Goal: Task Accomplishment & Management: Use online tool/utility

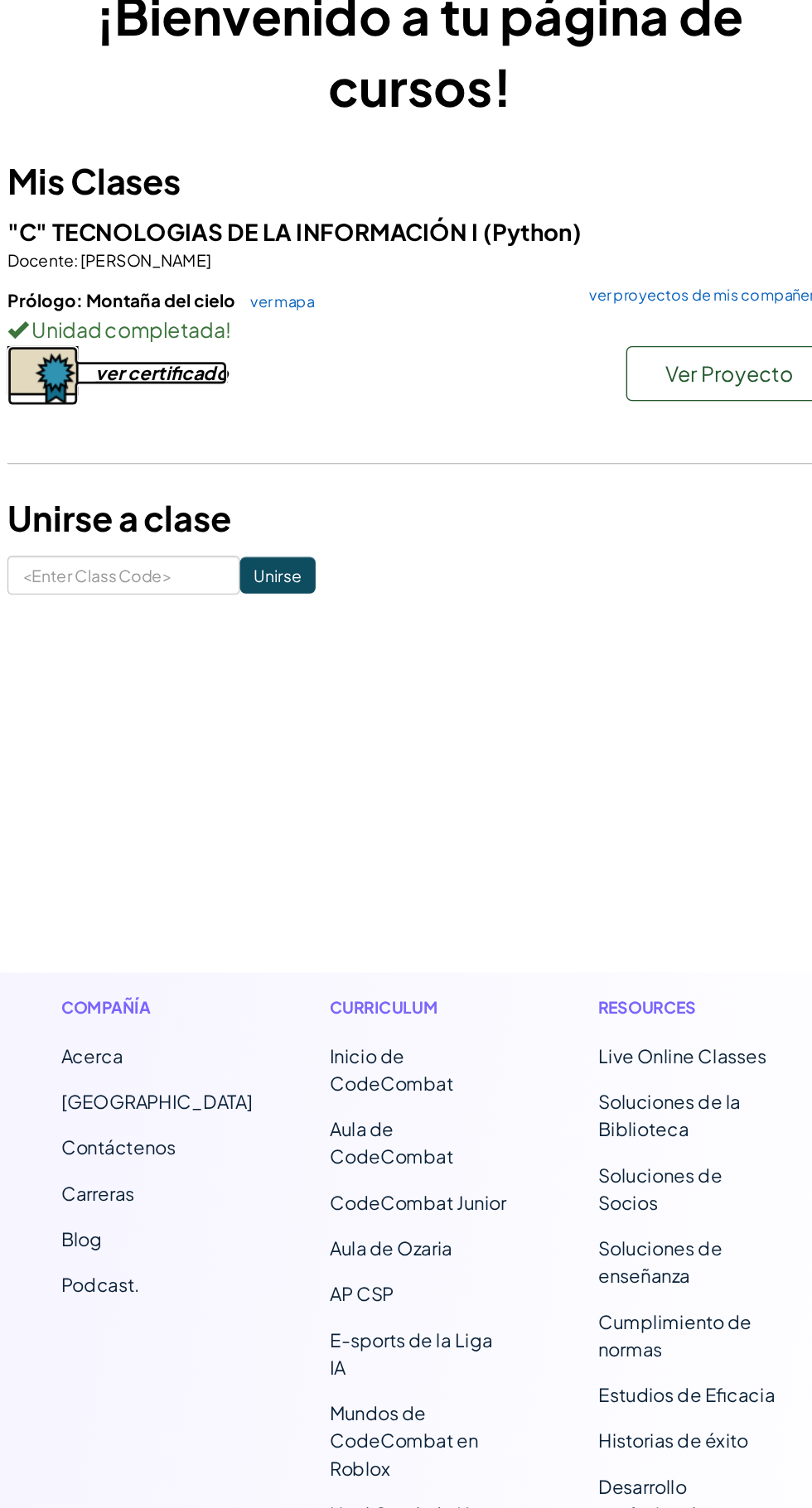
click at [244, 375] on div "ver certificado" at bounding box center [218, 368] width 95 height 18
click at [634, 361] on span "Ver Proyecto" at bounding box center [629, 367] width 92 height 19
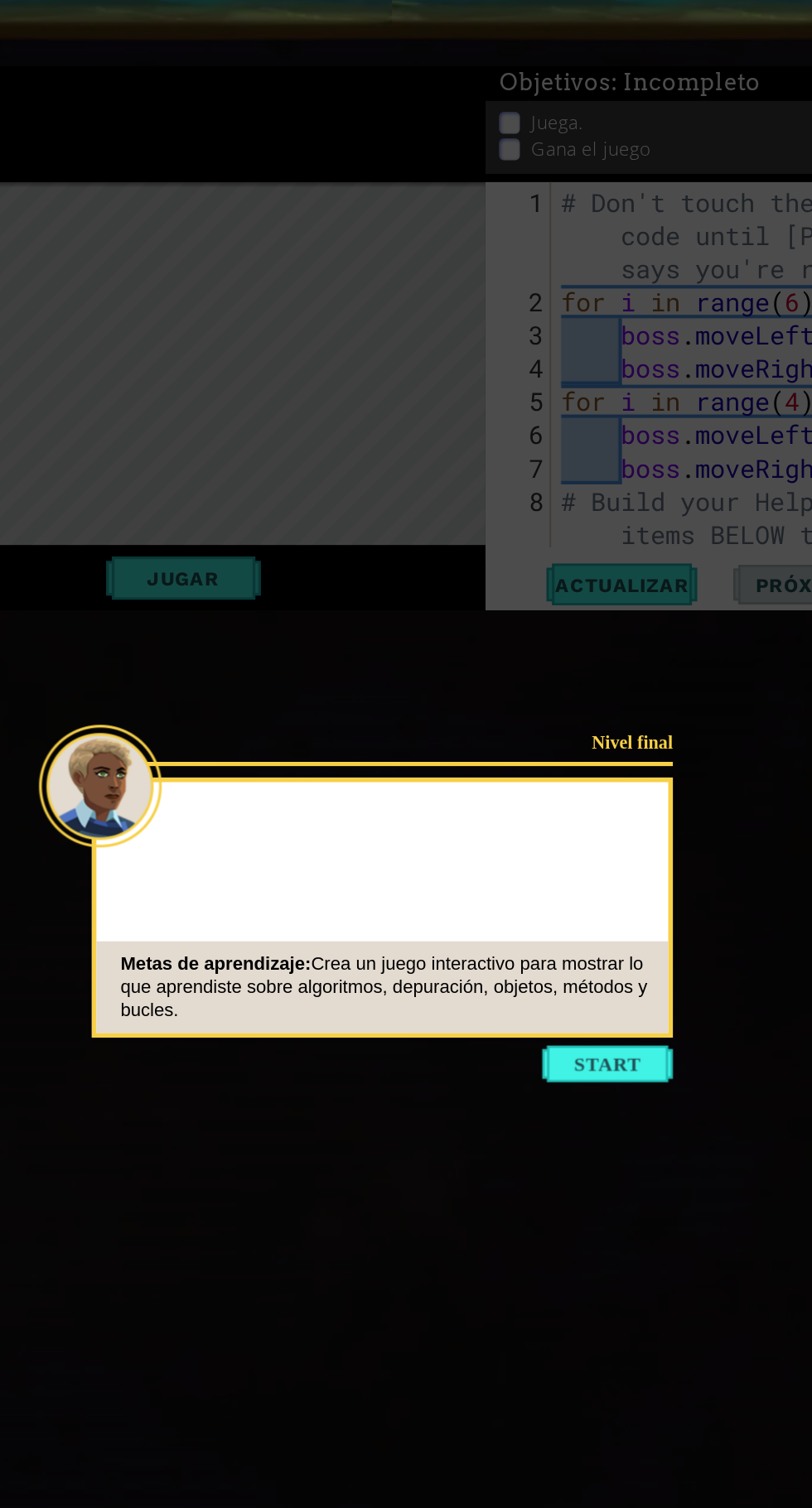
click at [557, 879] on button "Start" at bounding box center [542, 867] width 94 height 27
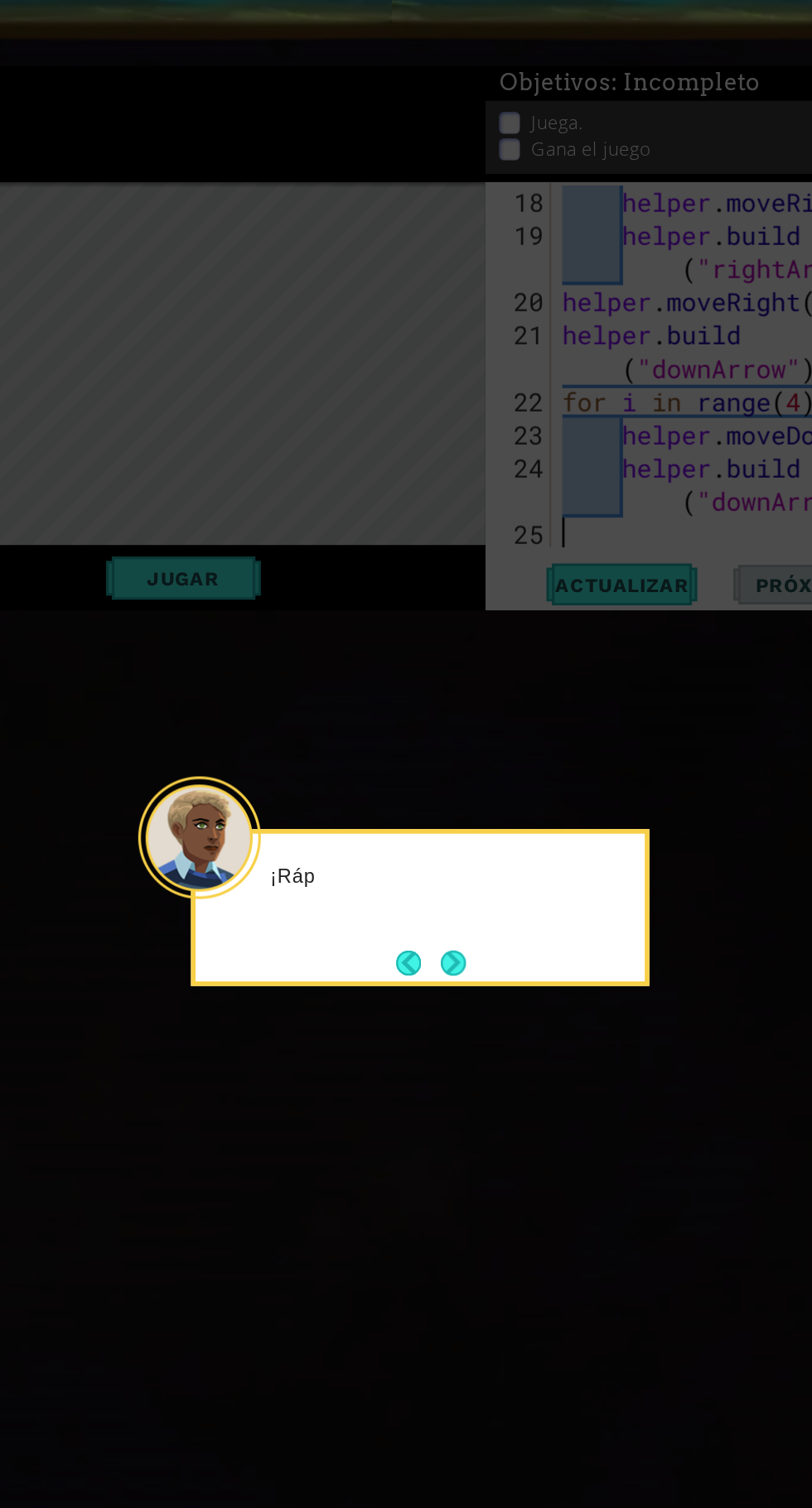
scroll to position [503, 0]
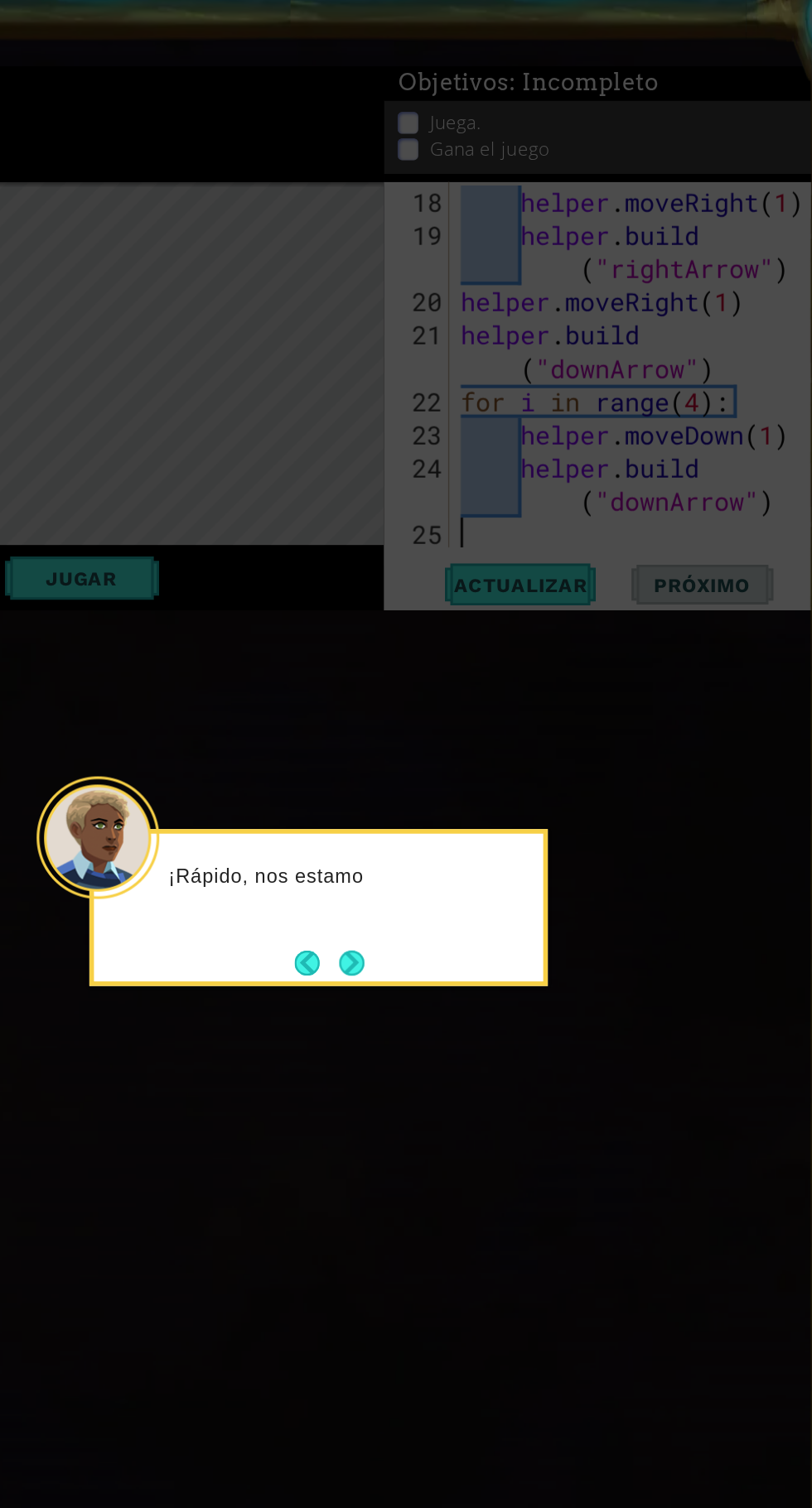
click at [523, 531] on icon at bounding box center [406, 754] width 812 height 1508
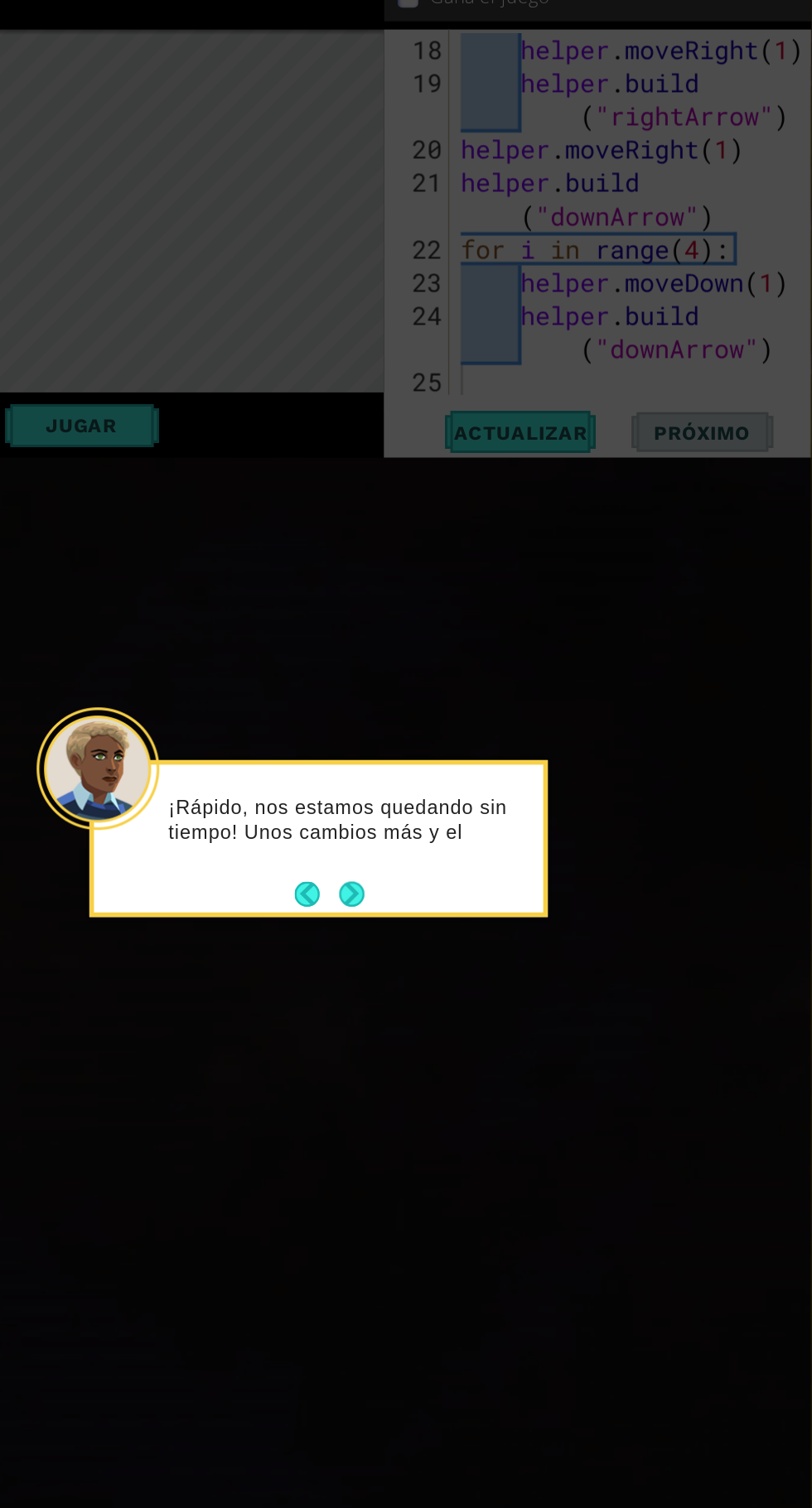
click at [435, 859] on button "Next" at bounding box center [429, 853] width 19 height 19
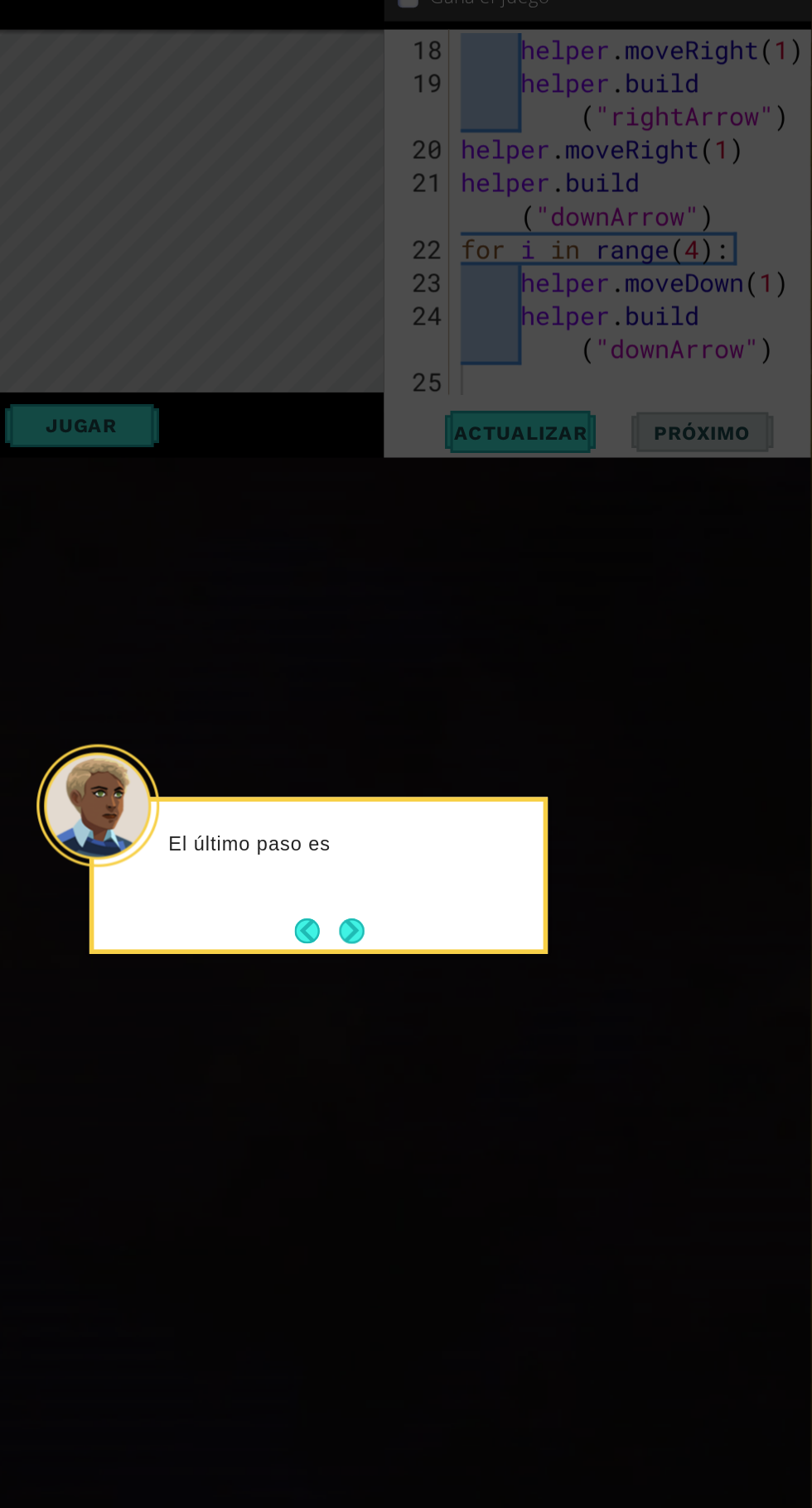
click at [436, 875] on button "Next" at bounding box center [429, 880] width 19 height 19
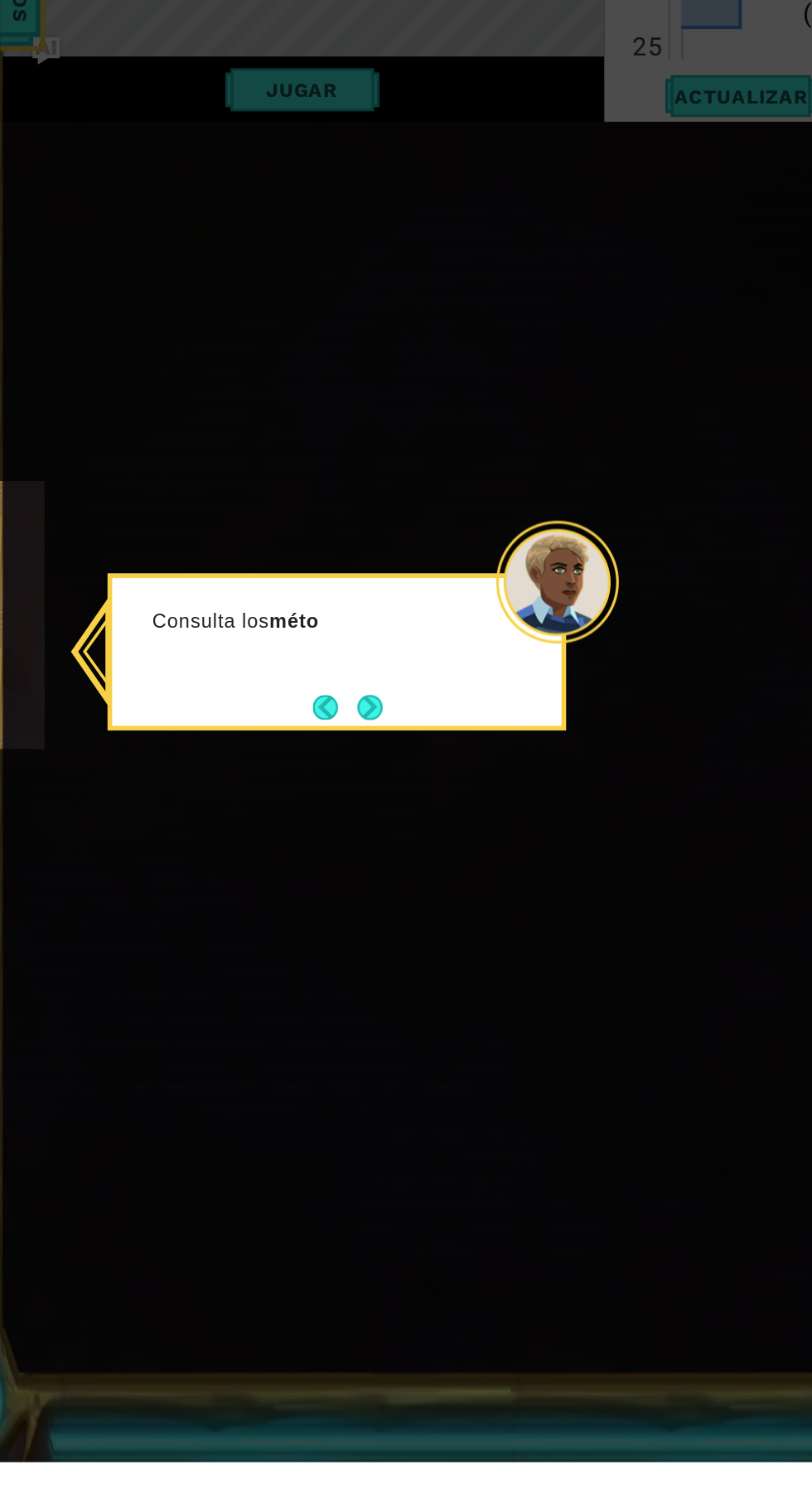
click at [291, 960] on button "Next" at bounding box center [283, 962] width 19 height 19
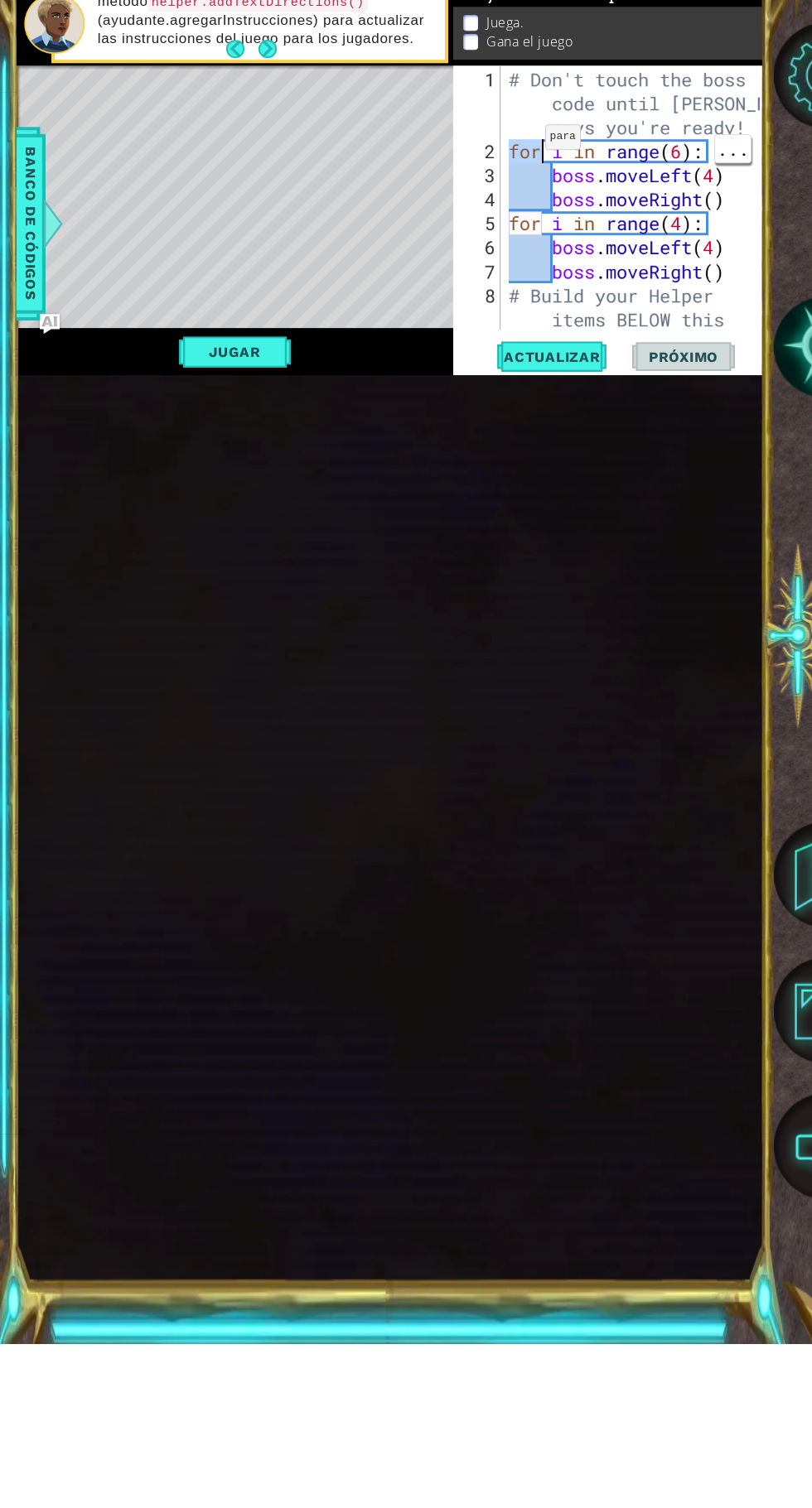
scroll to position [0, 1]
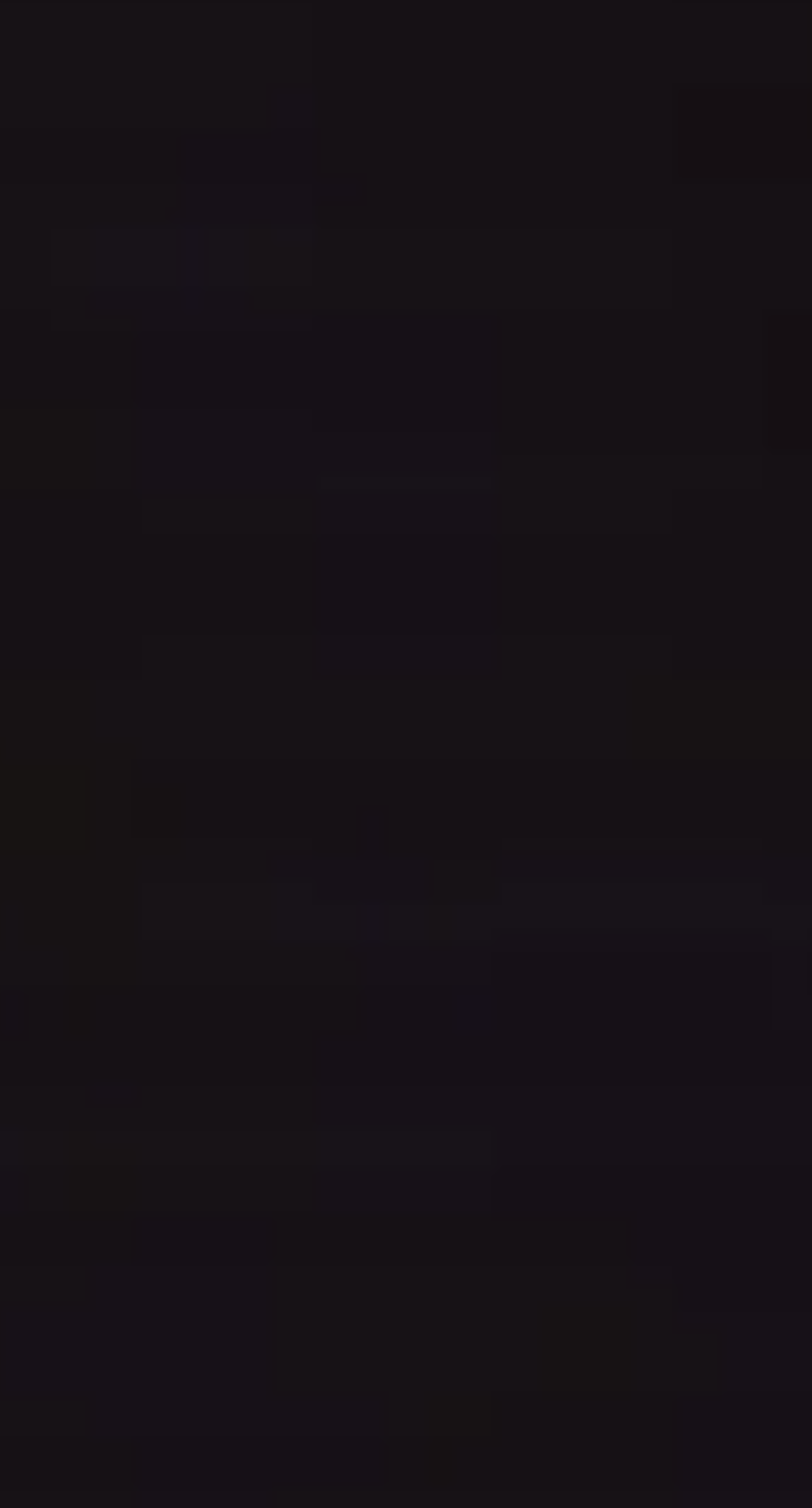
click at [551, 639] on div "# Don't touch the boss code until [PERSON_NAME] says you're ready! for i in ran…" at bounding box center [637, 435] width 263 height 408
click at [535, 639] on div "# Don't touch the boss code until [PERSON_NAME] says you're ready! for i in ran…" at bounding box center [637, 435] width 263 height 408
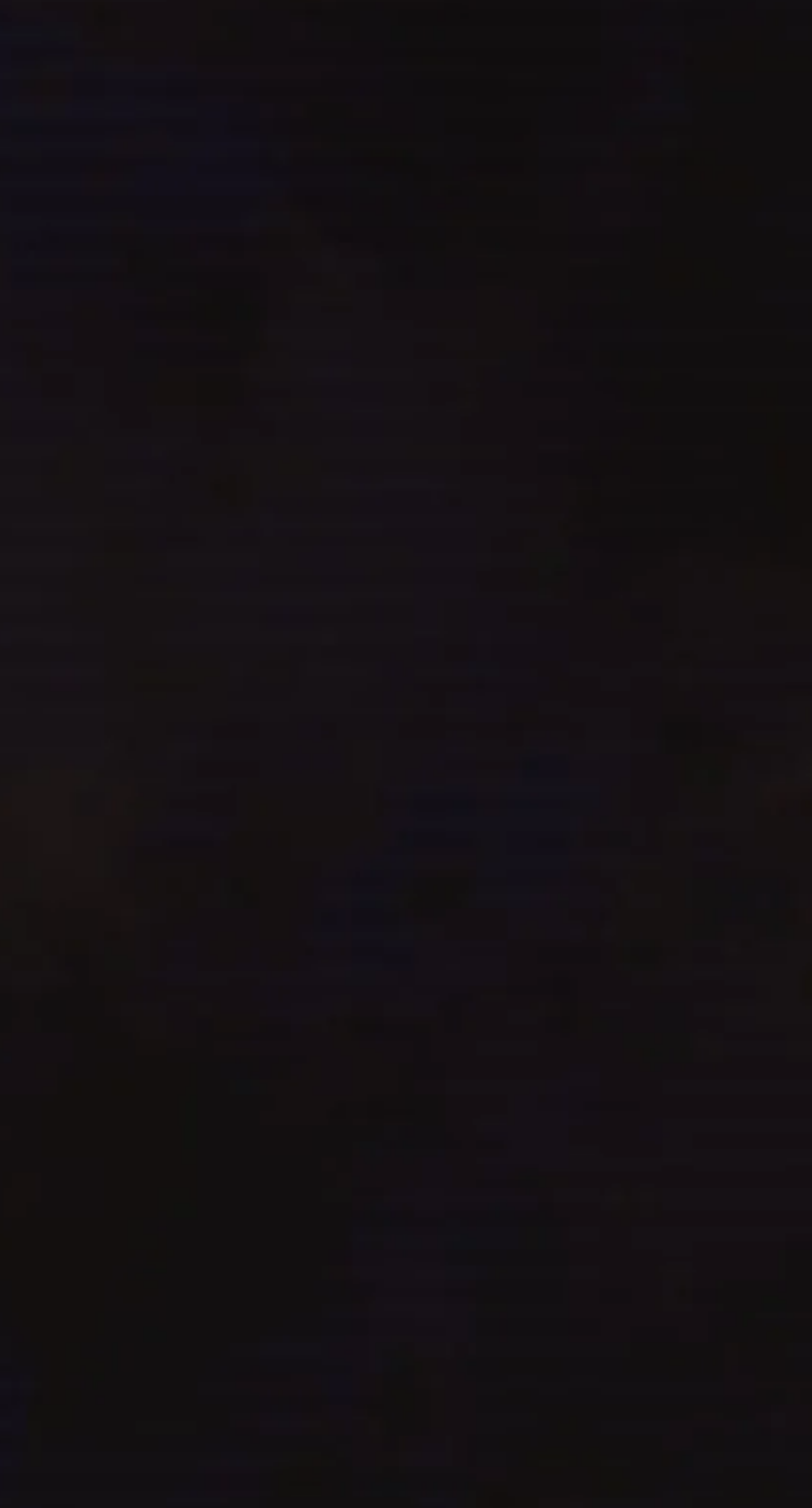
click at [586, 639] on div "# Don't touch the boss code until [PERSON_NAME] says you're ready! for i in ran…" at bounding box center [637, 435] width 263 height 408
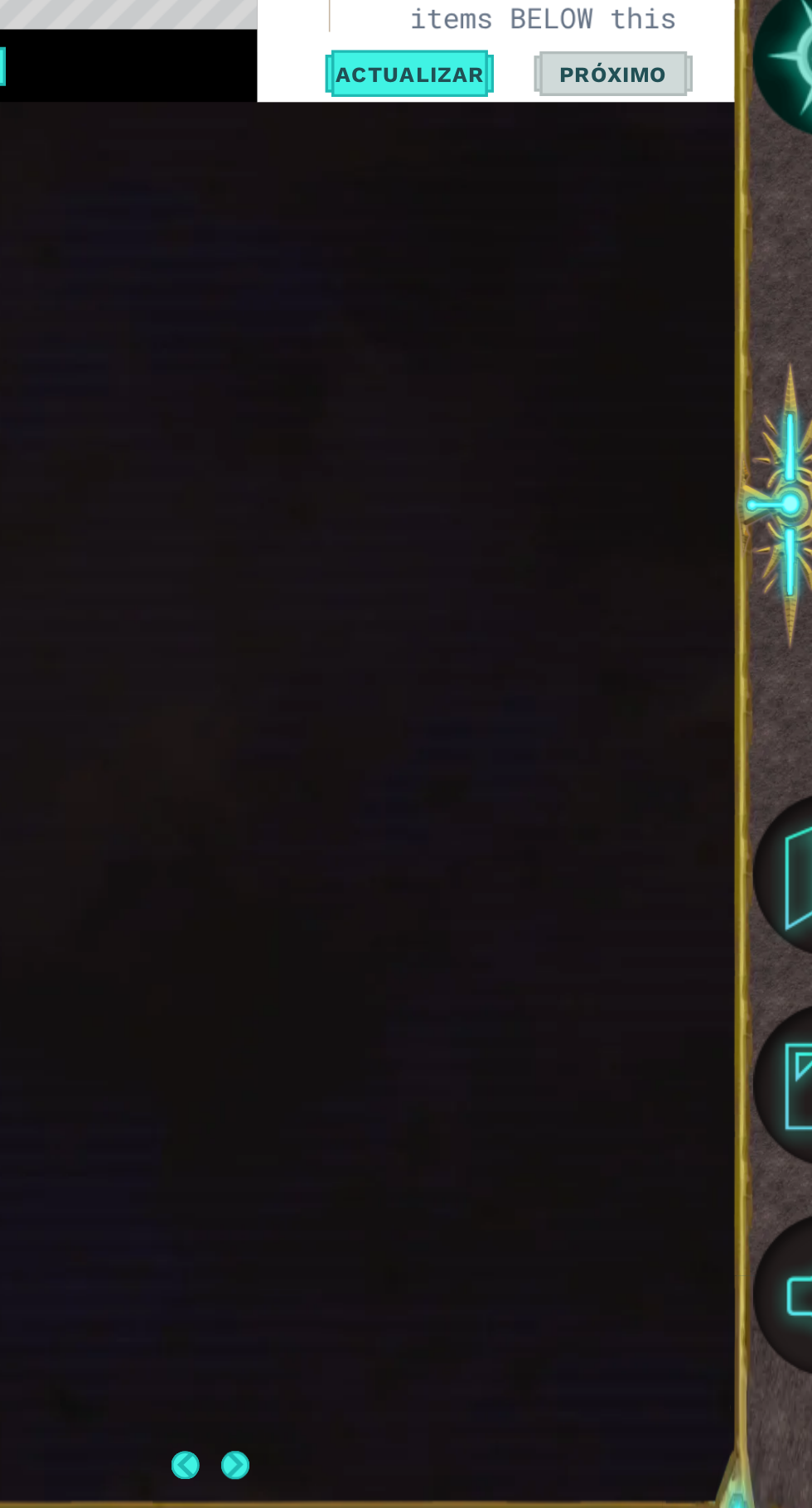
scroll to position [0, 0]
click at [626, 223] on div "Juega. Gana el juego" at bounding box center [609, 197] width 311 height 52
click at [612, 1120] on div "1 ההההההההההההההההההההההההההההההההההההההההההההההההההההההההההההההההההההההההההההה…" at bounding box center [390, 784] width 747 height 1328
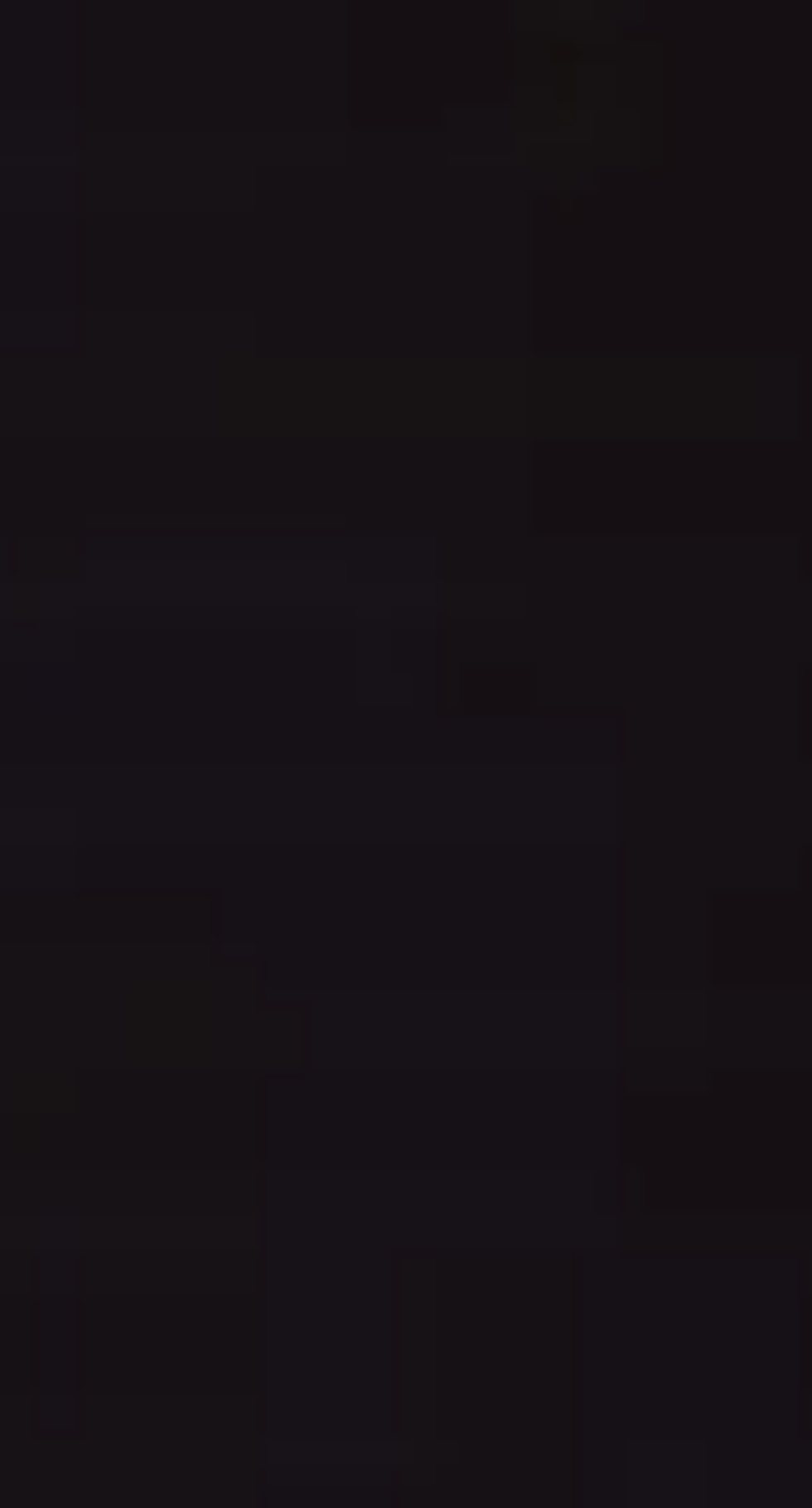
click at [598, 640] on div "# Don't touch the boss code until [PERSON_NAME] says you're ready! for i in ran…" at bounding box center [637, 435] width 263 height 408
type textarea "boss.moveLeft(4)"
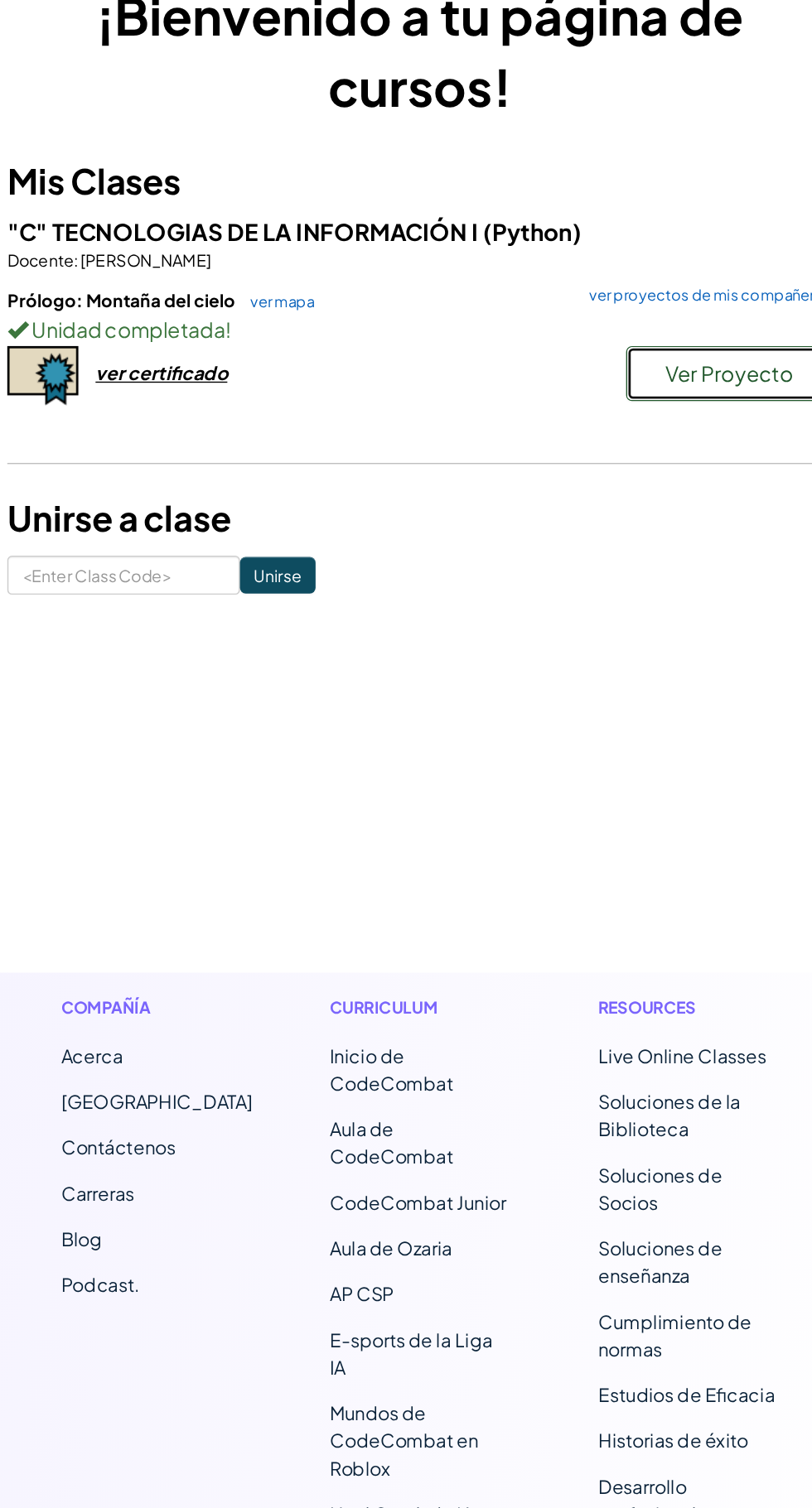
click at [616, 373] on span "Ver Proyecto" at bounding box center [629, 367] width 92 height 19
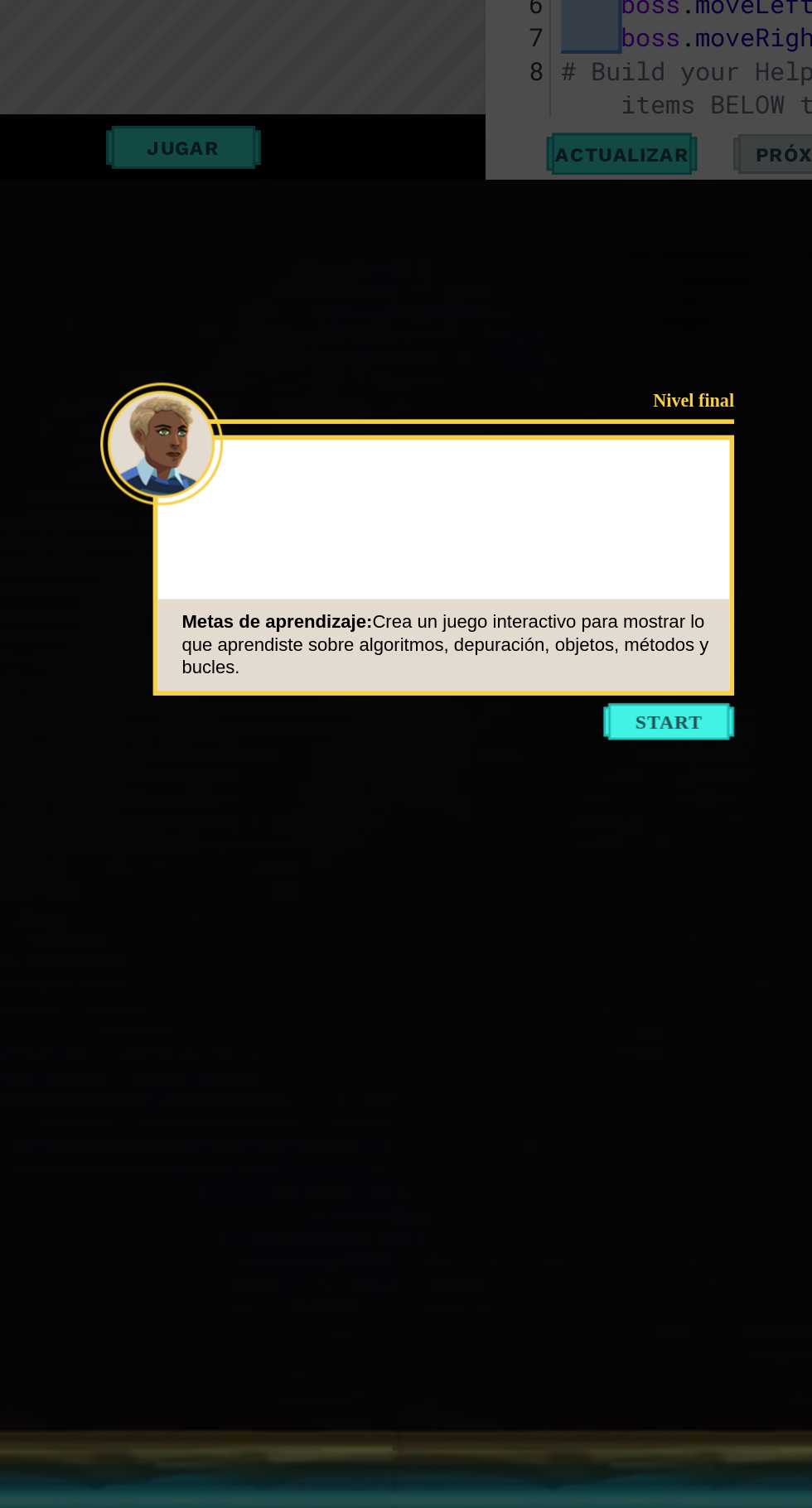
click at [609, 925] on icon at bounding box center [406, 754] width 812 height 1508
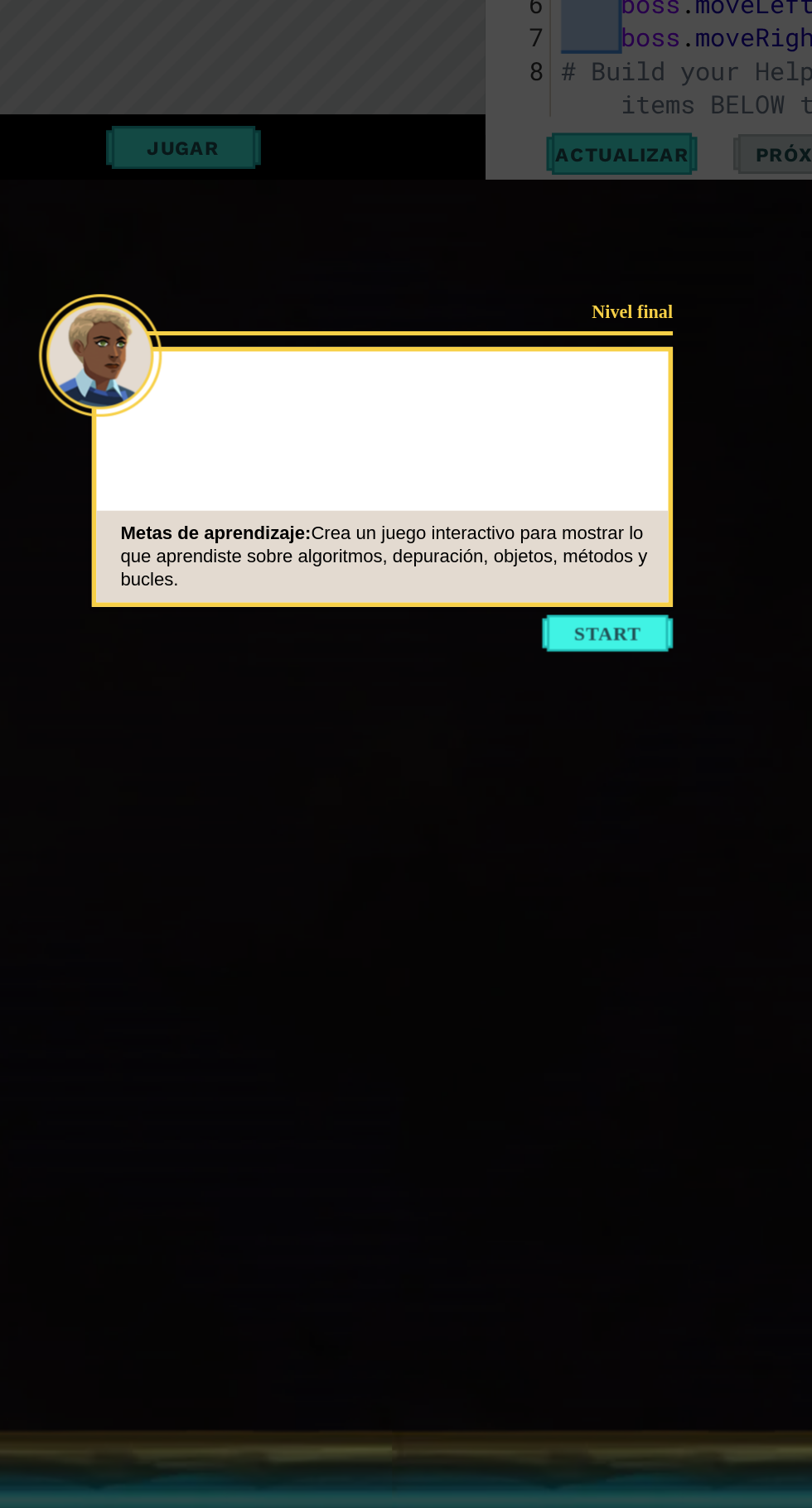
click at [559, 838] on footer "Metas de aprendizaje: Crea un juego interactivo para mostrar lo que aprendiste …" at bounding box center [378, 811] width 413 height 66
click at [563, 851] on icon at bounding box center [406, 754] width 812 height 1508
click at [552, 849] on icon at bounding box center [406, 754] width 812 height 1508
click at [544, 861] on button "Start" at bounding box center [542, 867] width 94 height 27
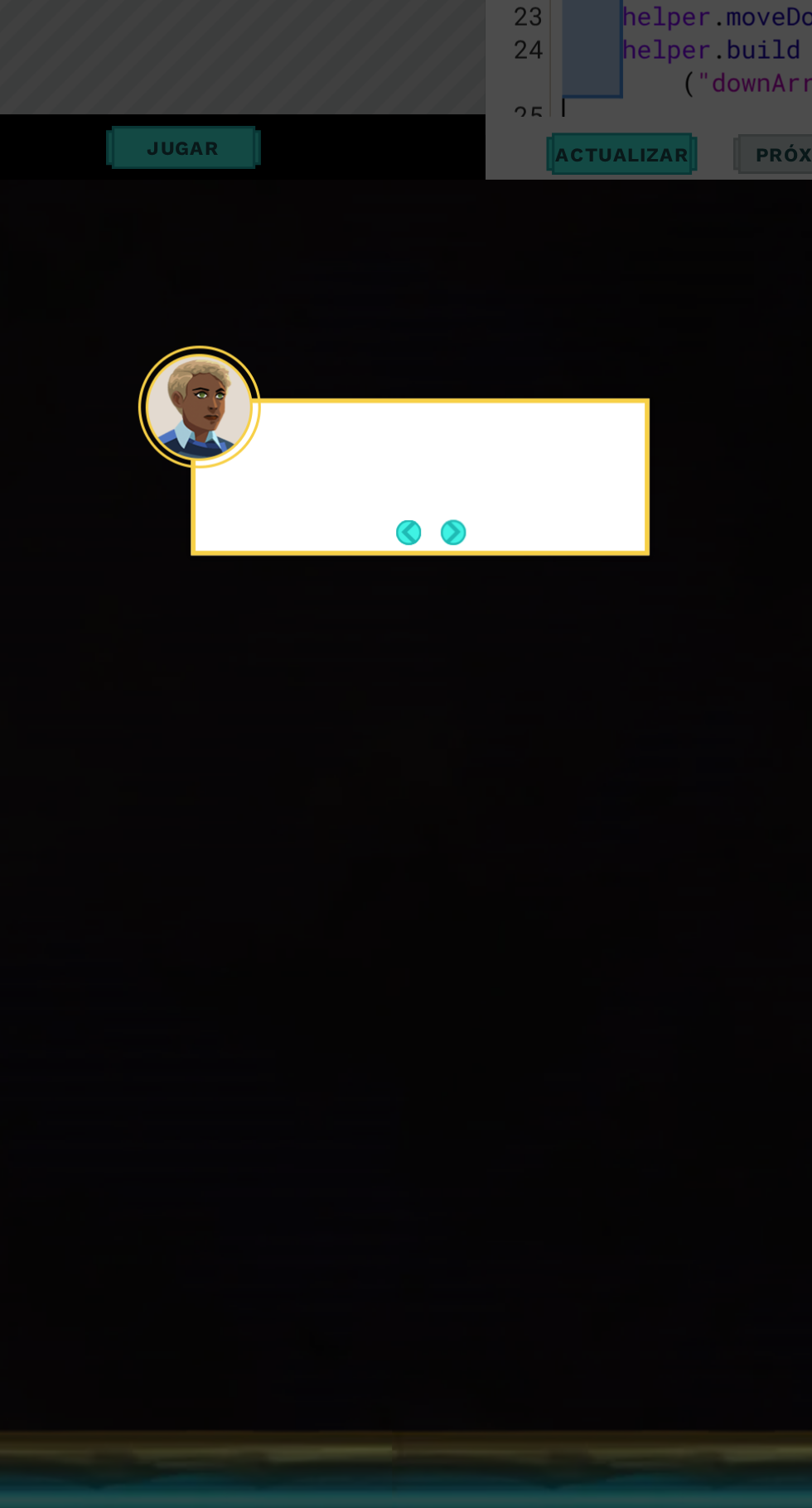
scroll to position [503, 0]
click at [445, 806] on div "¡Rápido, nos estamos que" at bounding box center [405, 753] width 331 height 113
click at [430, 791] on button "Next" at bounding box center [430, 794] width 29 height 29
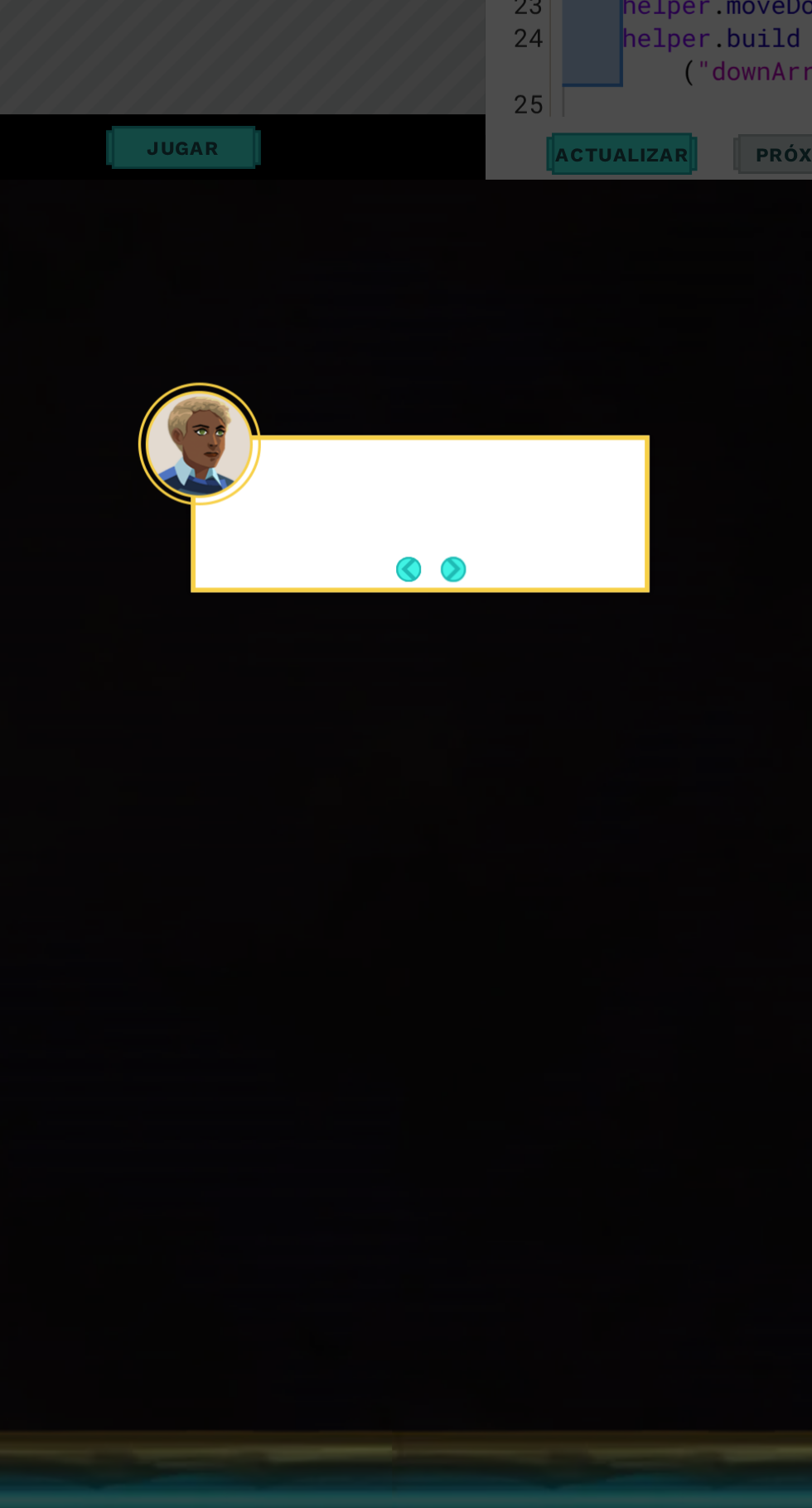
click at [431, 778] on div at bounding box center [406, 757] width 324 height 47
click at [433, 816] on button "Next" at bounding box center [430, 821] width 20 height 20
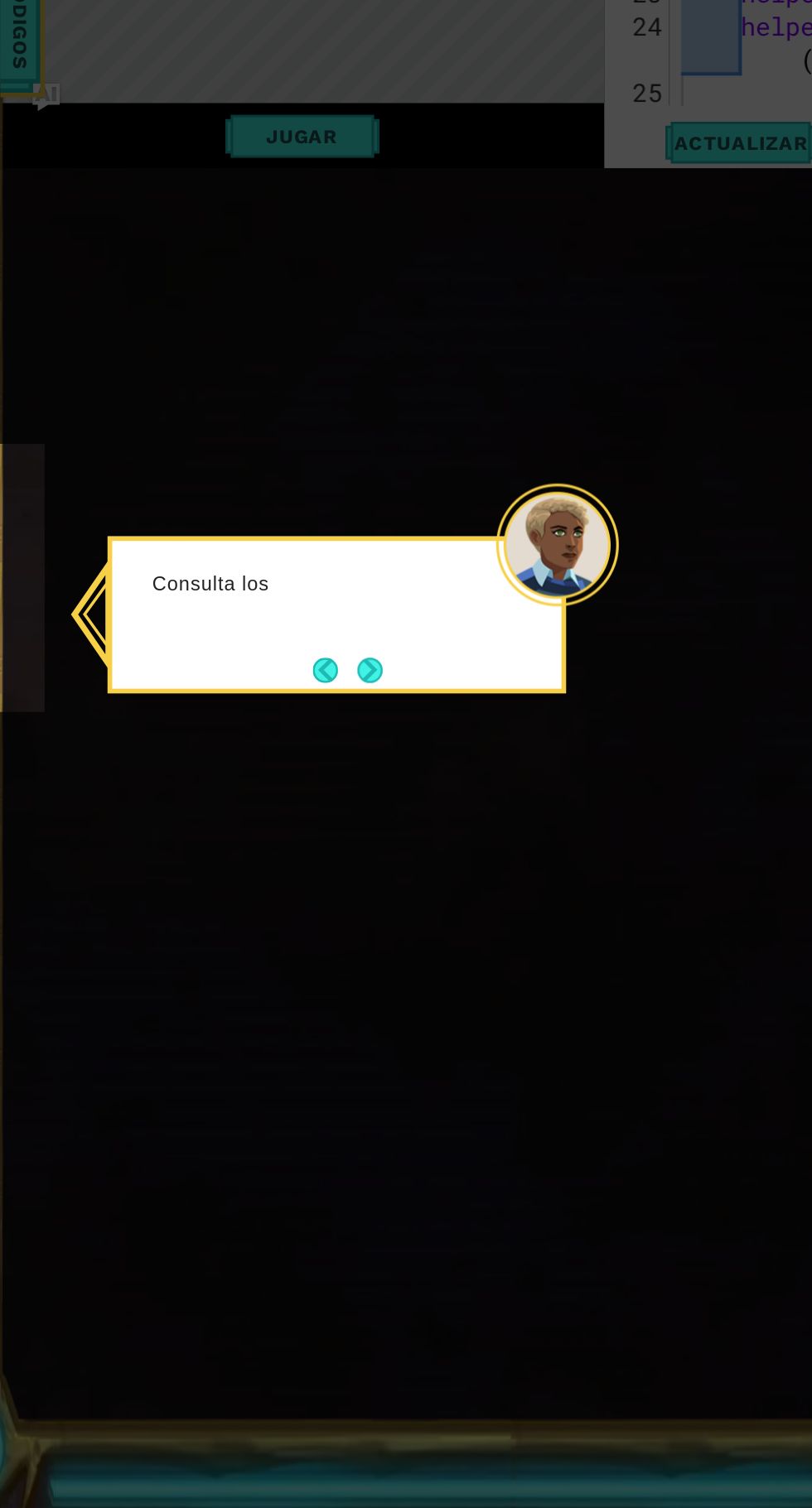
click at [295, 900] on button "Next" at bounding box center [283, 901] width 27 height 27
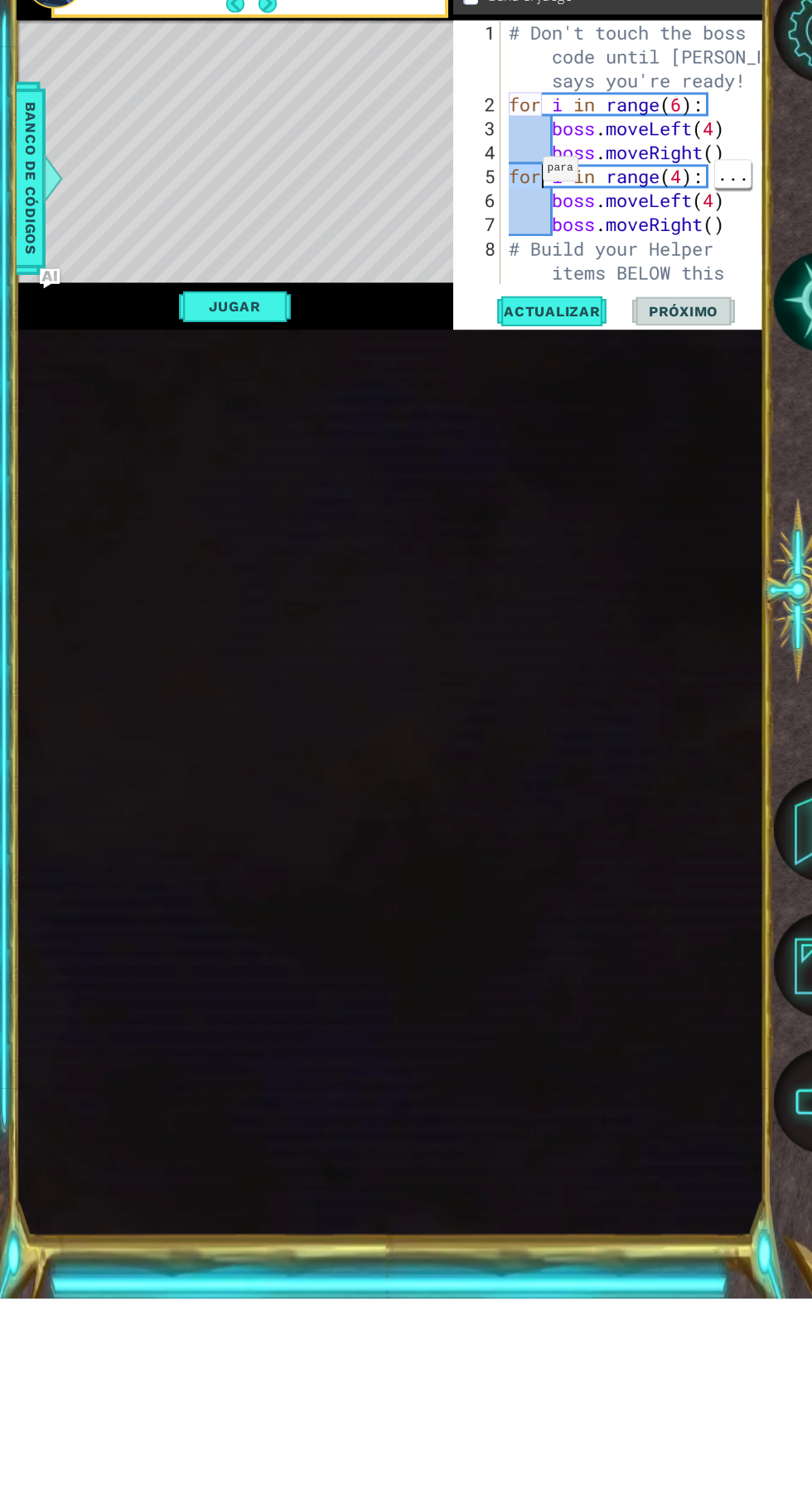
scroll to position [0, 1]
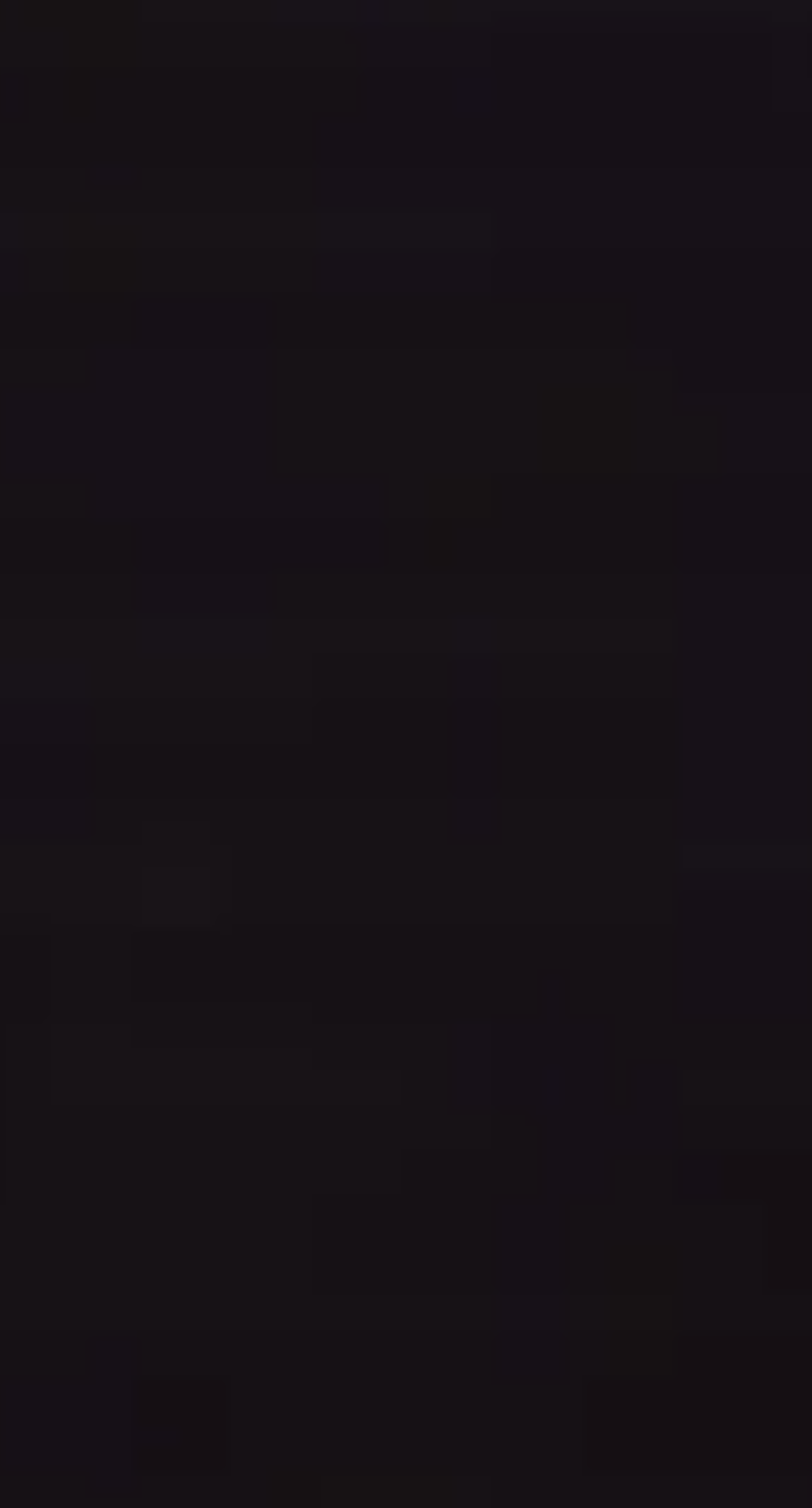
click at [560, 638] on div "# Don't touch the boss code until [PERSON_NAME] says you're ready! for i in ran…" at bounding box center [637, 433] width 263 height 408
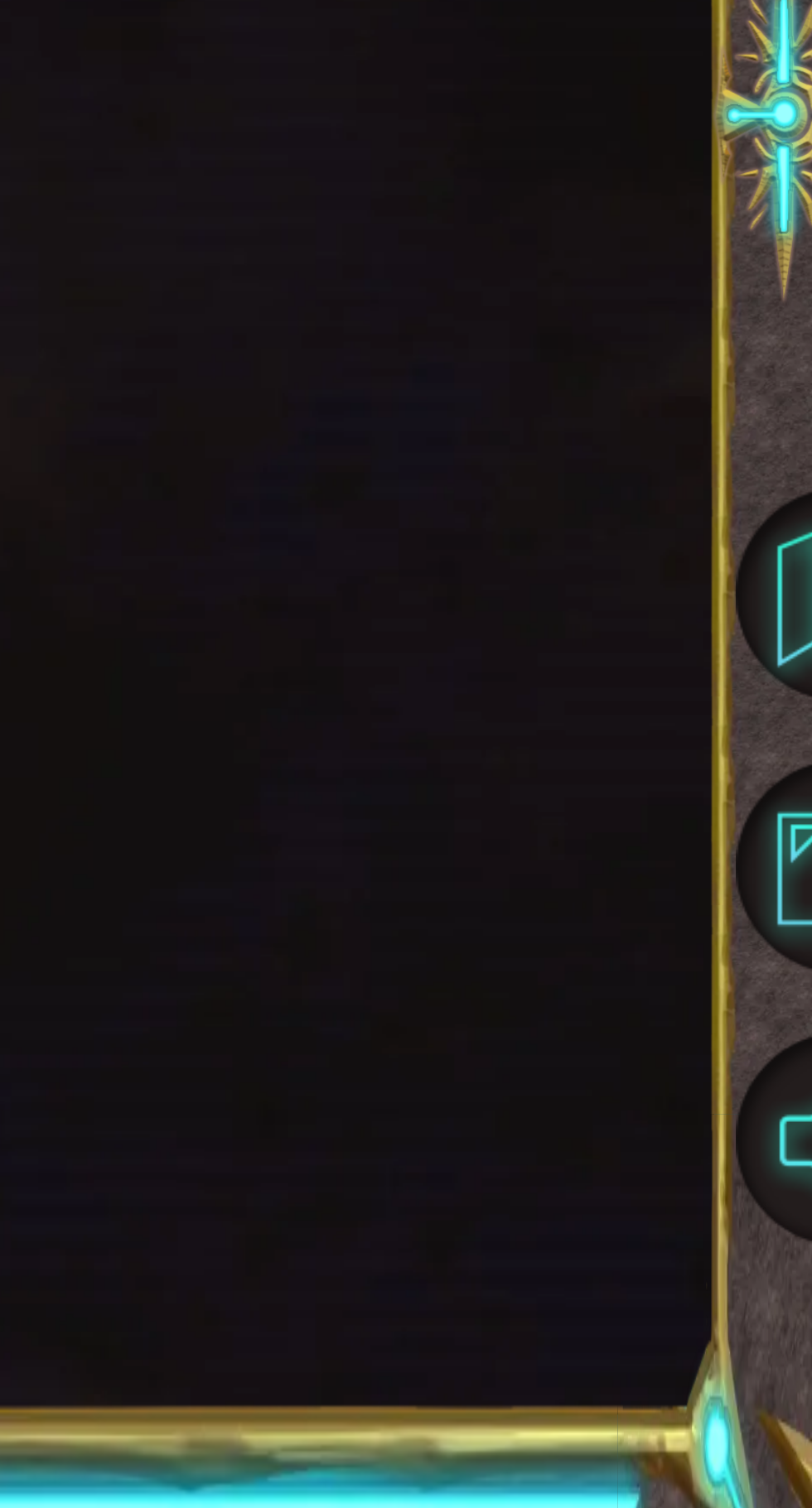
scroll to position [0, 0]
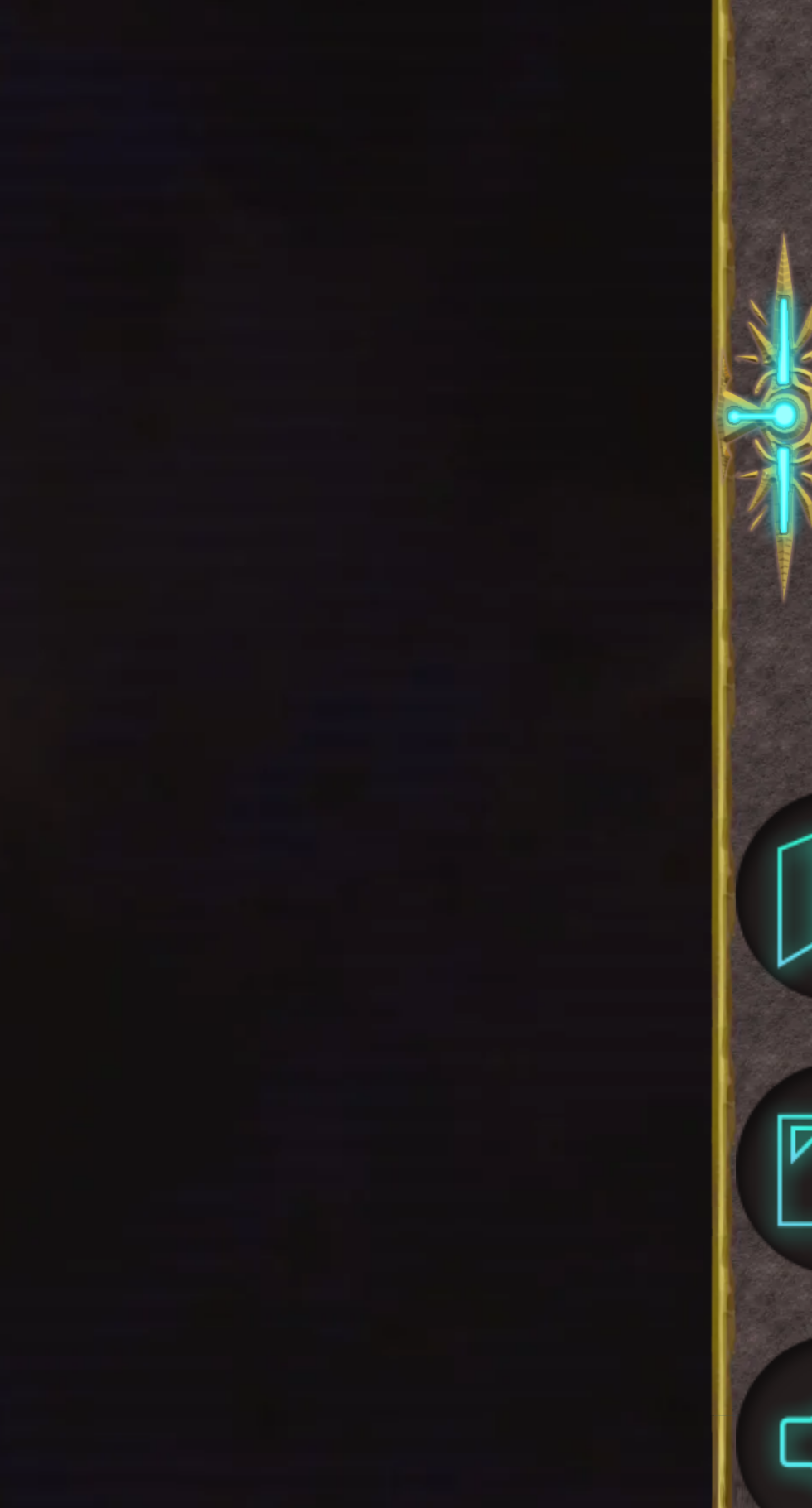
click at [712, 639] on div "# Don't touch the boss code until [PERSON_NAME] says you're ready! for i in ran…" at bounding box center [637, 435] width 263 height 408
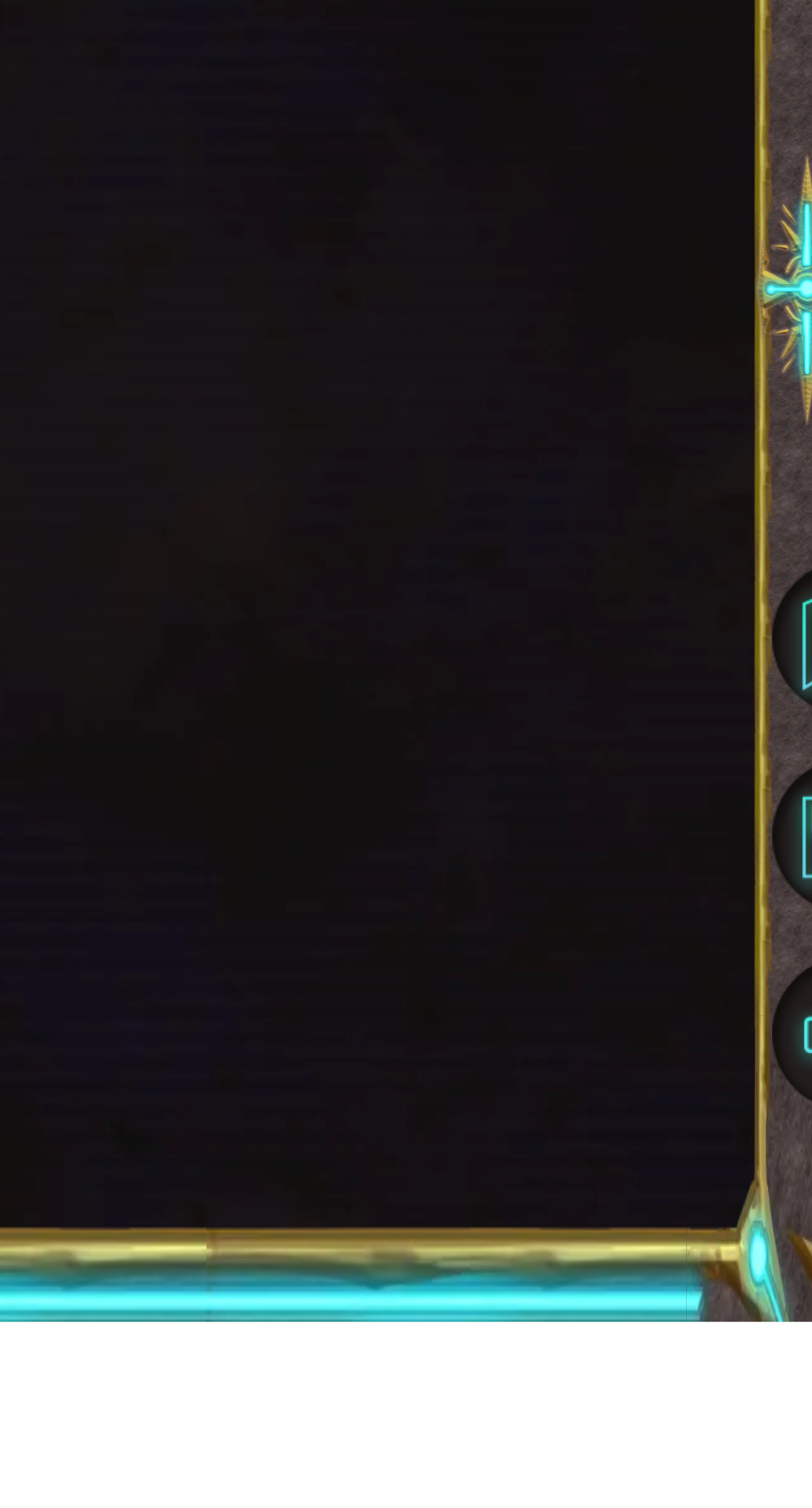
click at [677, 1164] on div "1 ההההההההההההההההההההההההההההההההההההההההההההההההההההההההההההההההההההההההההההה…" at bounding box center [390, 784] width 747 height 1328
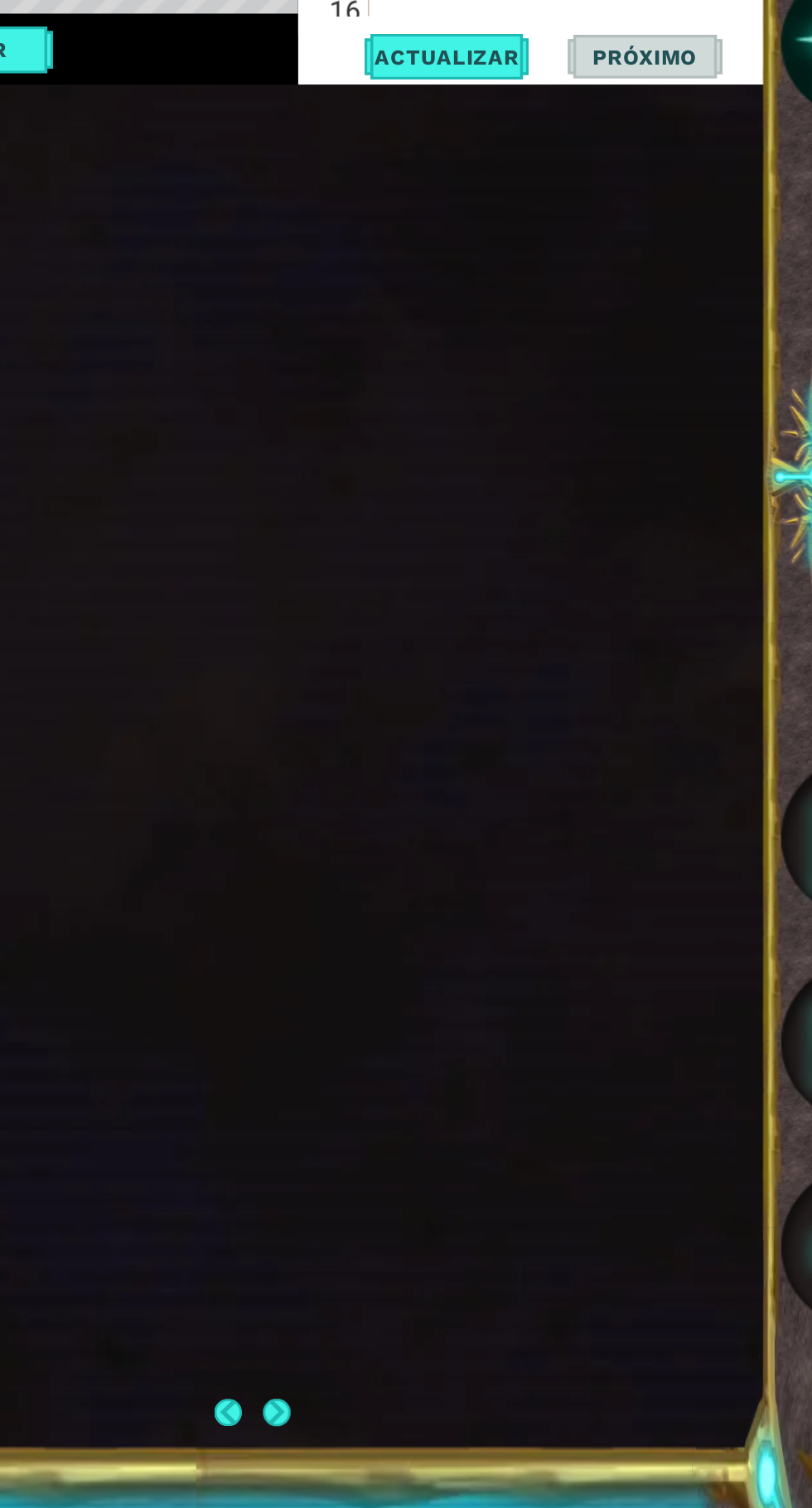
scroll to position [0, 3]
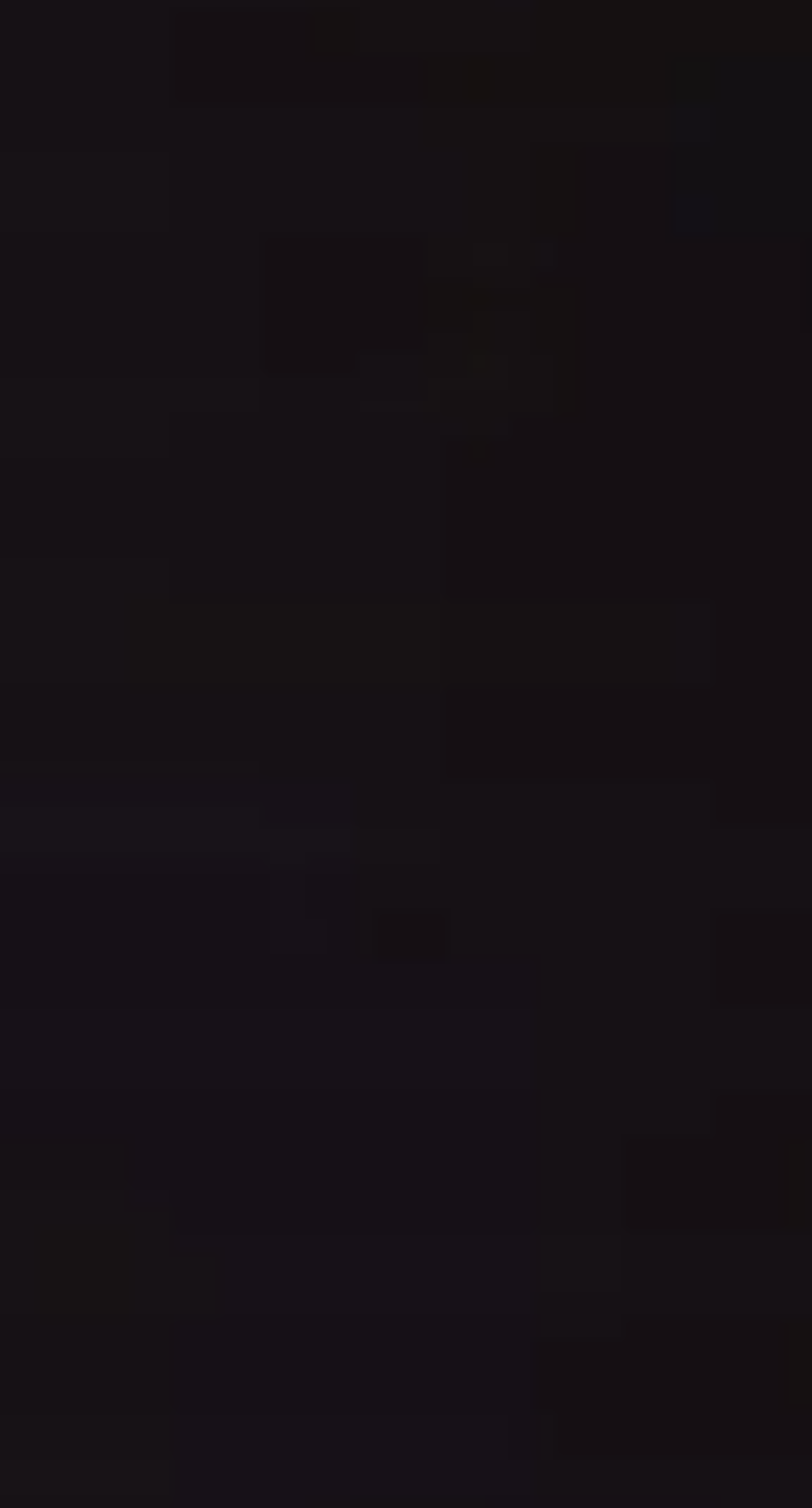
type textarea "[DOMAIN_NAME]("wall")"
click at [597, 525] on div "boss . moveRight ( ) # Build your Helper items BELOW this line helper . moveDow…" at bounding box center [637, 370] width 263 height 313
click at [490, 520] on div "24" at bounding box center [478, 495] width 44 height 48
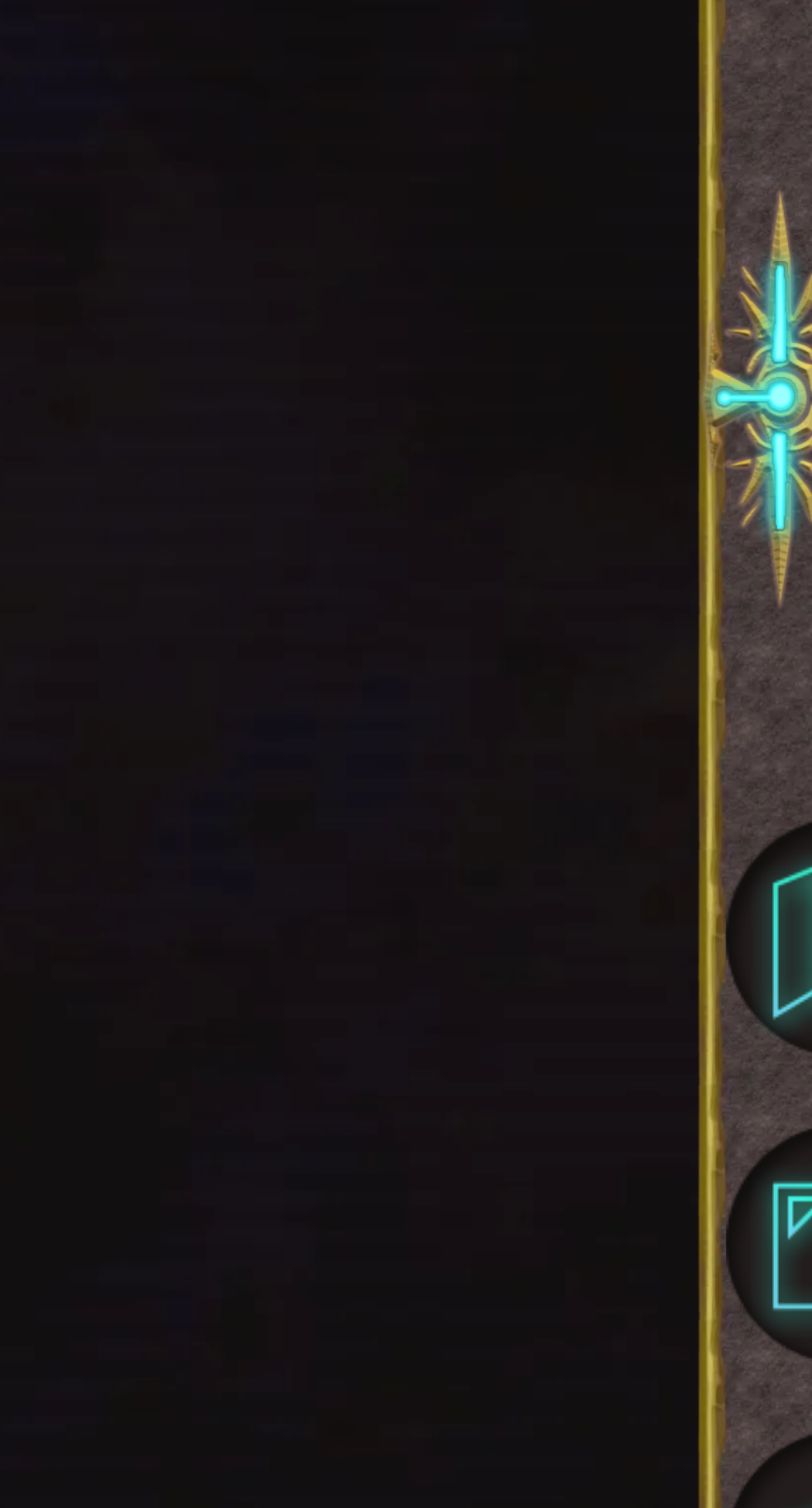
scroll to position [493, 0]
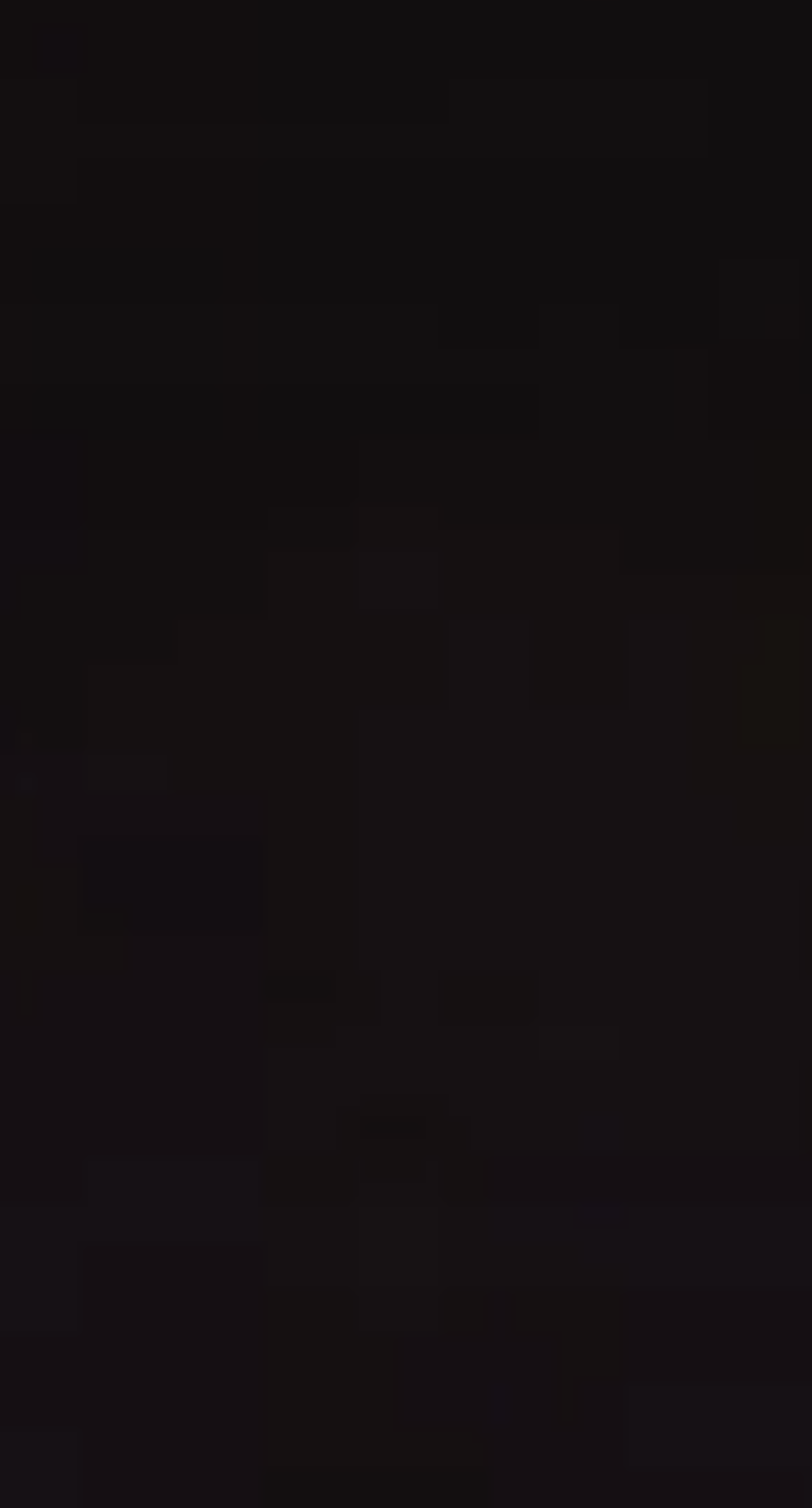
click at [689, 530] on div "for i in range ( 5 ) : helper . moveRight ( 1 ) helper . build ( "rightArrow" )…" at bounding box center [637, 375] width 263 height 313
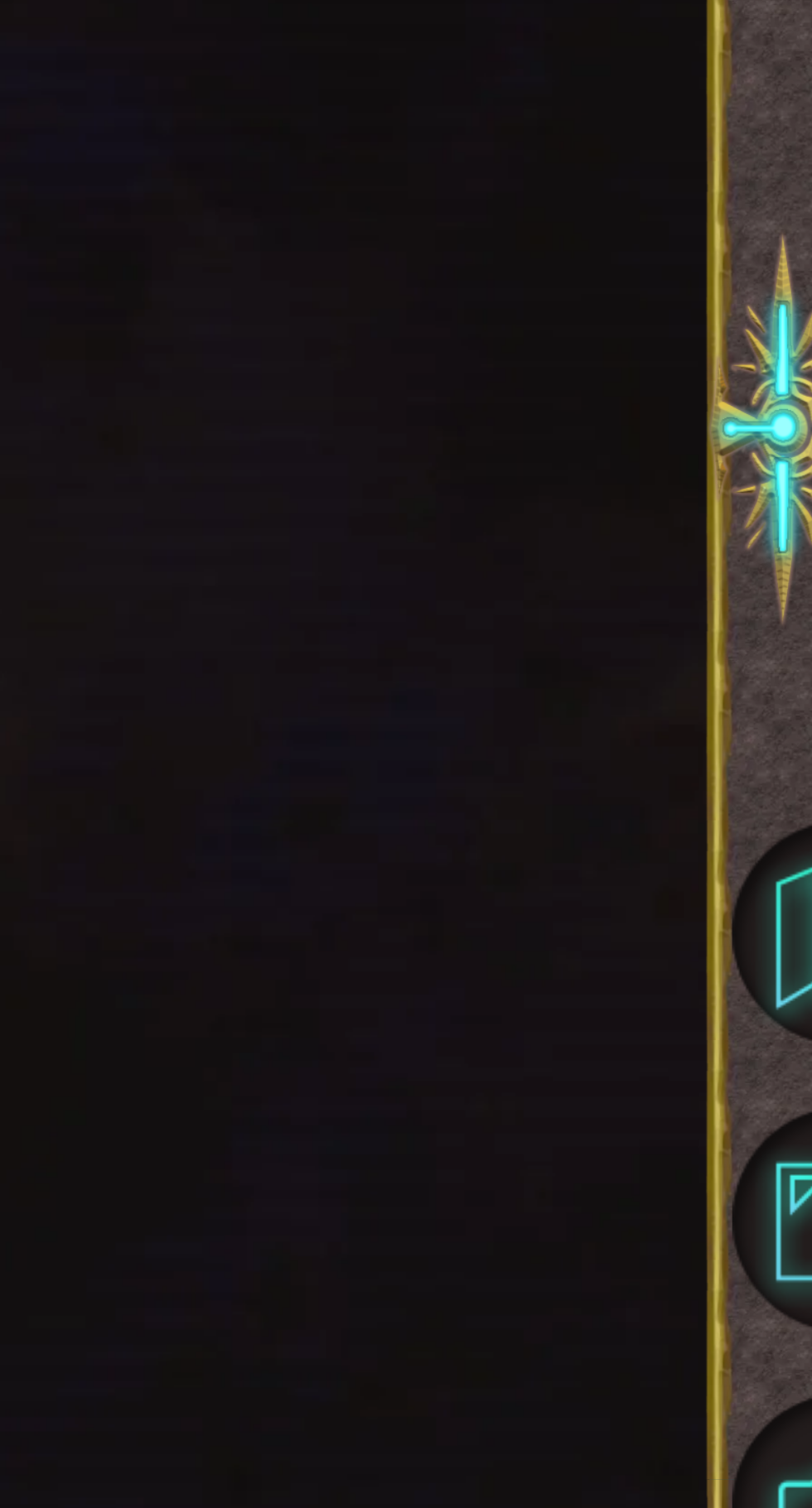
click at [696, 530] on div "for i in range ( 5 ) : helper . moveRight ( 1 ) helper . build ( "rightArrow" )…" at bounding box center [637, 375] width 263 height 313
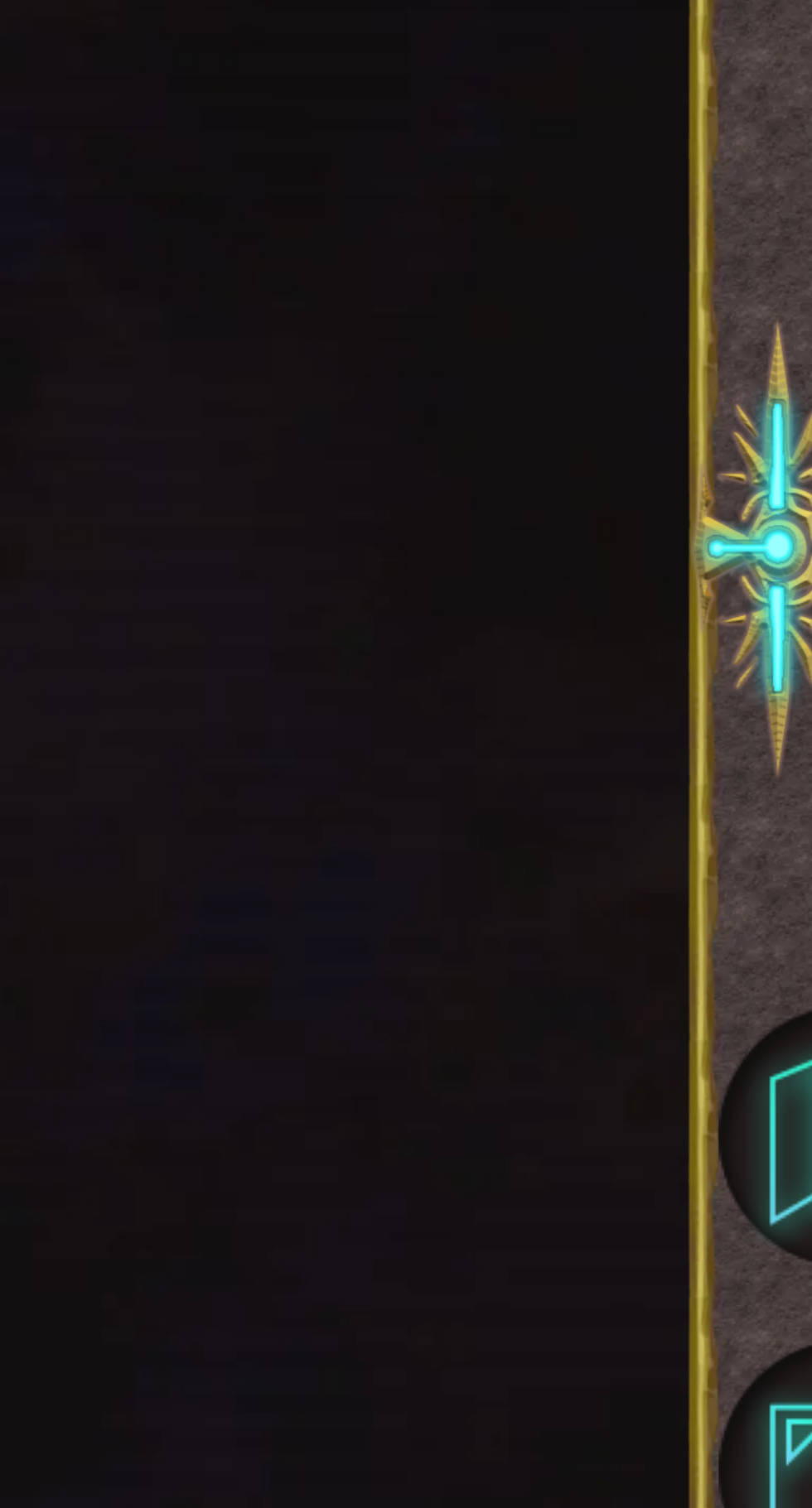
scroll to position [0, 0]
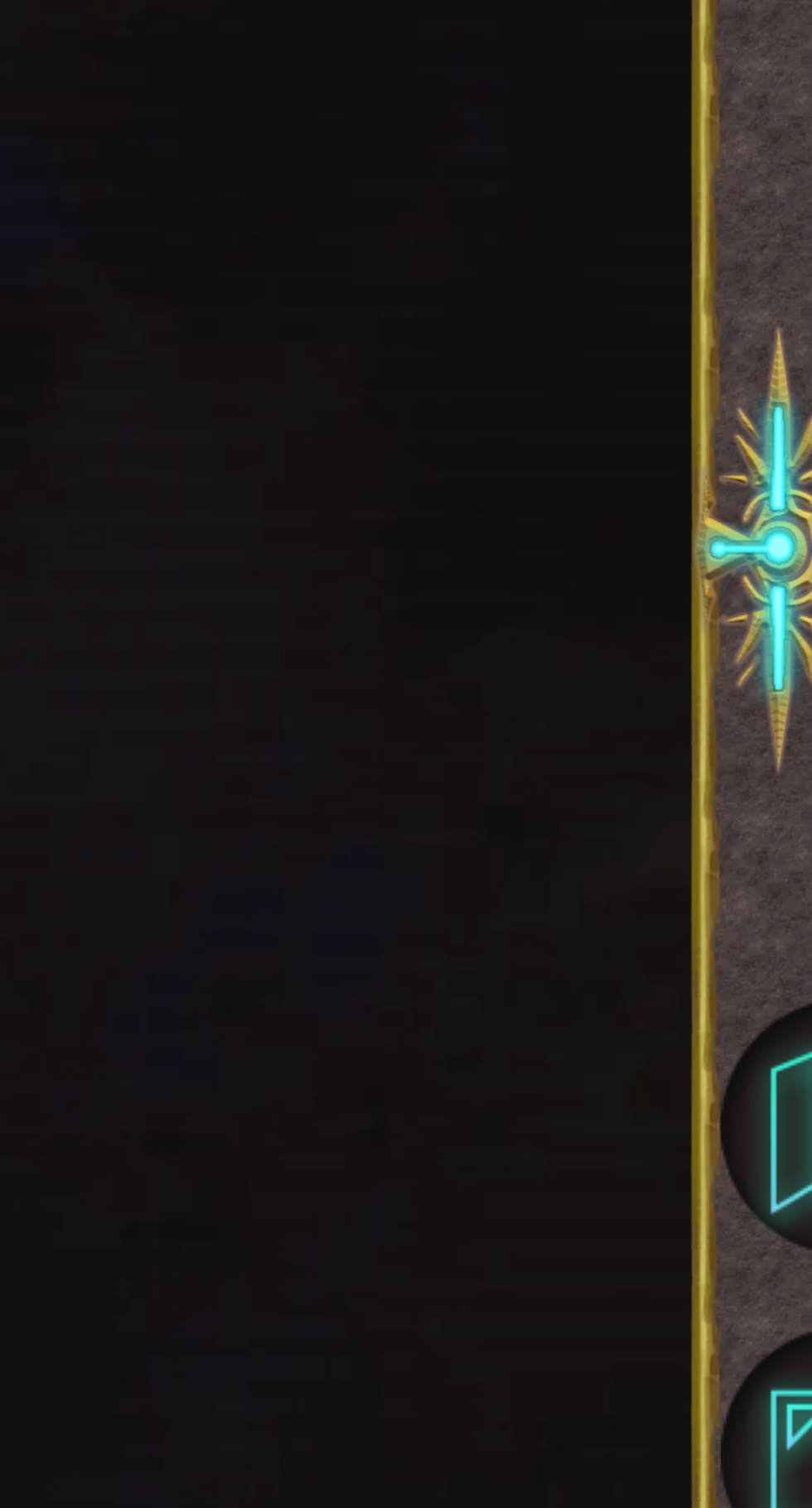
type textarea "helper.moveRight(1) [DOMAIN_NAME]("rightArrow")"
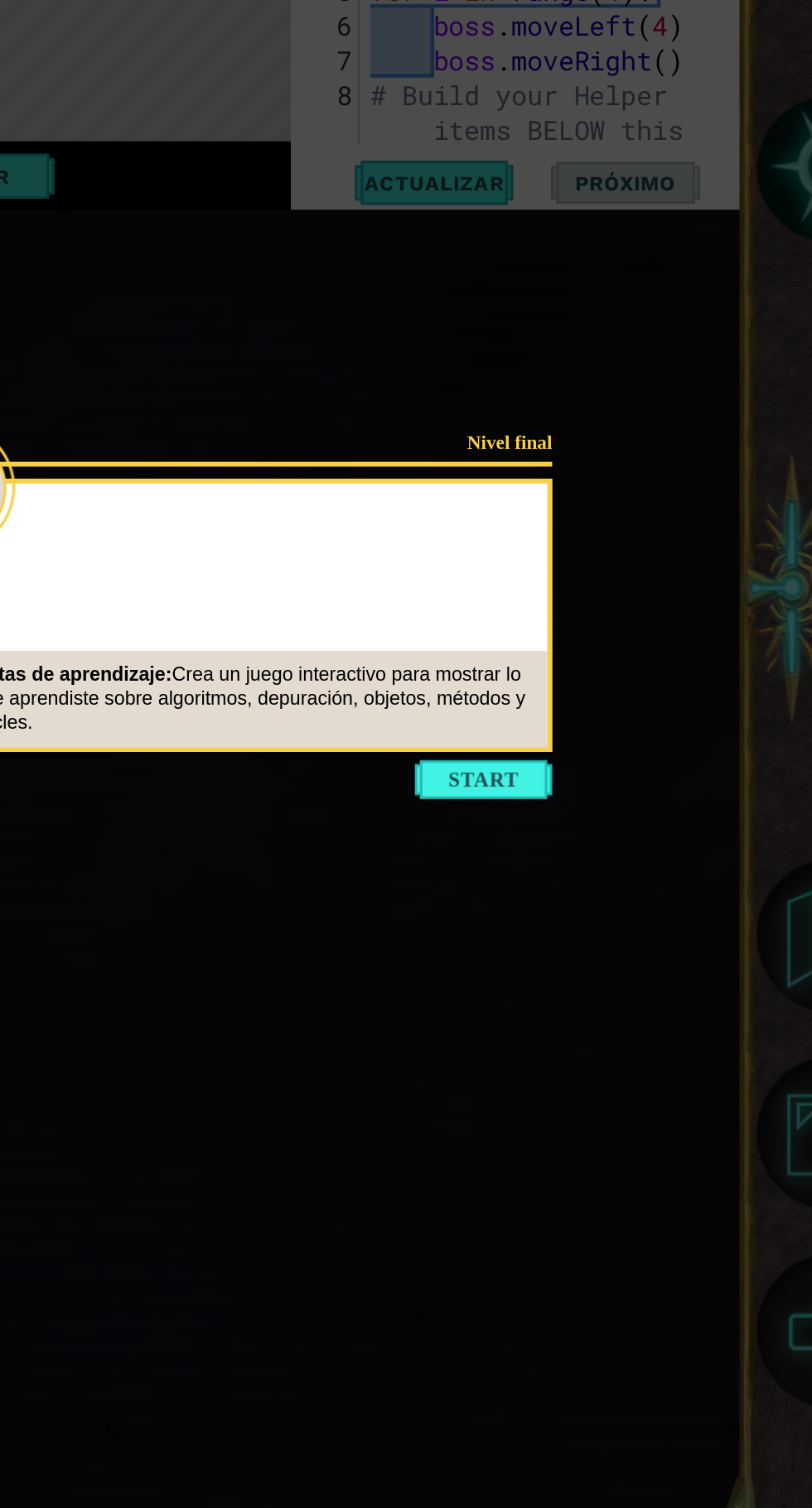
click at [606, 928] on button "Start" at bounding box center [586, 931] width 94 height 27
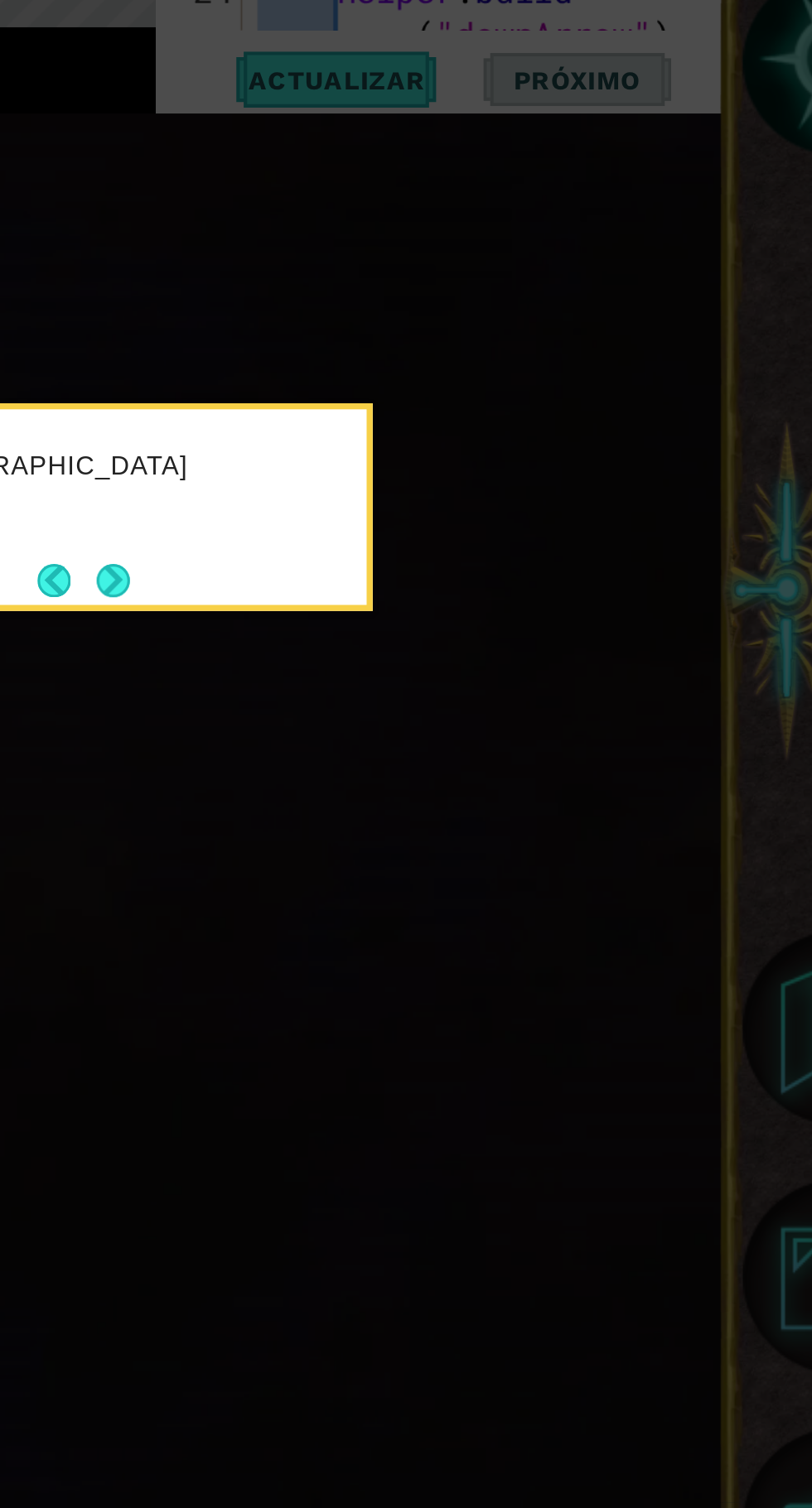
scroll to position [481, 0]
click at [436, 791] on button "Next" at bounding box center [430, 794] width 19 height 19
click at [439, 800] on button "Next" at bounding box center [430, 793] width 19 height 19
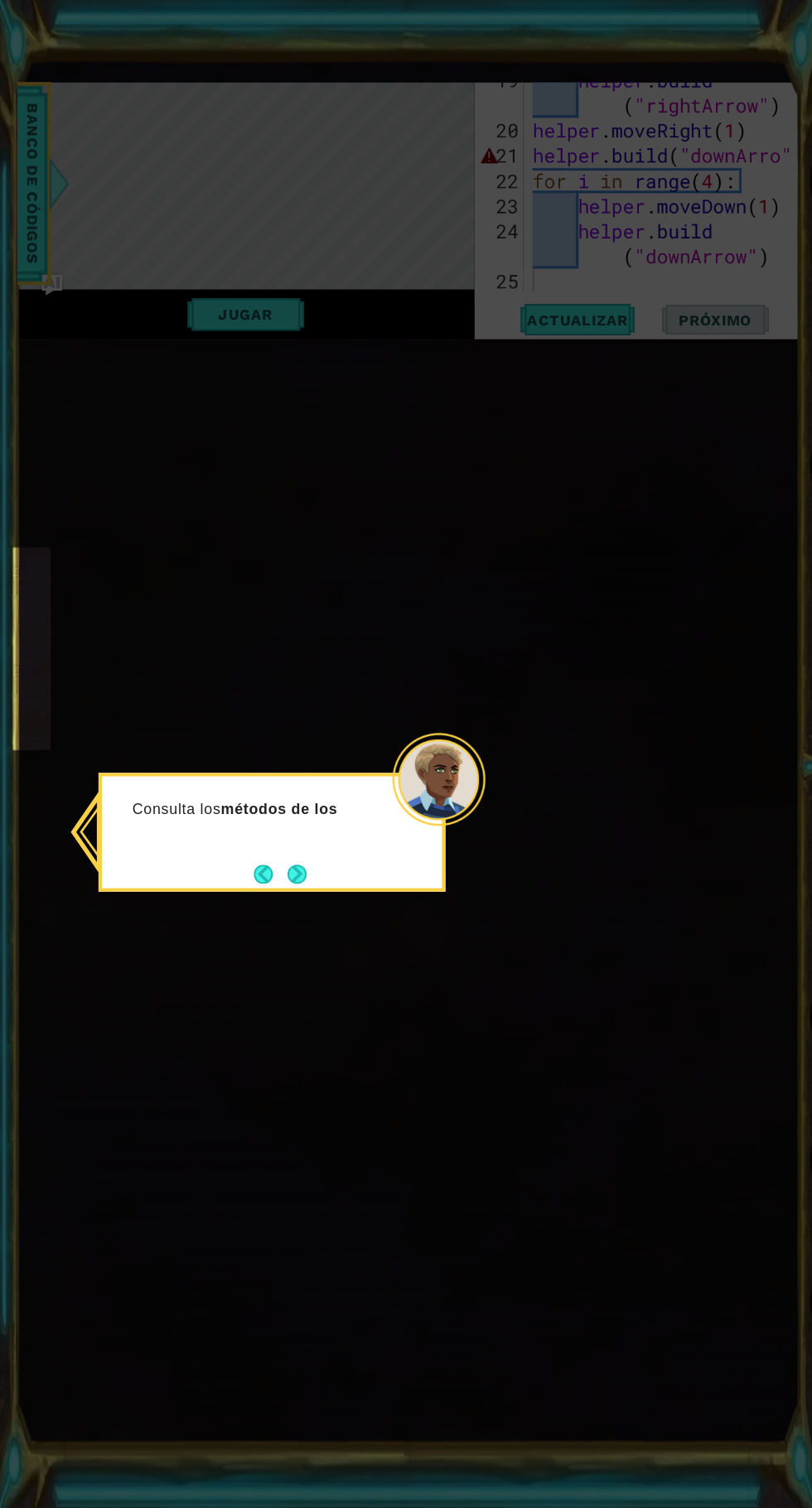
scroll to position [15, 0]
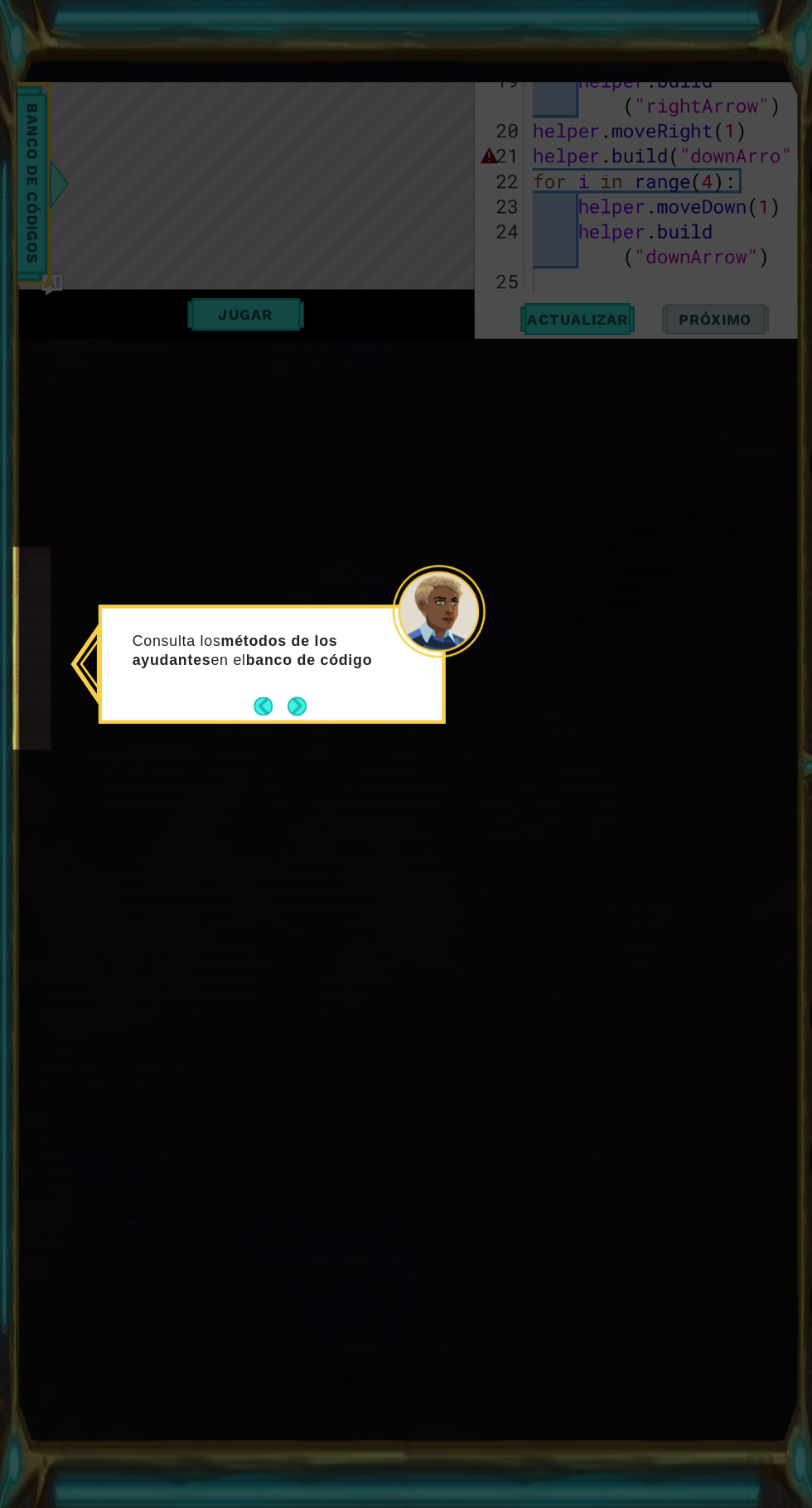
click at [284, 745] on button "Next" at bounding box center [284, 742] width 19 height 19
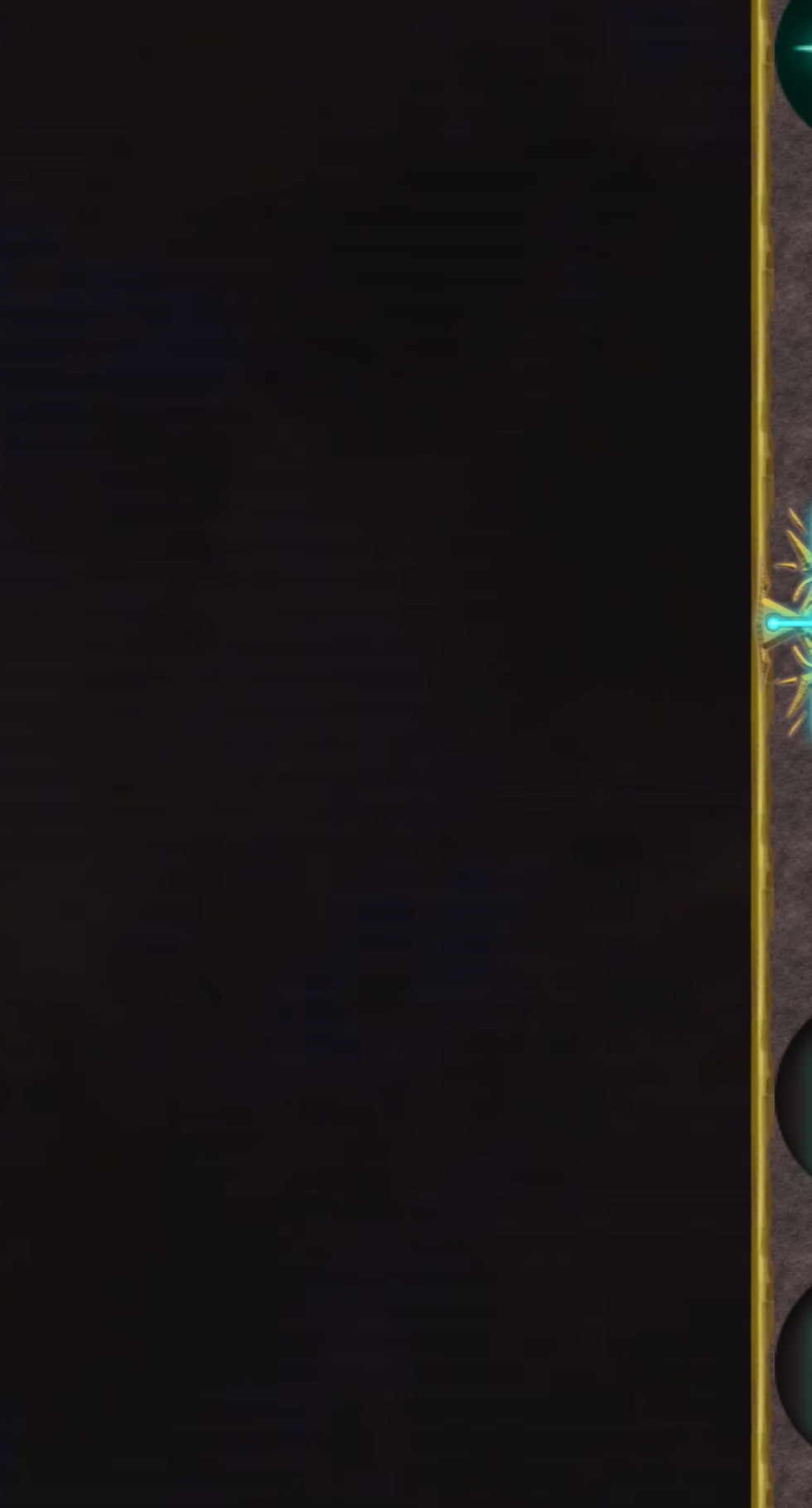
scroll to position [481, 0]
click at [567, 381] on span "Actualizar" at bounding box center [551, 373] width 130 height 17
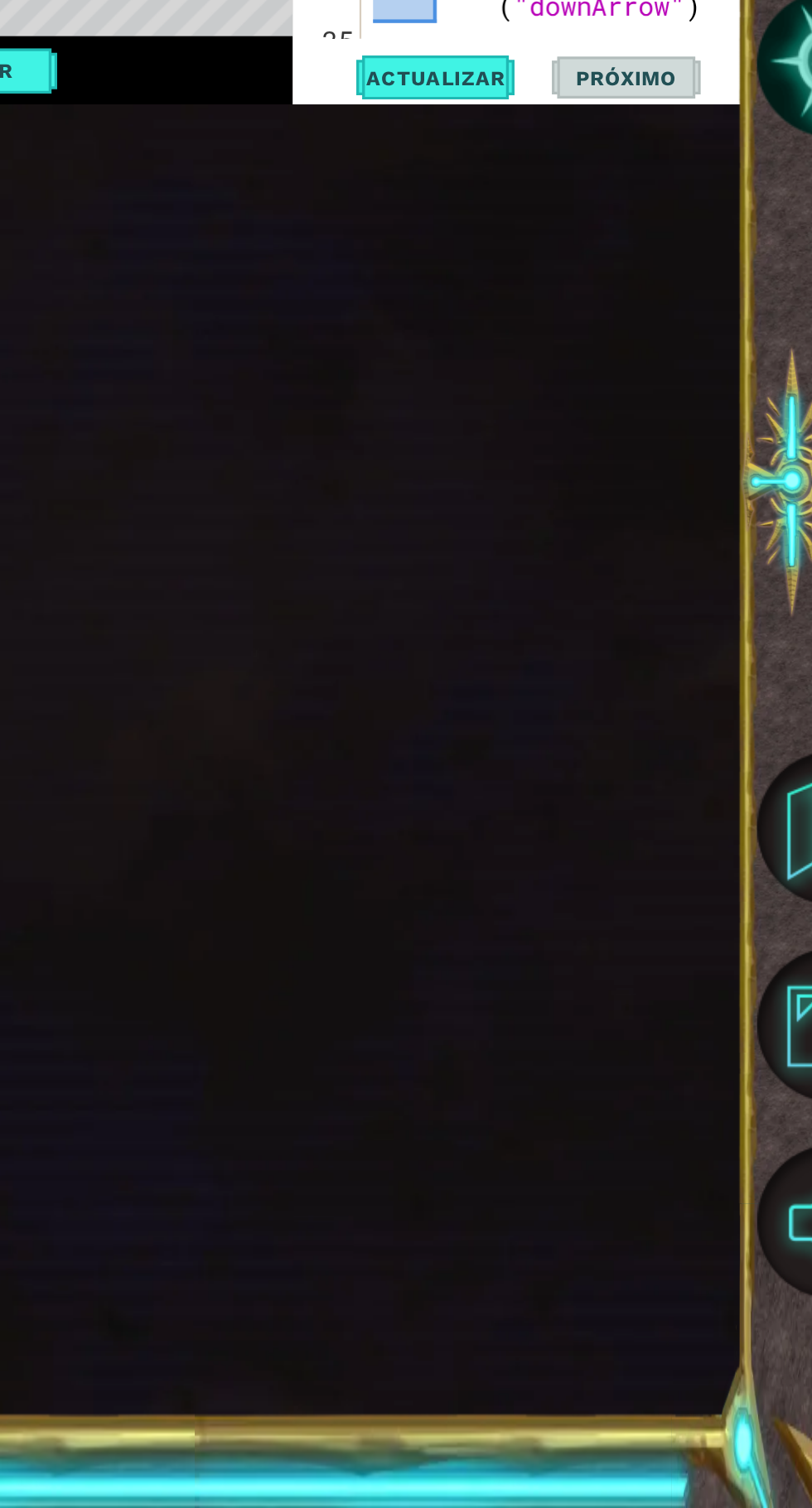
scroll to position [0, 0]
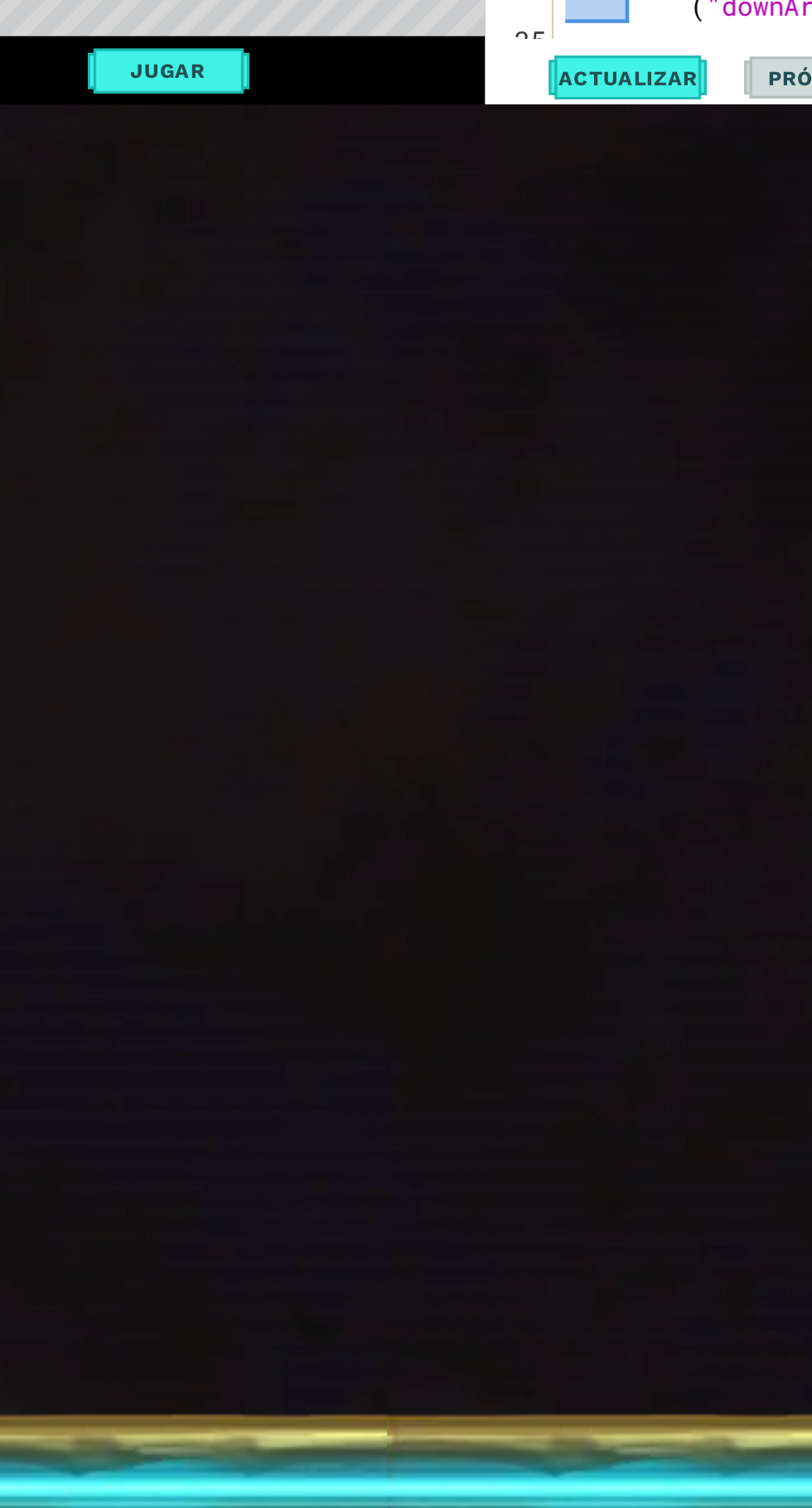
click at [603, 529] on span "Actualizar" at bounding box center [551, 521] width 130 height 17
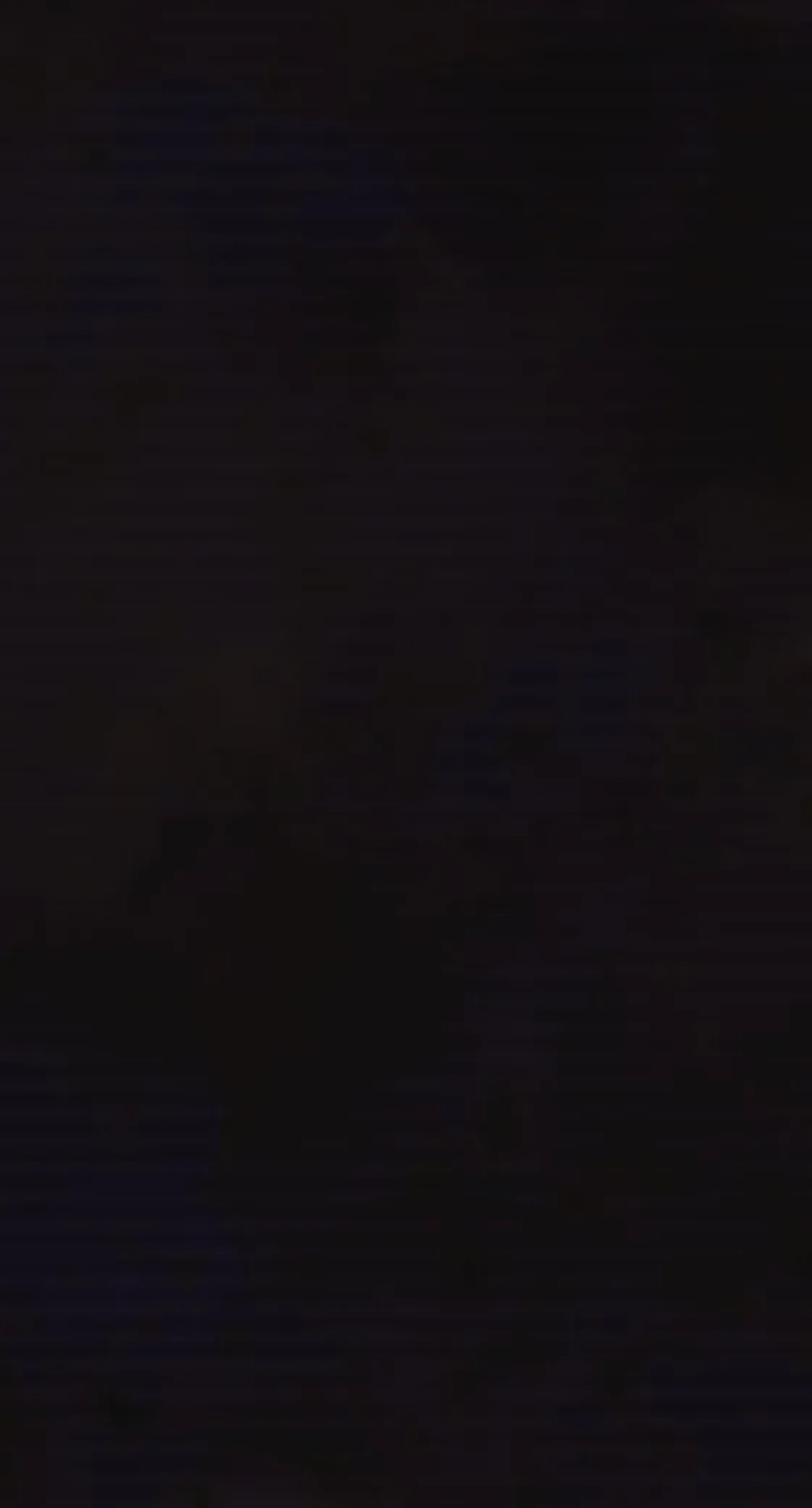
click at [587, 1040] on div "1 ההההההההההההההההההההההההההההההההההההההההההההההההההההההההההההההההההההההההההההה…" at bounding box center [390, 784] width 747 height 1328
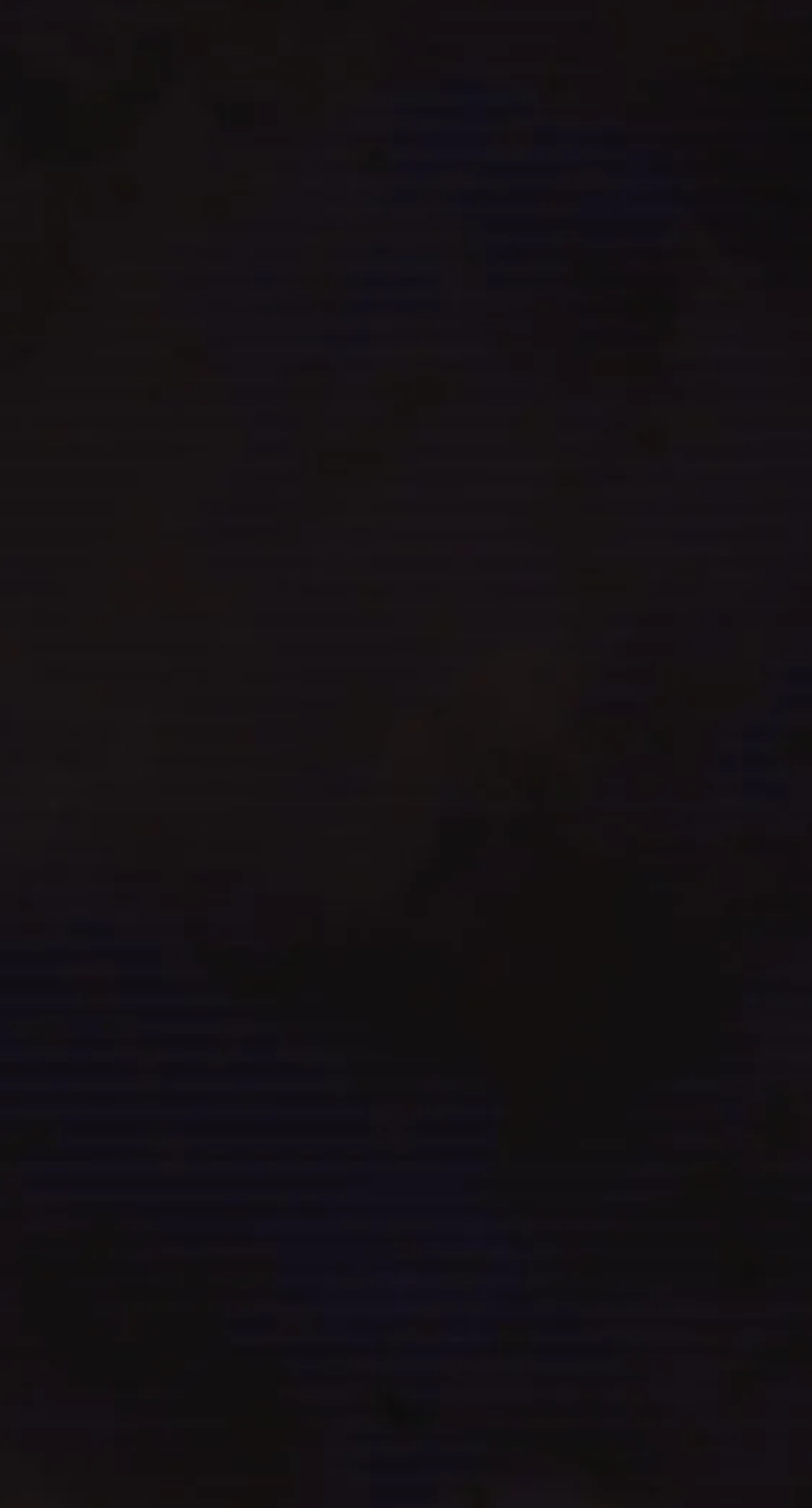
click at [270, 540] on div "Jugar" at bounding box center [235, 515] width 436 height 48
click at [389, 718] on div "Level Map" at bounding box center [399, 473] width 766 height 488
click at [428, 444] on div "No se cerró ( en los argumentos de la función.21 ¿Necesitas ayuda? Pregunta a l…" at bounding box center [294, 389] width 284 height 110
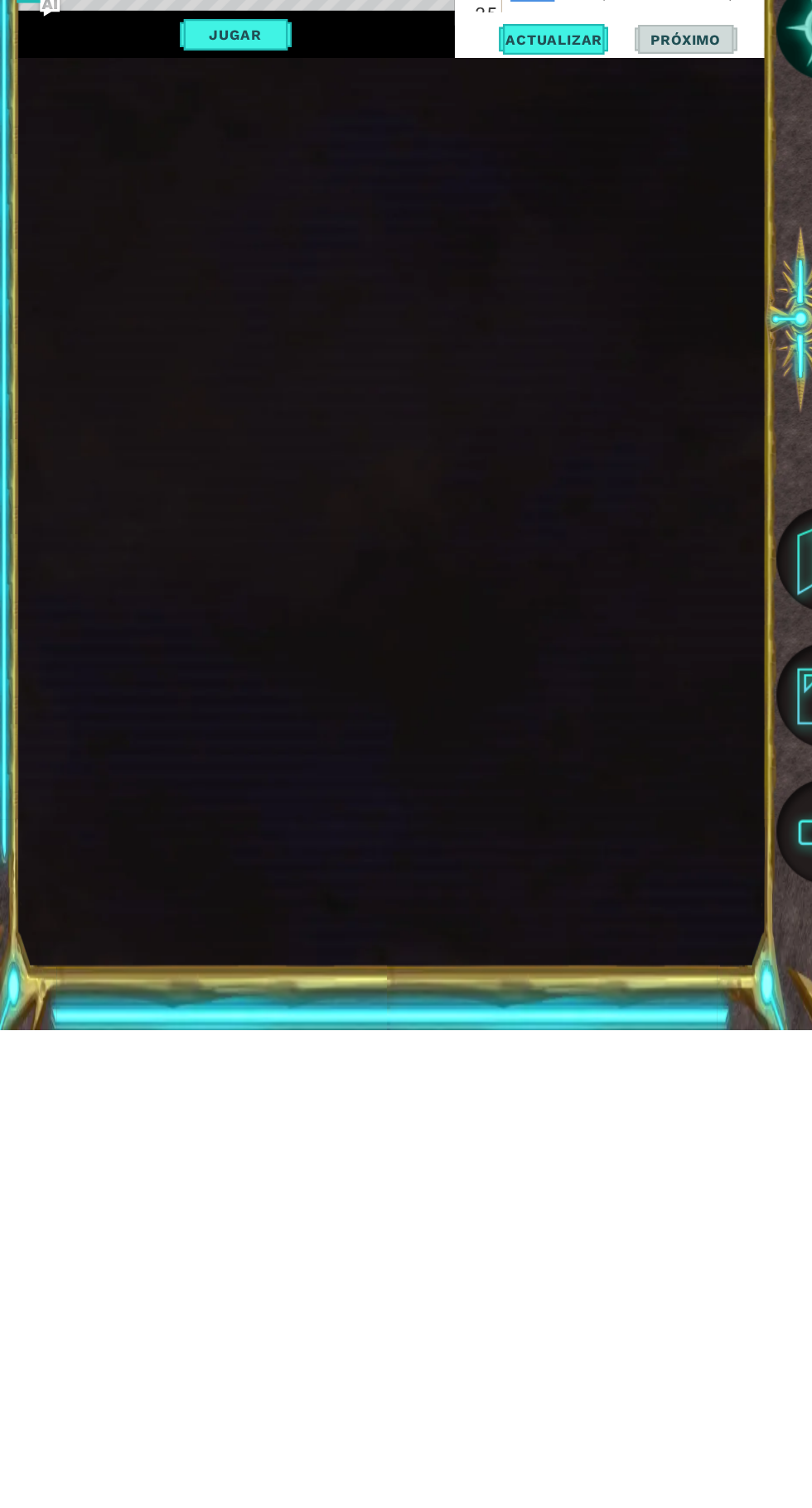
click at [252, 532] on button "Jugar" at bounding box center [235, 516] width 112 height 31
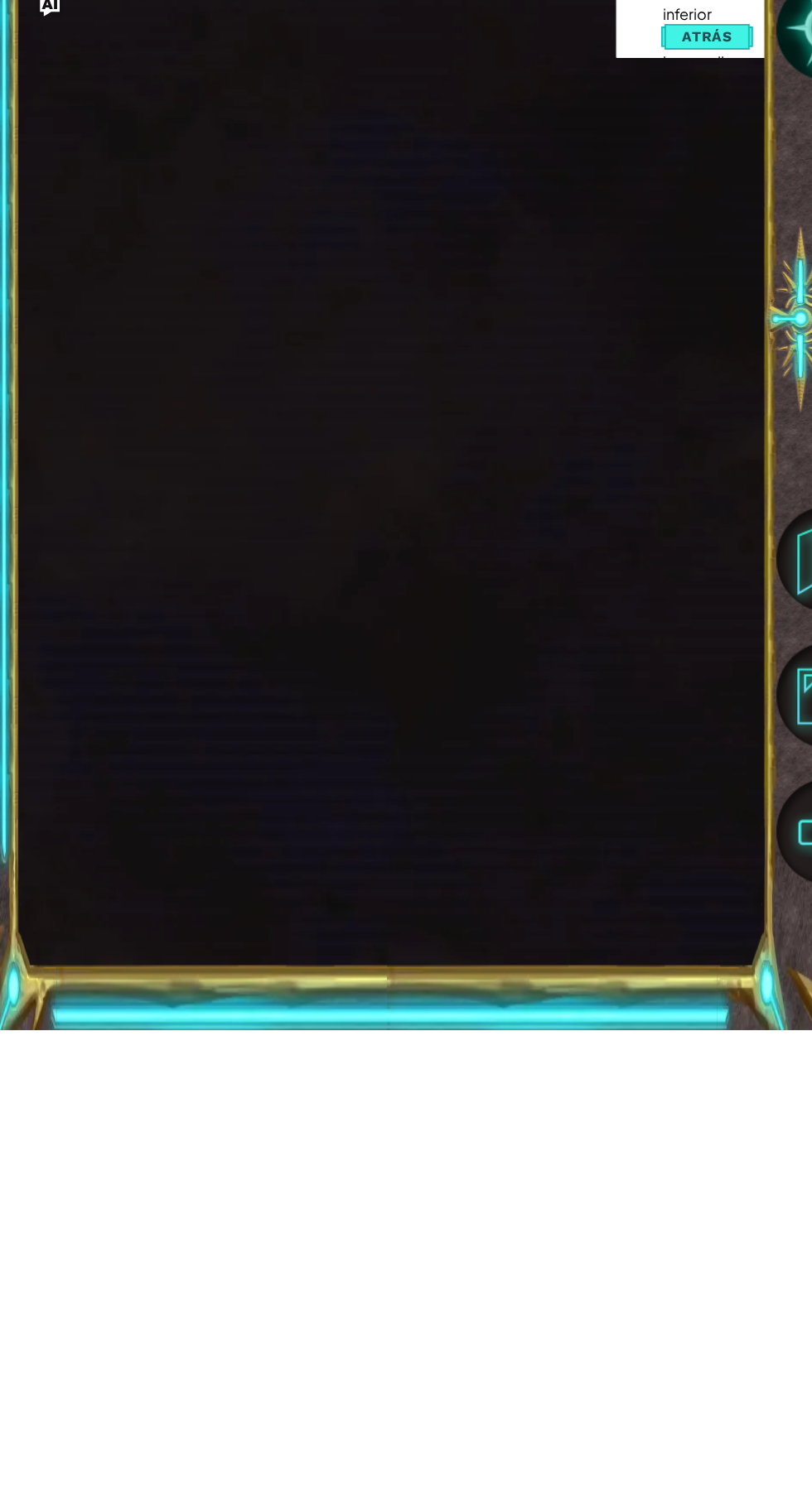
scroll to position [3, 0]
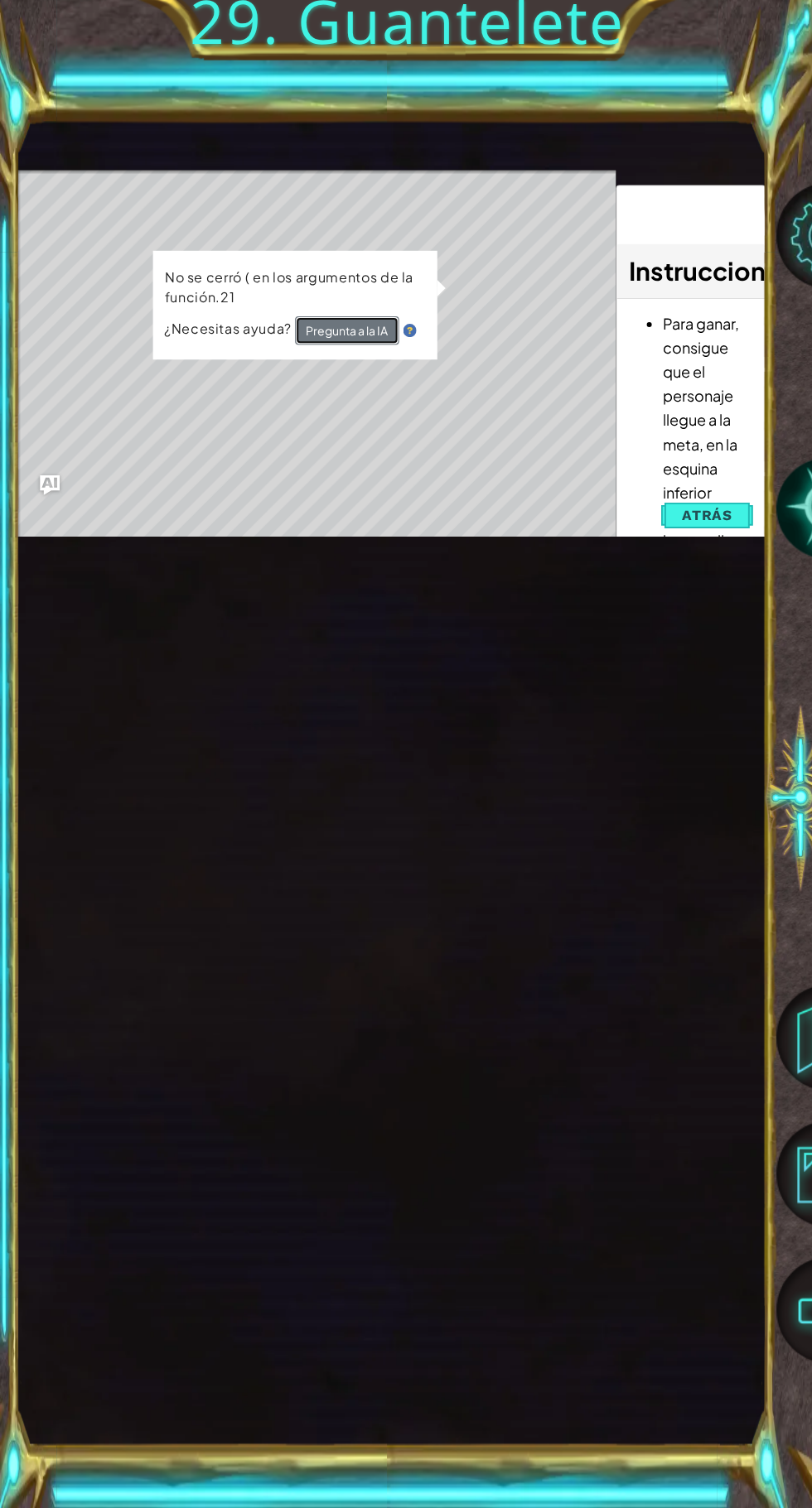
click at [355, 350] on button "Pregunta a la IA" at bounding box center [344, 334] width 103 height 29
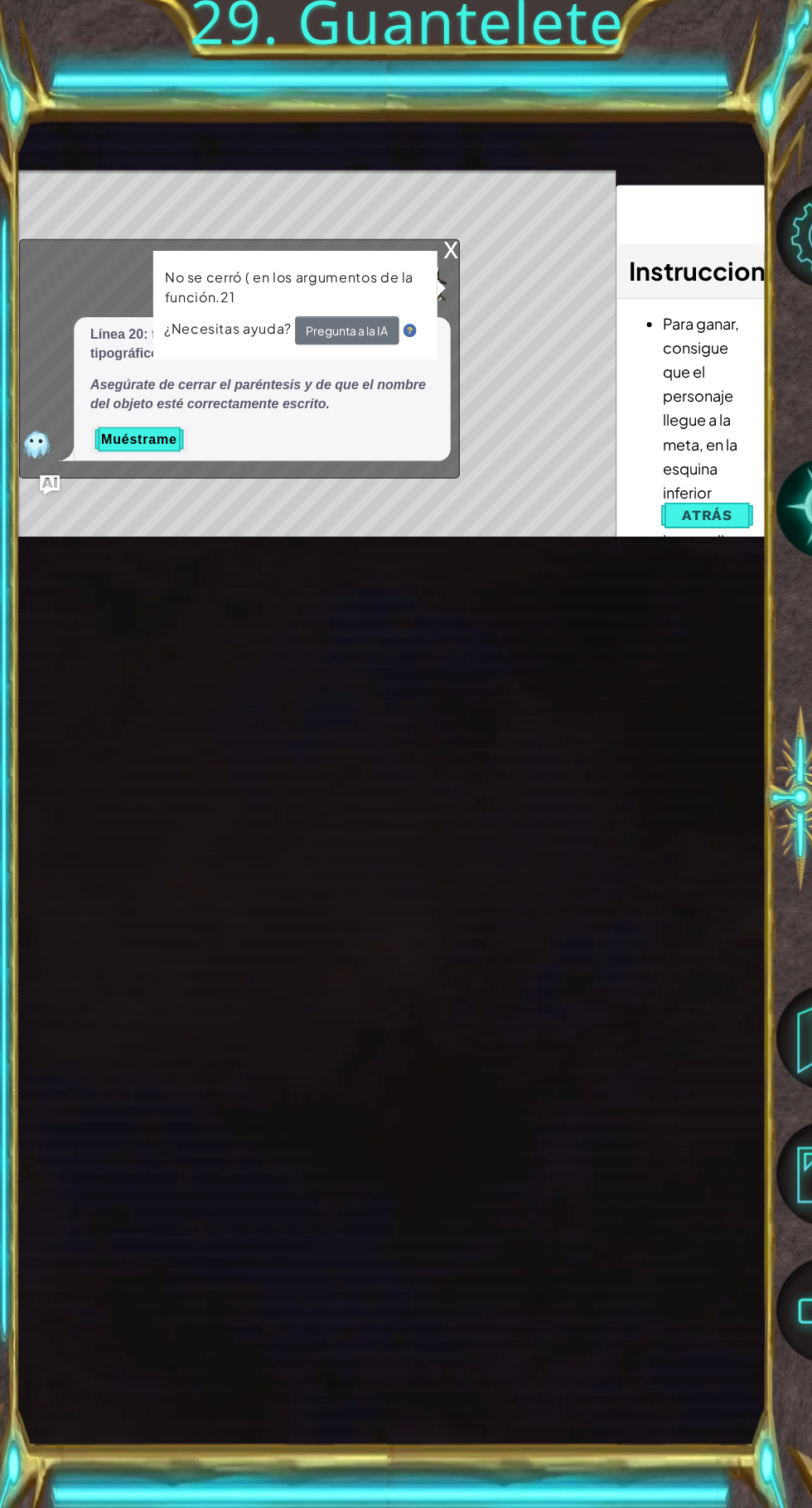
click at [446, 261] on div "x" at bounding box center [449, 252] width 15 height 17
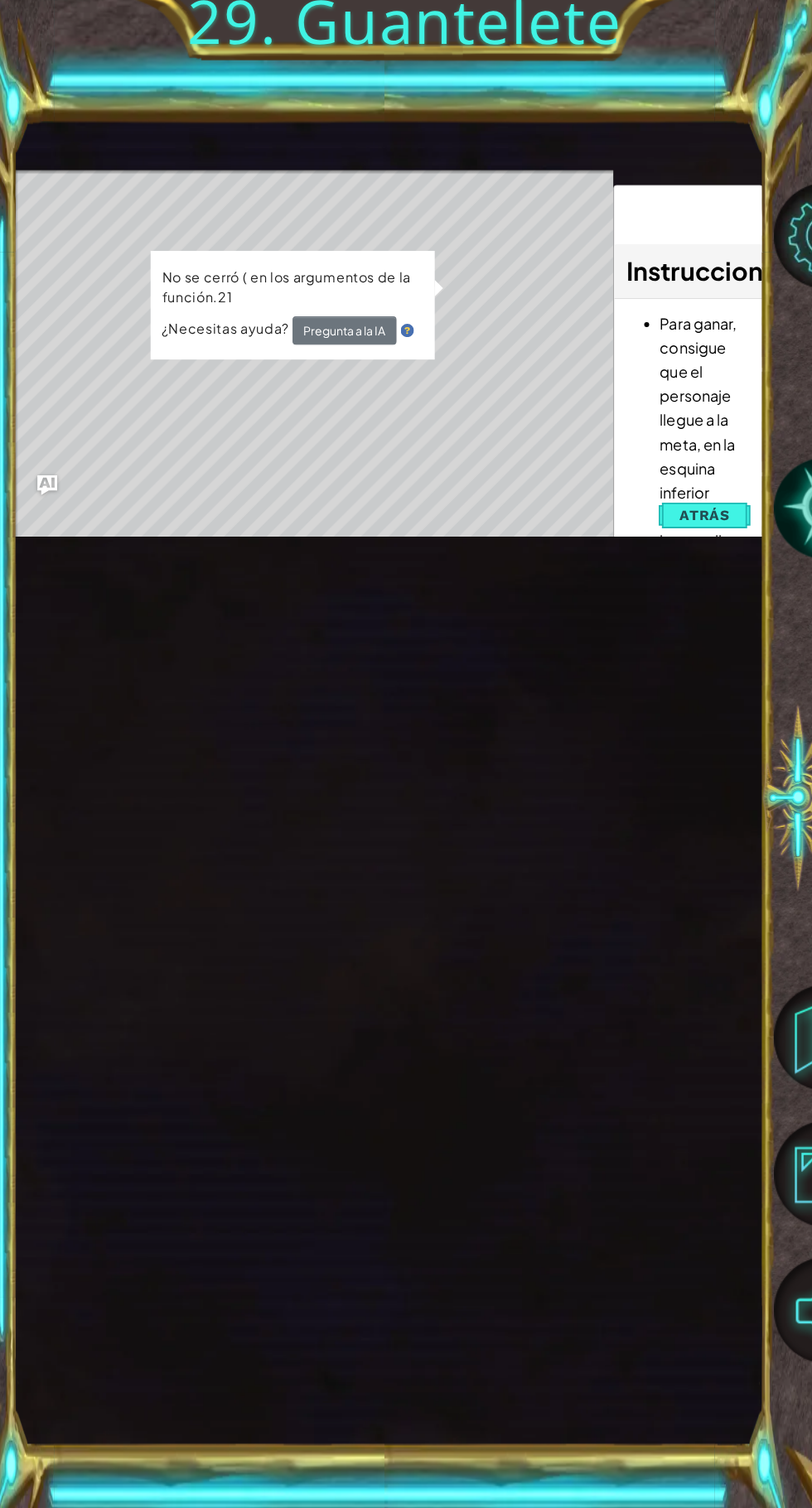
click at [723, 534] on button "Atrás" at bounding box center [705, 518] width 92 height 33
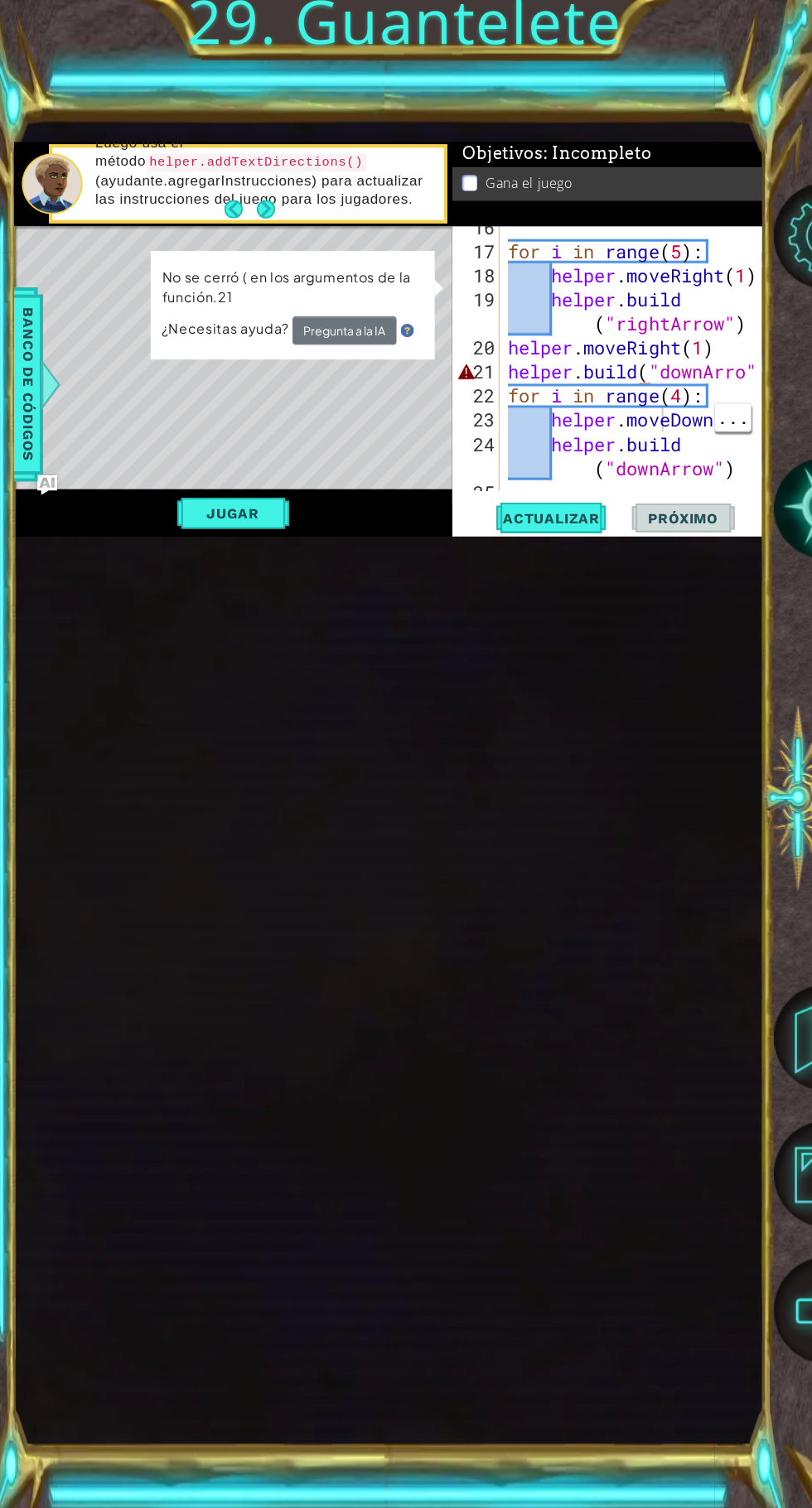
click at [659, 531] on div "for i in range ( 5 ) : helper . moveRight ( 1 ) helper . build ( "rightArrow" )…" at bounding box center [637, 375] width 263 height 313
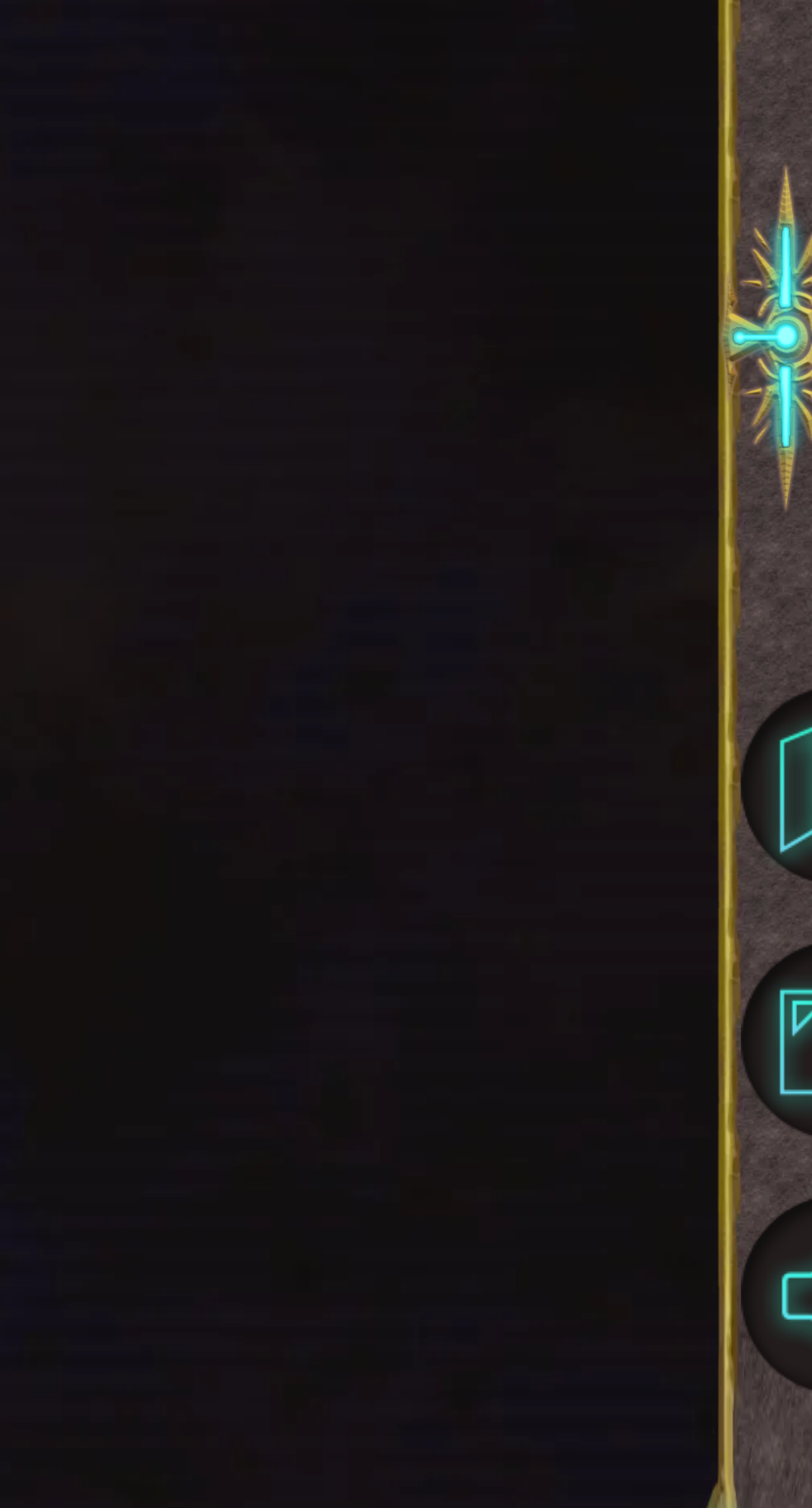
click at [750, 505] on div at bounding box center [751, 133] width 17 height 744
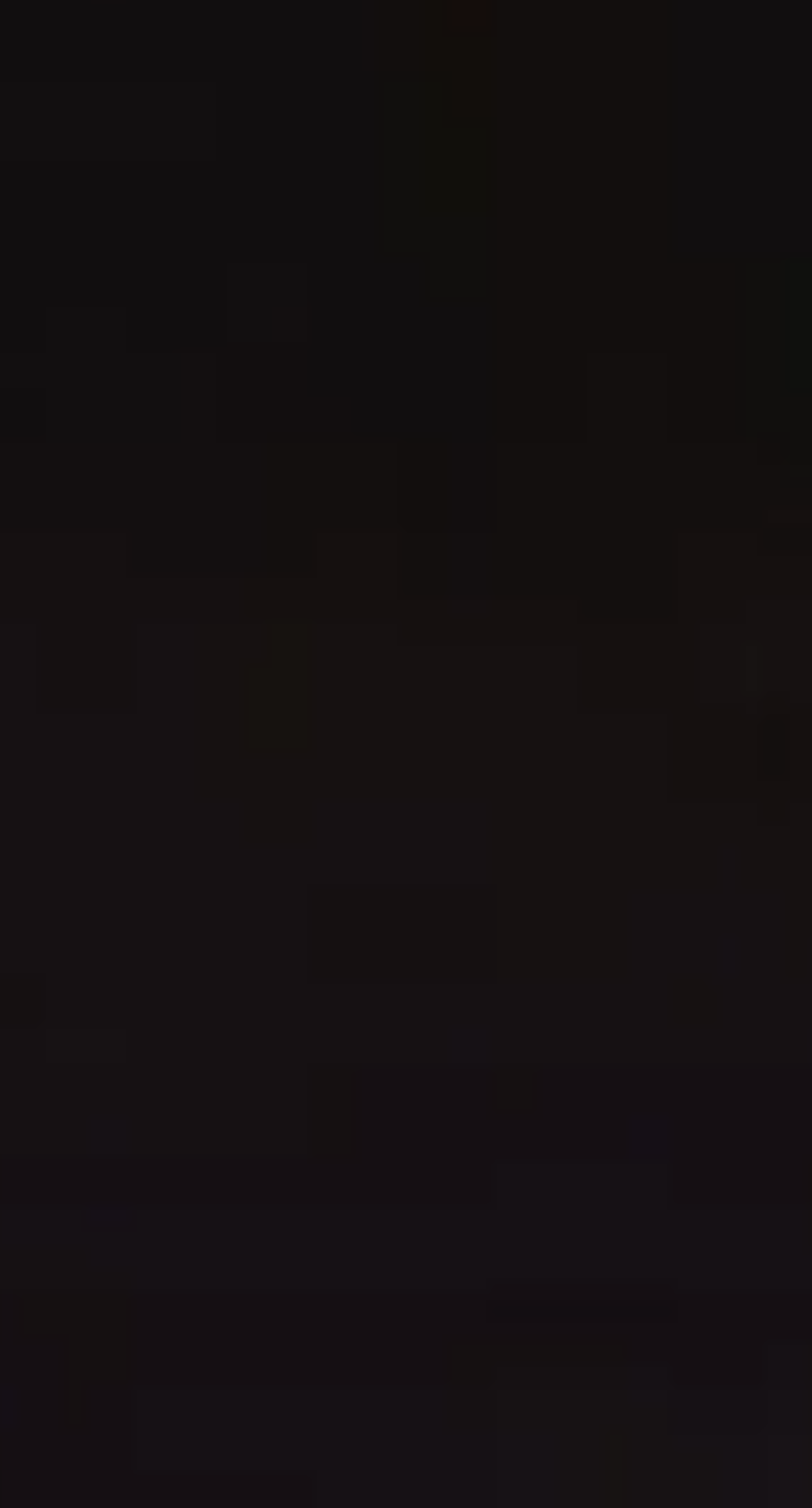
click at [742, 531] on div "for i in range ( 5 ) : helper . moveRight ( 1 ) helper . build ( "rightArrow" )…" at bounding box center [637, 375] width 263 height 313
click at [737, 531] on div "for i in range ( 5 ) : helper . moveRight ( 1 ) helper . build ( "rightArrow" )…" at bounding box center [637, 375] width 263 height 313
click at [750, 505] on div at bounding box center [751, 133] width 17 height 744
click at [752, 505] on div at bounding box center [751, 133] width 17 height 744
click at [750, 505] on div at bounding box center [751, 133] width 17 height 744
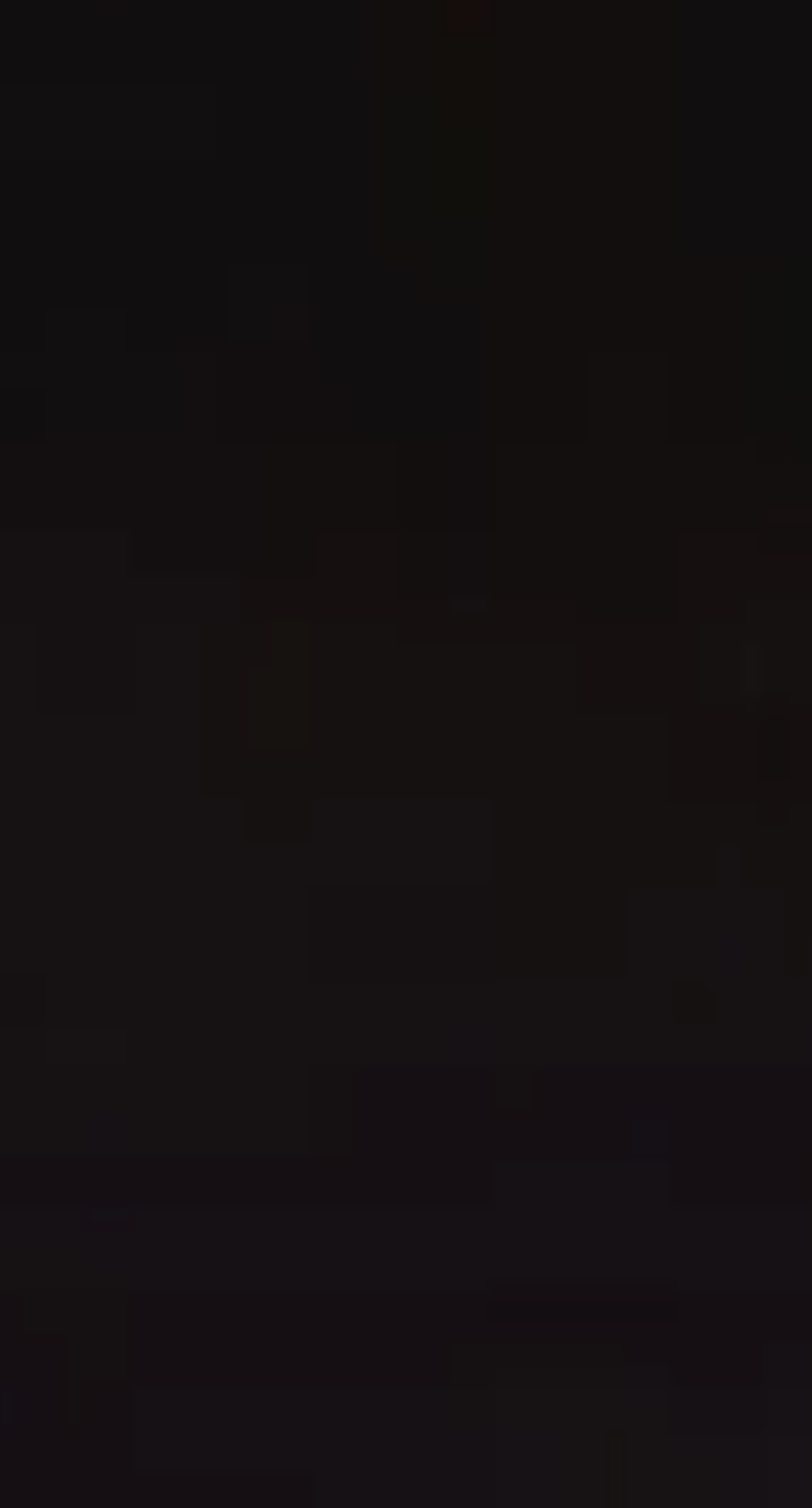
click at [754, 505] on div at bounding box center [751, 133] width 17 height 744
click at [752, 505] on div at bounding box center [751, 133] width 17 height 744
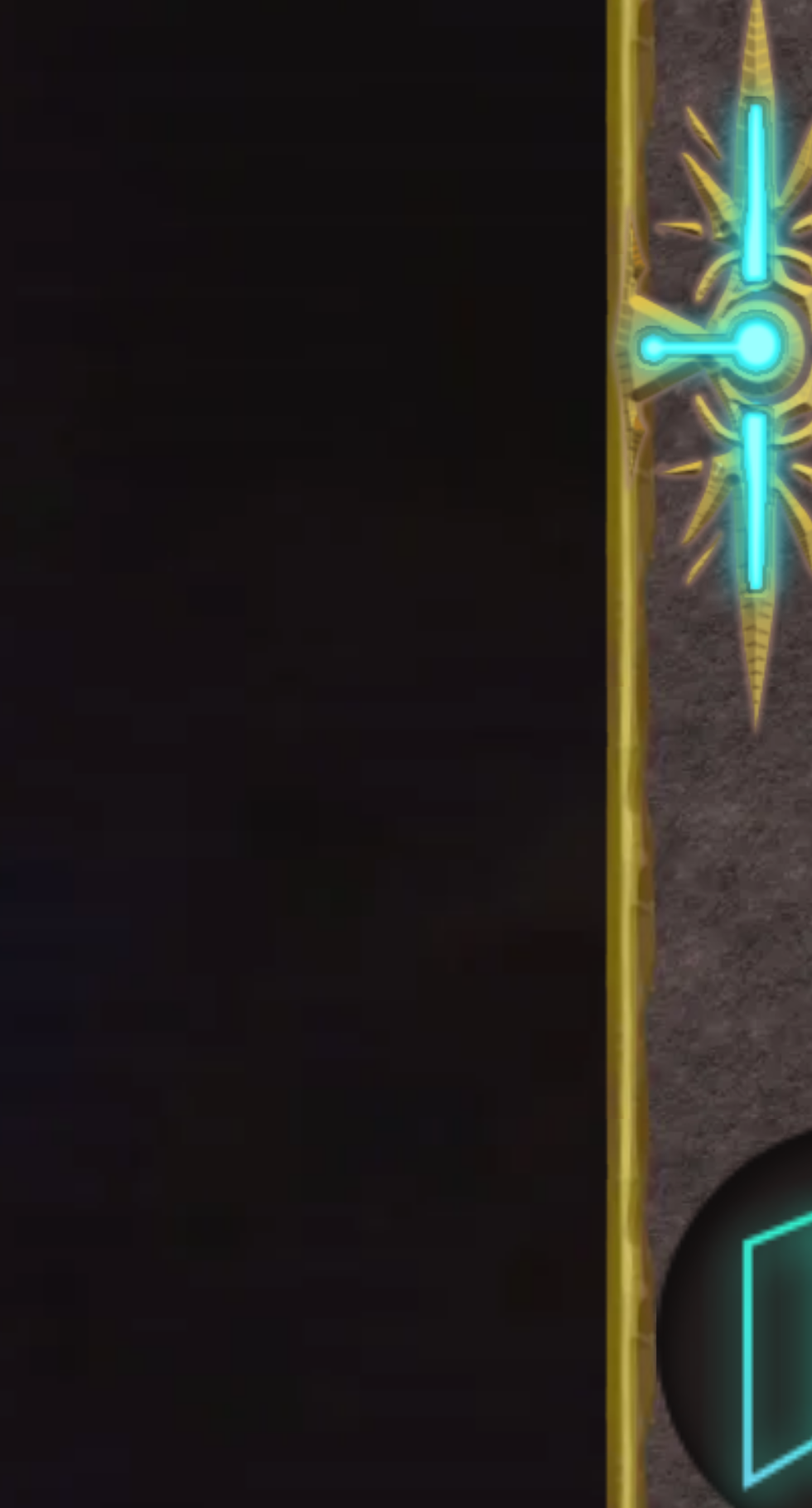
click at [754, 505] on div at bounding box center [751, 133] width 17 height 744
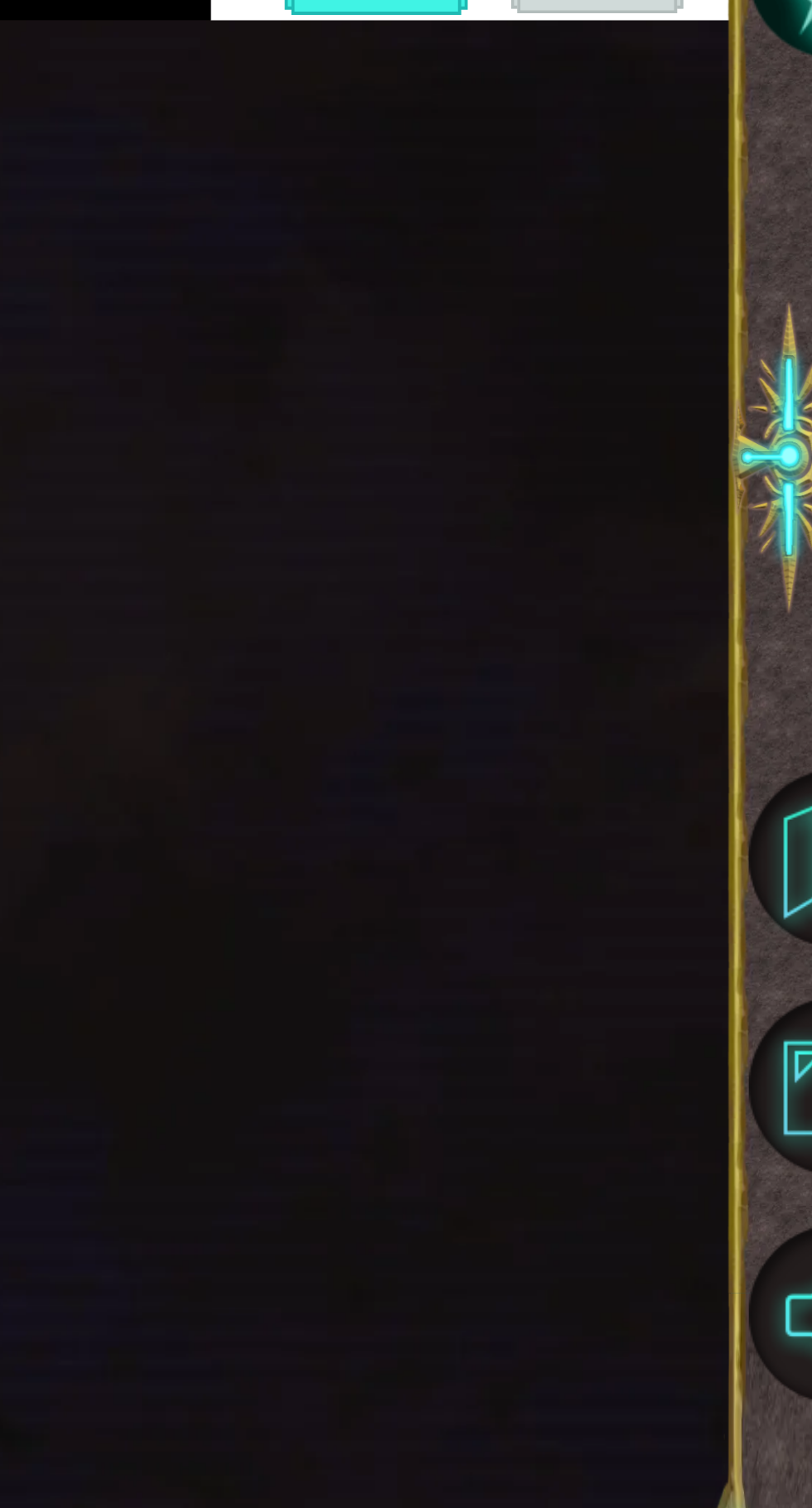
click at [752, 505] on div at bounding box center [751, 133] width 17 height 744
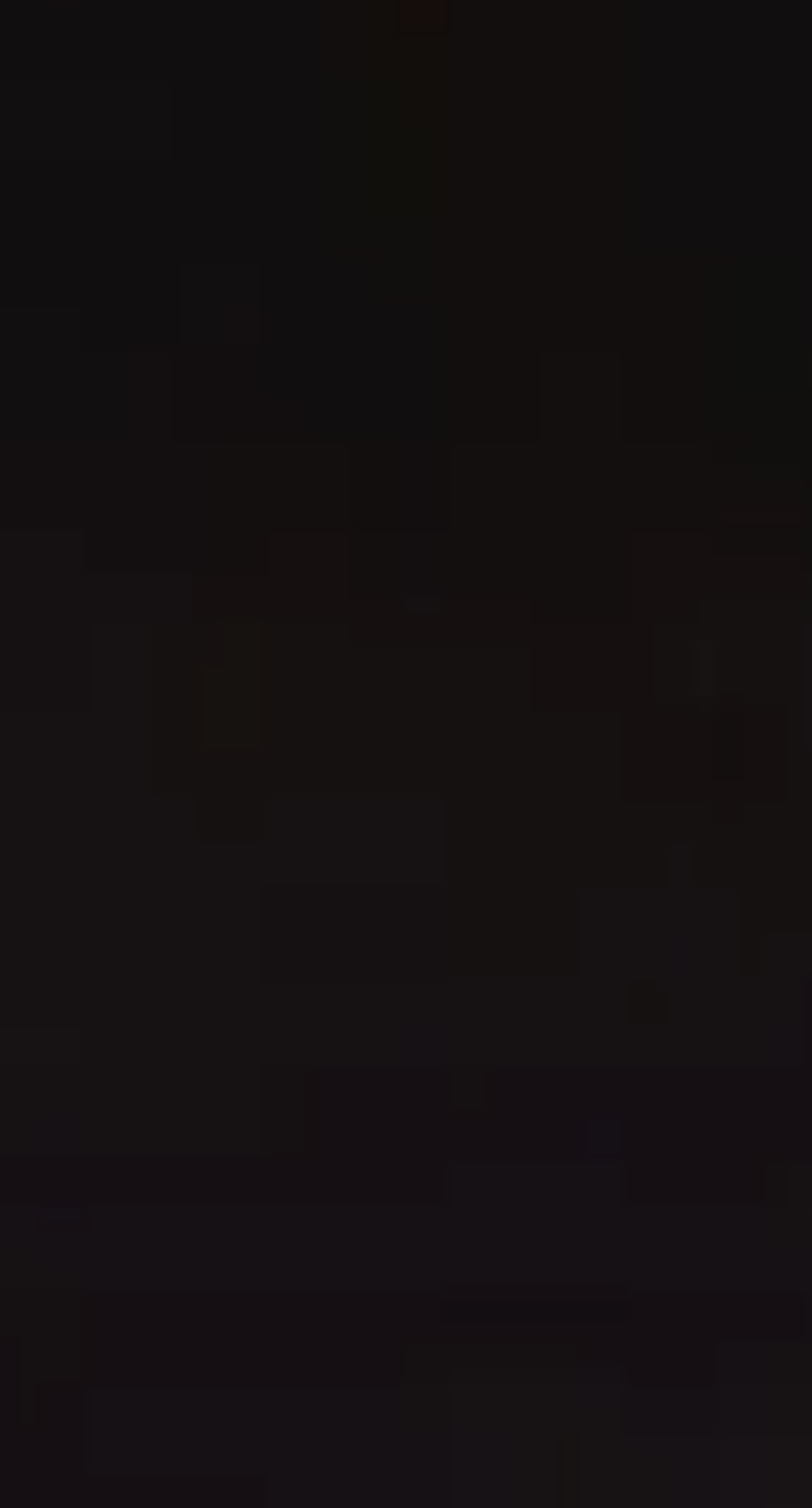
click at [751, 505] on div at bounding box center [751, 133] width 17 height 744
click at [756, 505] on div at bounding box center [751, 133] width 17 height 744
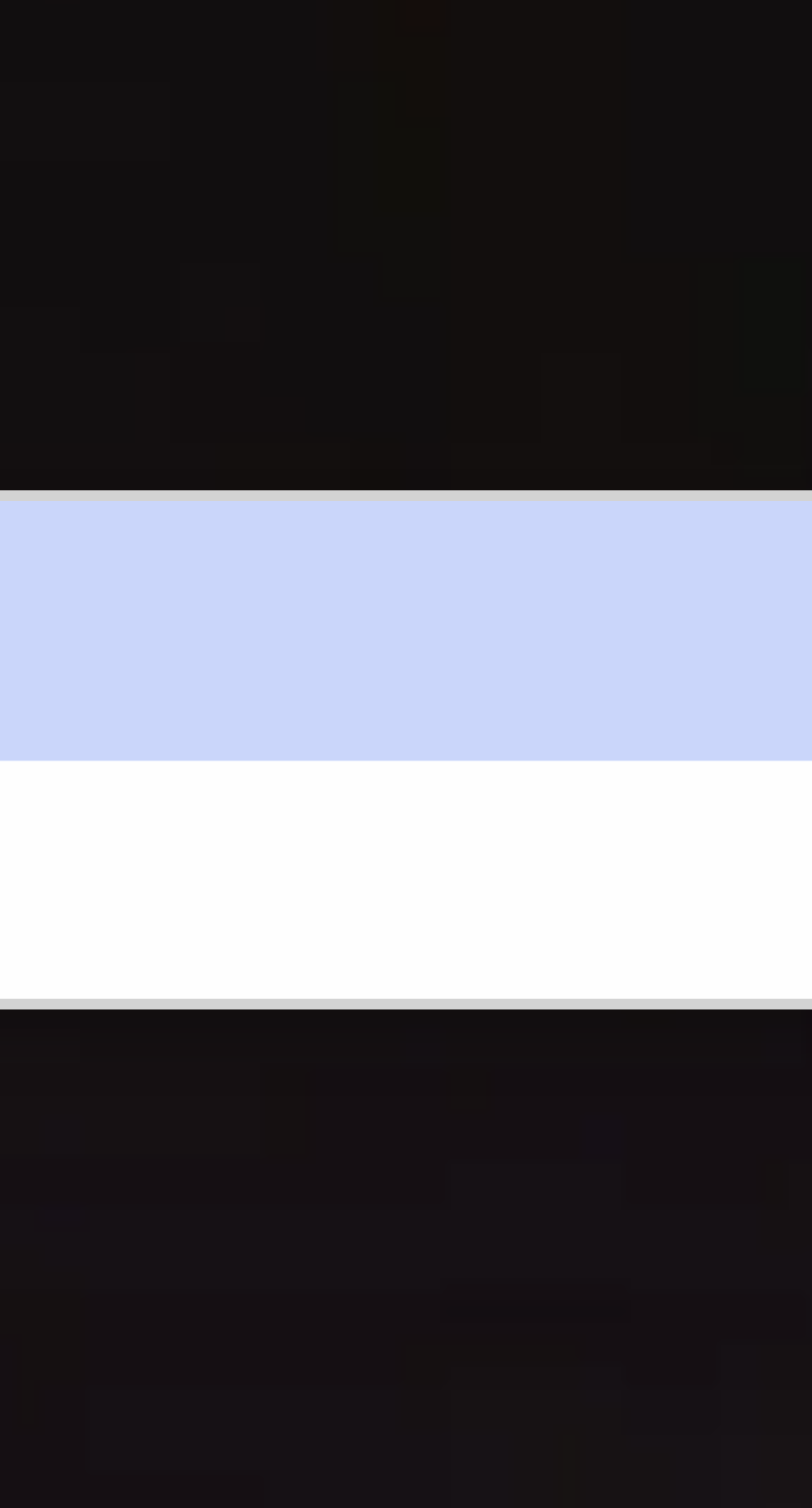
scroll to position [0, 11]
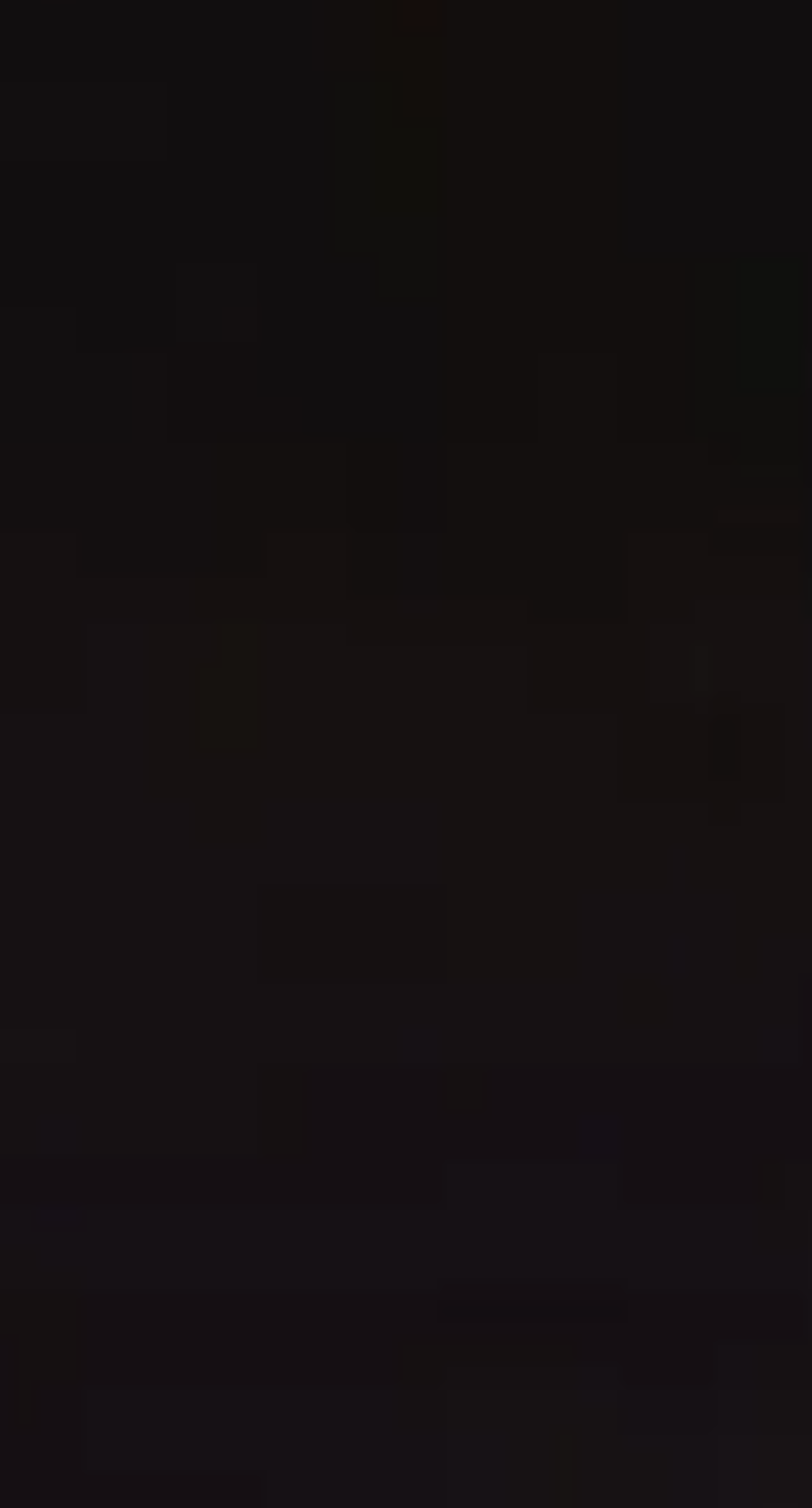
click at [739, 410] on span "..." at bounding box center [732, 396] width 35 height 28
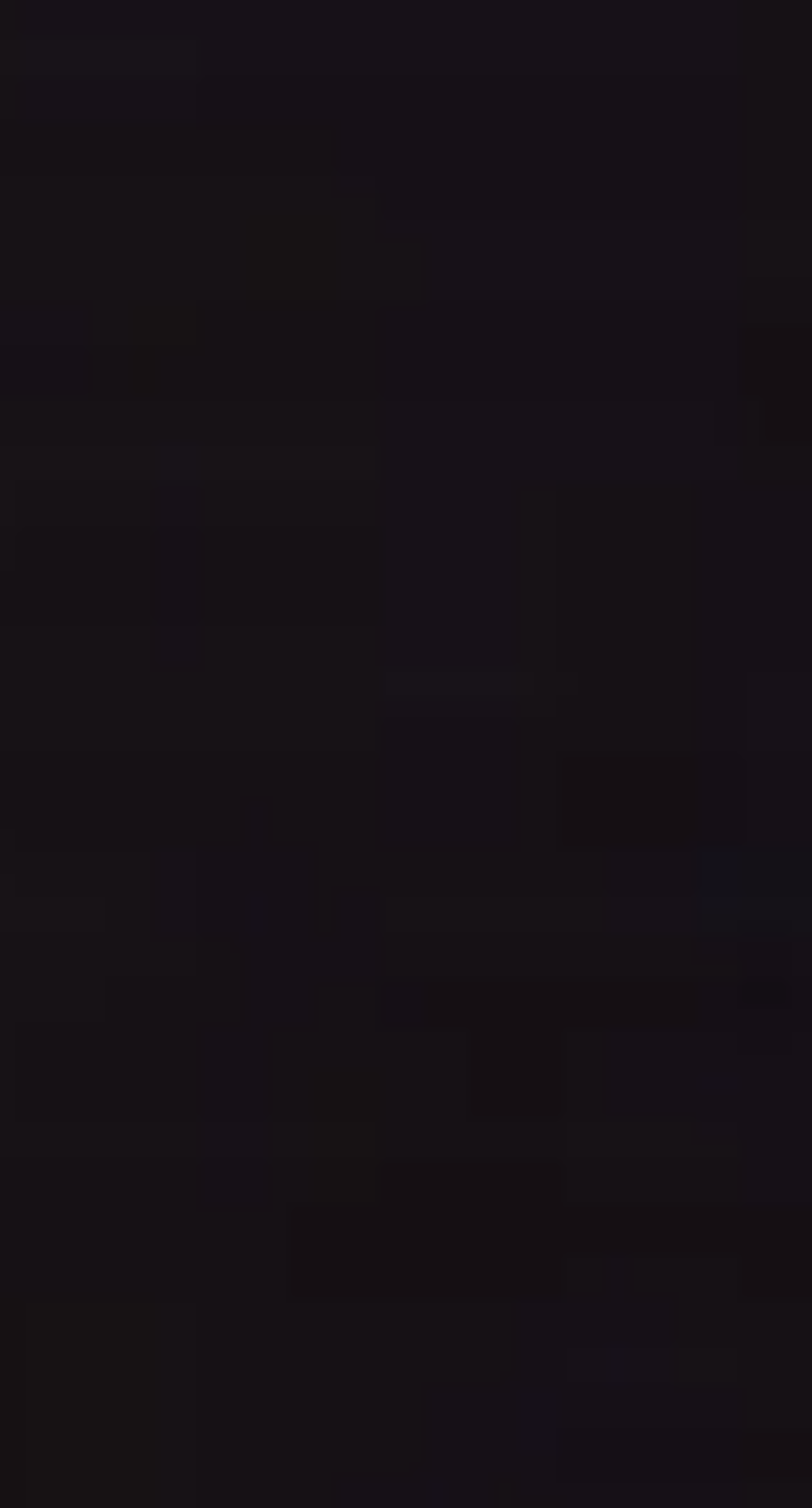
click at [548, 555] on div "for i in range ( 5 ) : helper . moveRight ( 1 ) helper . build ( "rightArrow" )…" at bounding box center [637, 386] width 263 height 336
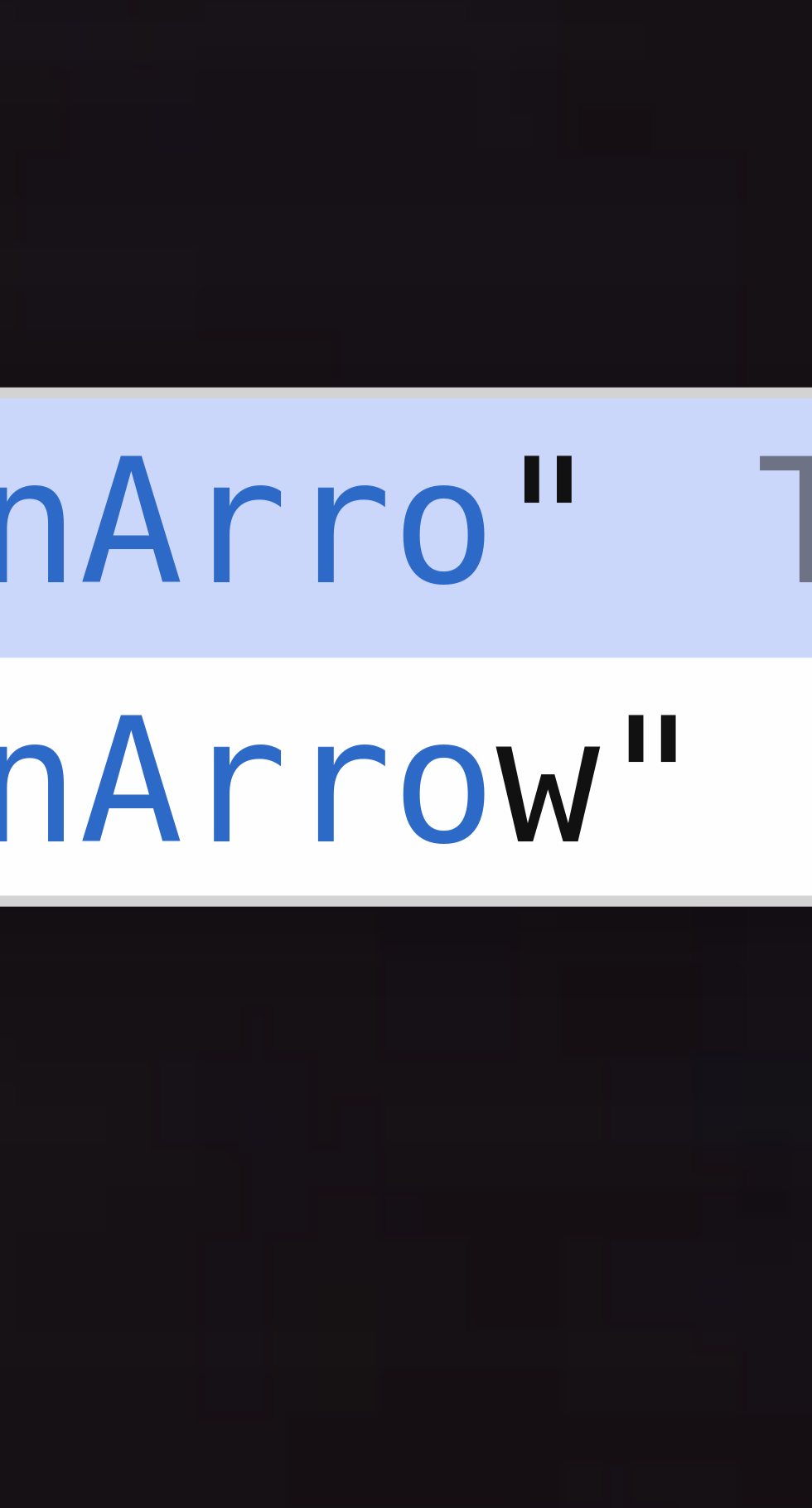
click at [574, 843] on div ""downArro " Toca enter "downArro w" Toca enter" at bounding box center [654, 870] width 313 height 80
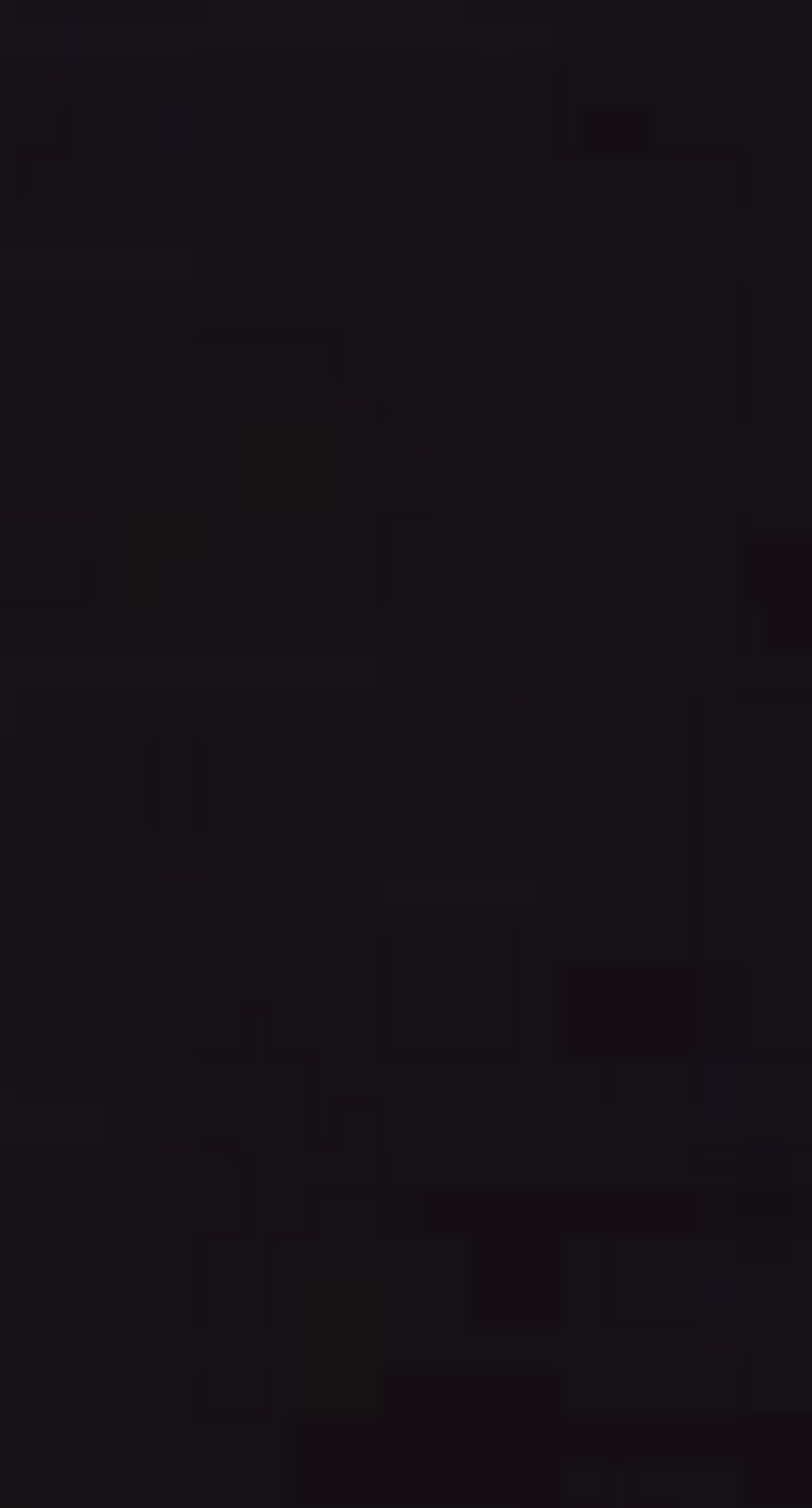
click at [573, 555] on div "for i in range ( 5 ) : helper . moveRight ( 1 ) helper . build ( "rightArrow" )…" at bounding box center [637, 386] width 263 height 336
click at [552, 555] on div "for i in range ( 5 ) : helper . moveRight ( 1 ) helper . build ( "rightArrow" )…" at bounding box center [637, 386] width 263 height 336
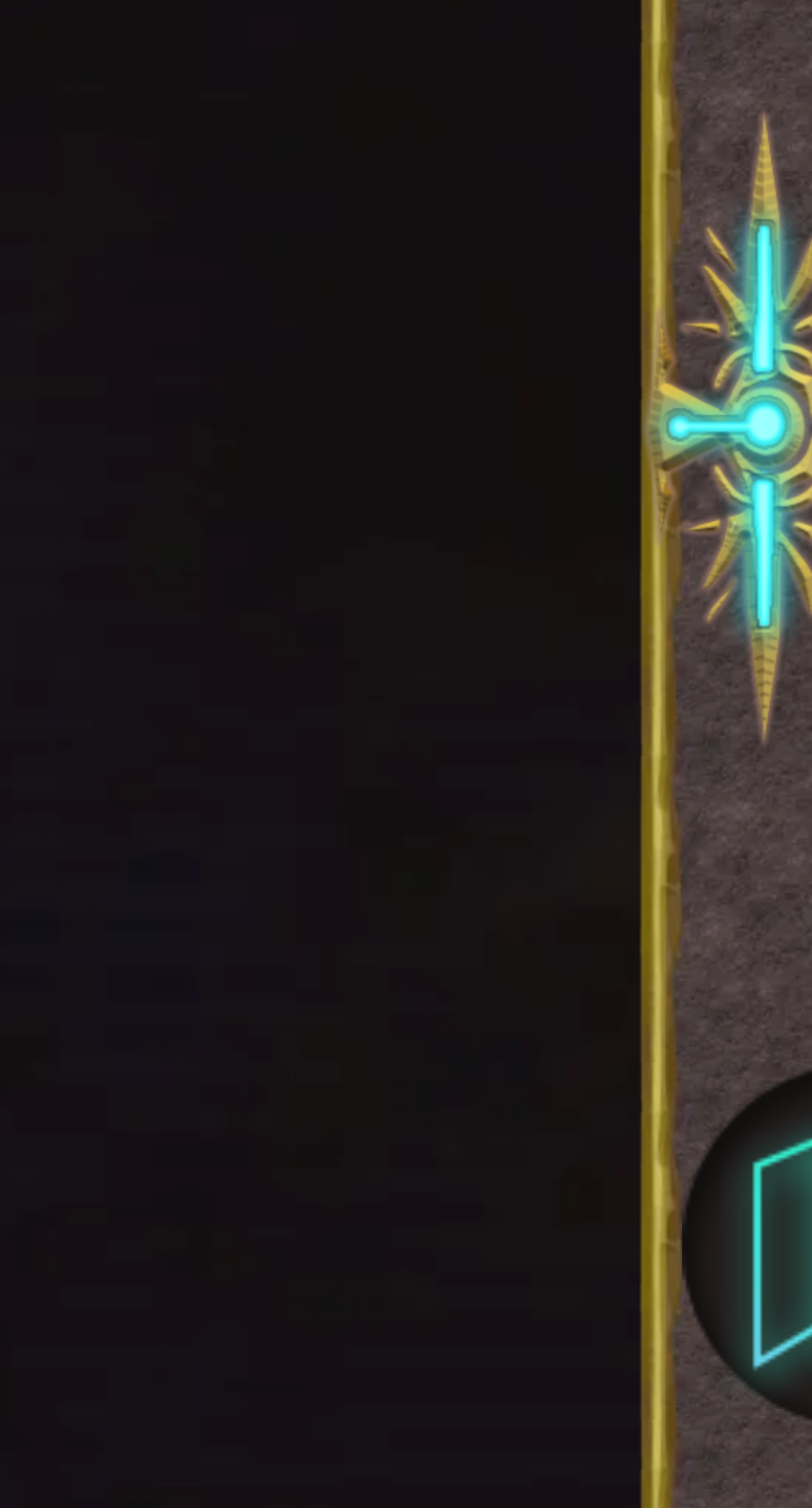
scroll to position [419, 0]
click at [790, 742] on div at bounding box center [793, 775] width 36 height 392
click at [750, 555] on div at bounding box center [751, 182] width 17 height 744
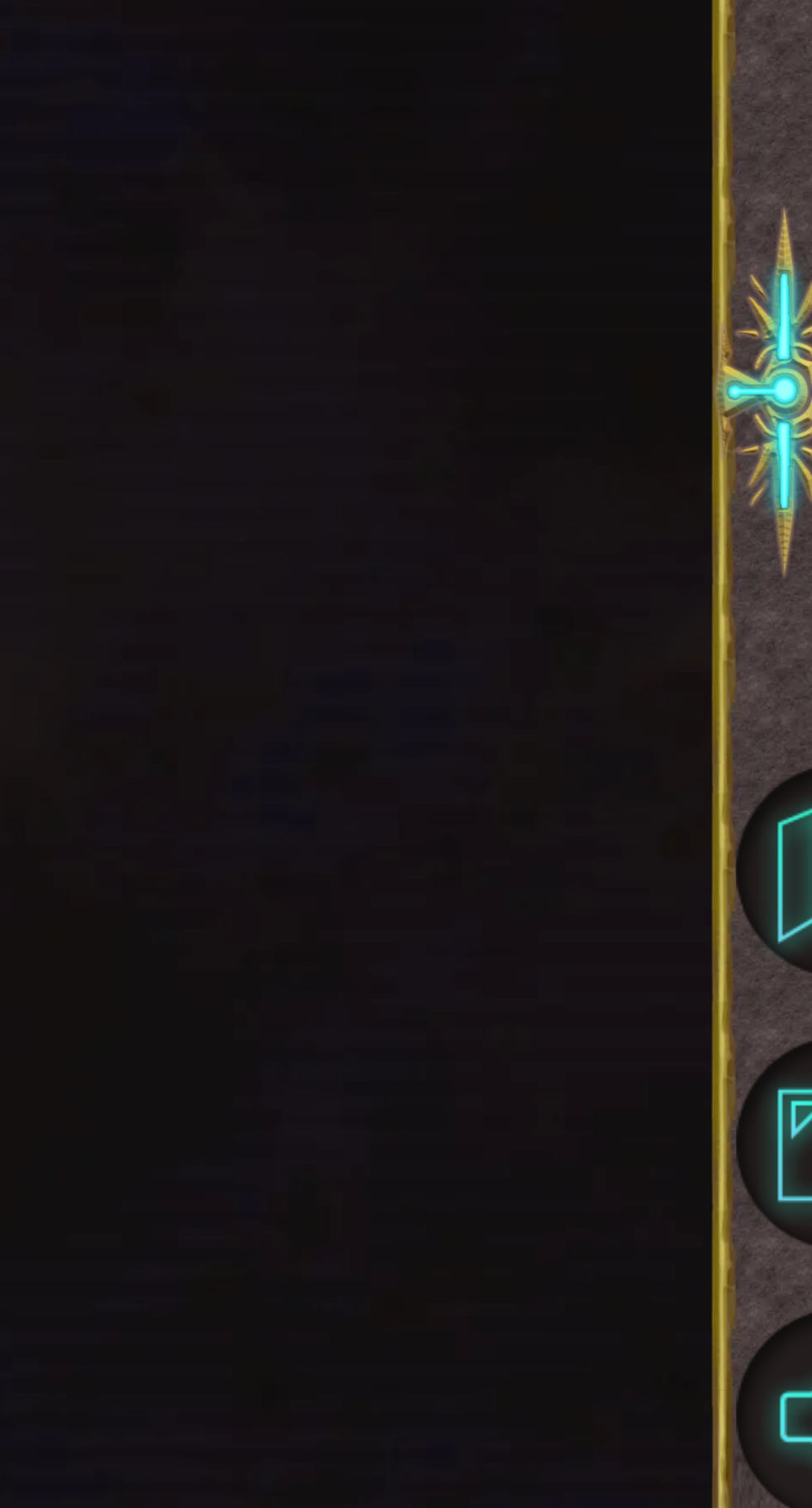
scroll to position [0, 11]
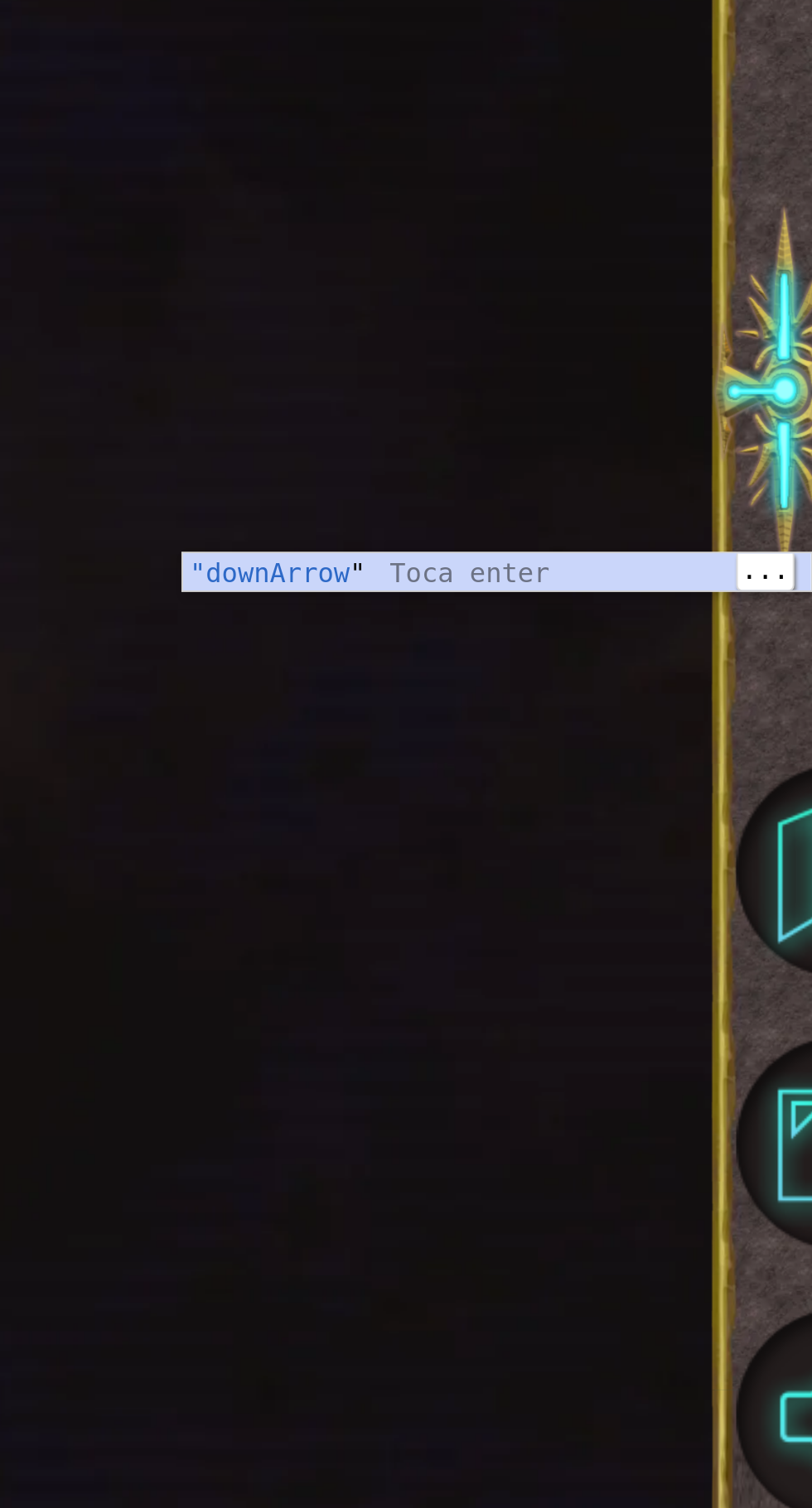
click at [635, 889] on div ""downArrow " Toca enter" at bounding box center [654, 910] width 313 height 60
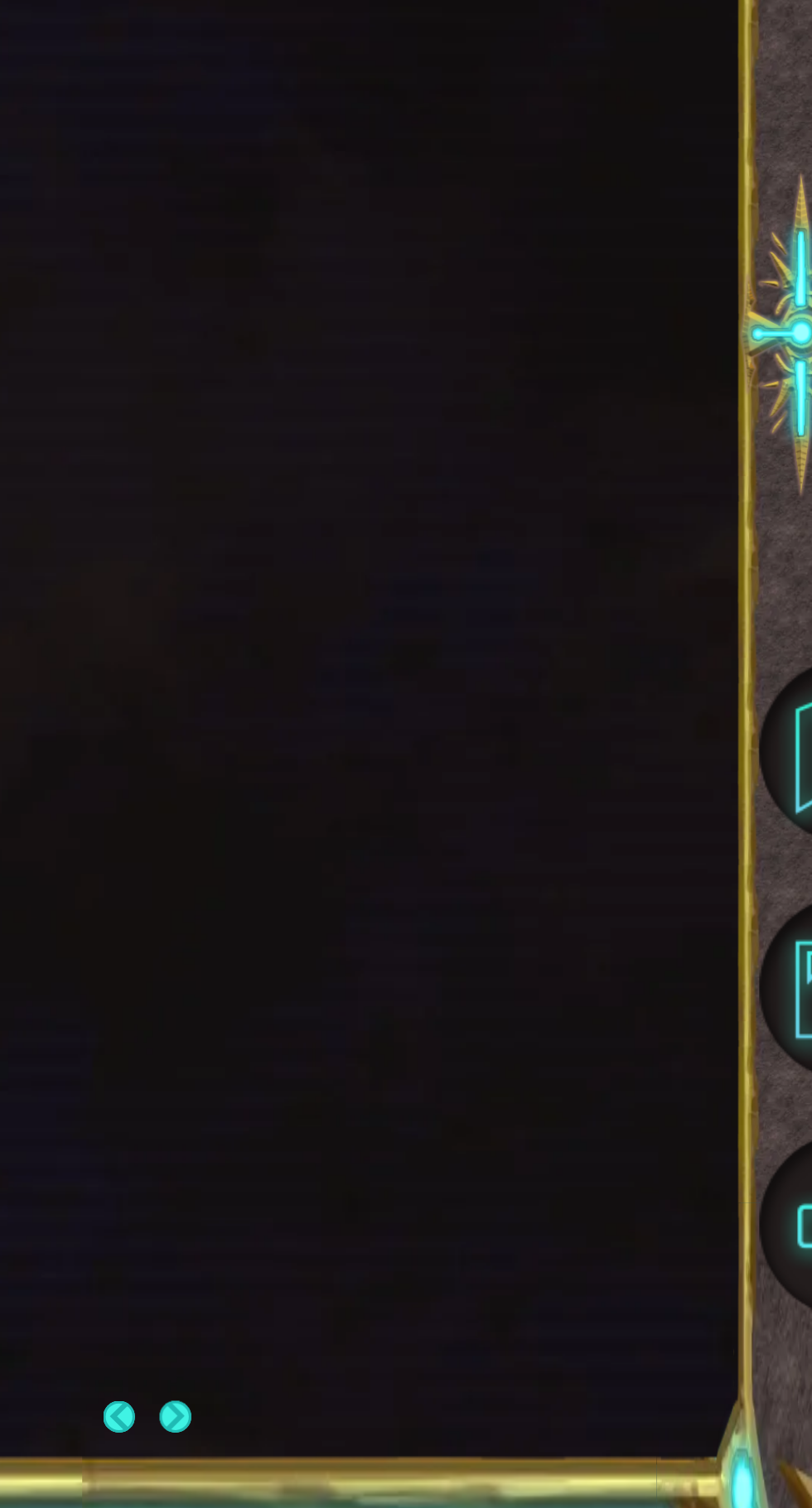
scroll to position [3, 0]
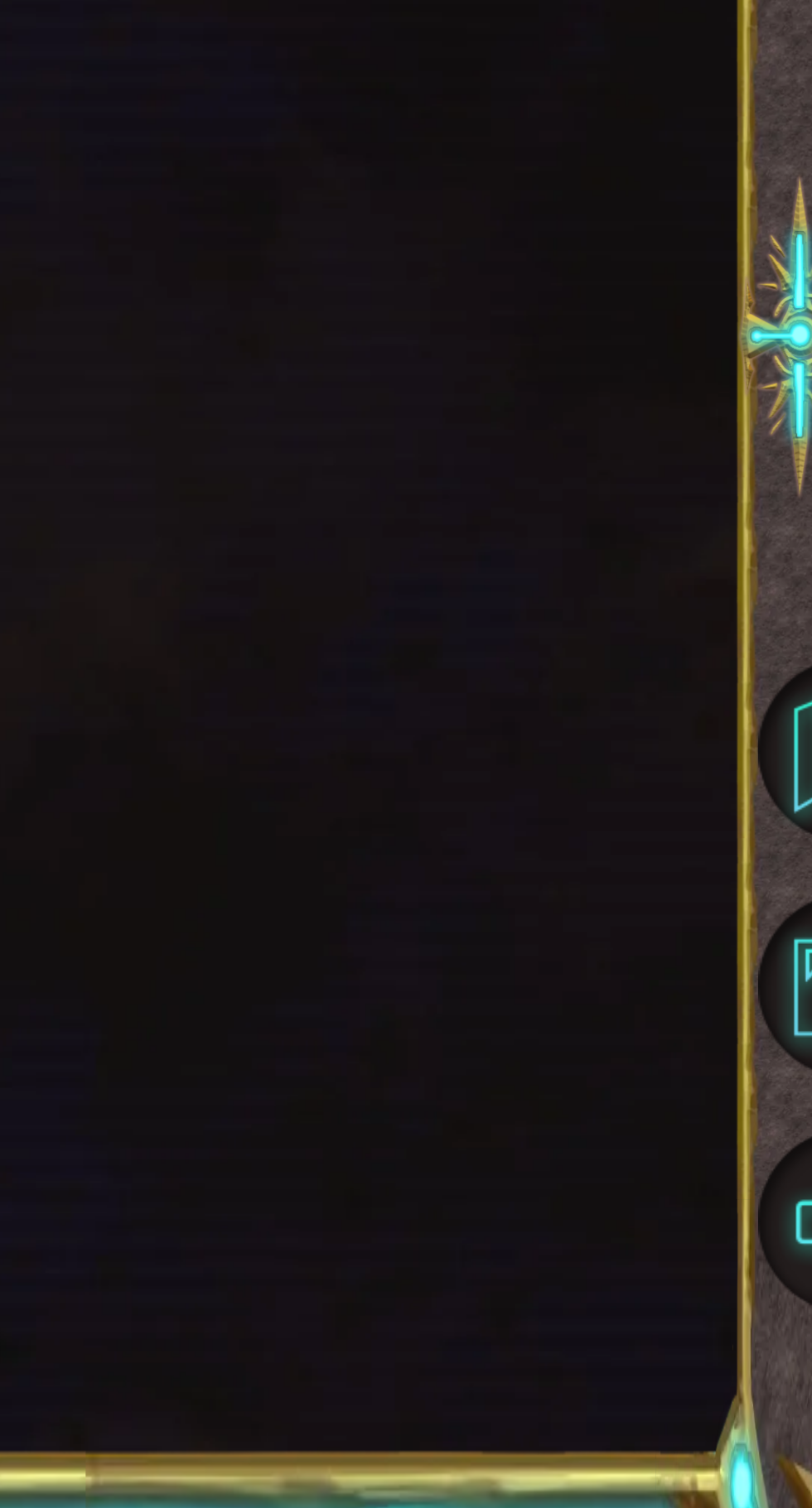
click at [550, 533] on div "helper . moveLeft ( 1 ) for i in range ( 5 ) : helper . moveRight ( 1 ) helper …" at bounding box center [637, 377] width 263 height 313
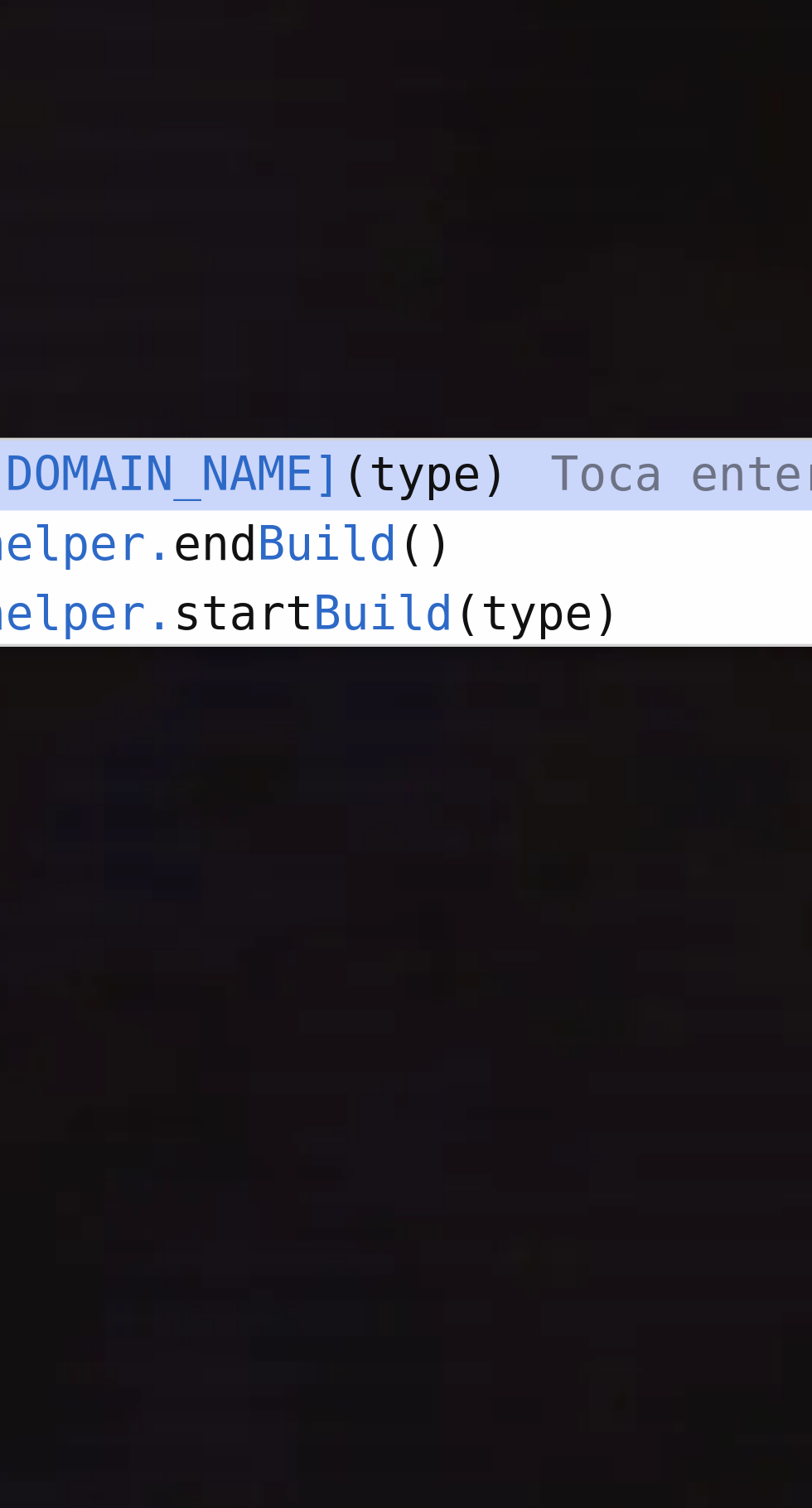
click at [668, 902] on div "helper.build (type) Toca enter helper. end Build () Toca enter helper. start Bu…" at bounding box center [654, 937] width 313 height 99
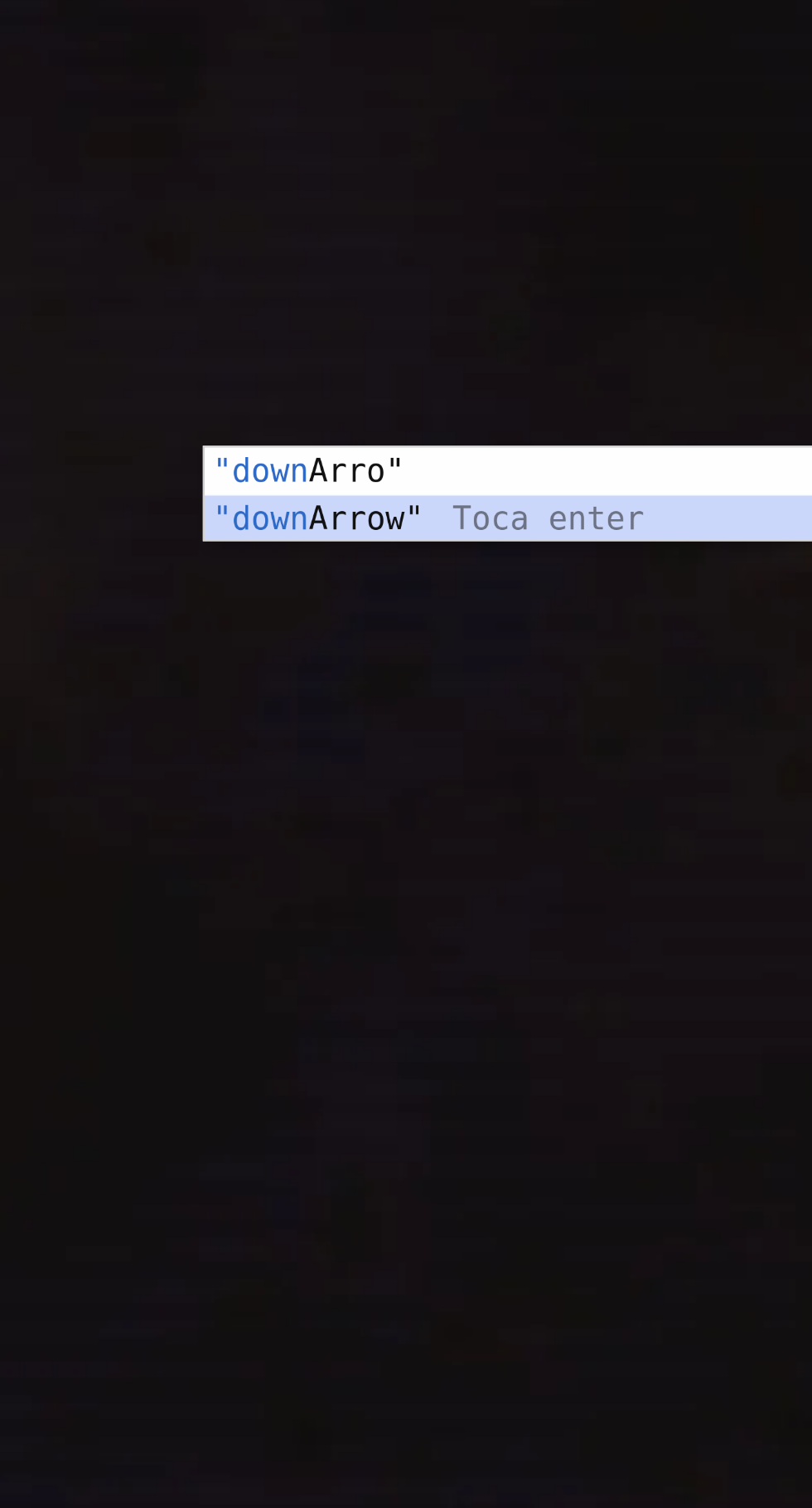
click at [633, 919] on div ""down Arro" Toca enter "down Arrow" Toca enter" at bounding box center [654, 927] width 313 height 80
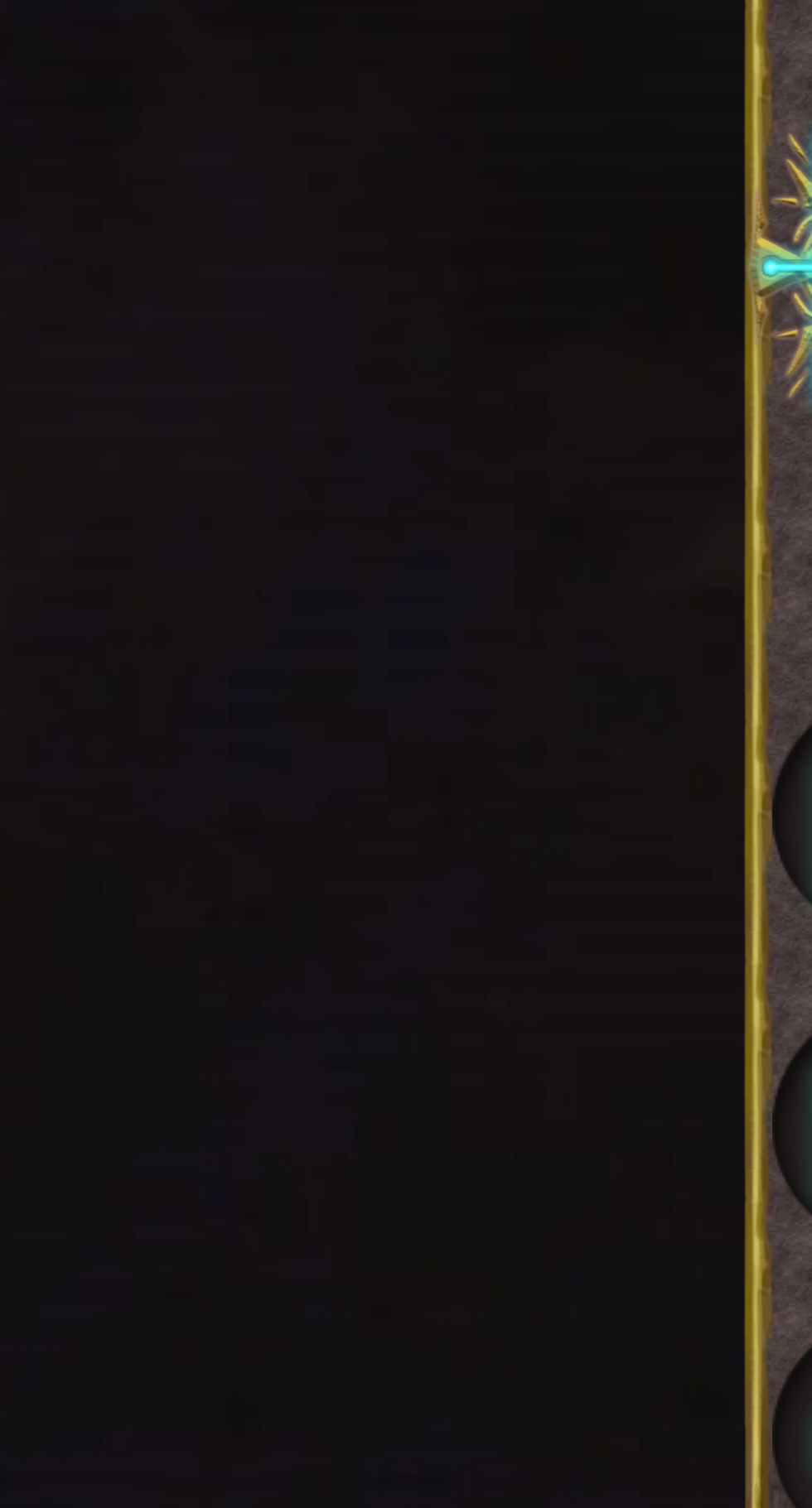
click at [729, 541] on div "helper . moveLeft ( 1 ) for i in range ( 5 ) : helper . moveRight ( 1 ) helper …" at bounding box center [637, 385] width 263 height 313
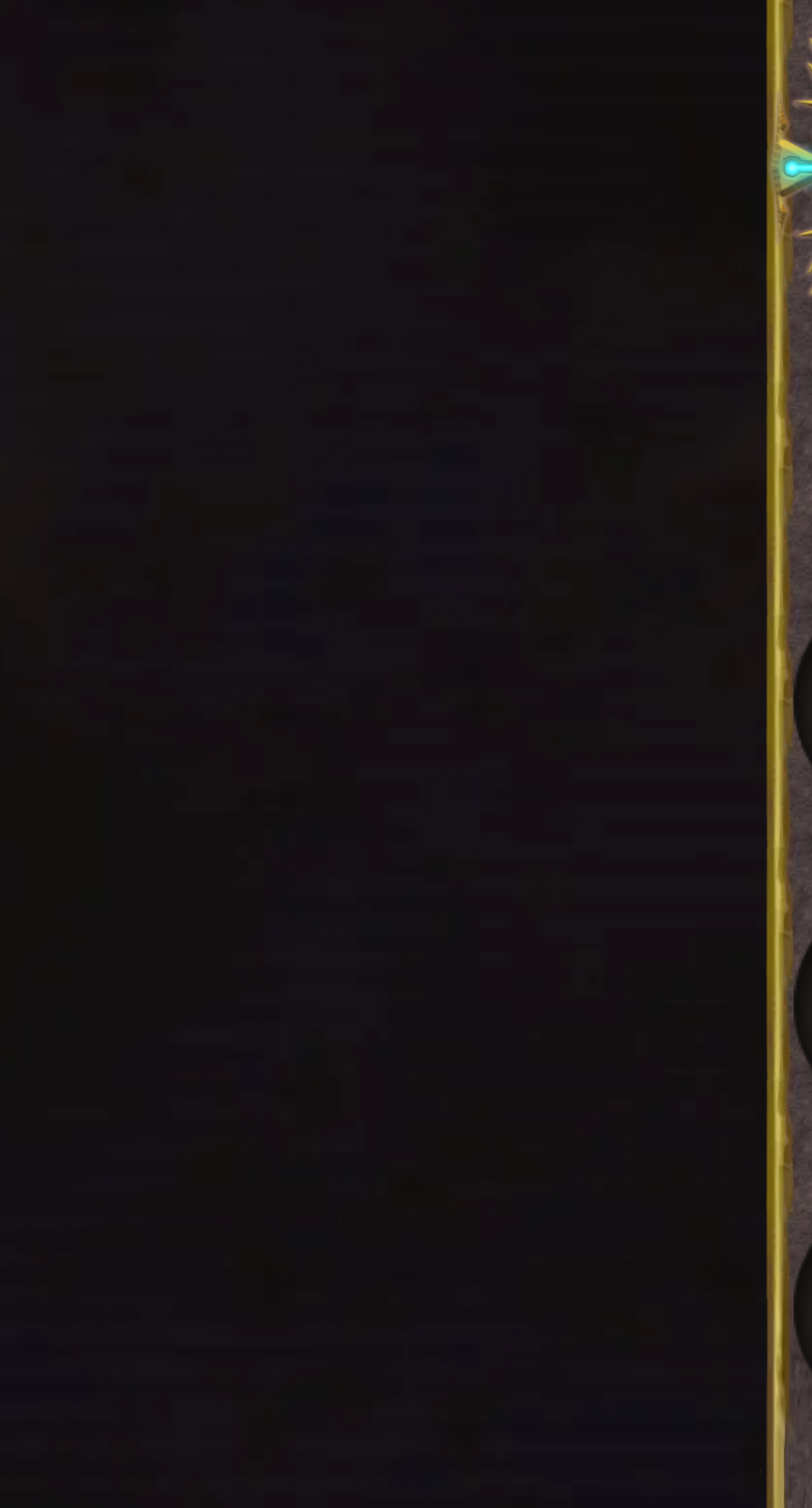
click at [584, 529] on span "Actualizar" at bounding box center [551, 521] width 130 height 17
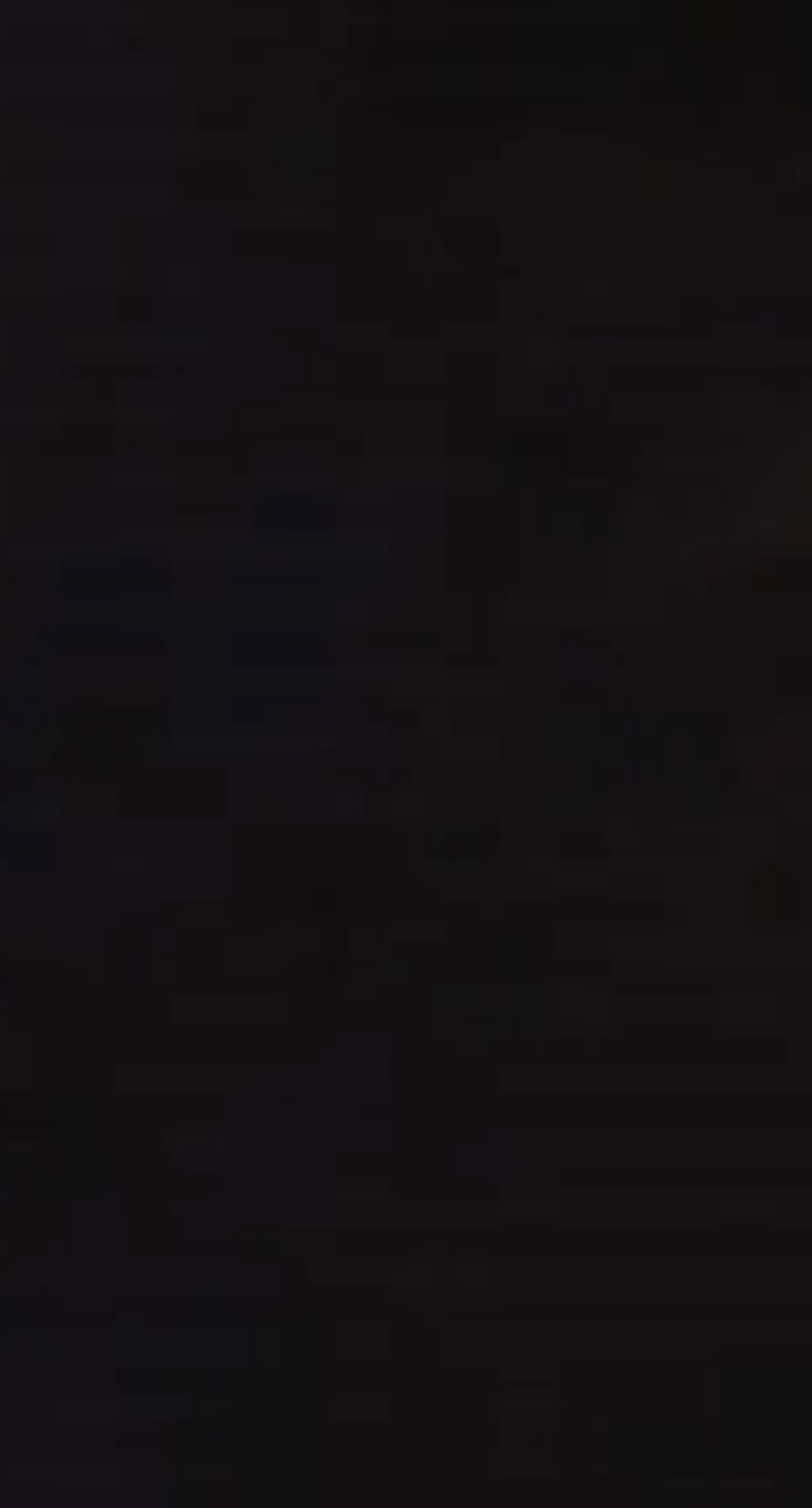
click at [708, 537] on div "helper . moveUp ( 1 ) helper . moveLeft ( 1 ) for i in range ( 5 ) : helper . m…" at bounding box center [637, 380] width 263 height 313
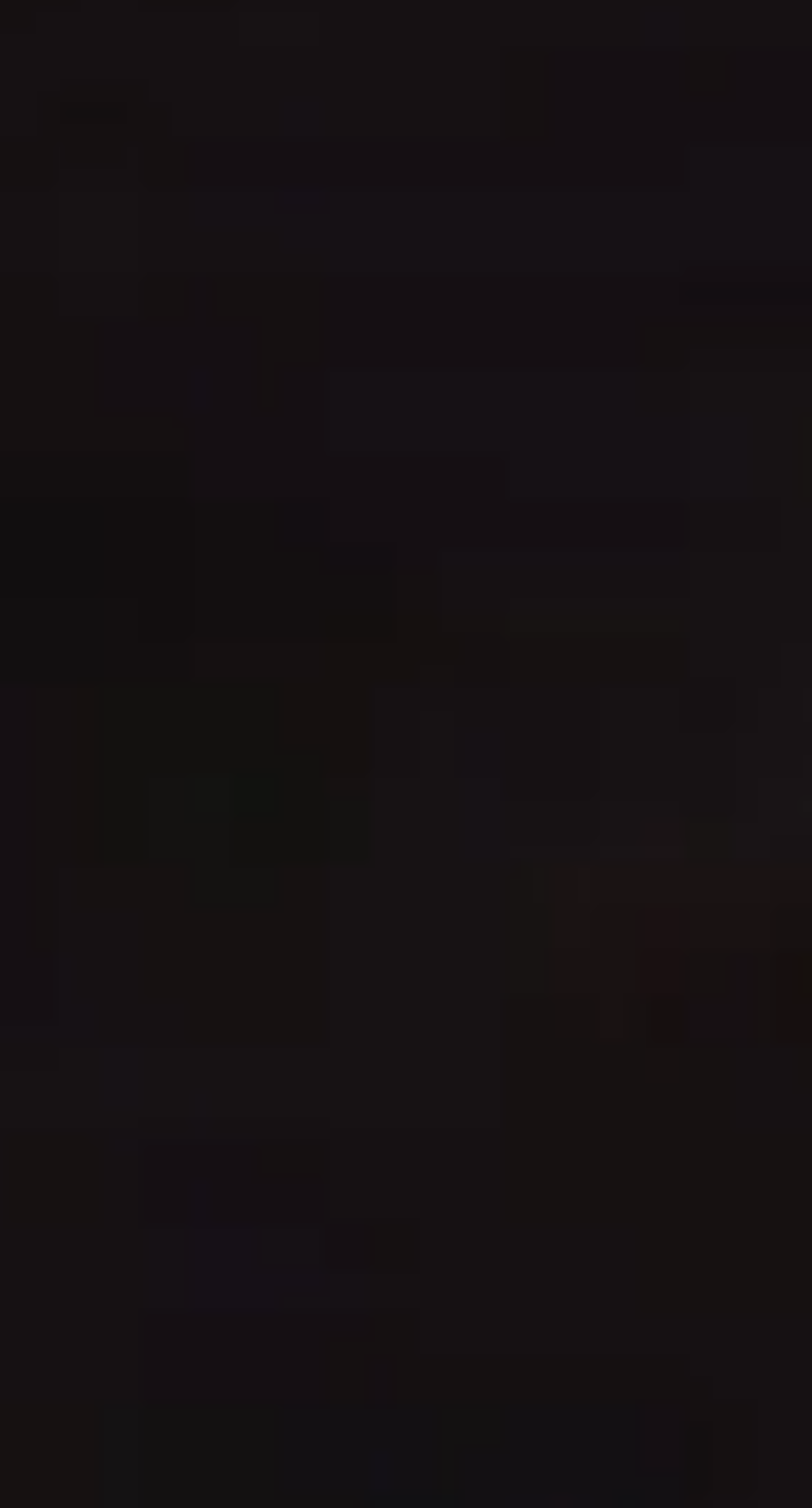
click at [713, 537] on div "helper . moveUp ( 1 ) helper . moveLeft ( 1 ) for i in range ( 5 ) : helper . m…" at bounding box center [637, 380] width 263 height 313
click at [587, 537] on div "helper . moveUp ( 1 ) helper . moveLeft ( 1 ) for i in range ( 5 ) : helper . m…" at bounding box center [637, 380] width 263 height 313
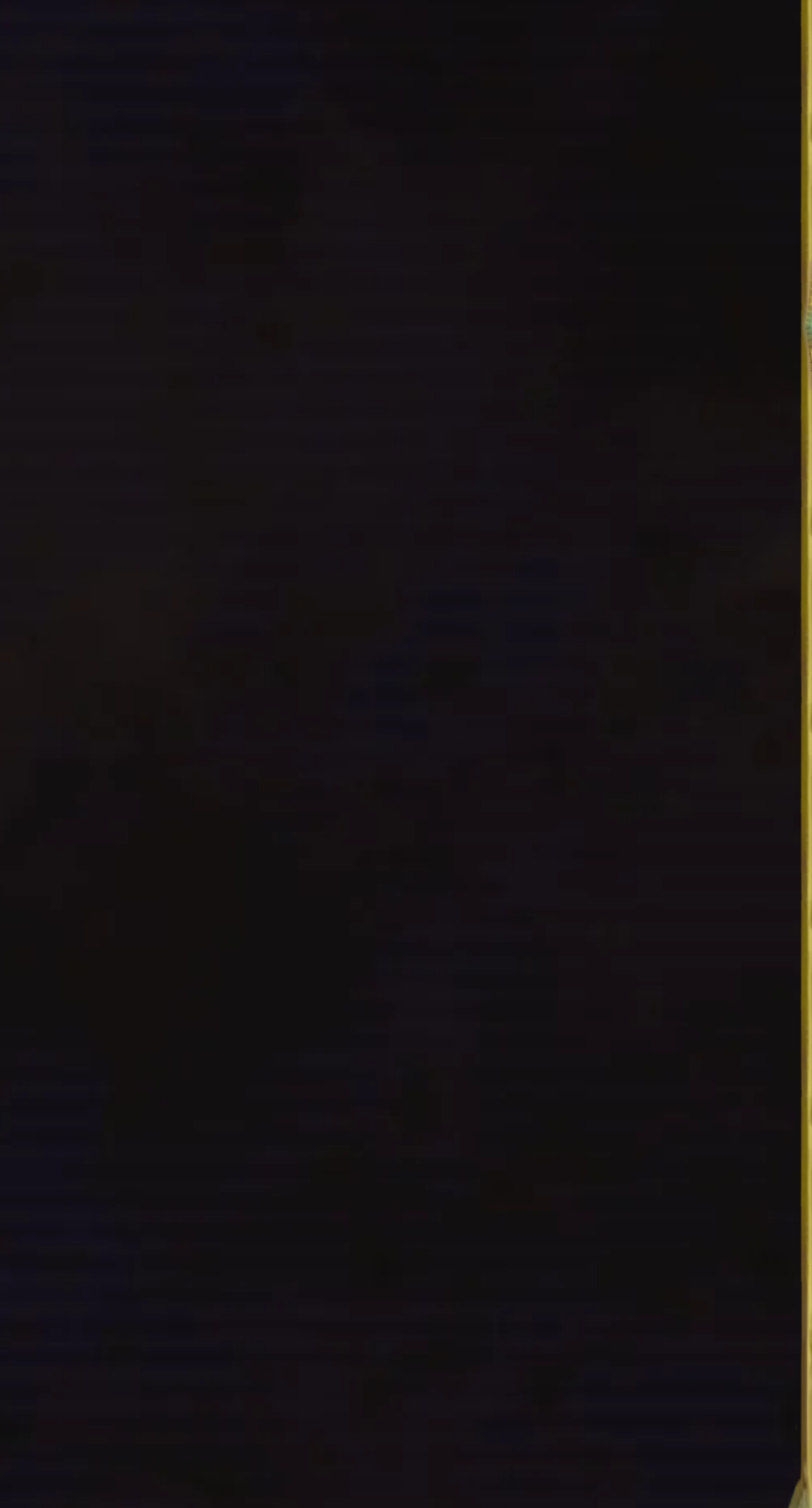
click at [583, 537] on div "helper . moveUp ( 1 ) helper . moveLeft ( 1 ) for i in range ( 5 ) : helper . m…" at bounding box center [637, 380] width 263 height 313
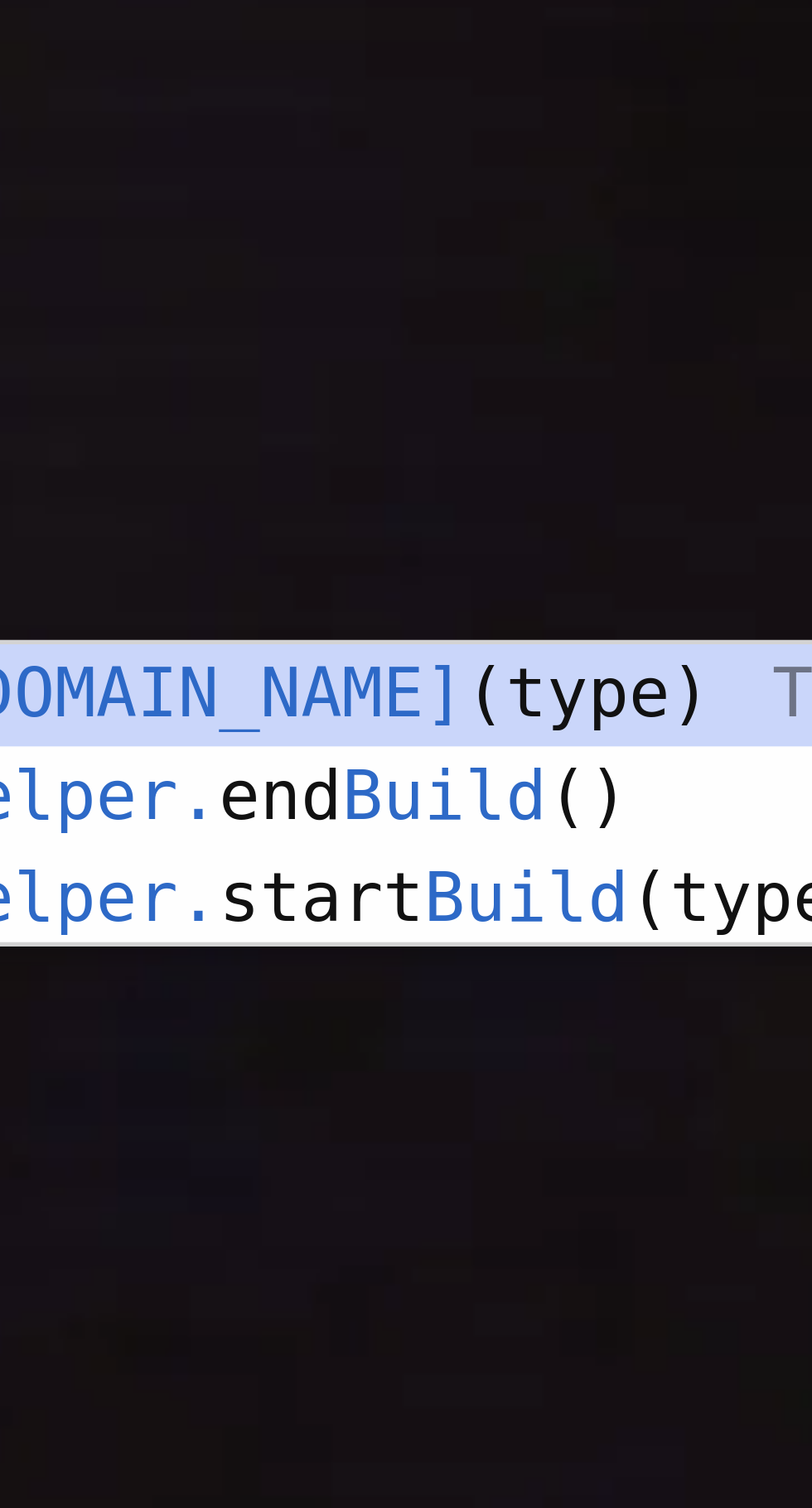
click at [646, 1023] on div "1 2 3 4 # Don't touch the boss code until Vega says you're ready! for i in rang…" at bounding box center [390, 784] width 747 height 1328
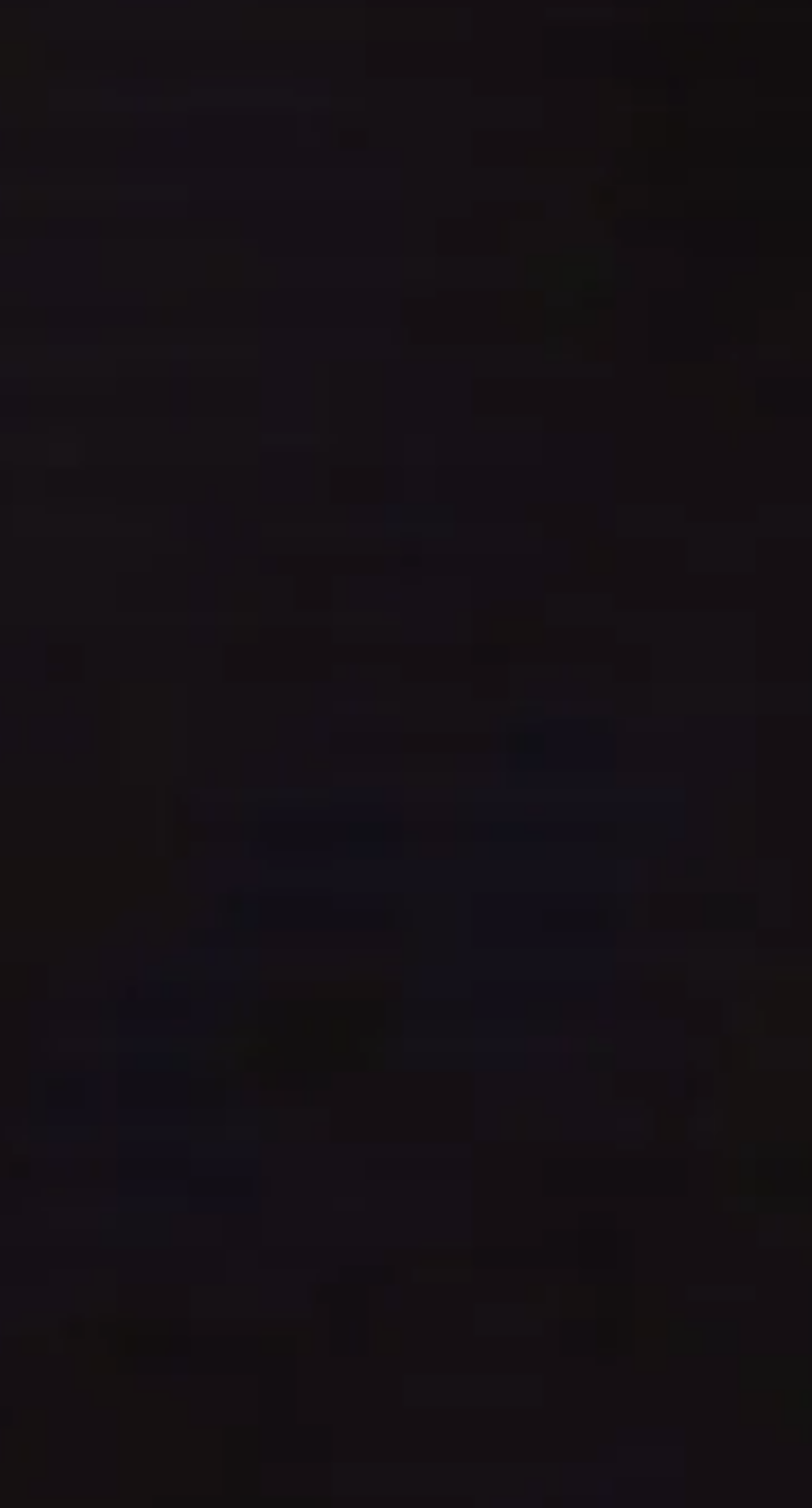
click at [580, 529] on span "Actualizar" at bounding box center [551, 521] width 130 height 17
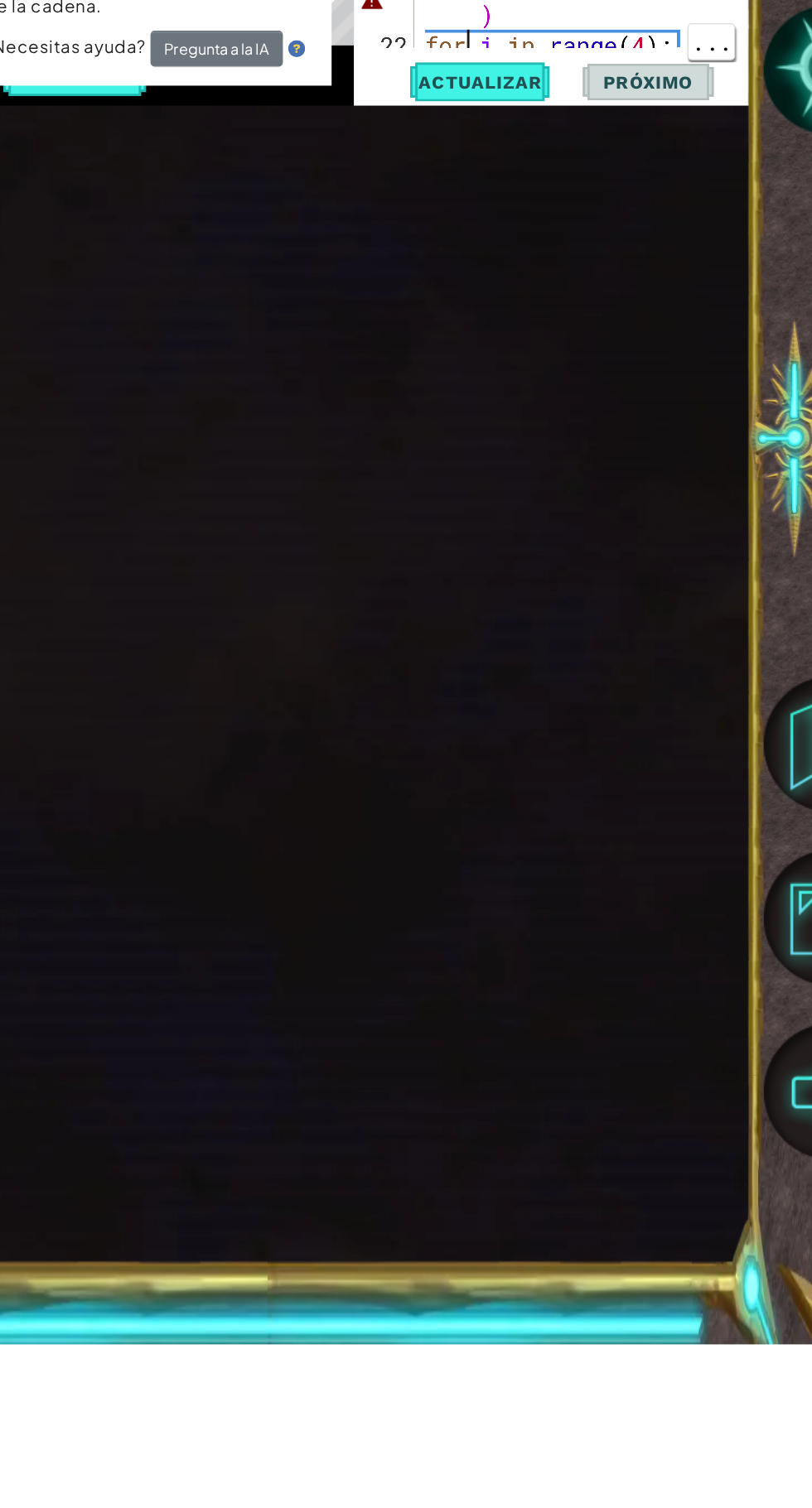
click at [540, 528] on div "helper . moveUp ( 1 ) helper . moveLeft ( 1 ) for i in range ( 5 ) : helper . m…" at bounding box center [637, 372] width 263 height 313
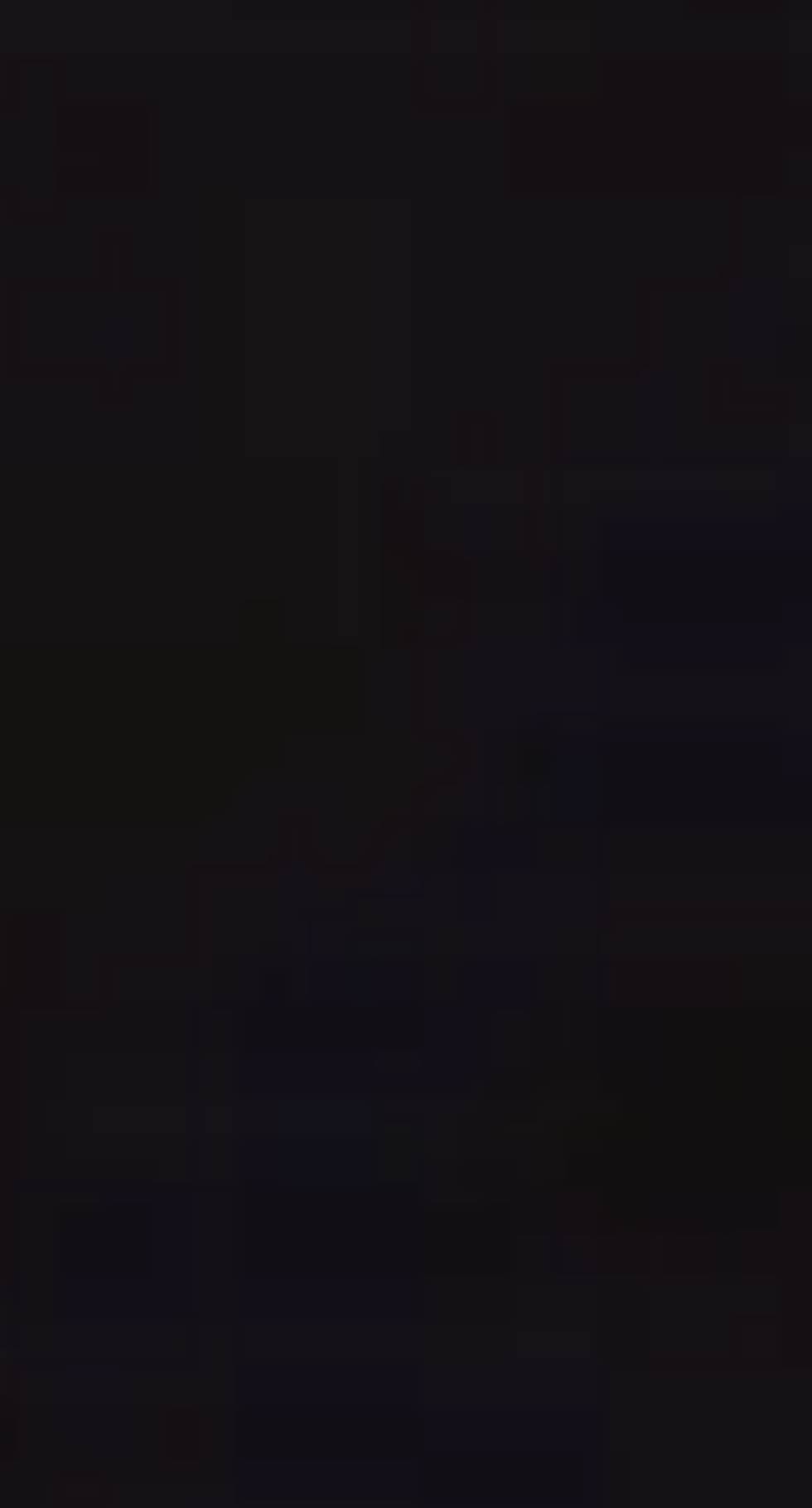
click at [554, 539] on div "for i in range(4): 14 15 16 17 18 19 20 21 22 23 helper . moveLeft ( 1 ) for i …" at bounding box center [609, 383] width 311 height 310
click at [552, 545] on div "helper . moveLeft ( 1 ) for i in range ( 5 ) : helper . moveRight ( 1 ) helper …" at bounding box center [637, 388] width 263 height 313
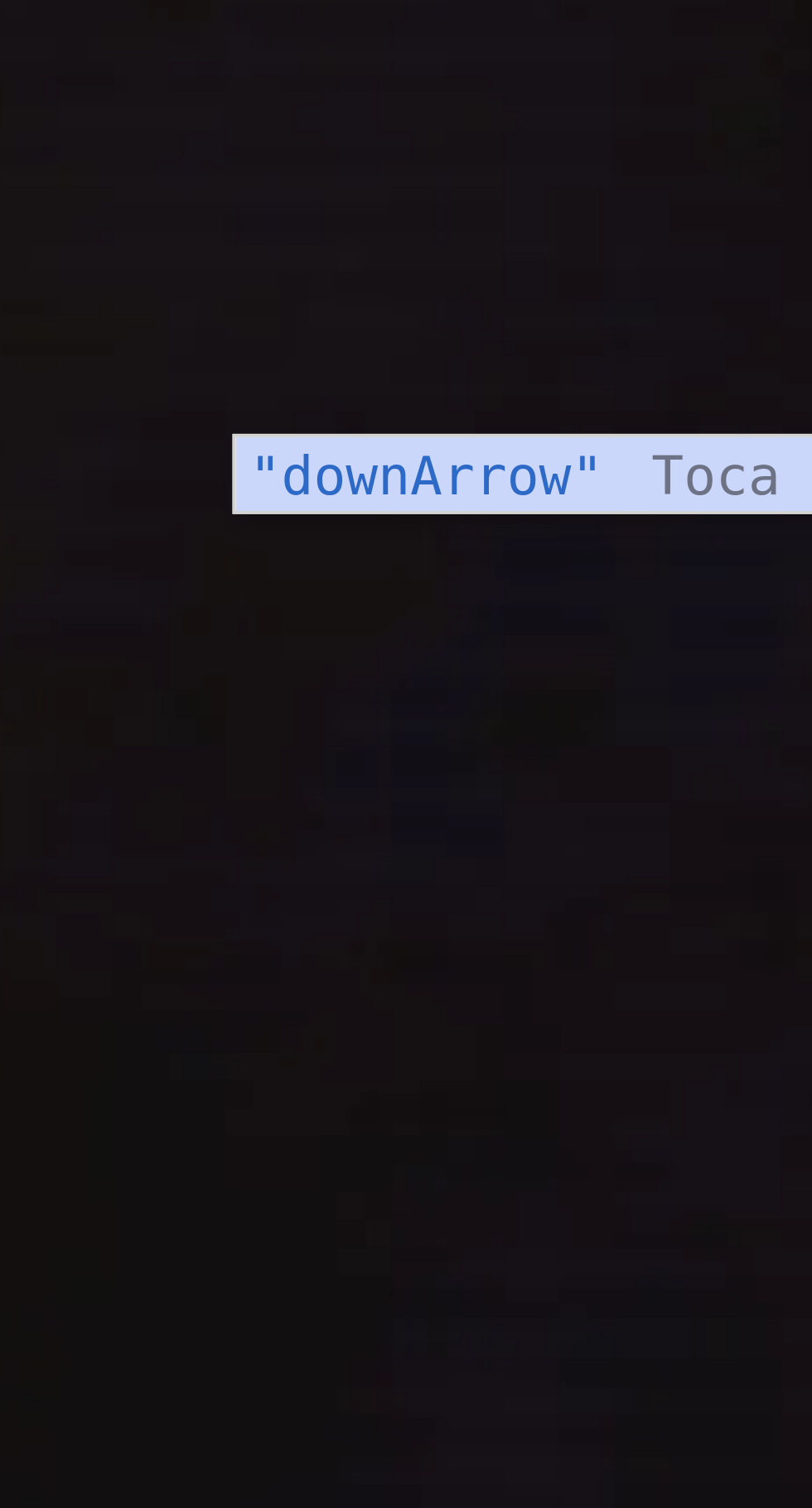
click at [490, 529] on span "Actualizar" at bounding box center [551, 521] width 130 height 17
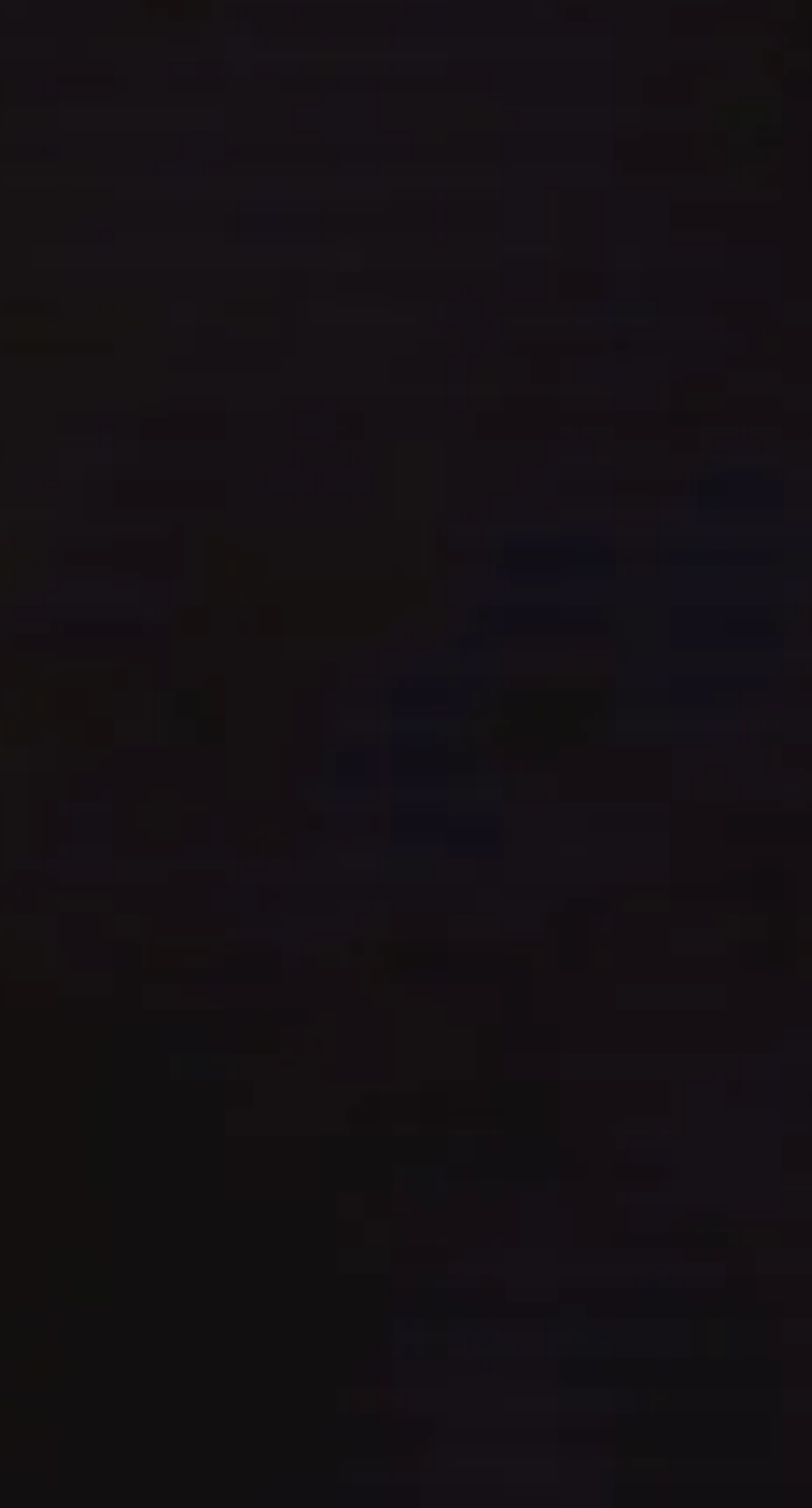
click at [670, 545] on div "helper . moveLeft ( 1 ) for i in range ( 5 ) : helper . moveRight ( 1 ) helper …" at bounding box center [637, 388] width 263 height 313
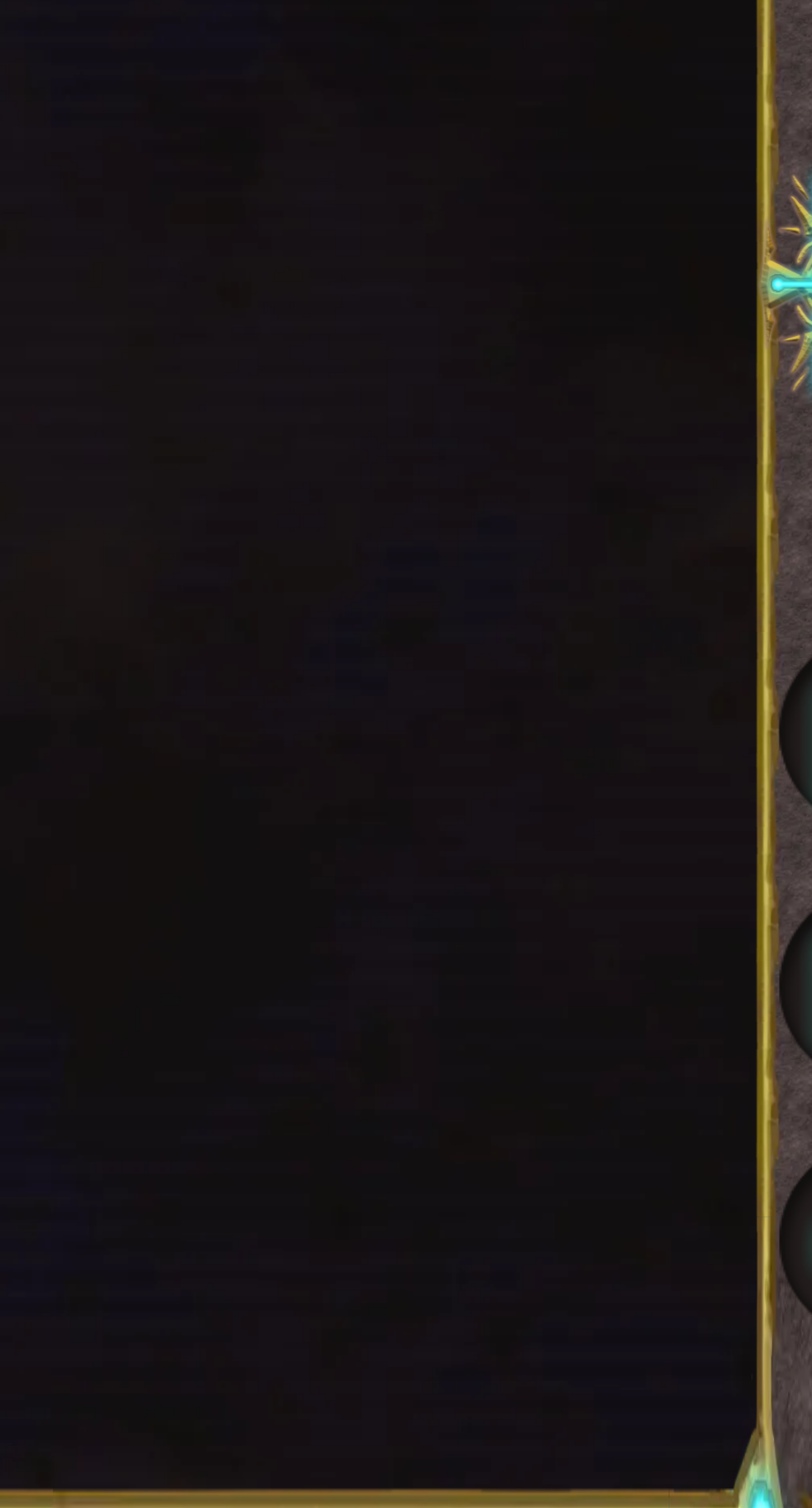
click at [587, 529] on span "Actualizar" at bounding box center [551, 521] width 130 height 17
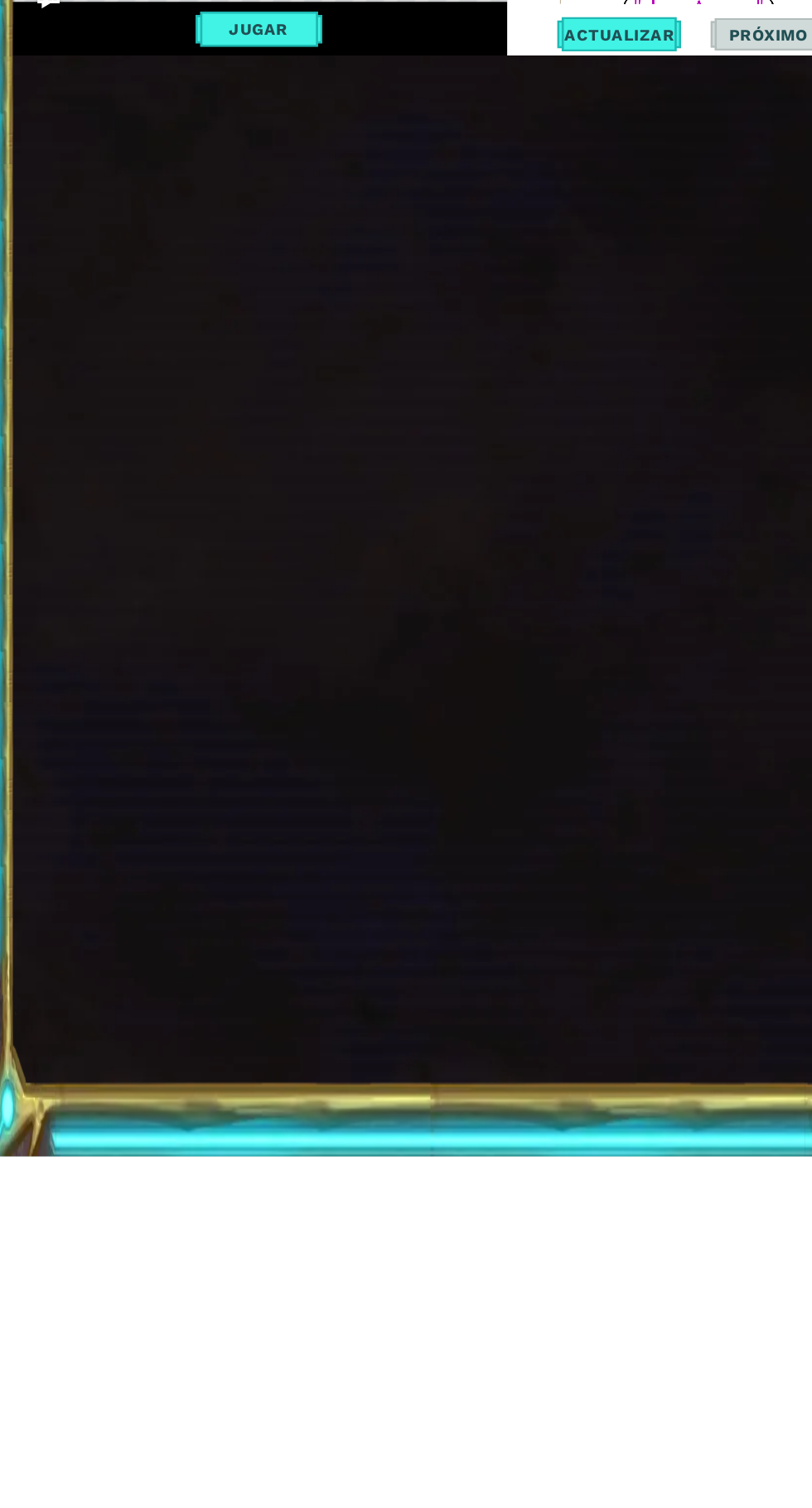
click at [574, 529] on span "Actualizar" at bounding box center [551, 521] width 130 height 17
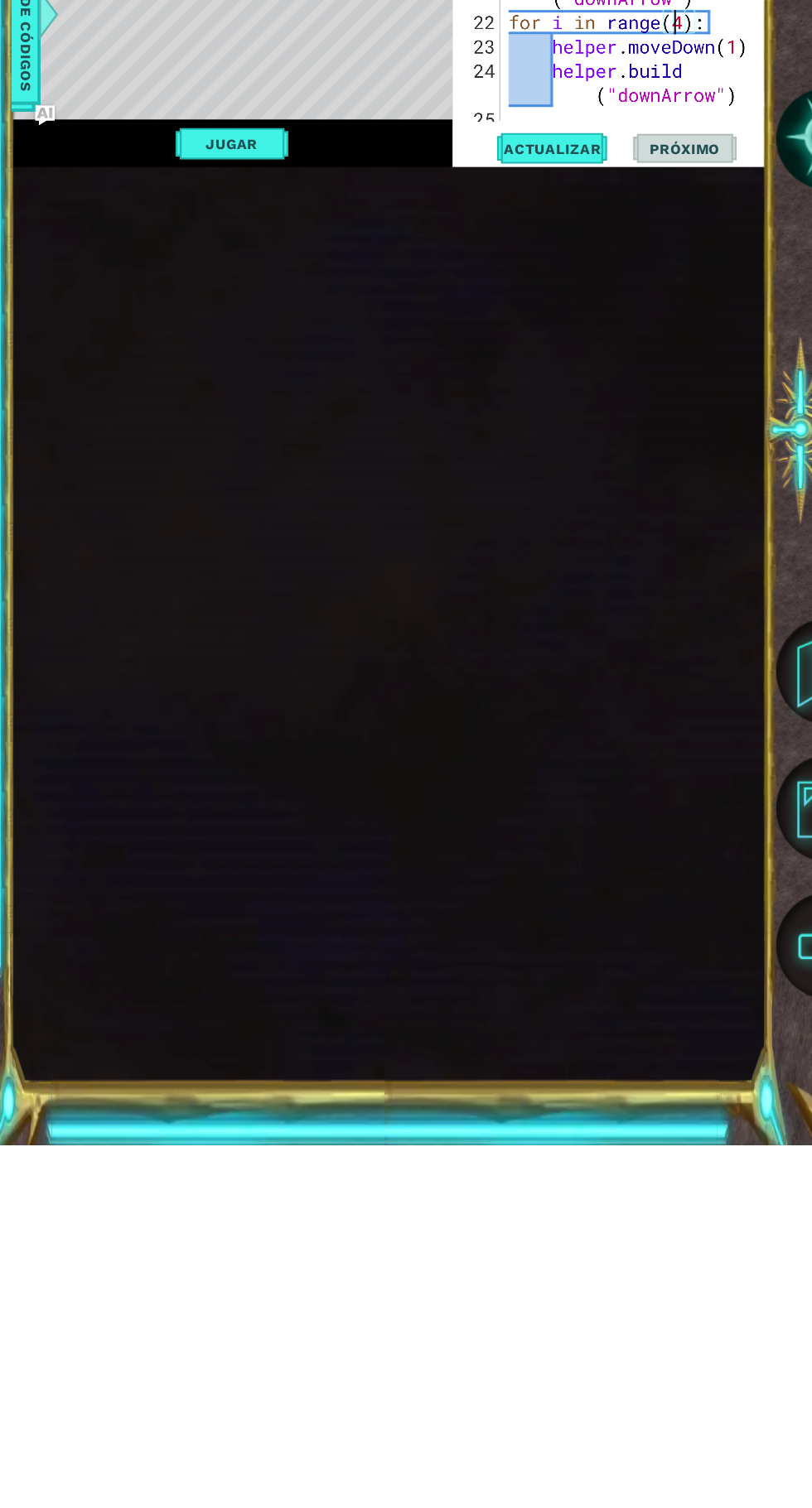
click at [270, 532] on button "Jugar" at bounding box center [235, 516] width 112 height 31
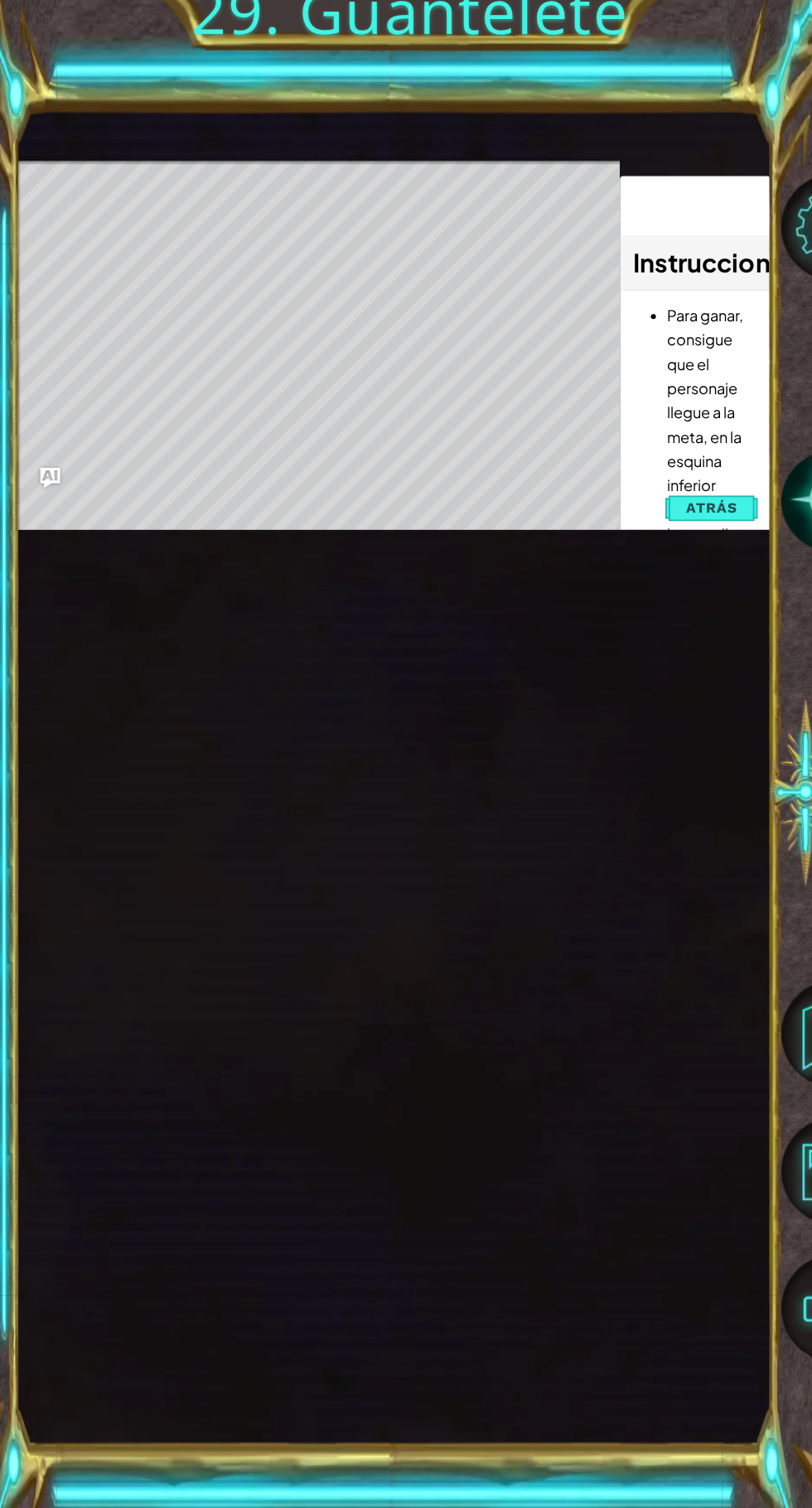
click at [522, 662] on div "Level Map" at bounding box center [399, 418] width 766 height 488
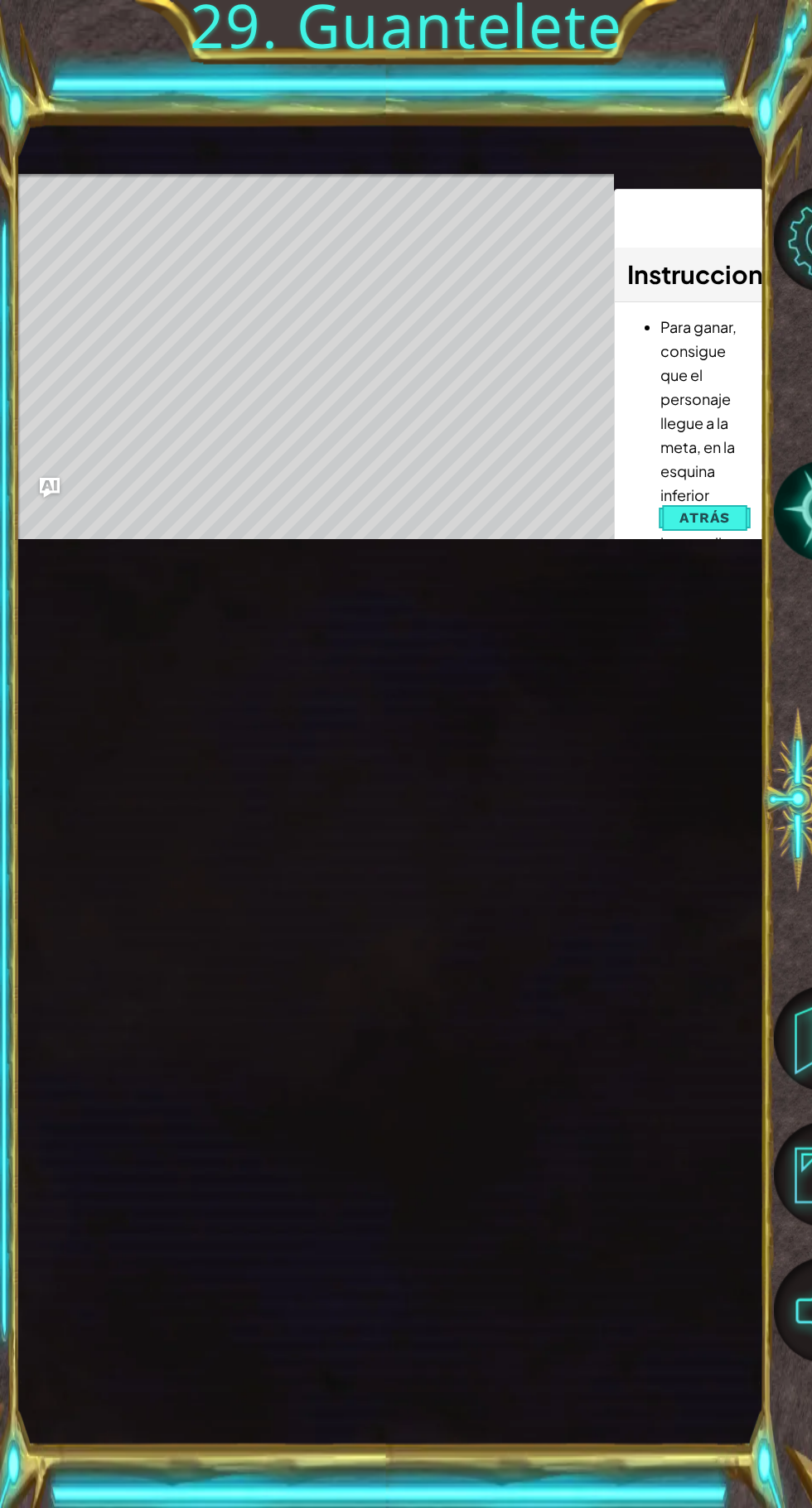
click at [681, 555] on li "Para ganar, consigue que el personaje llegue a la meta, en la esquina inferior …" at bounding box center [705, 435] width 89 height 240
click at [696, 526] on span "Atrás" at bounding box center [704, 517] width 50 height 17
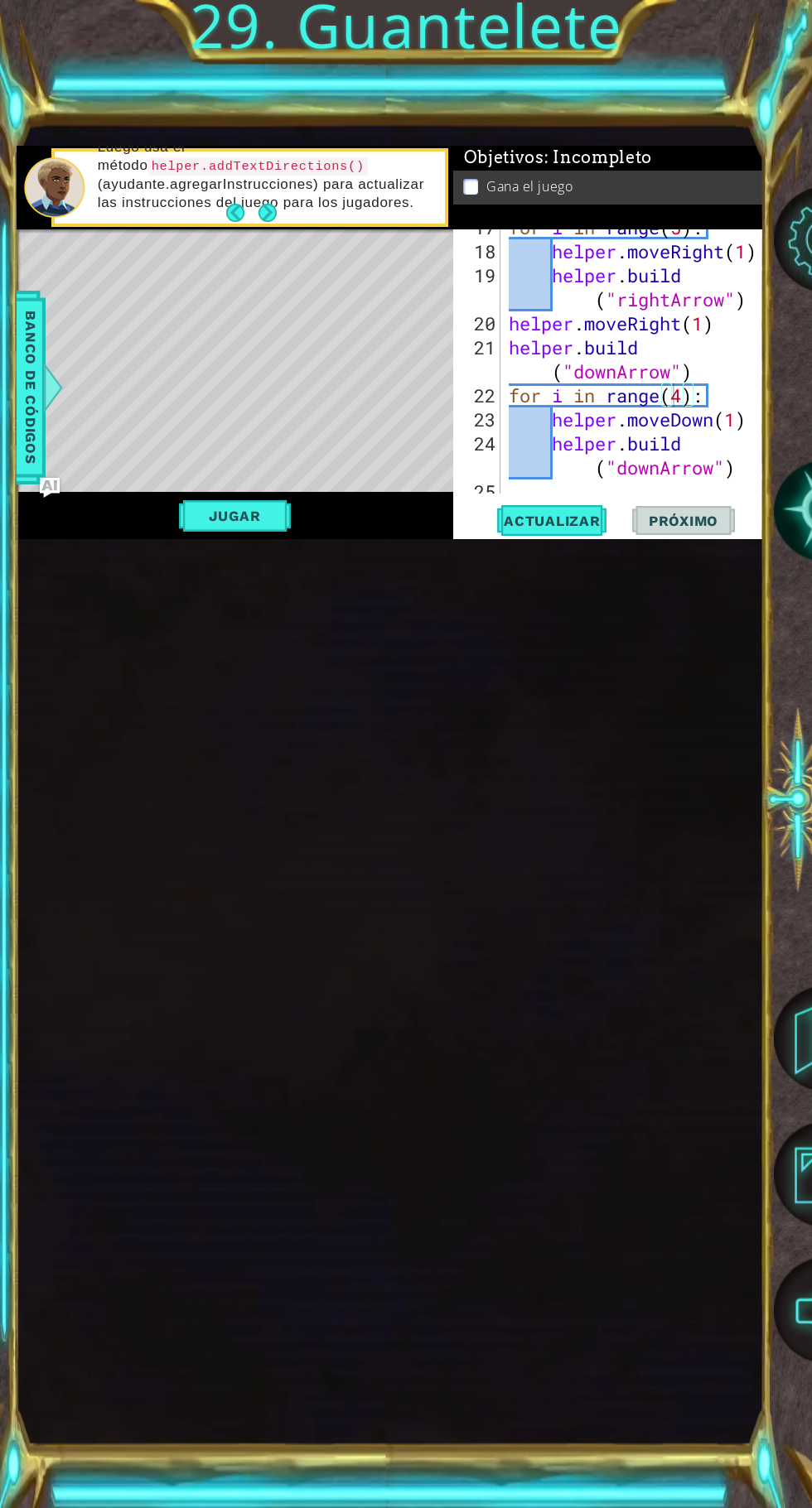
click at [671, 1162] on div "1 2 3 4 # Don't touch the boss code until Vega says you're ready! for i in rang…" at bounding box center [390, 784] width 747 height 1328
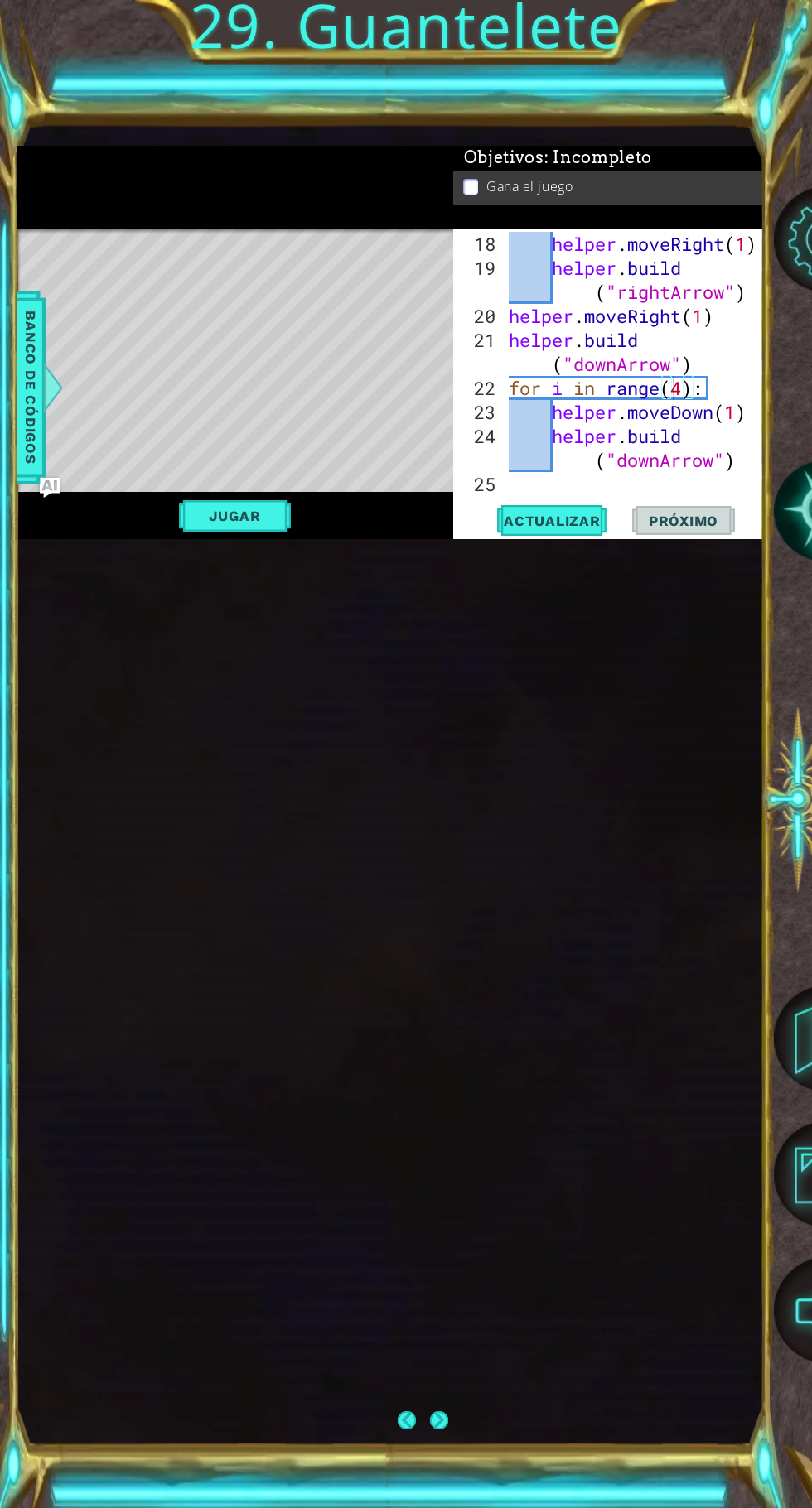
scroll to position [113, 0]
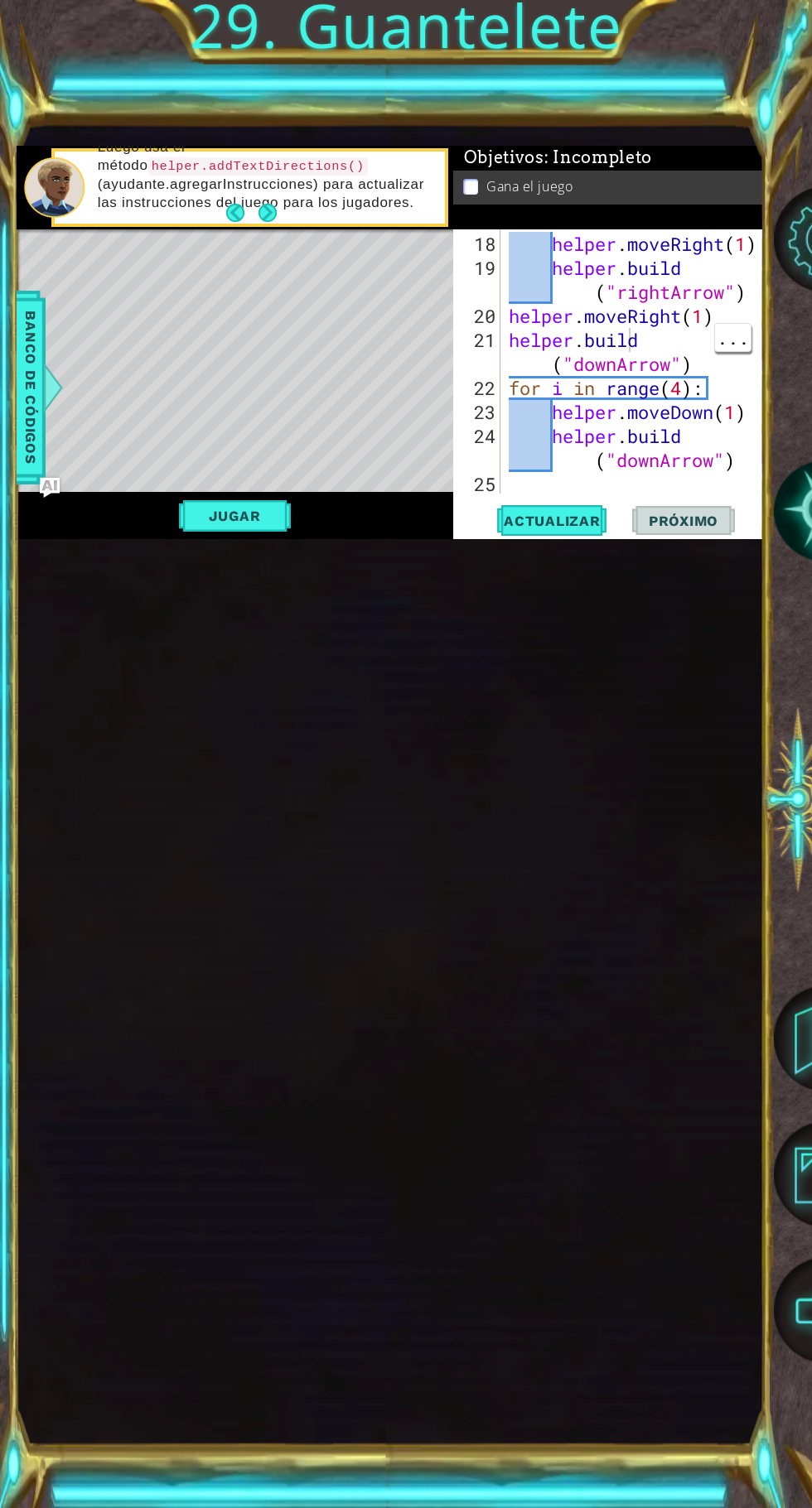
click at [697, 545] on div "helper . moveRight ( 1 ) helper . build ( "rightArrow" ) helper . moveRight ( 1…" at bounding box center [637, 388] width 263 height 313
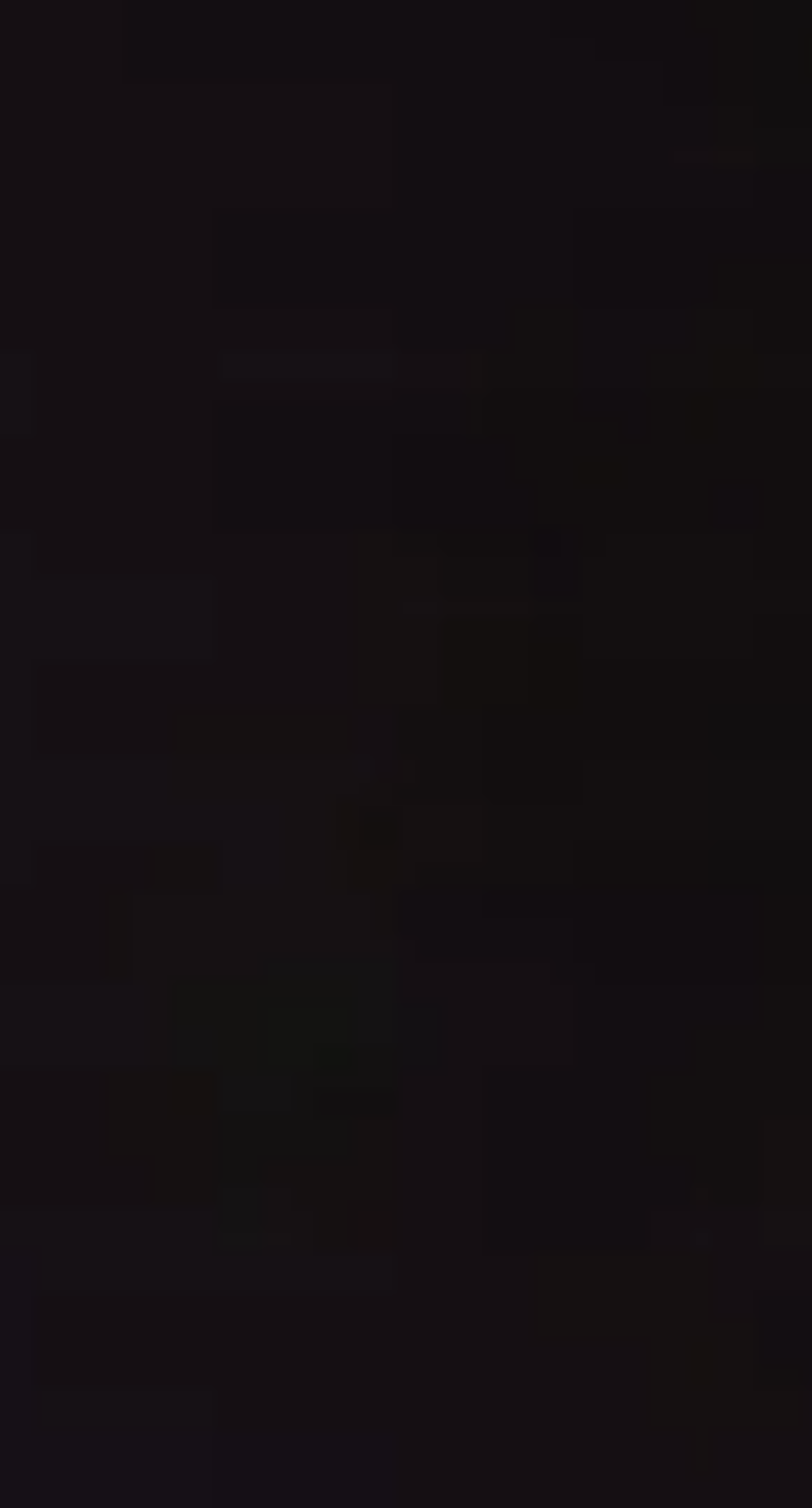
click at [649, 545] on div "helper . moveRight ( 1 ) helper . build ( "rightArrow" ) helper . moveRight ( 1…" at bounding box center [637, 388] width 263 height 313
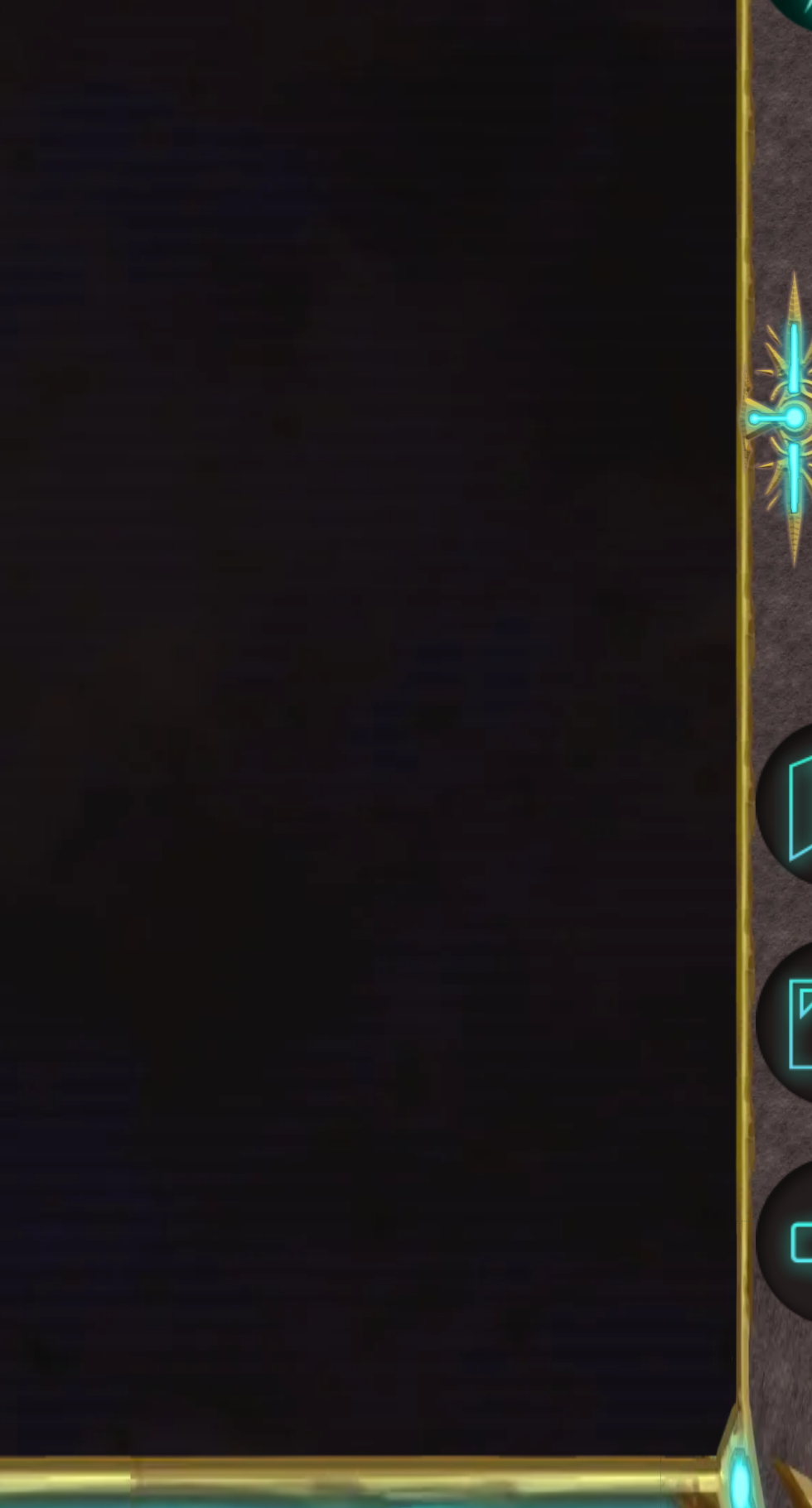
scroll to position [0, 1]
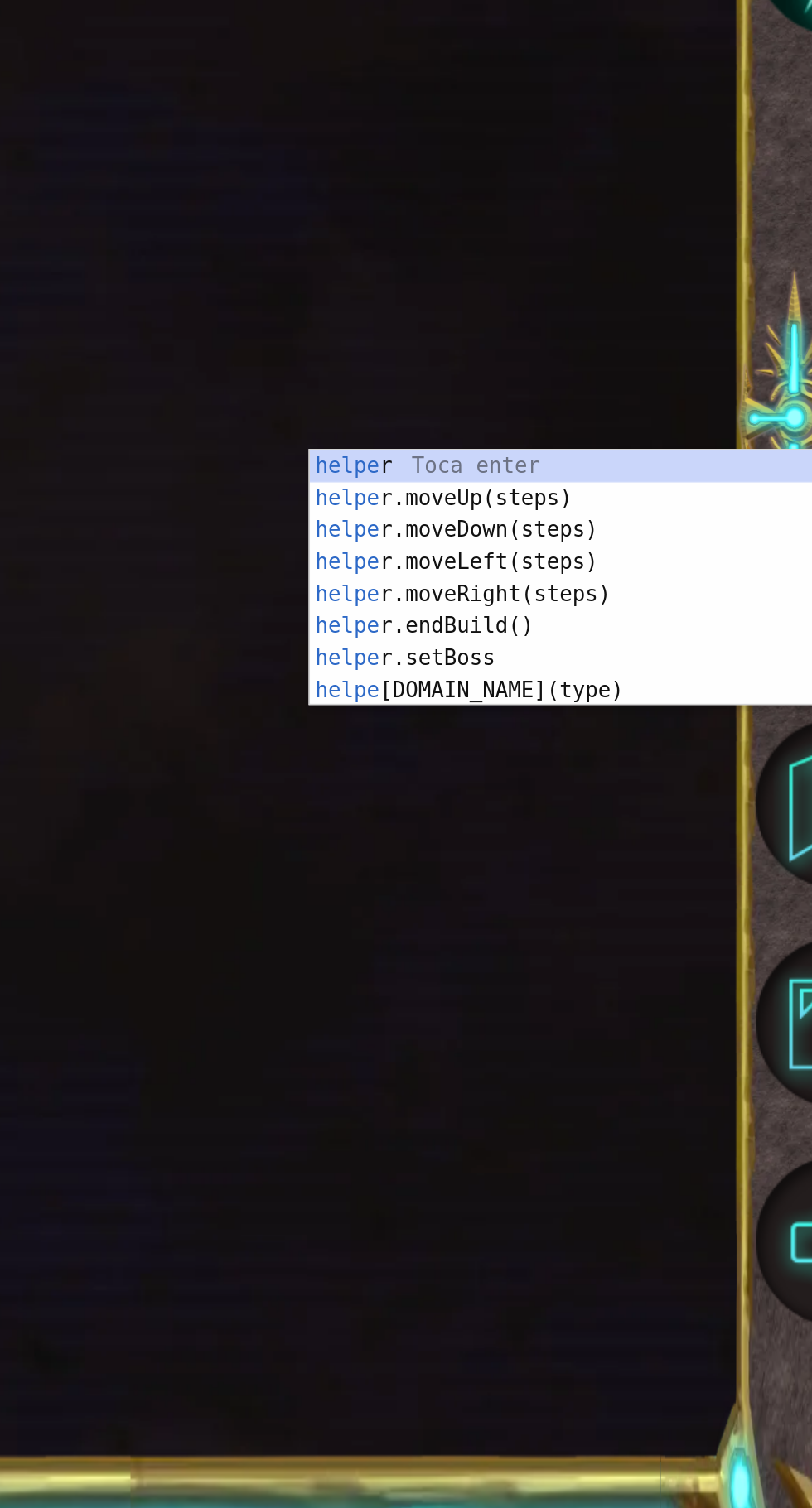
type textarea "h"
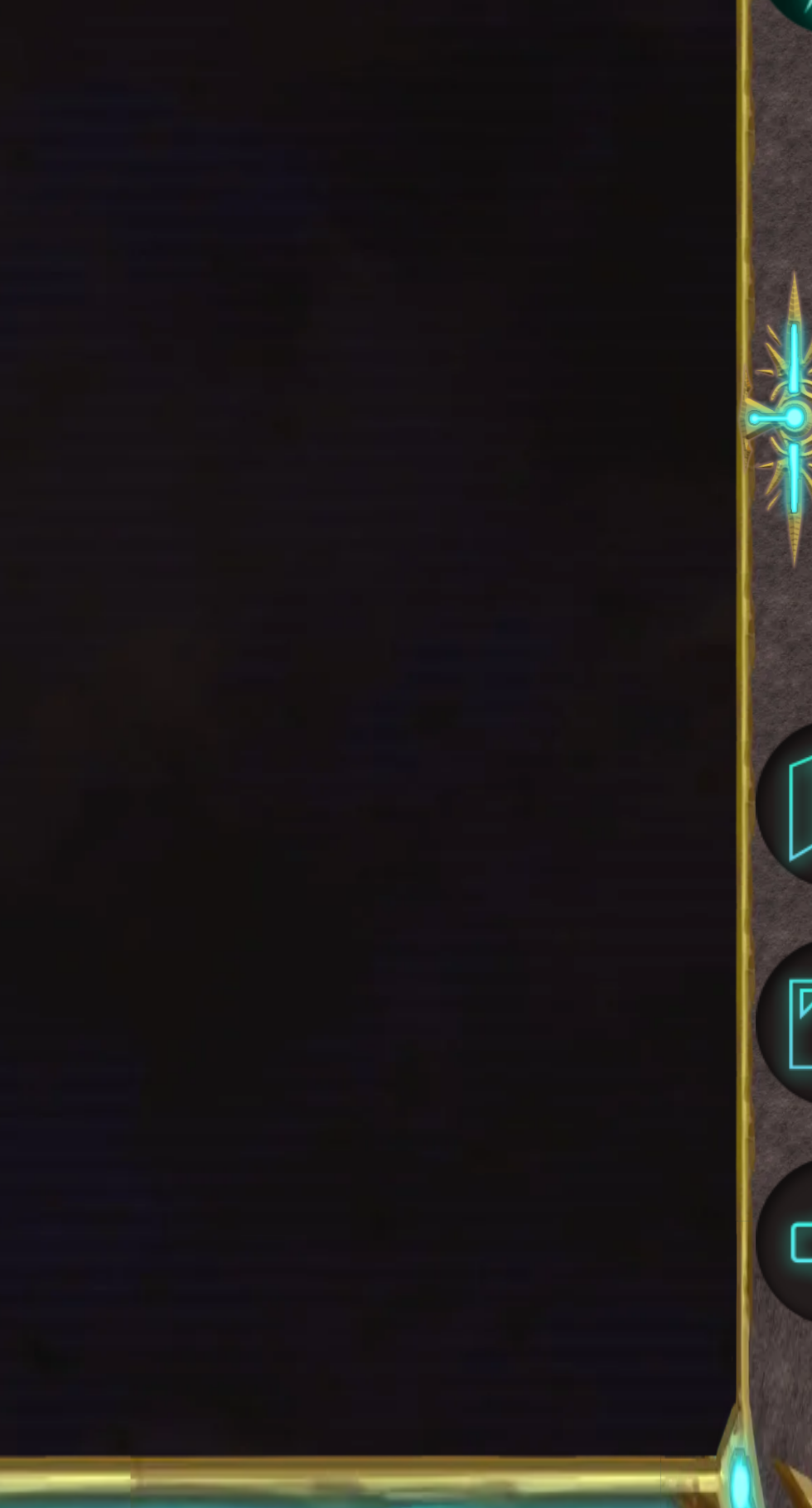
scroll to position [456, 0]
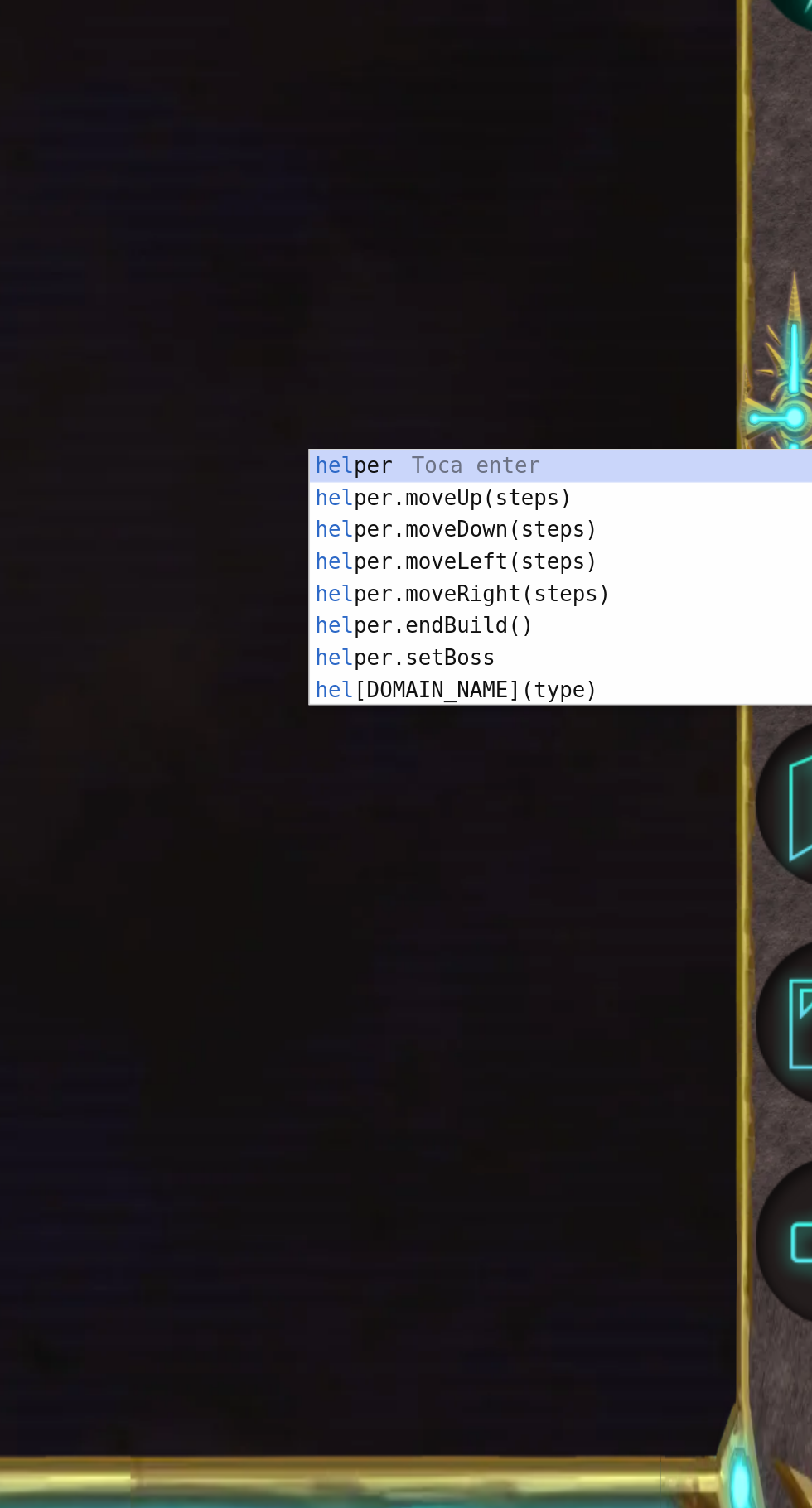
type textarea "h"
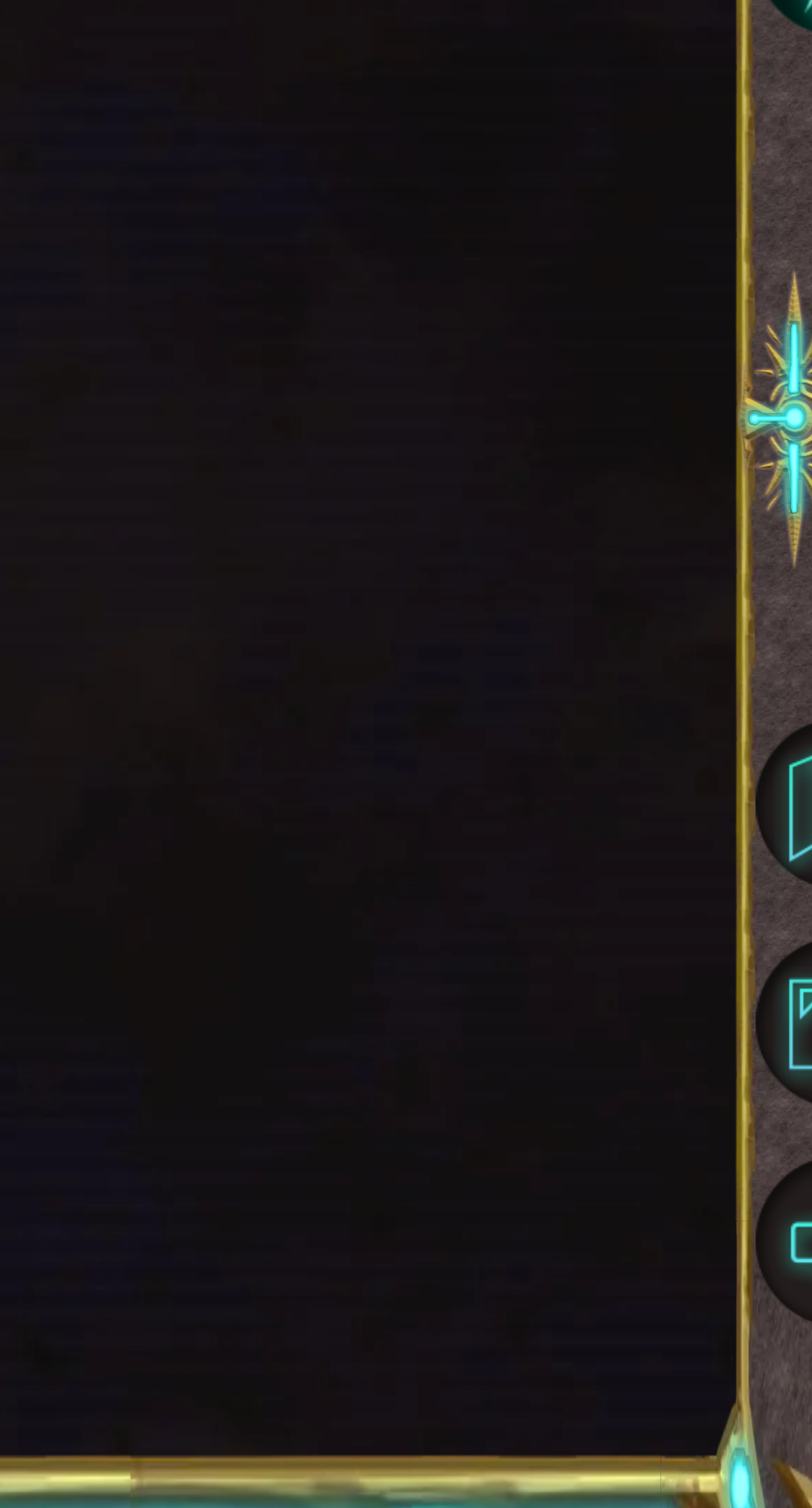
scroll to position [432, 0]
click at [720, 1015] on div "1 2 3 4 # Don't touch the boss code until Vega says you're ready! for i in rang…" at bounding box center [390, 784] width 747 height 1328
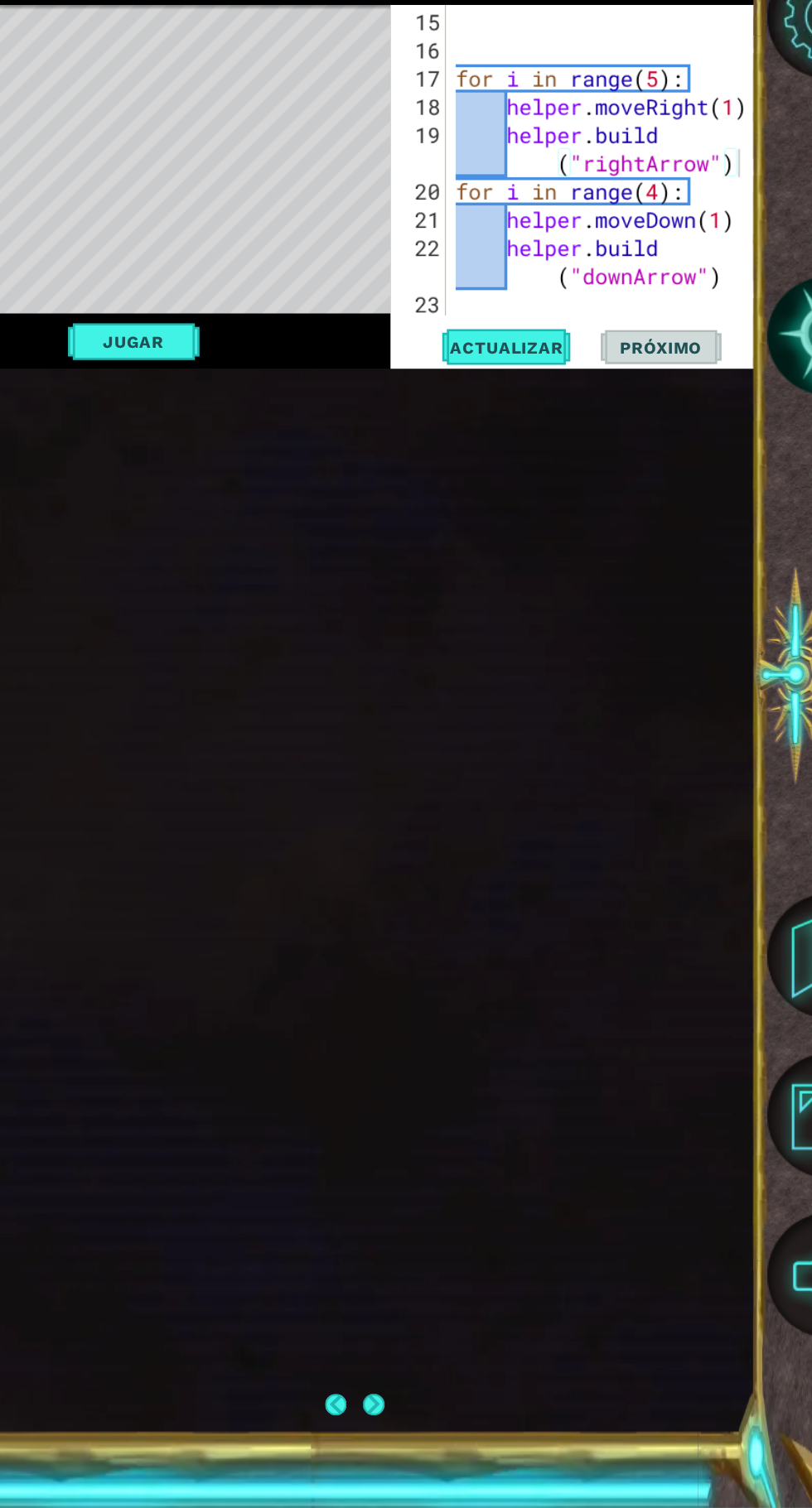
scroll to position [120, 0]
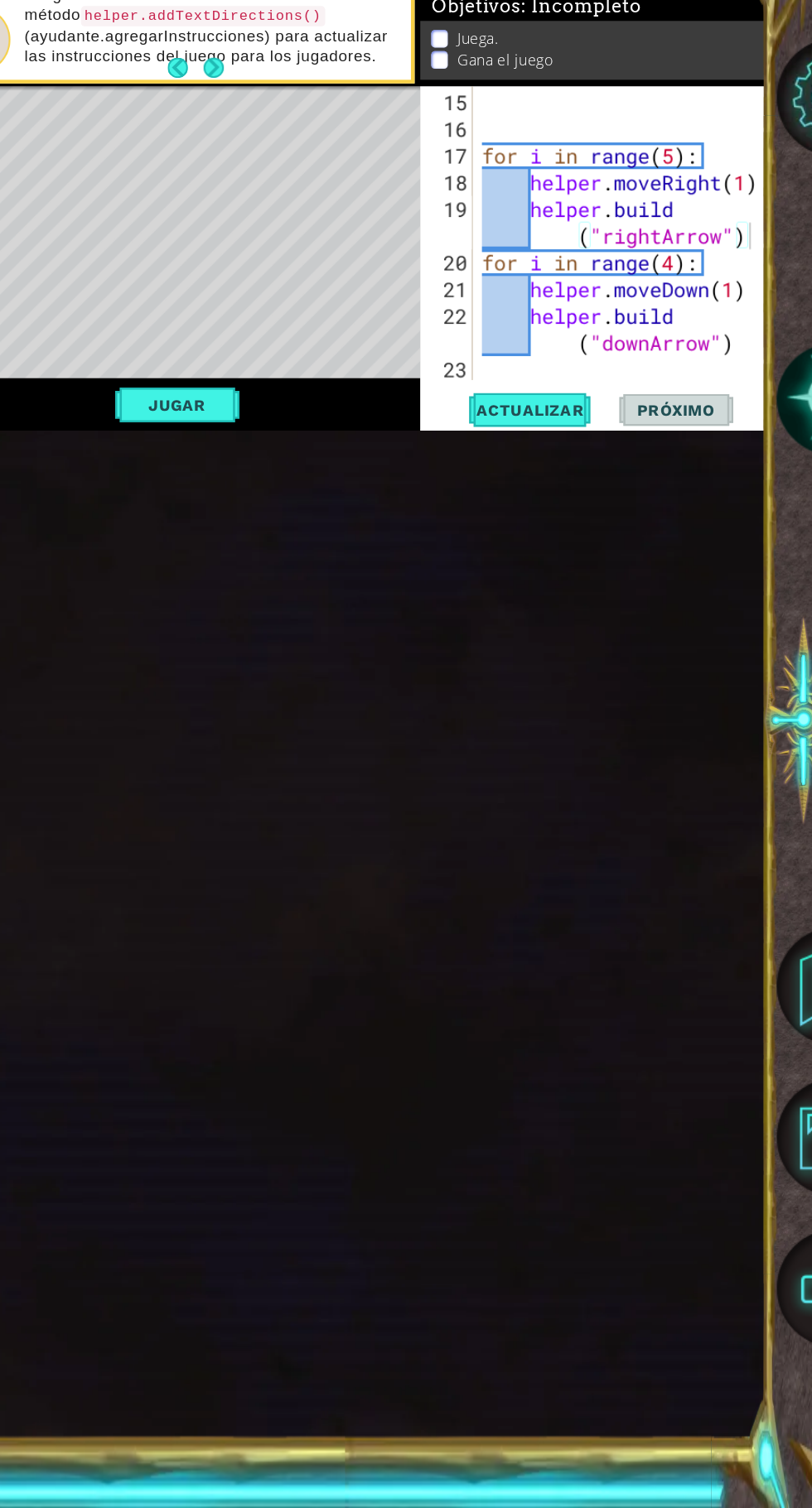
click at [559, 529] on span "Actualizar" at bounding box center [551, 521] width 130 height 17
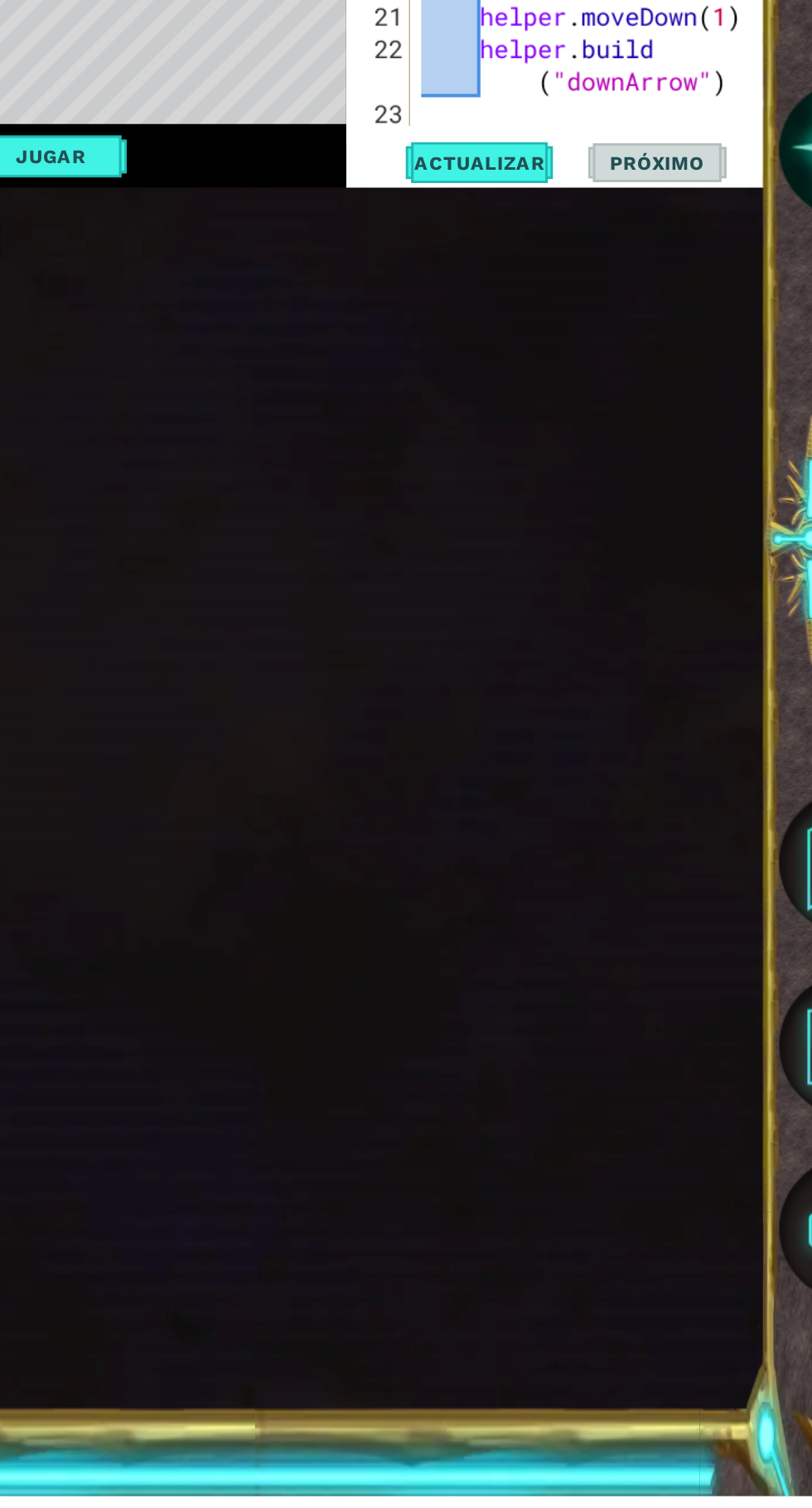
click at [571, 529] on span "Actualizar" at bounding box center [551, 521] width 130 height 17
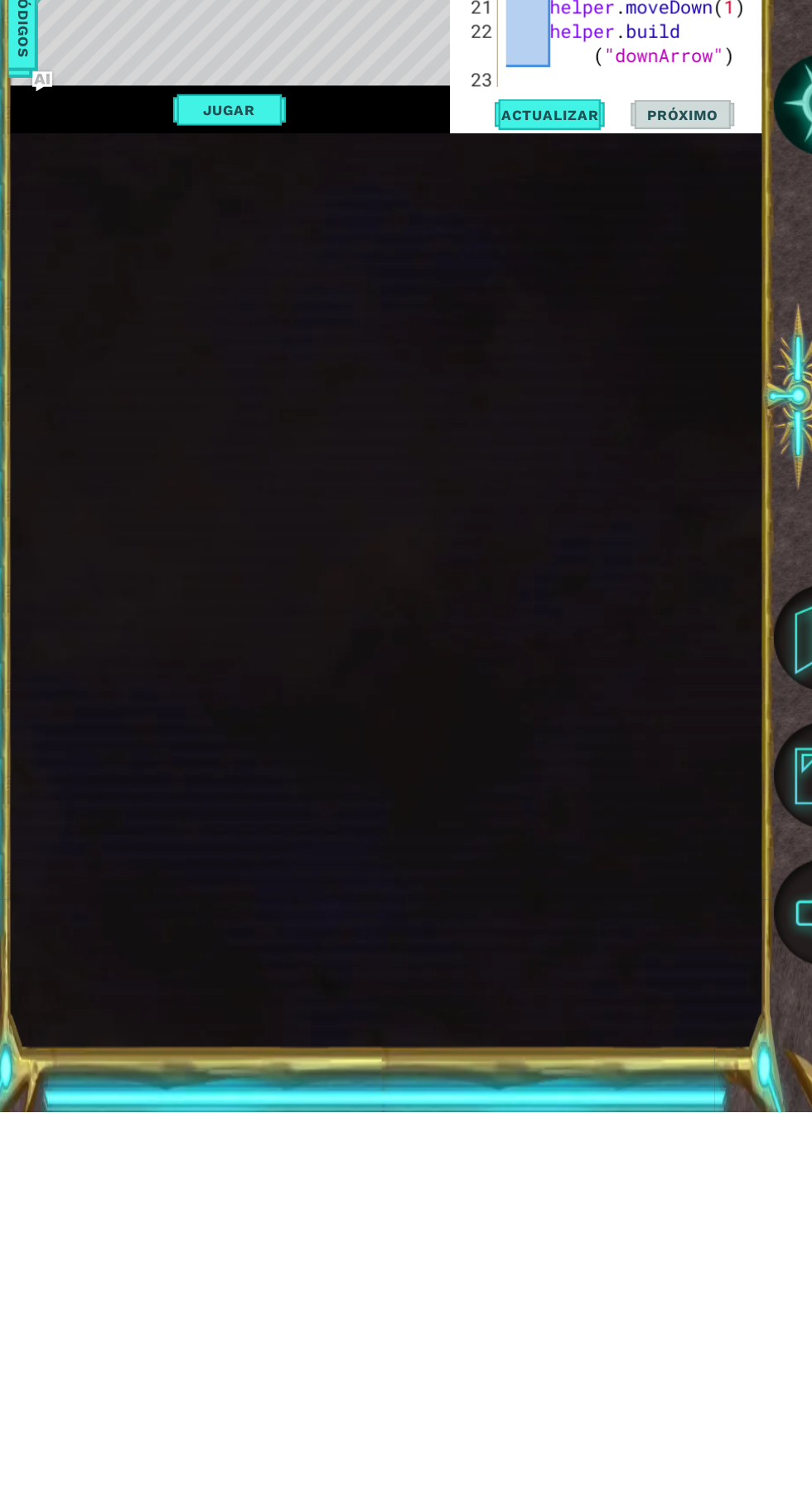
scroll to position [0, 8]
click at [682, 522] on div "helper . moveLeft ( 1 ) for i in range ( 5 ) : helper . moveRight ( 1 ) helper …" at bounding box center [637, 366] width 263 height 313
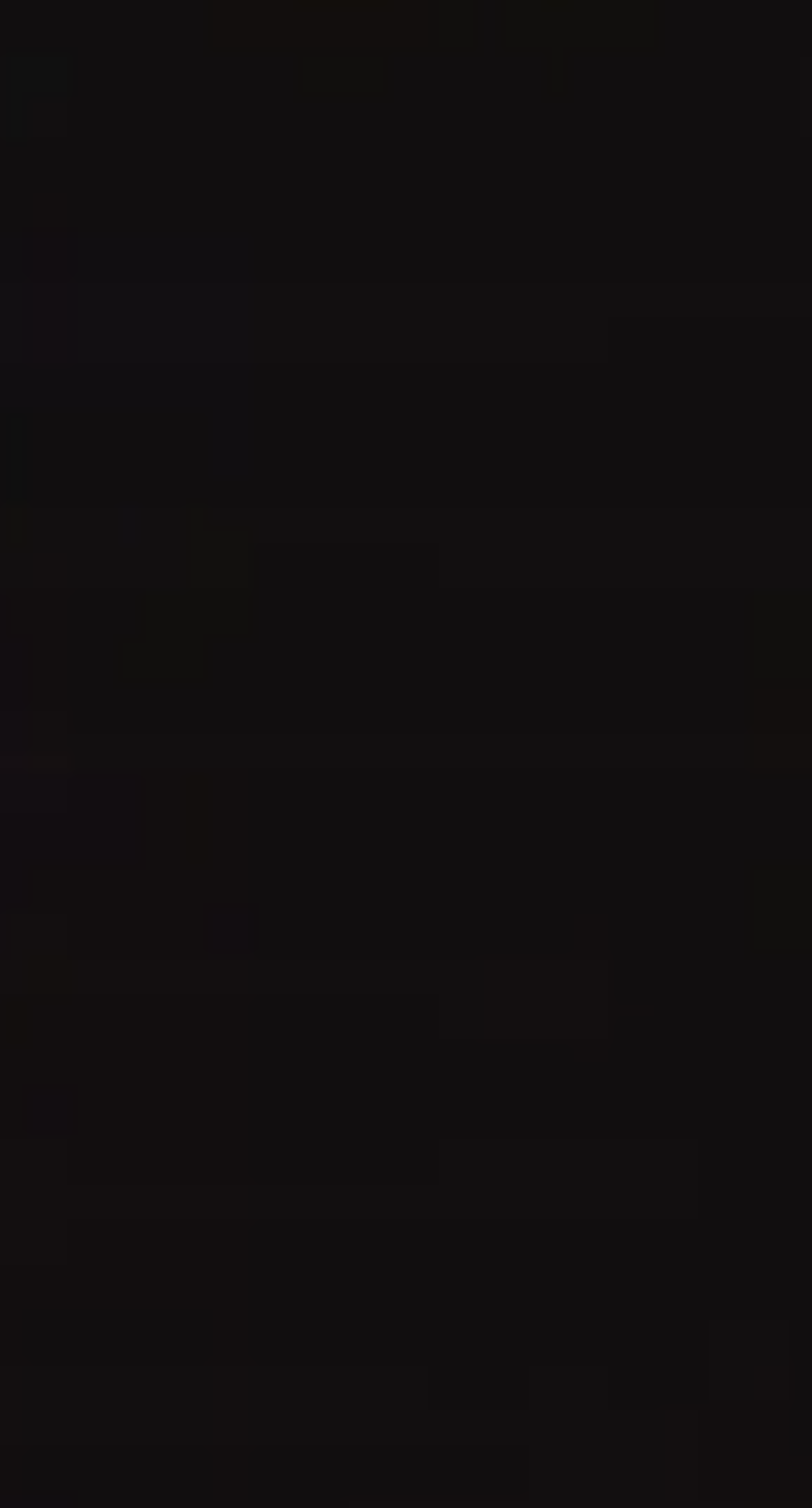
scroll to position [0, 7]
type textarea "for i in range(6):"
click at [710, 522] on div "helper . moveLeft ( 1 ) for i in range ( 6 ) : helper . moveRight ( 1 ) helper …" at bounding box center [637, 366] width 263 height 313
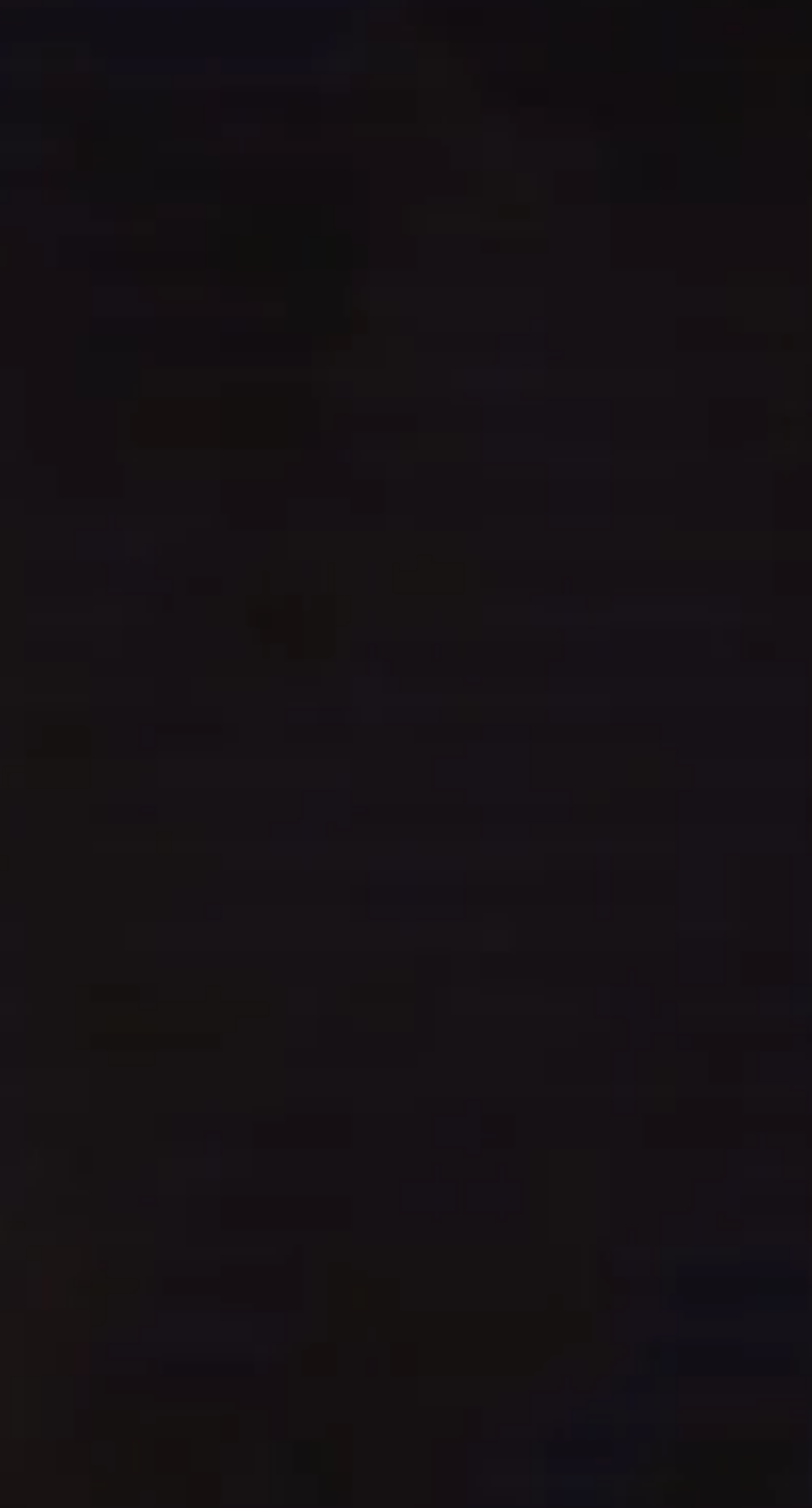
scroll to position [120, 0]
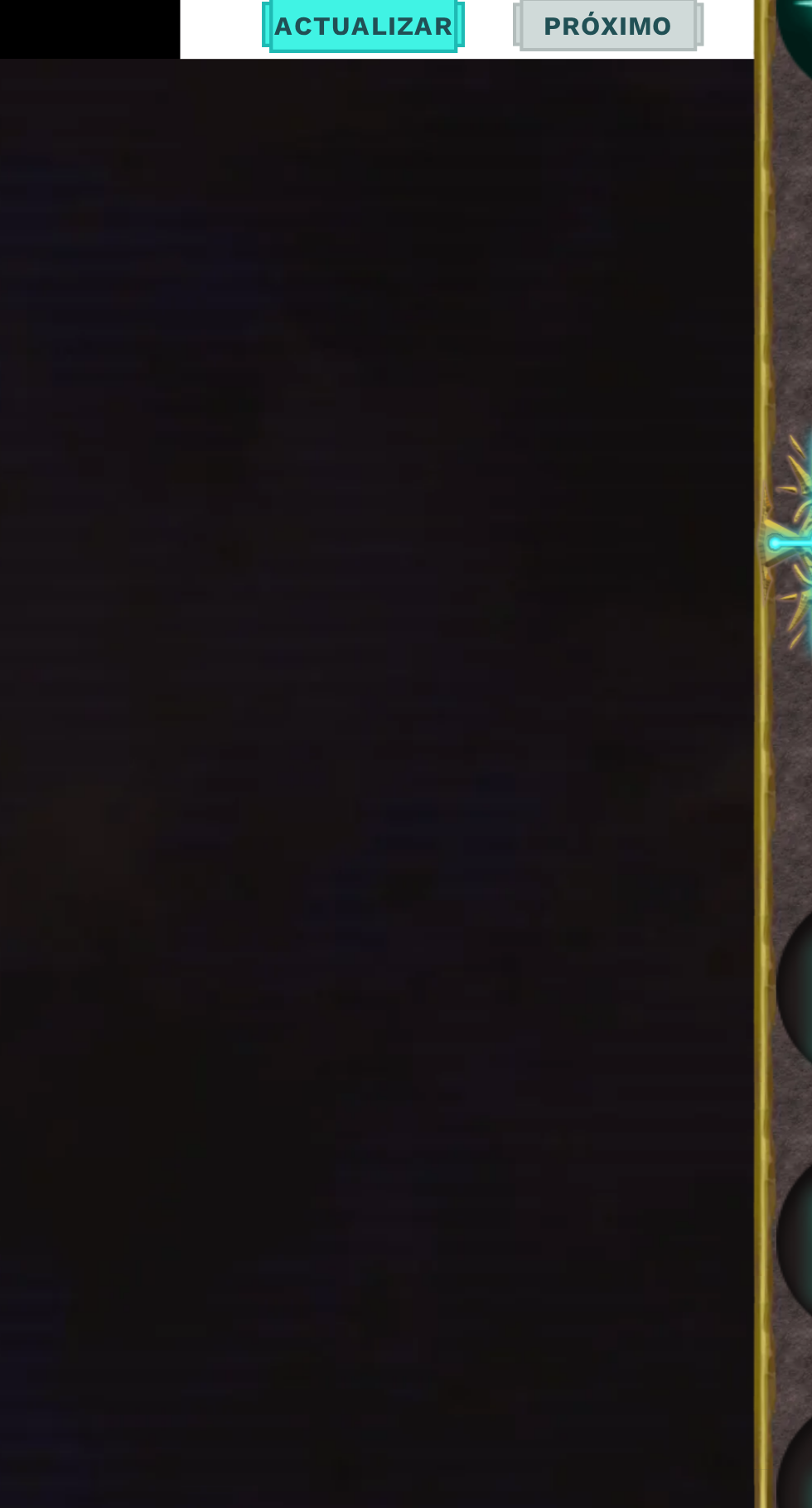
click at [580, 529] on span "Actualizar" at bounding box center [551, 521] width 130 height 17
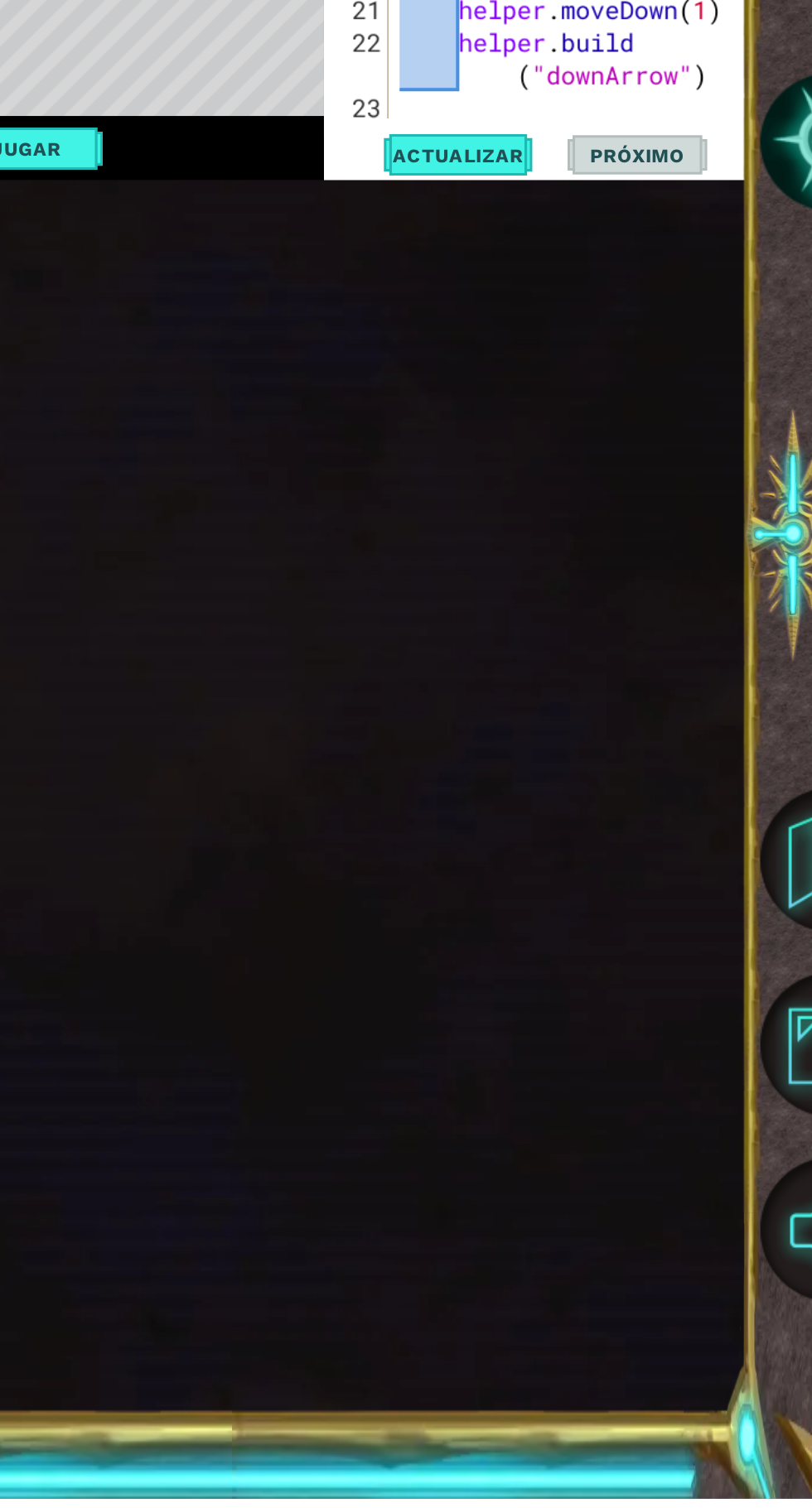
click at [751, 495] on div at bounding box center [751, 146] width 17 height 697
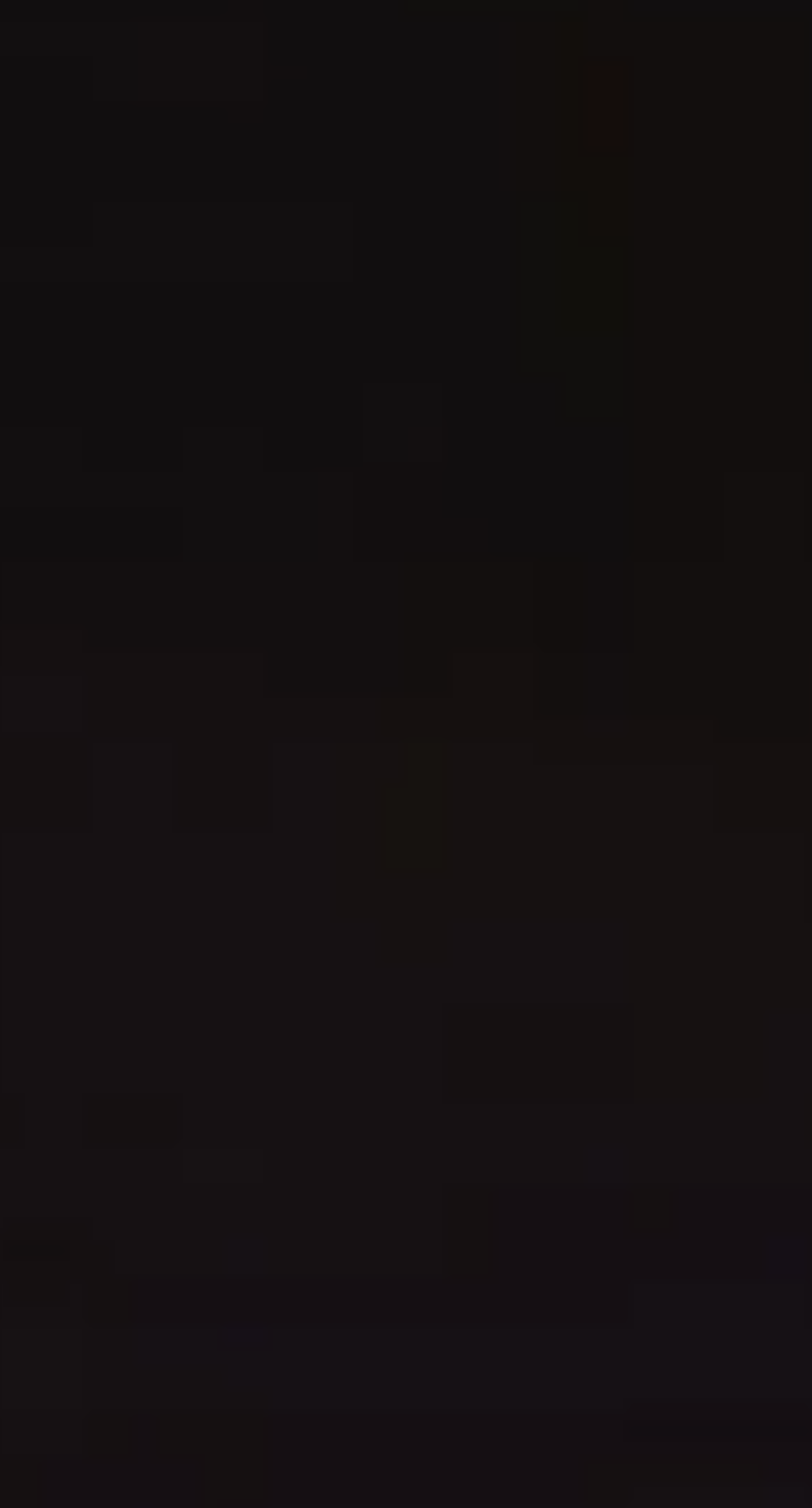
scroll to position [0, 13]
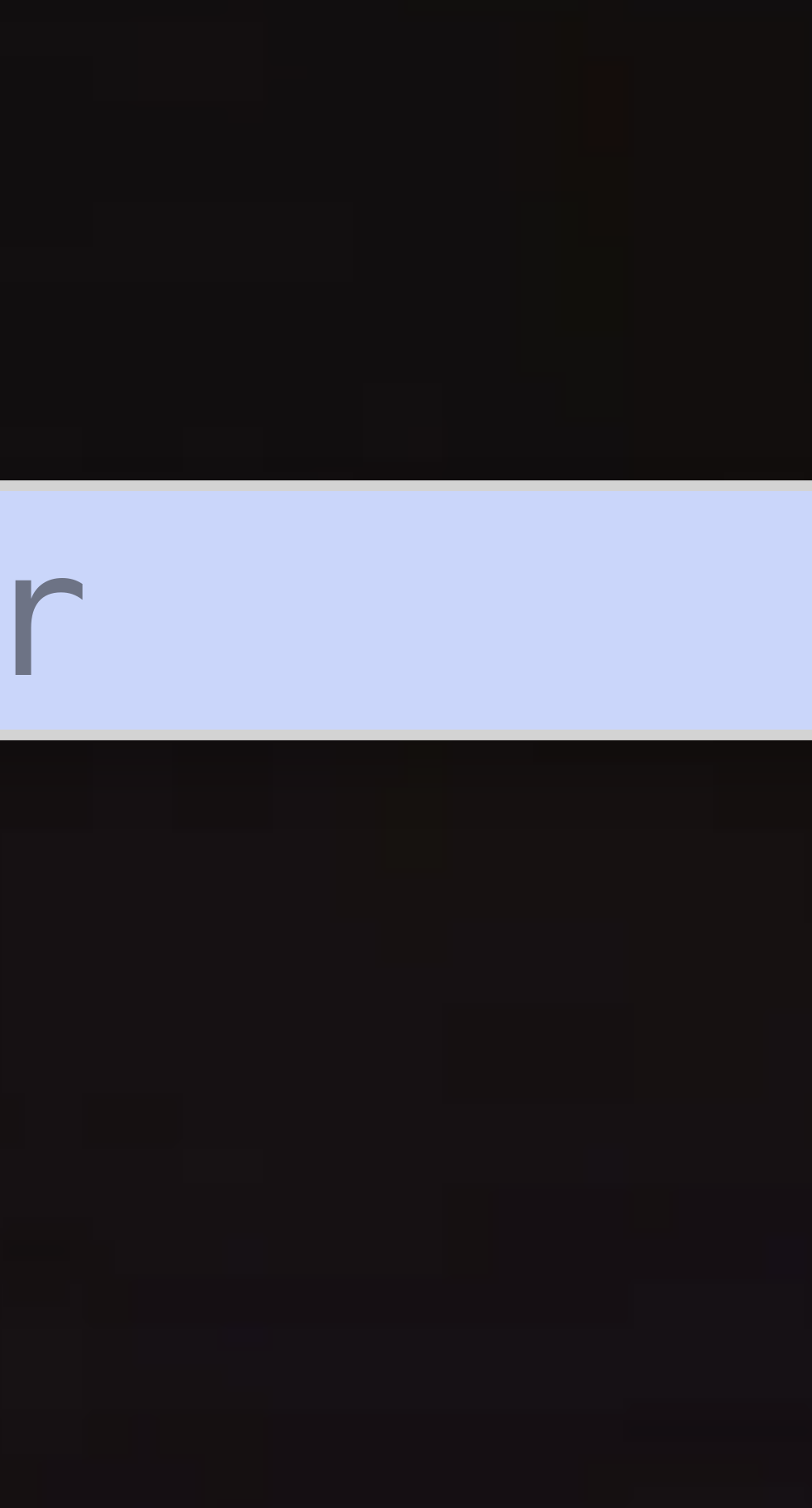
type textarea "[DOMAIN_NAME]("rightArrow")"
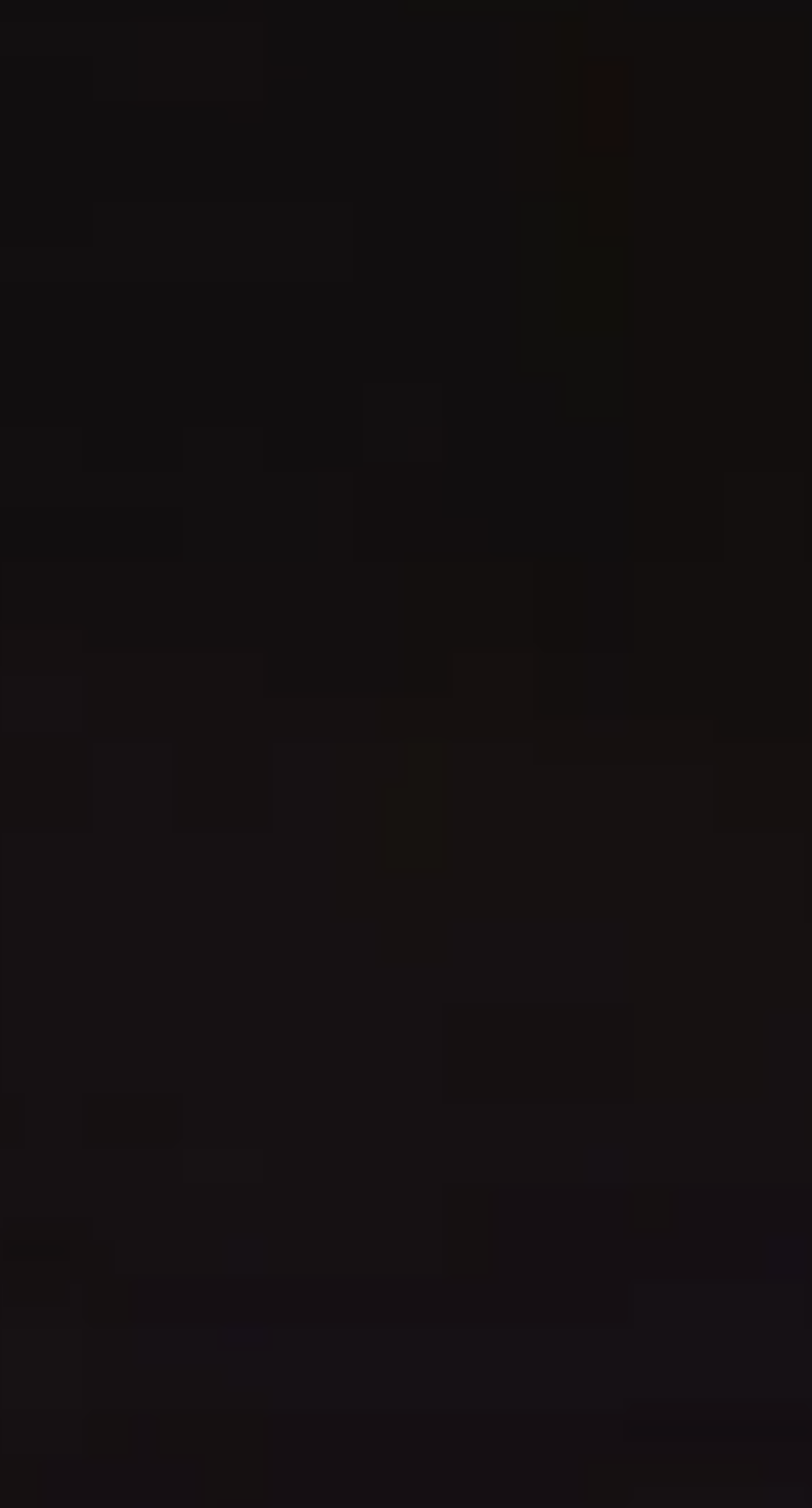
scroll to position [0, 1]
type textarea "j"
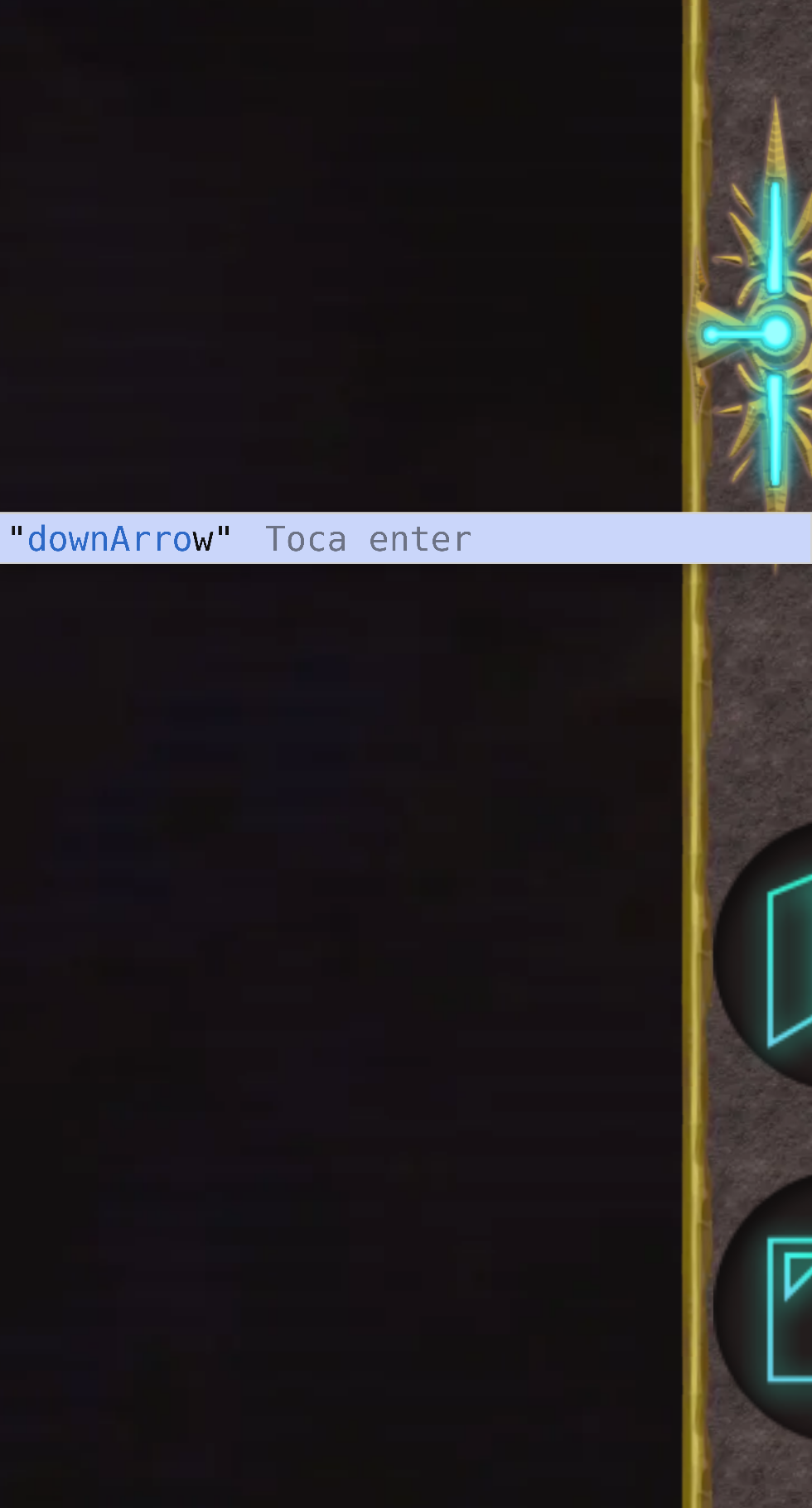
scroll to position [120, 0]
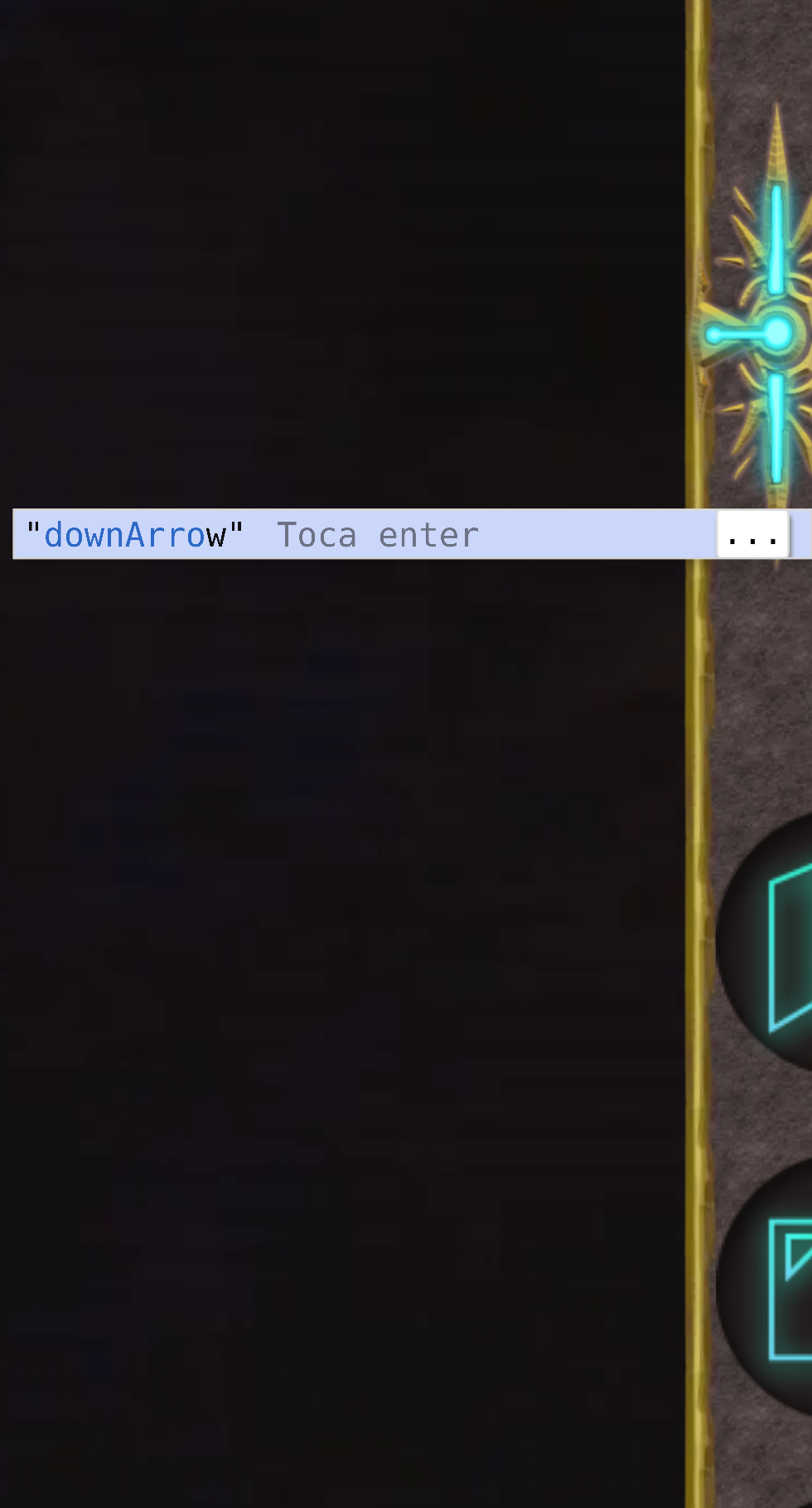
click at [667, 883] on div "" downArro w" Toca enter" at bounding box center [654, 899] width 313 height 60
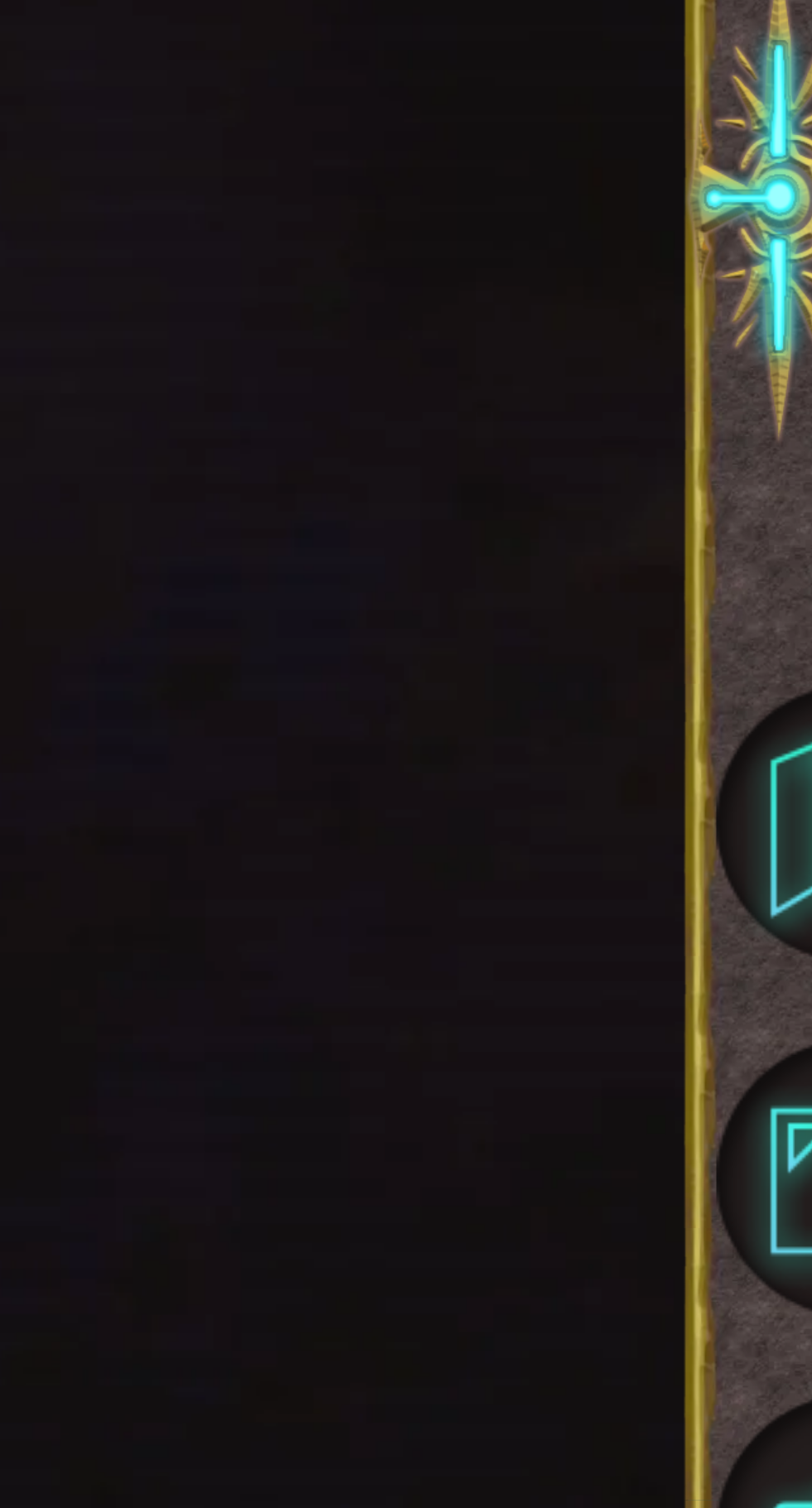
scroll to position [0, 13]
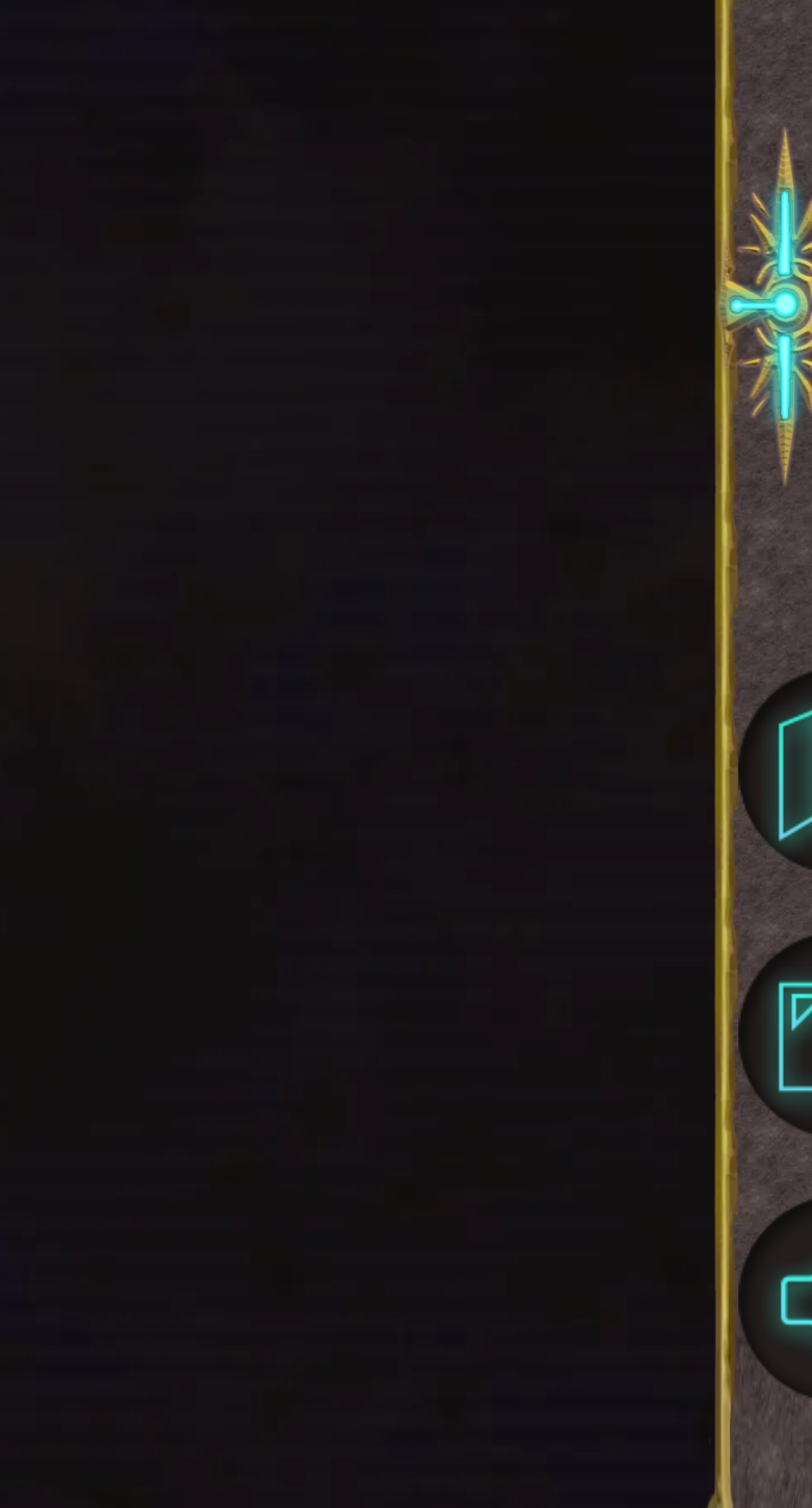
click at [560, 546] on div "helper . moveLeft ( 1 ) for i in range ( 6 ) : helper . moveRight ( 1 ) helper …" at bounding box center [637, 377] width 263 height 336
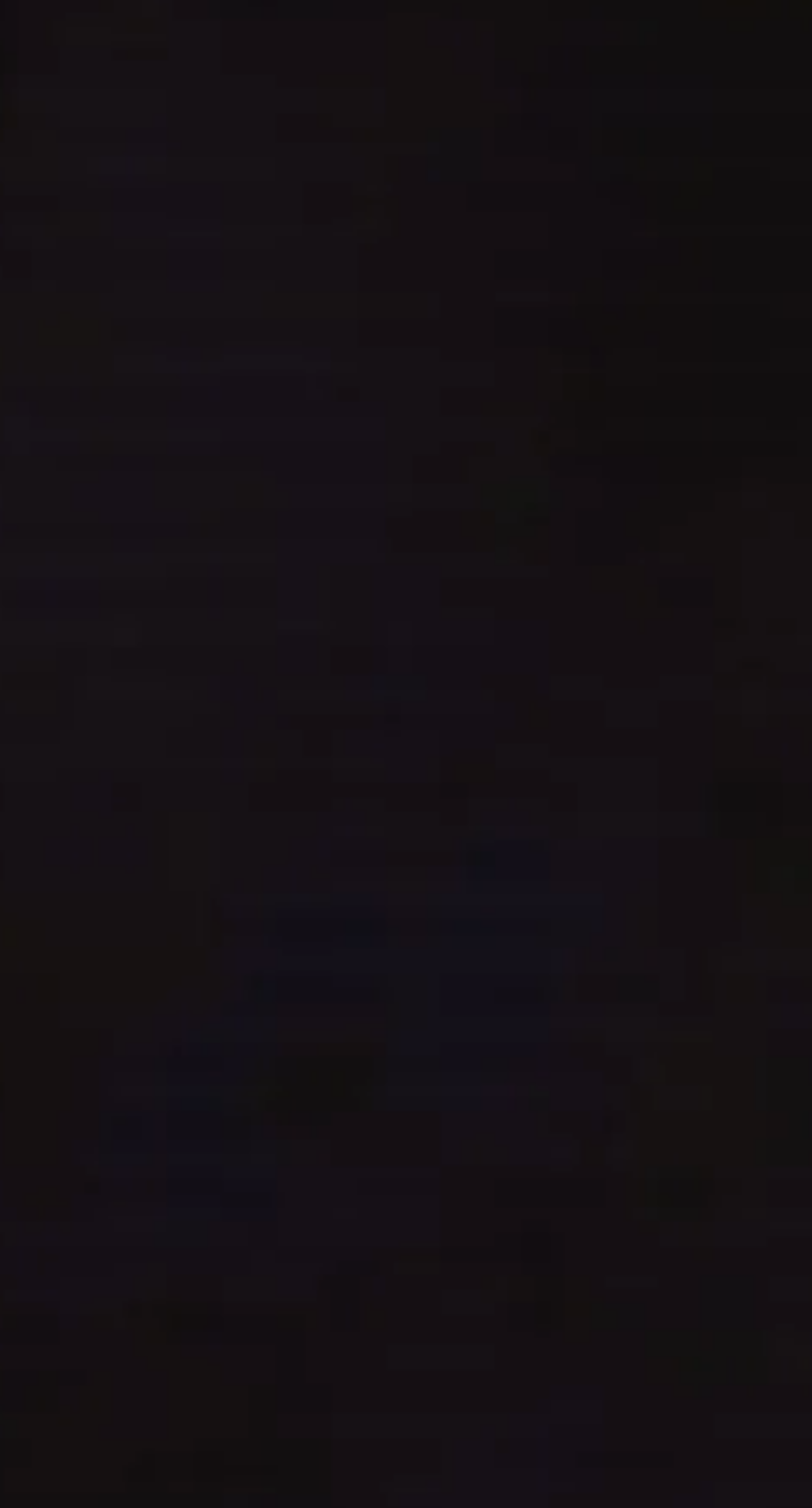
scroll to position [120, 0]
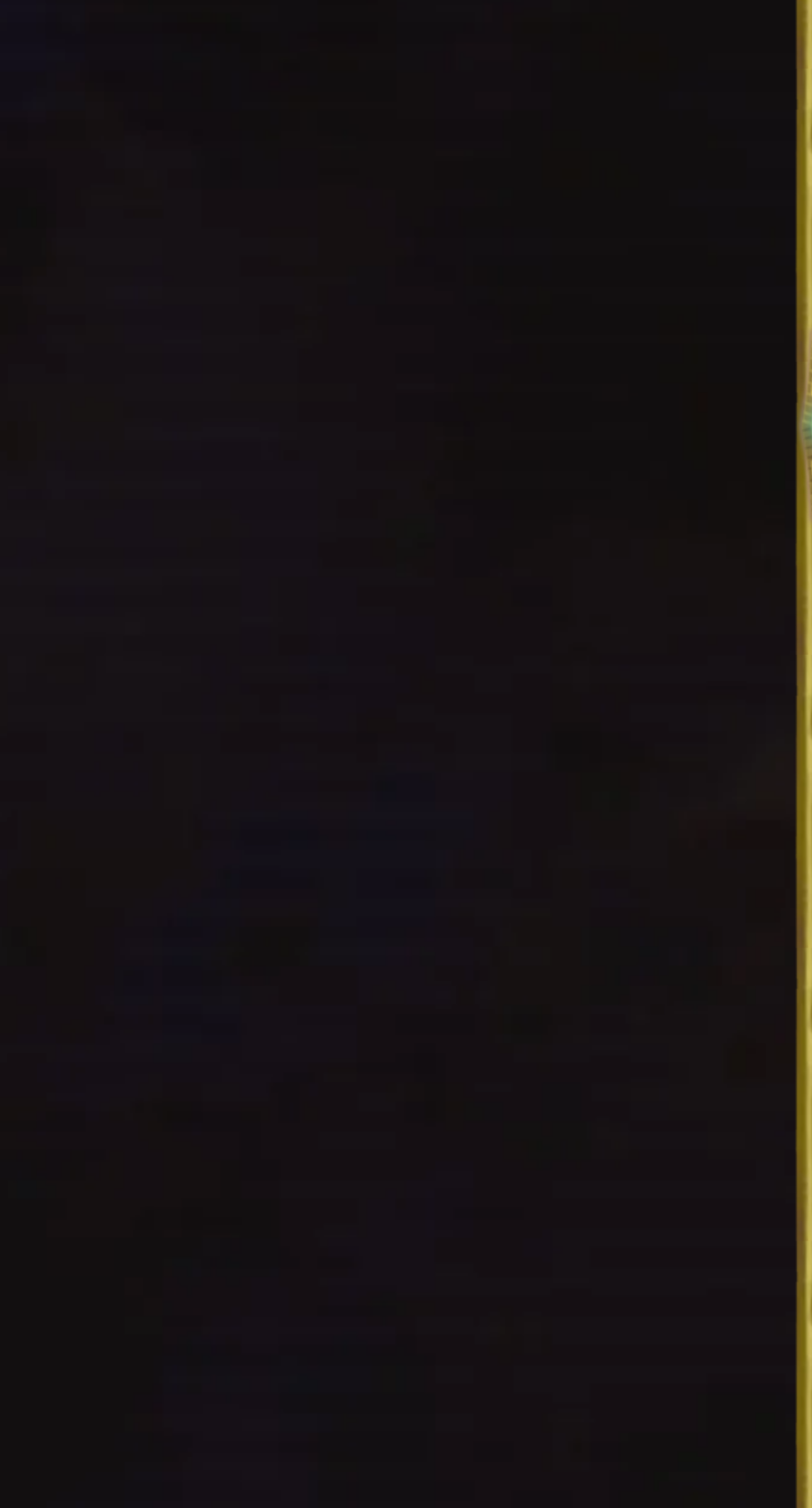
click at [552, 546] on div "helper . moveLeft ( 1 ) for i in range ( 6 ) : helper . moveRight ( 1 ) helper …" at bounding box center [637, 377] width 263 height 336
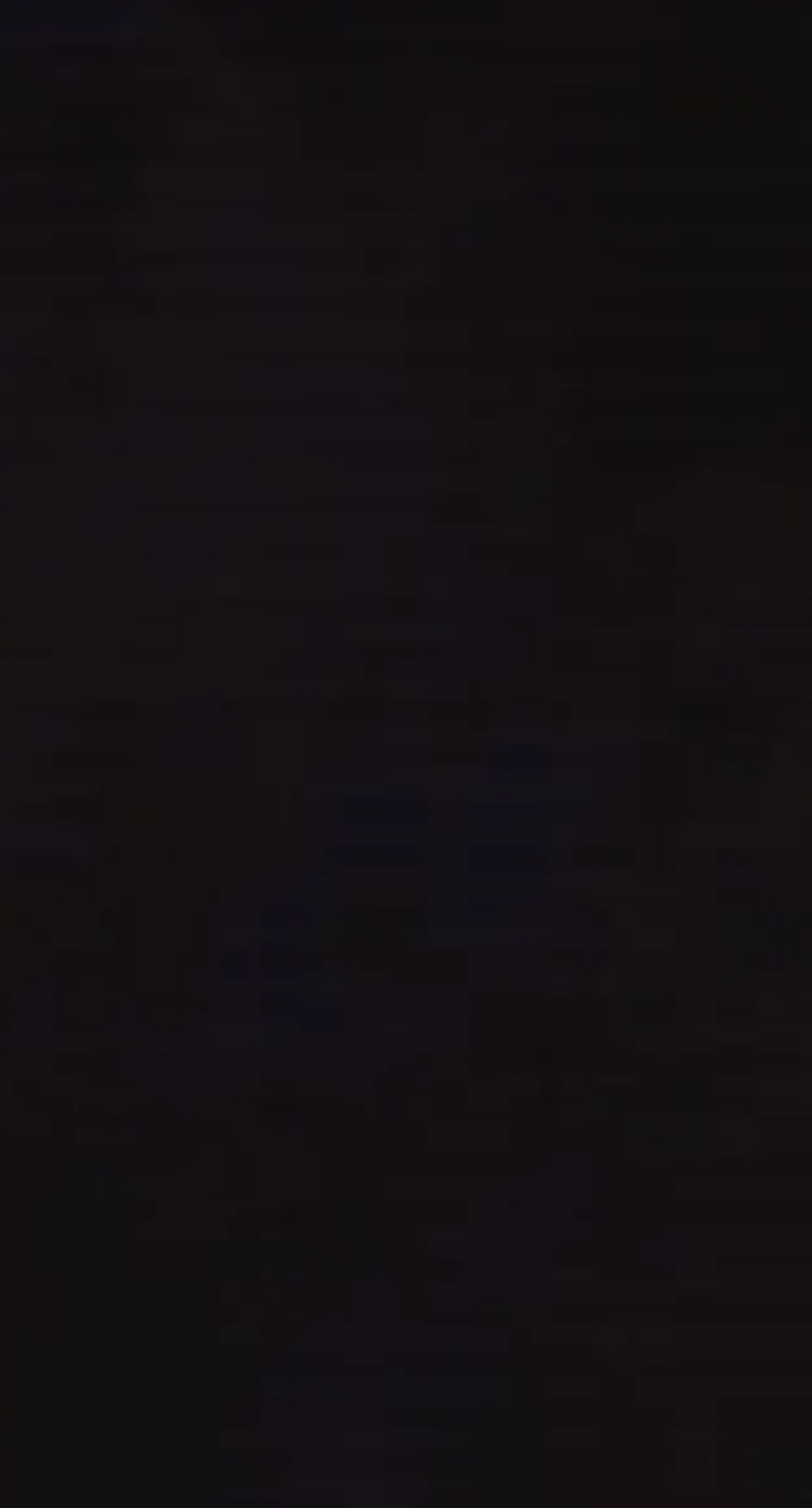
click at [683, 546] on div "helper . moveLeft ( 1 ) for i in range ( 6 ) : helper . moveRight ( 1 ) helper …" at bounding box center [637, 377] width 263 height 336
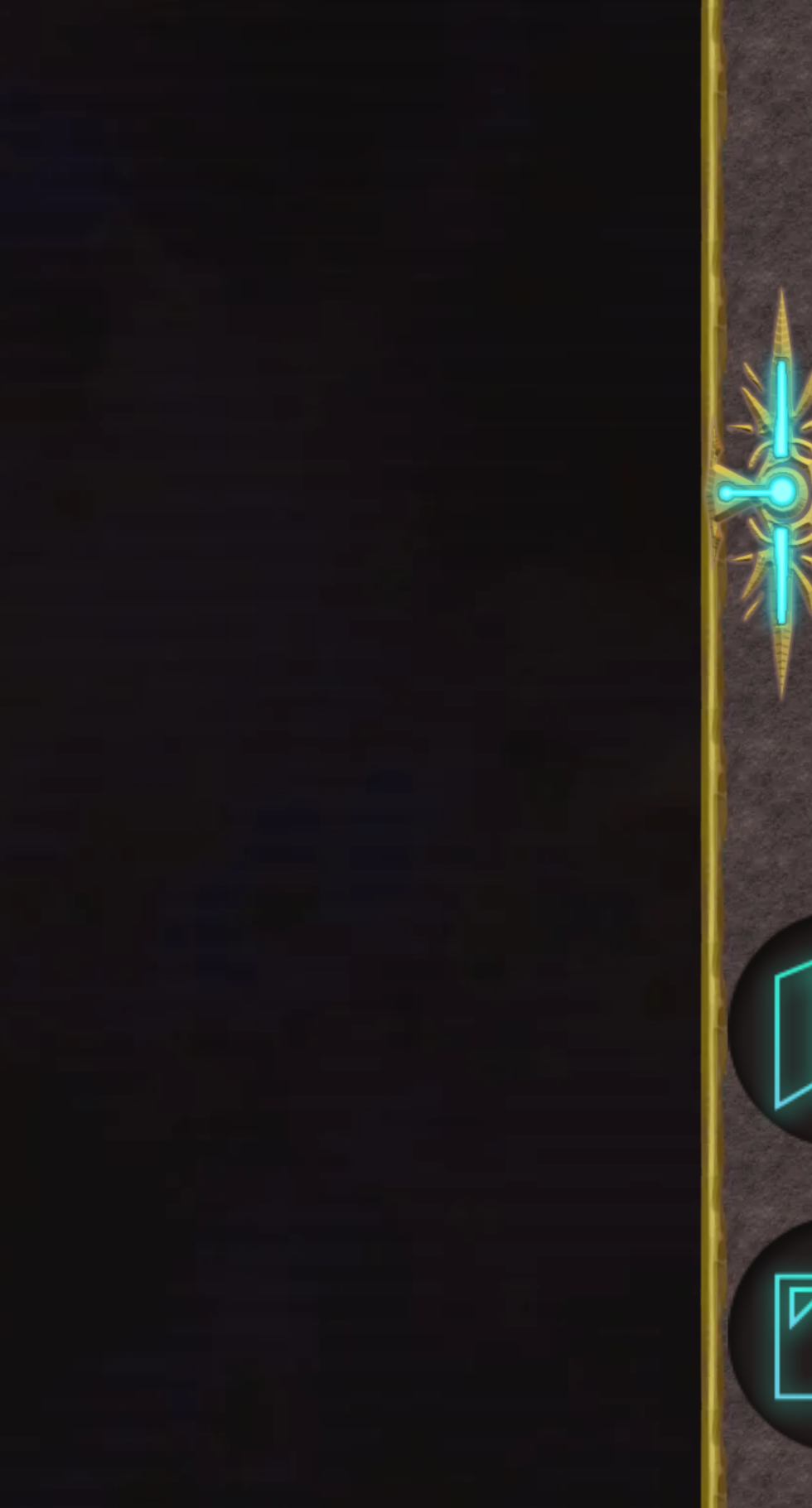
click at [547, 546] on div "helper . moveLeft ( 1 ) for i in range ( 5 ) : helper . moveRight ( 1 ) helper …" at bounding box center [637, 377] width 263 height 336
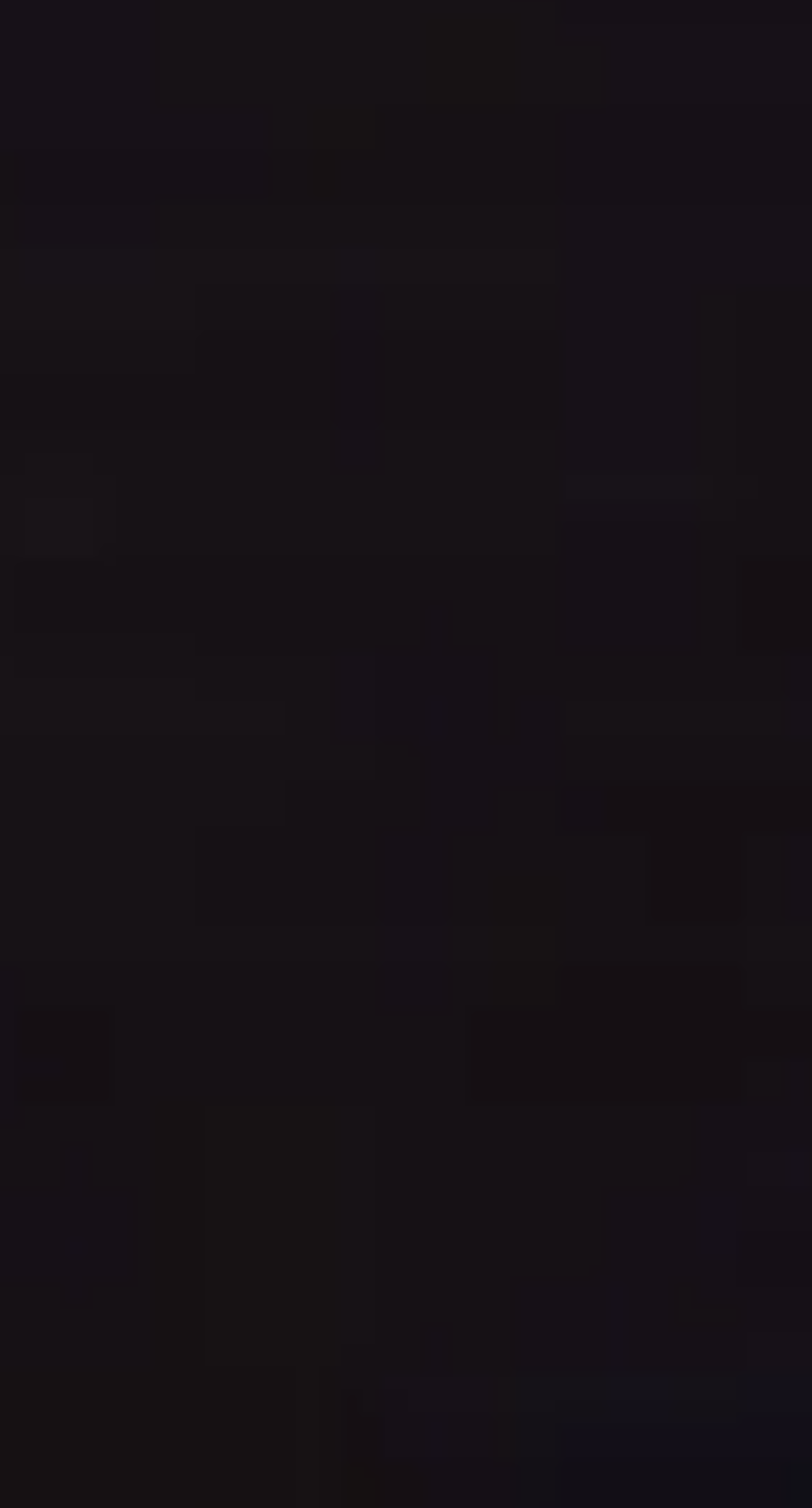
type textarea "[DOMAIN_NAME]("downArrow")"
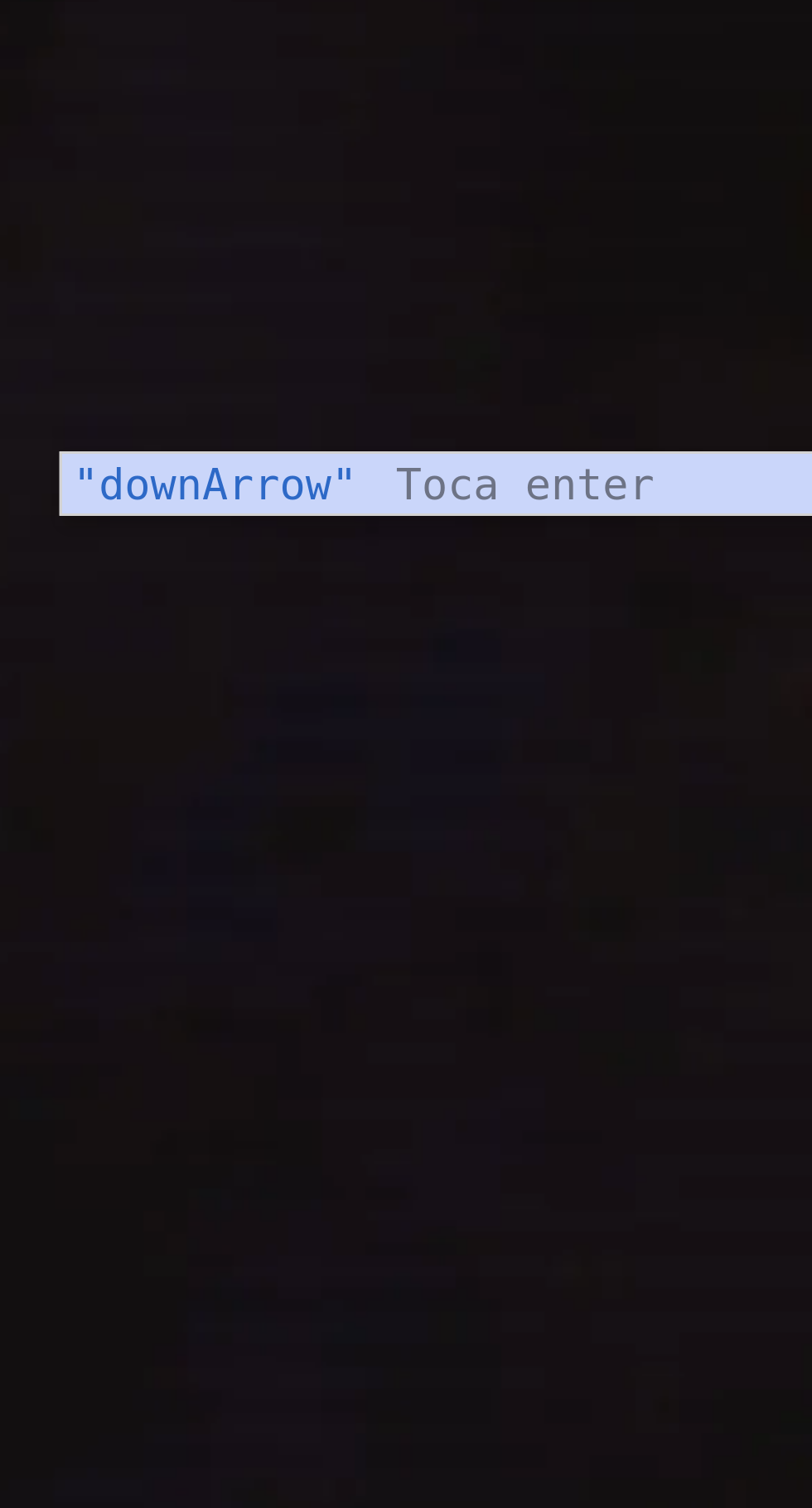
scroll to position [120, 0]
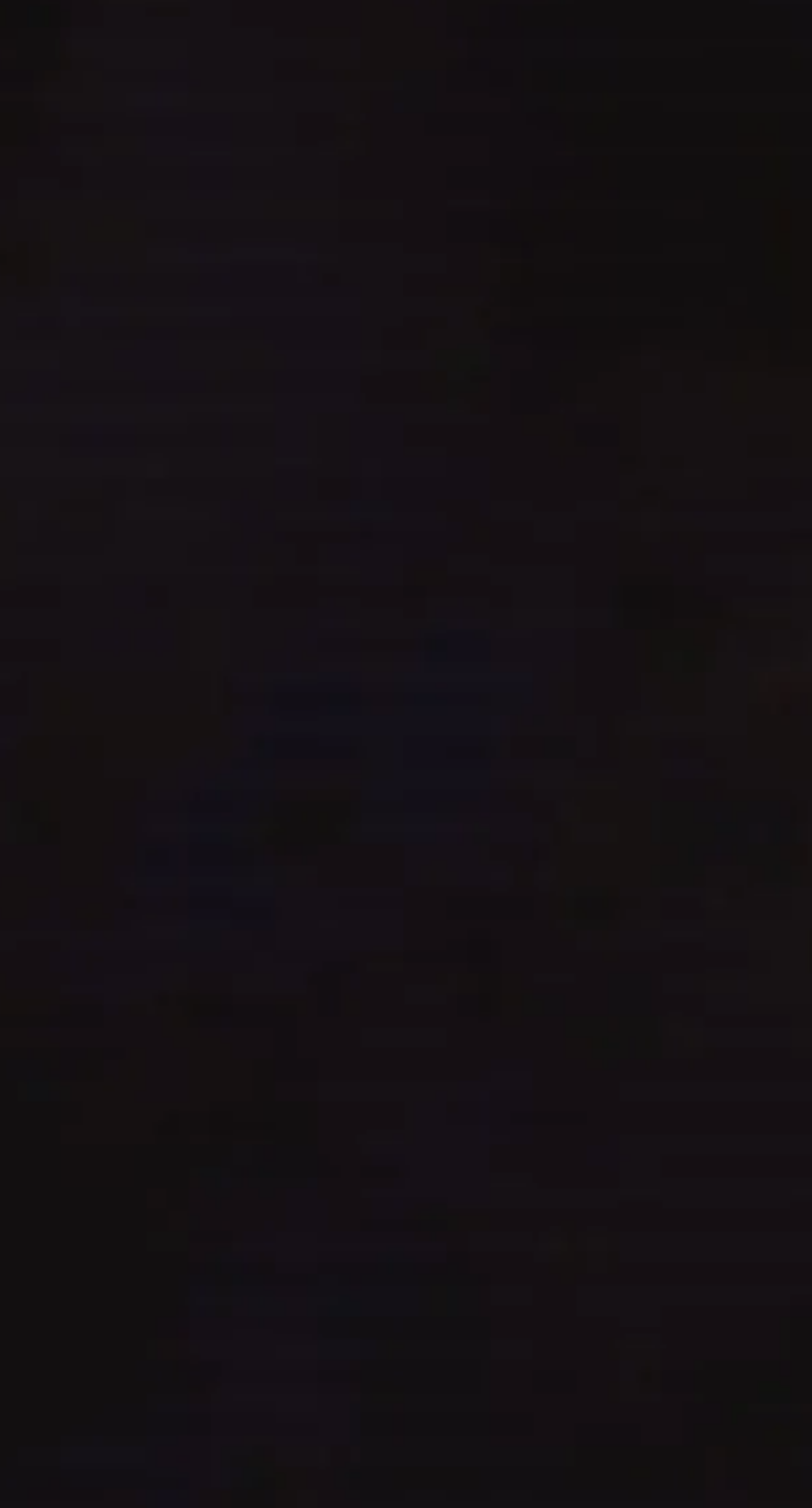
click at [509, 546] on div "helper . moveLeft ( 1 ) for i in range ( 5 ) : helper . moveRight ( 1 ) helper …" at bounding box center [637, 377] width 263 height 336
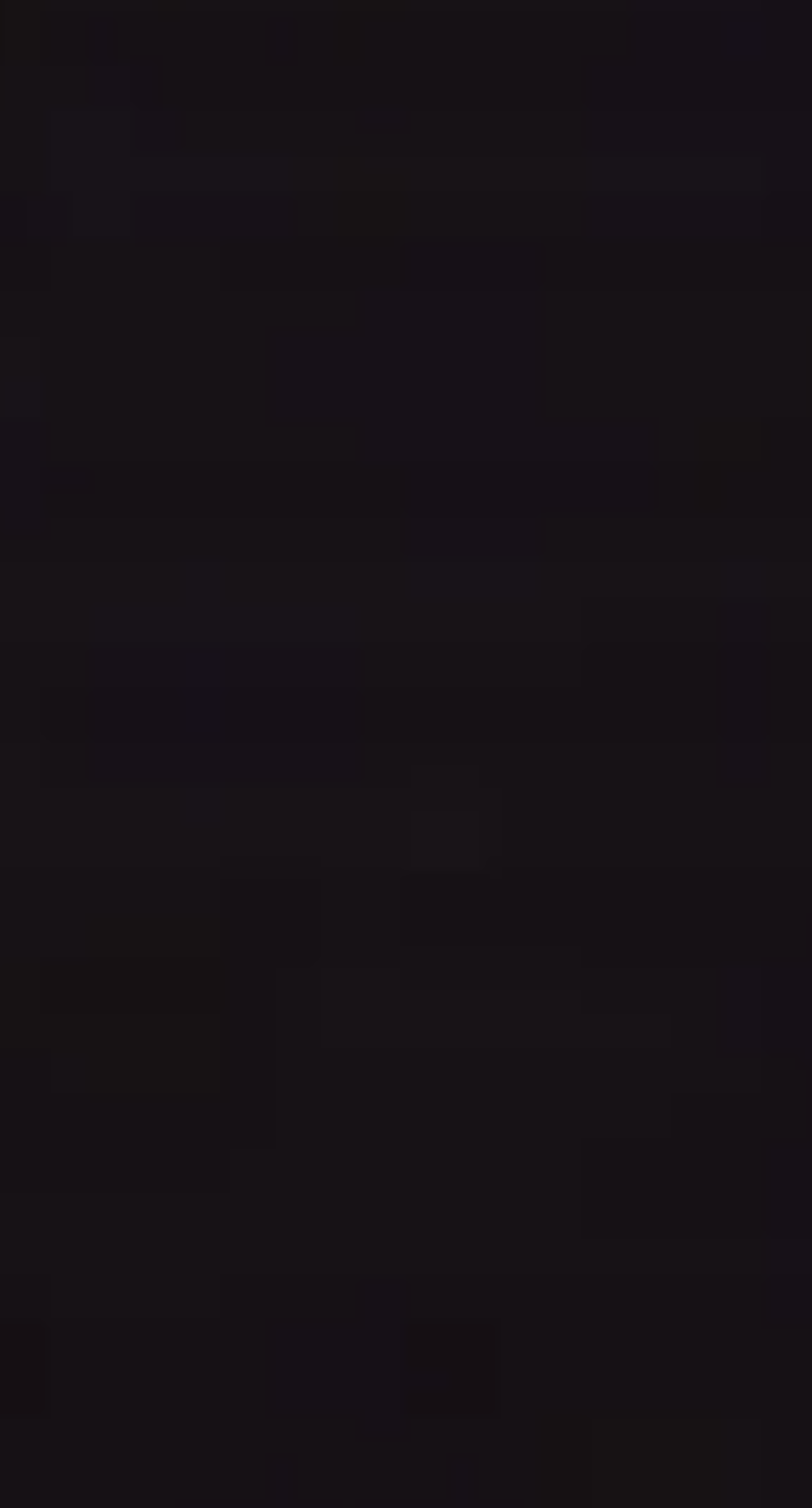
scroll to position [0, 0]
click at [527, 522] on div "helper . moveLeft ( 1 ) for i in range ( 5 ) : helper . moveRight ( 1 ) helper …" at bounding box center [637, 366] width 263 height 313
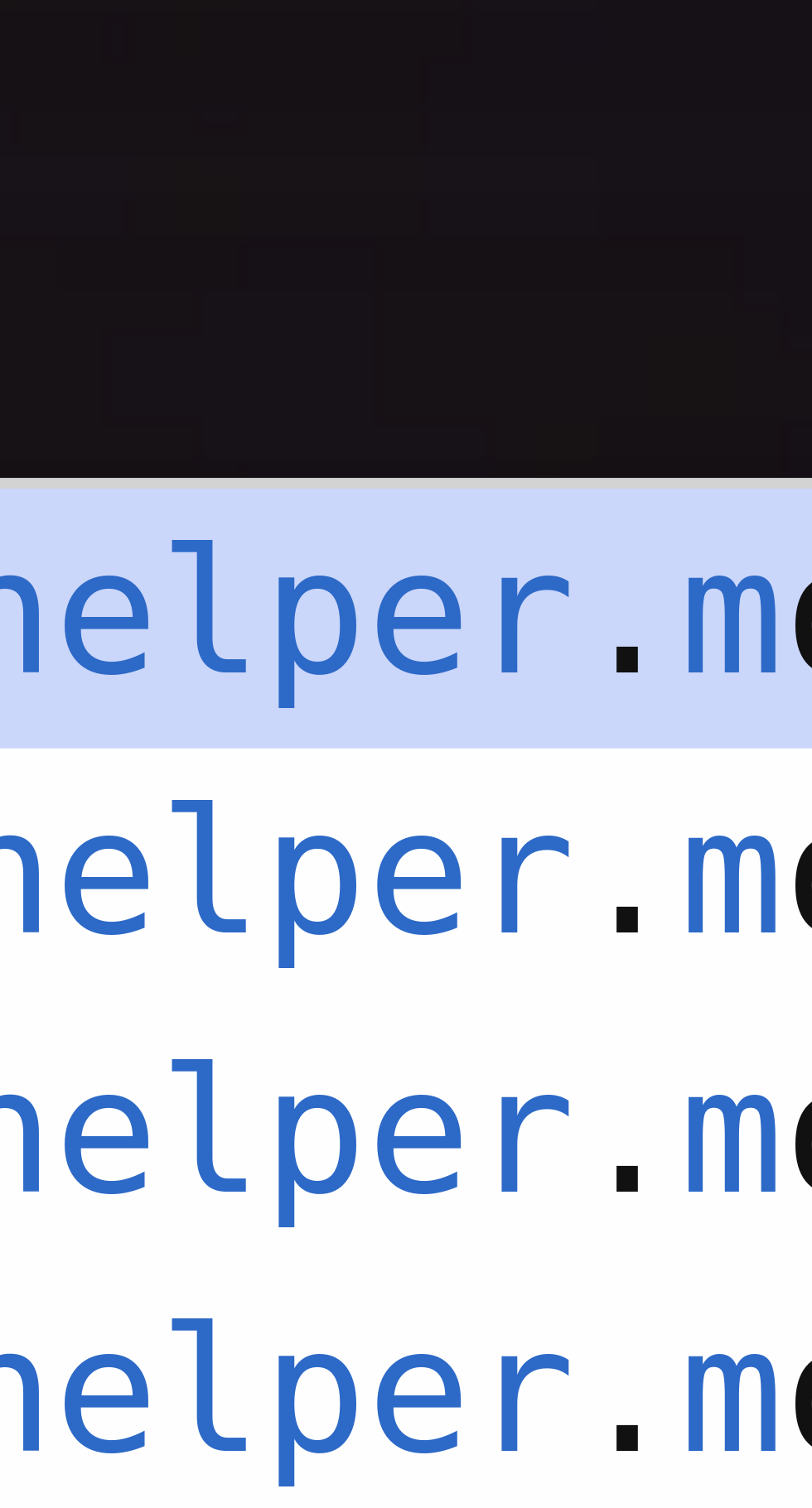
type textarea "helpermo"
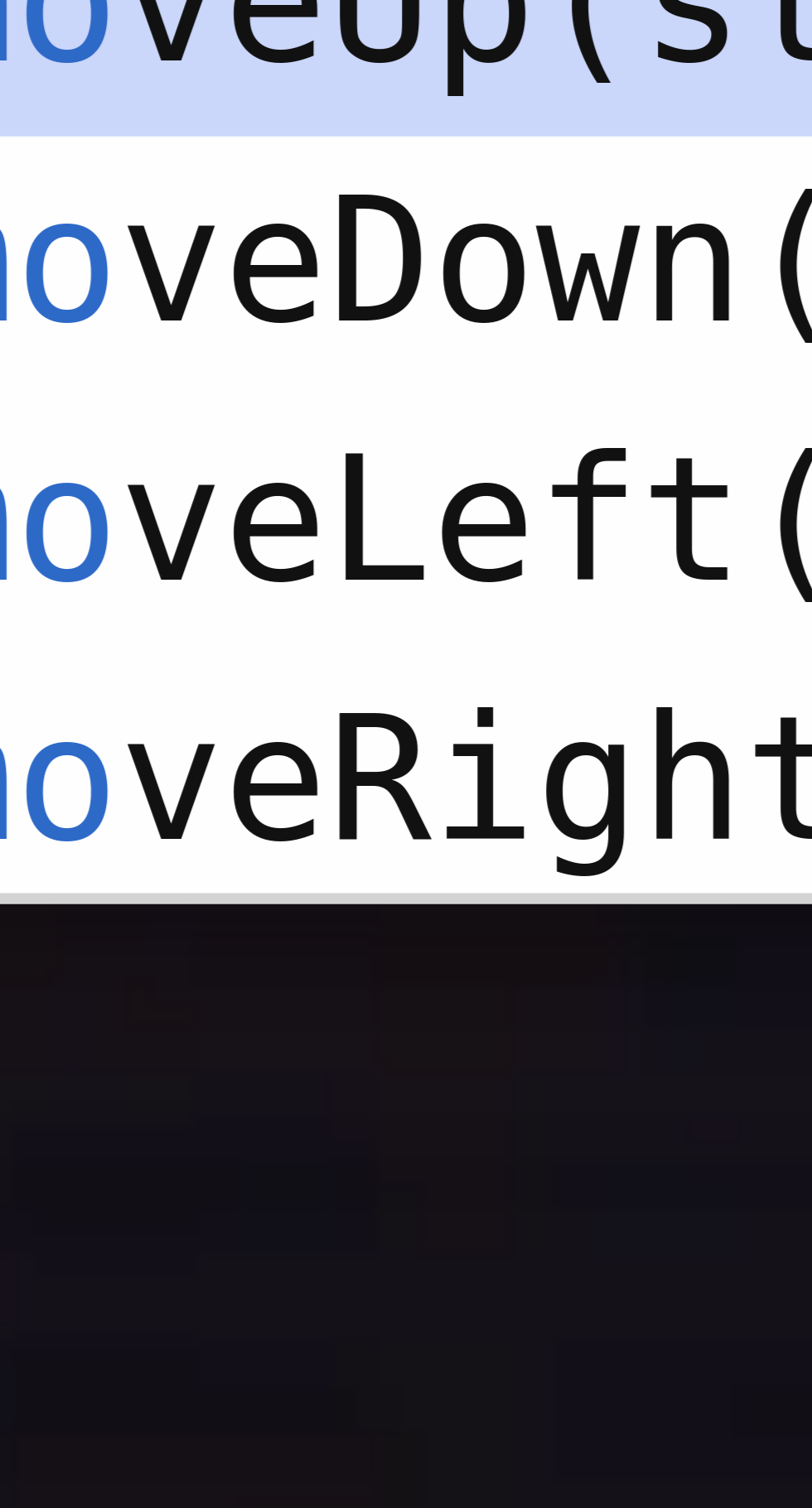
scroll to position [120, 0]
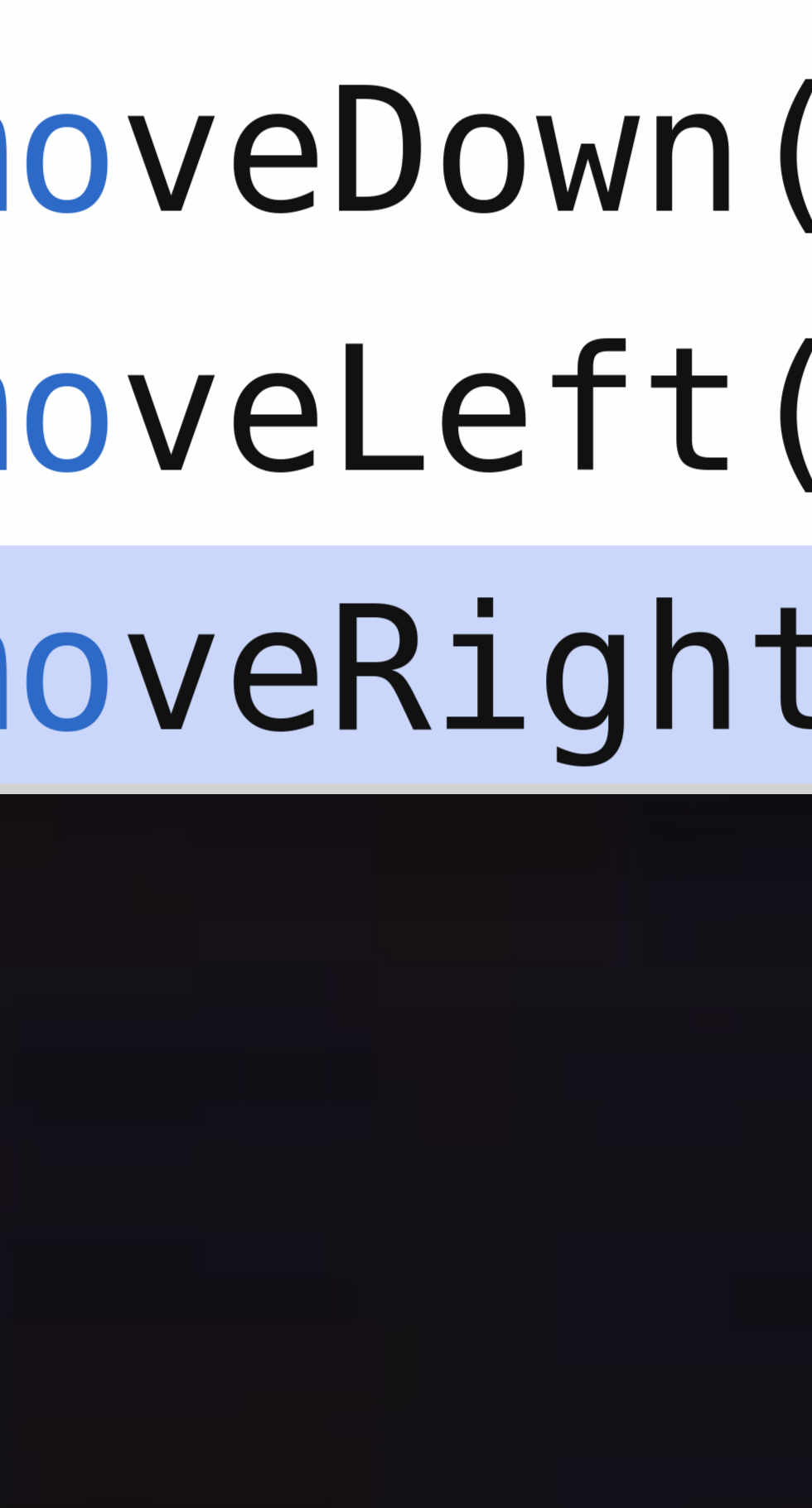
click at [605, 917] on div "helper . mo veUp(steps) Toca enter helper . mo veDown(steps) Toca enter helper …" at bounding box center [654, 903] width 313 height 119
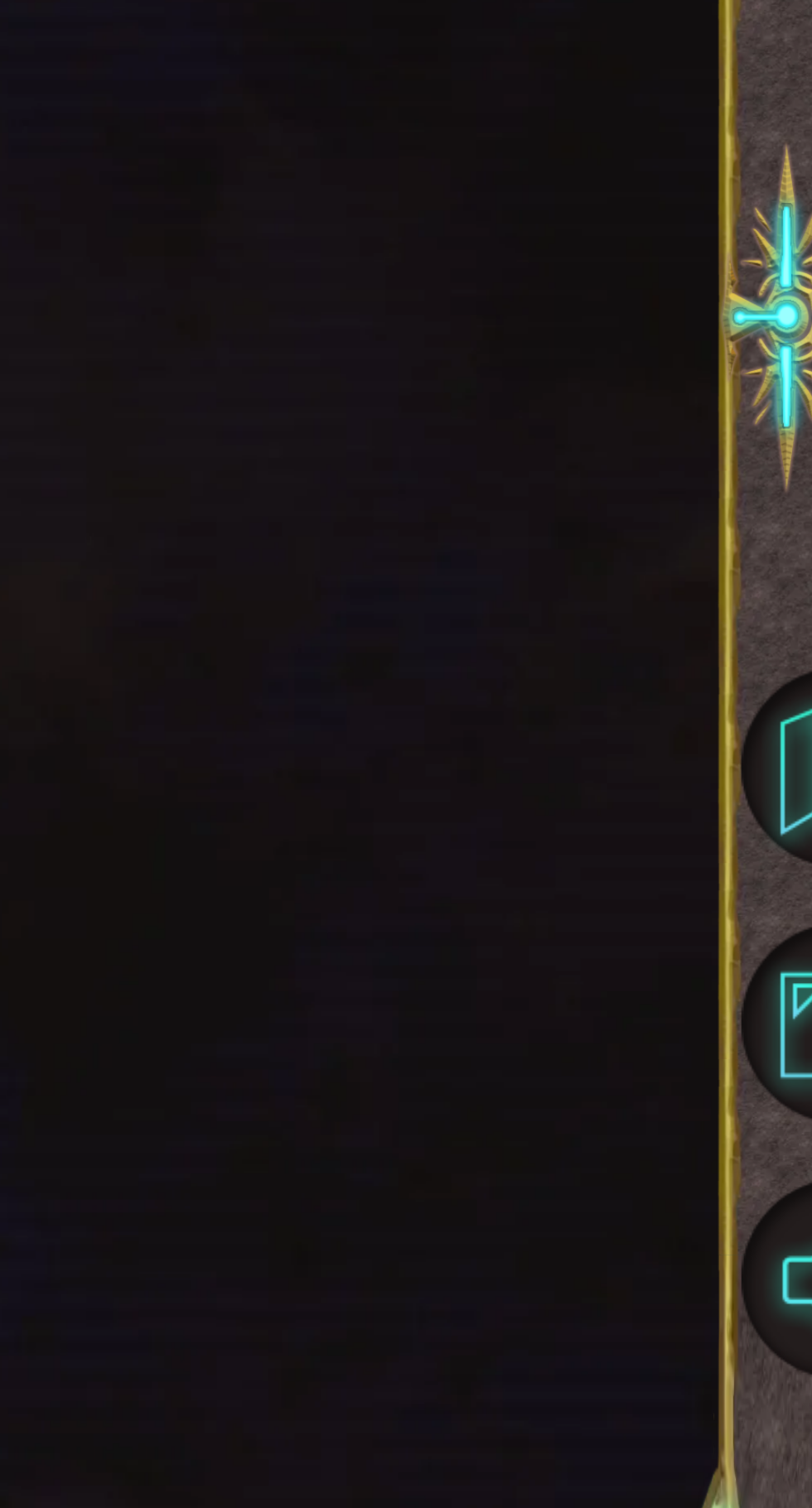
click at [578, 529] on span "Actualizar" at bounding box center [551, 521] width 130 height 17
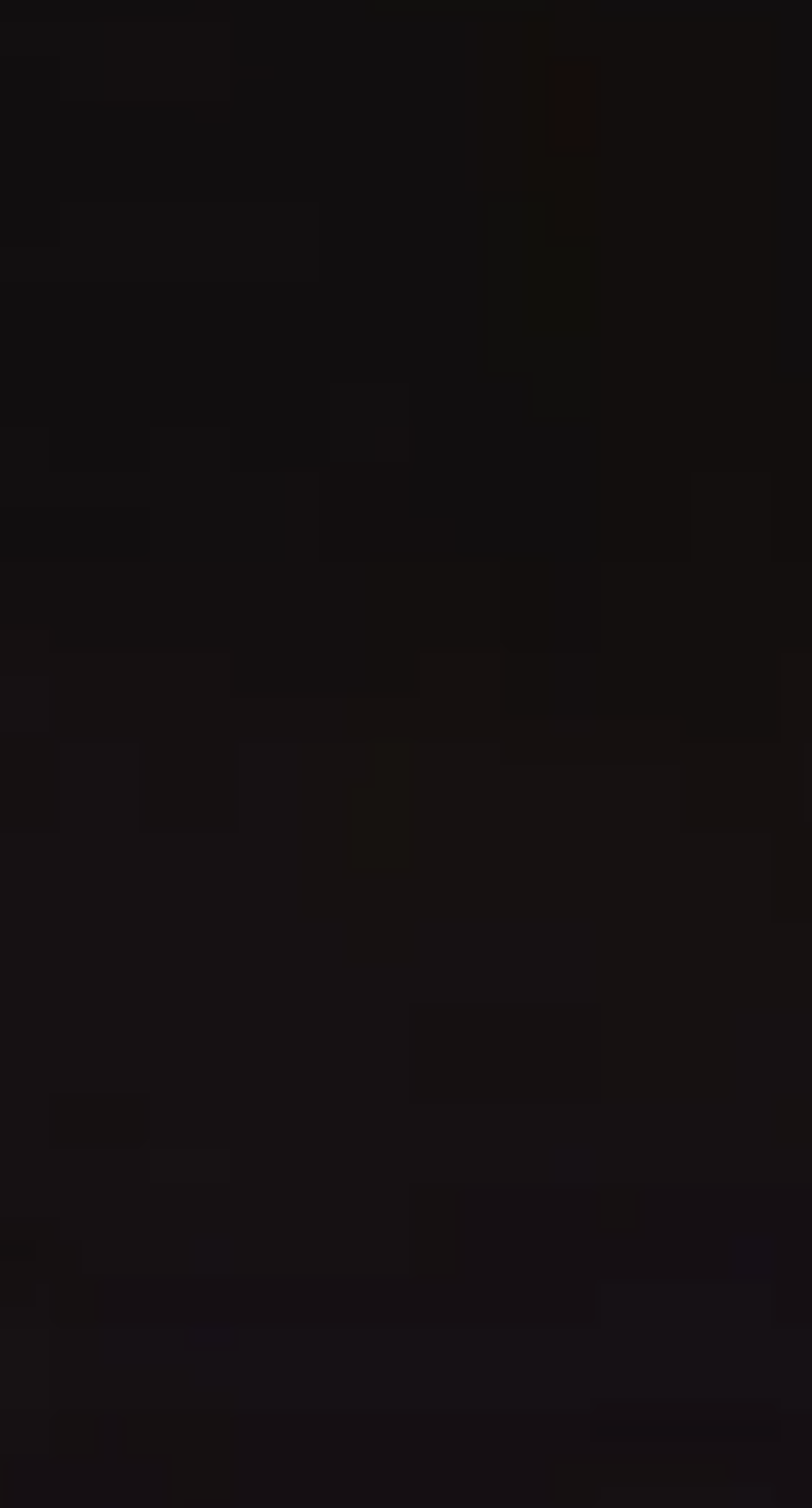
scroll to position [0, 13]
click at [741, 522] on div "helper . moveLeft ( 1 ) for i in range ( 5 ) : helper . moveRight ( 1 ) helper …" at bounding box center [637, 366] width 263 height 313
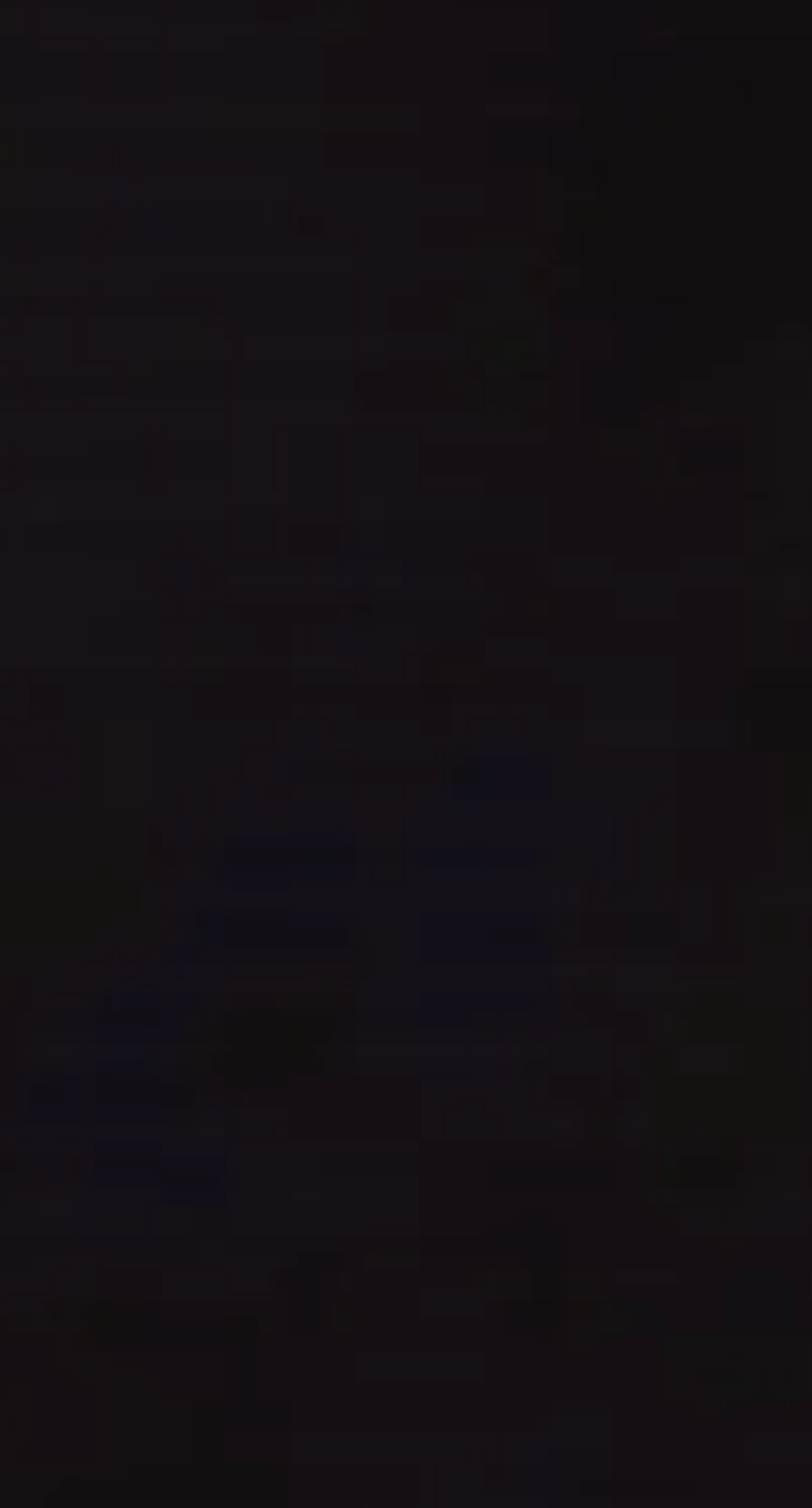
scroll to position [120, 0]
type textarea "[DOMAIN_NAME]("downArrow")"
